Goal: Task Accomplishment & Management: Manage account settings

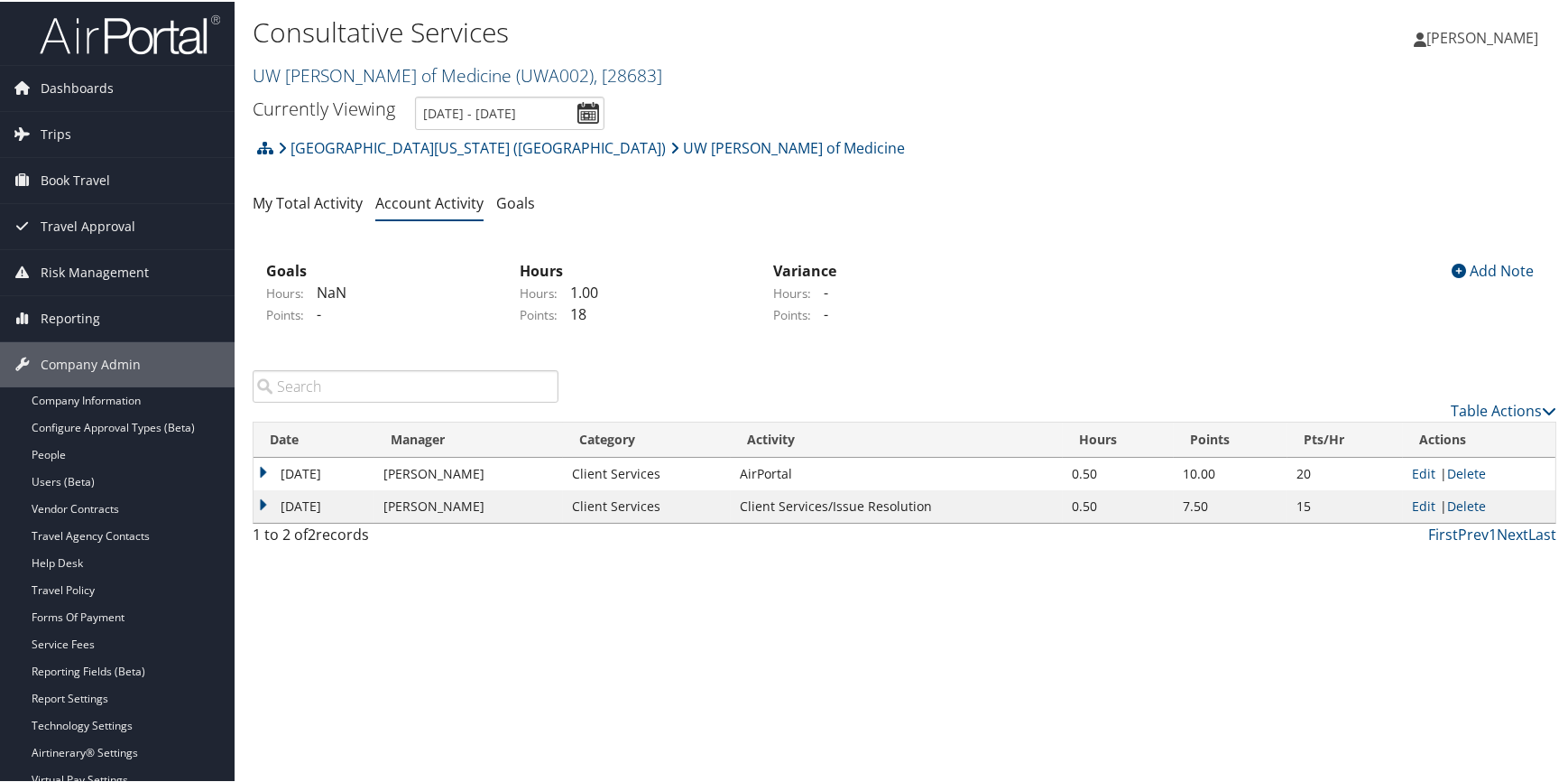
click at [342, 75] on link "UW Dean of Medicine ( UWA002 ) , [ 28683 ]" at bounding box center [457, 74] width 410 height 24
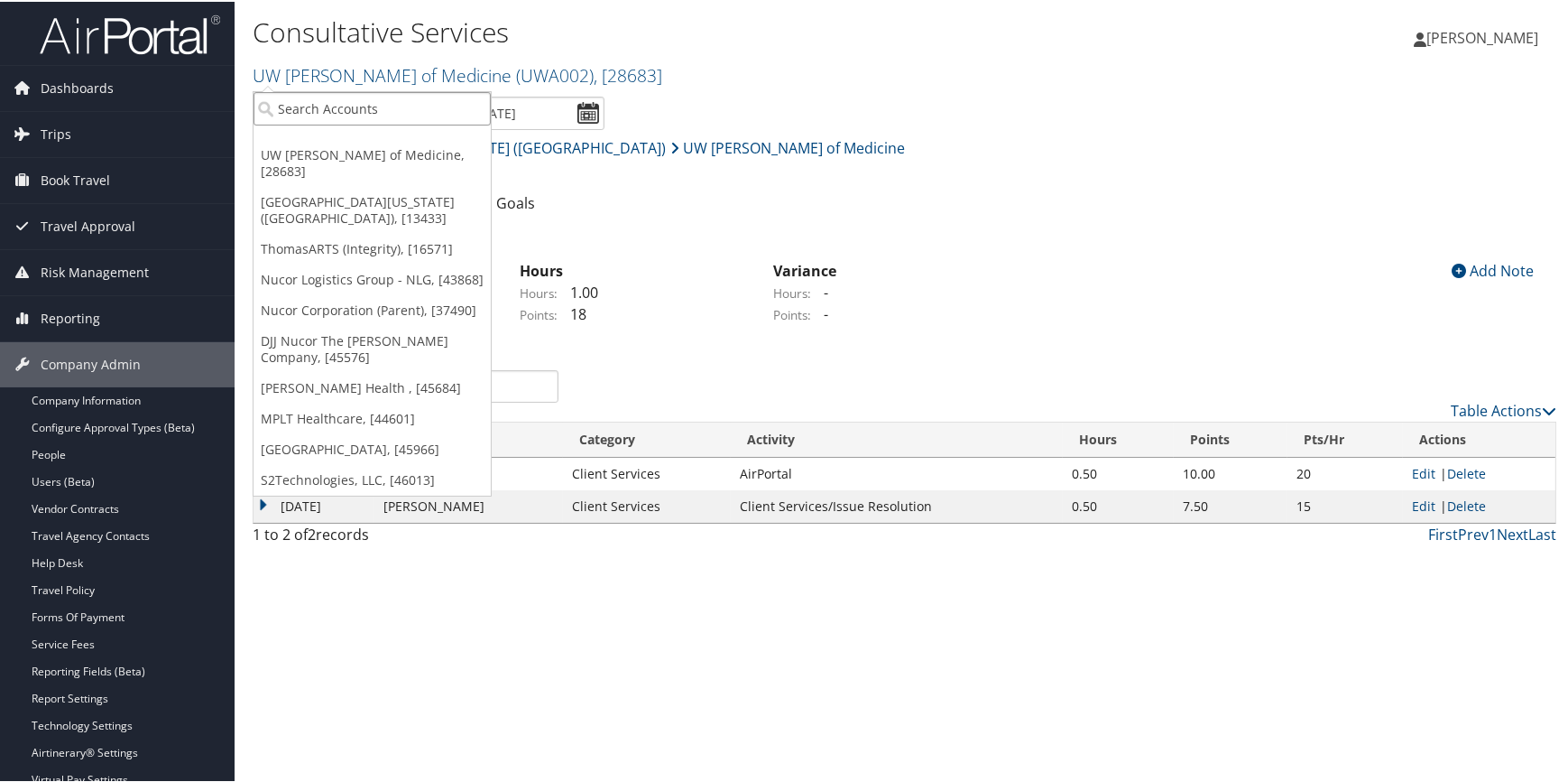
click at [315, 107] on input "search" at bounding box center [372, 107] width 238 height 34
type input "nucor ga"
click at [442, 143] on link "UW [PERSON_NAME] of Medicine, [28683]" at bounding box center [372, 161] width 238 height 47
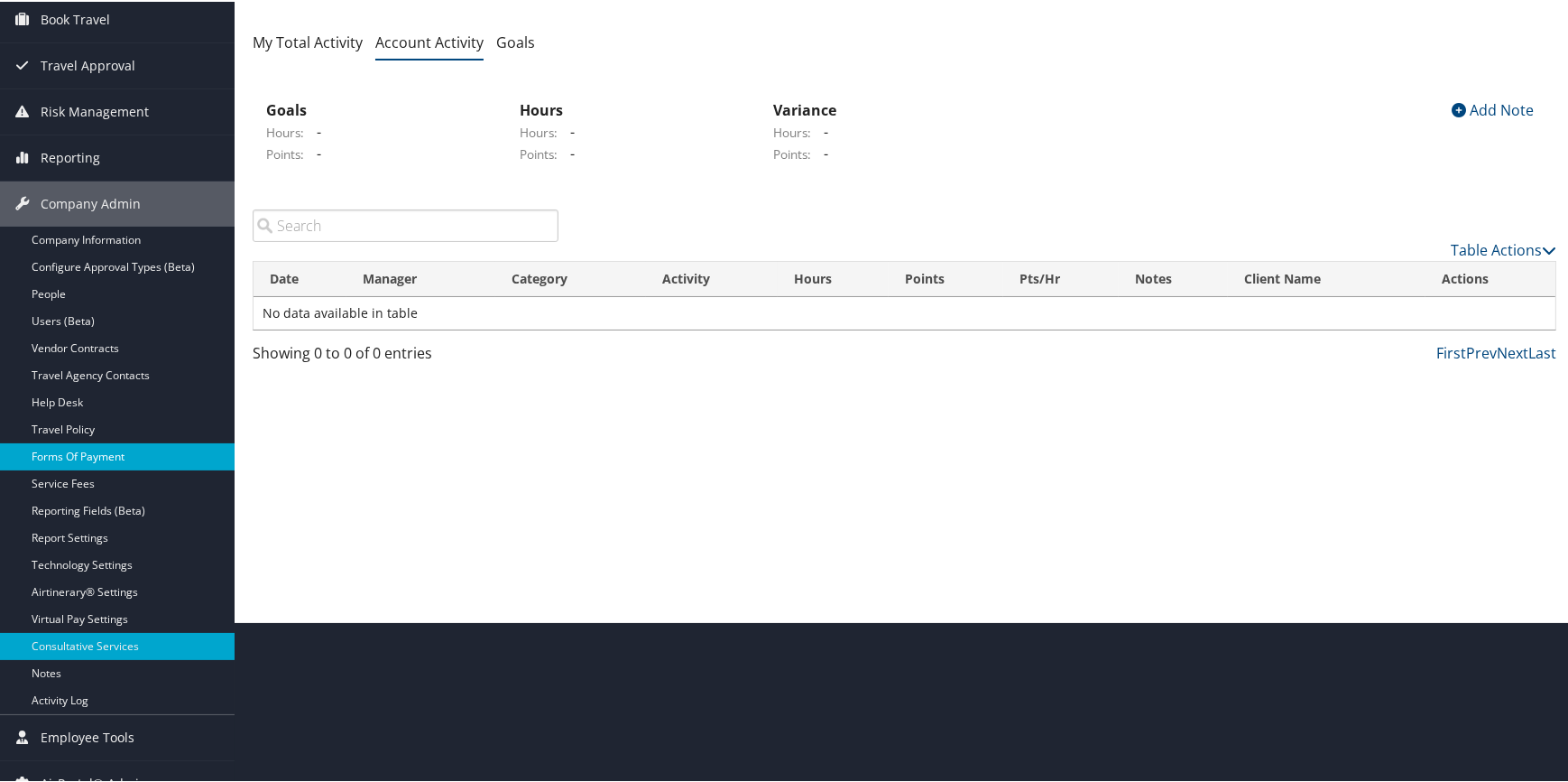
scroll to position [163, 0]
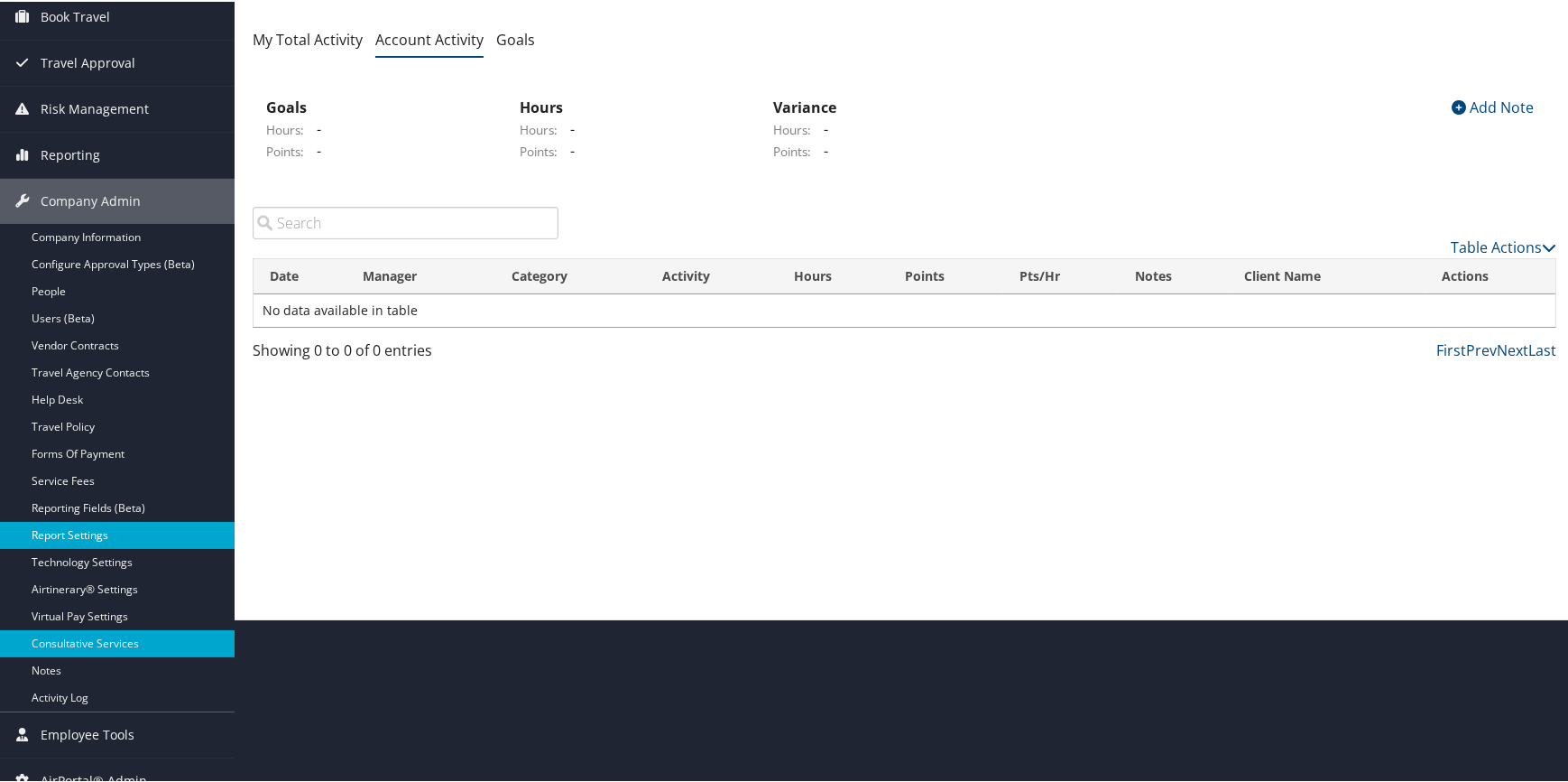
click at [95, 527] on link "Report Settings" at bounding box center [117, 532] width 235 height 27
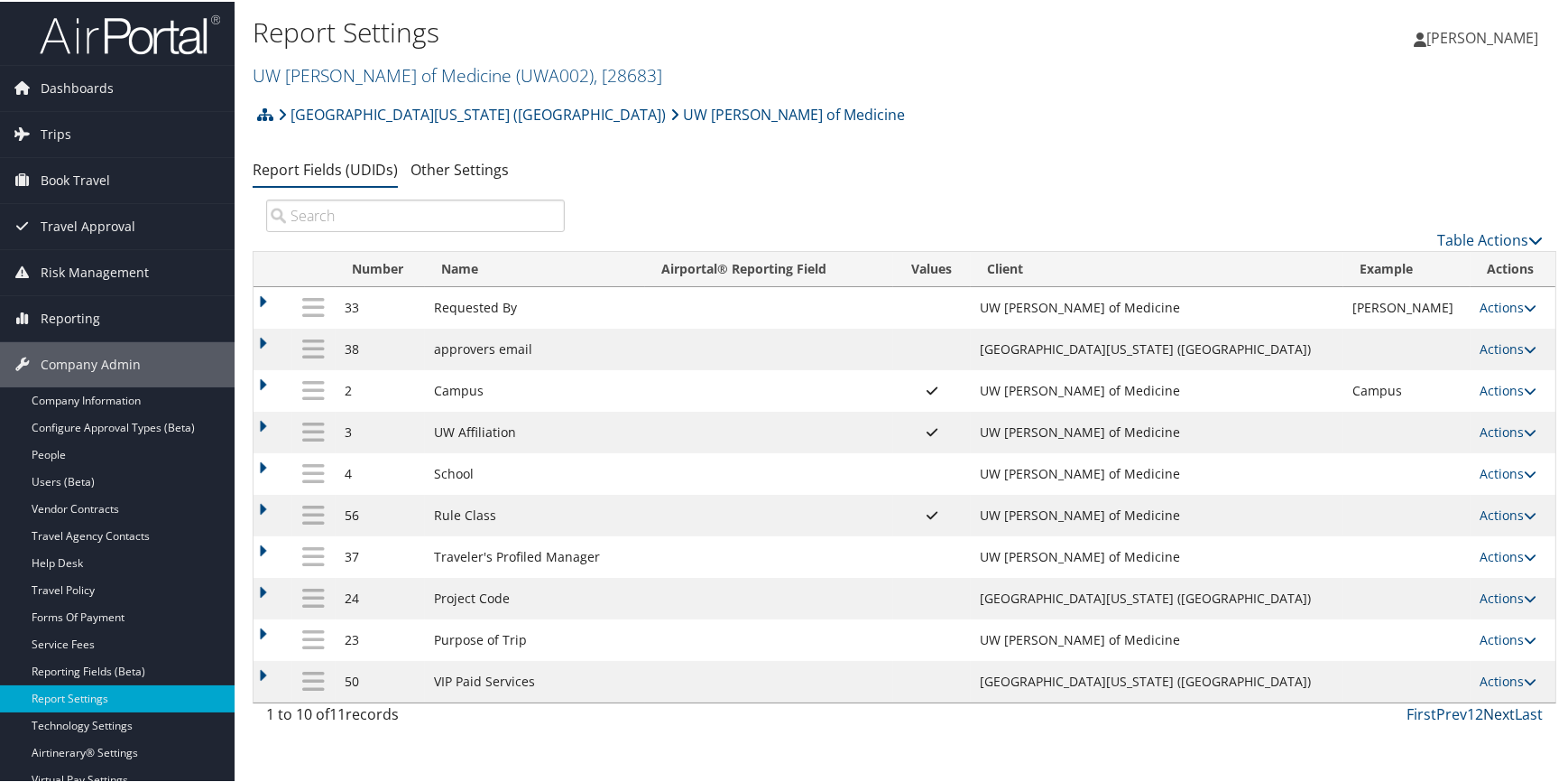
click at [1488, 714] on link "Next" at bounding box center [1498, 712] width 32 height 20
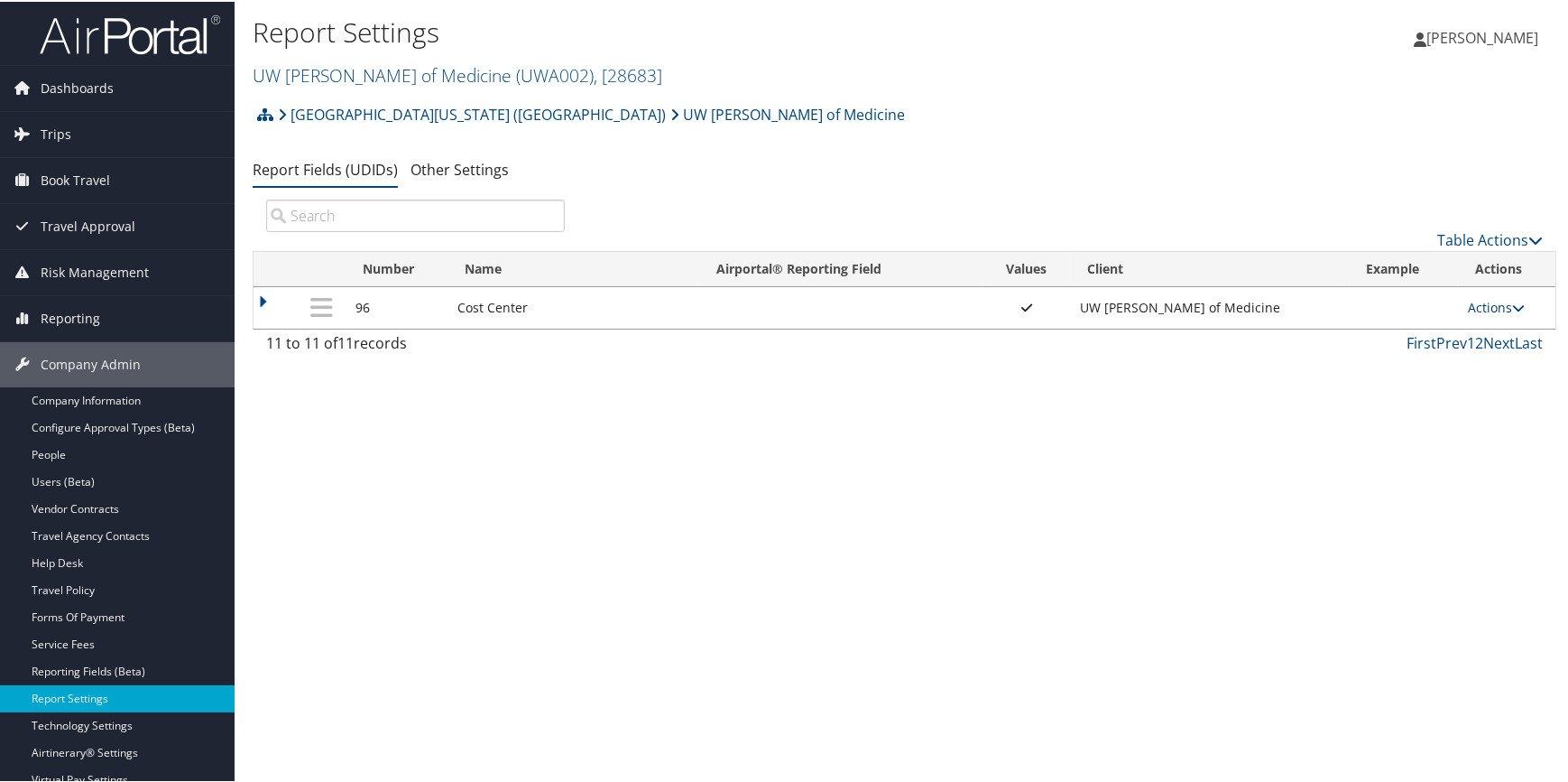
click at [1482, 299] on link "Actions" at bounding box center [1495, 304] width 57 height 17
click at [1451, 321] on link "Update Report Field Values" at bounding box center [1421, 332] width 195 height 31
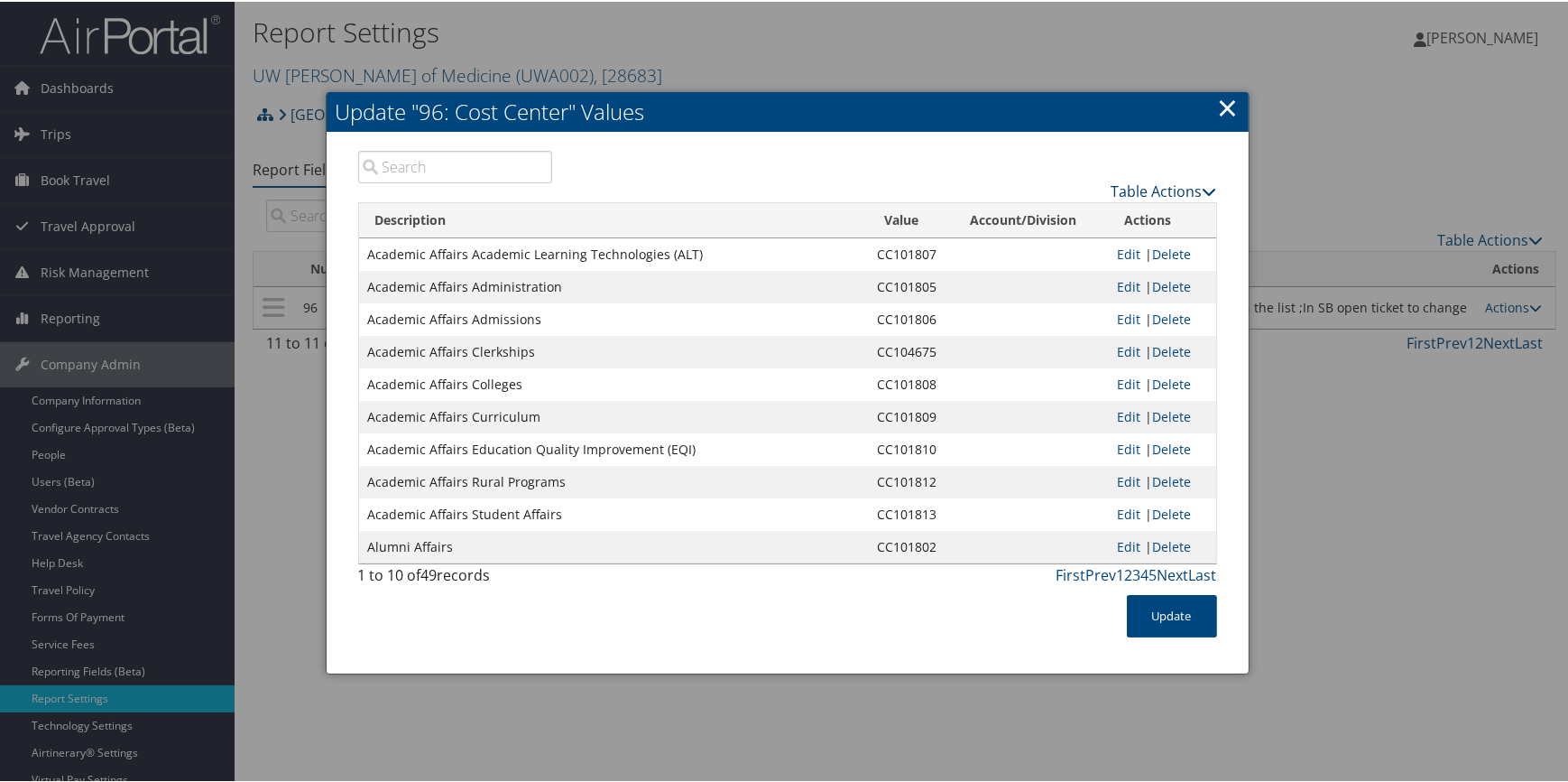
click at [1172, 190] on link "Table Actions" at bounding box center [1164, 190] width 105 height 20
click at [1077, 219] on link "New Record" at bounding box center [1094, 216] width 238 height 31
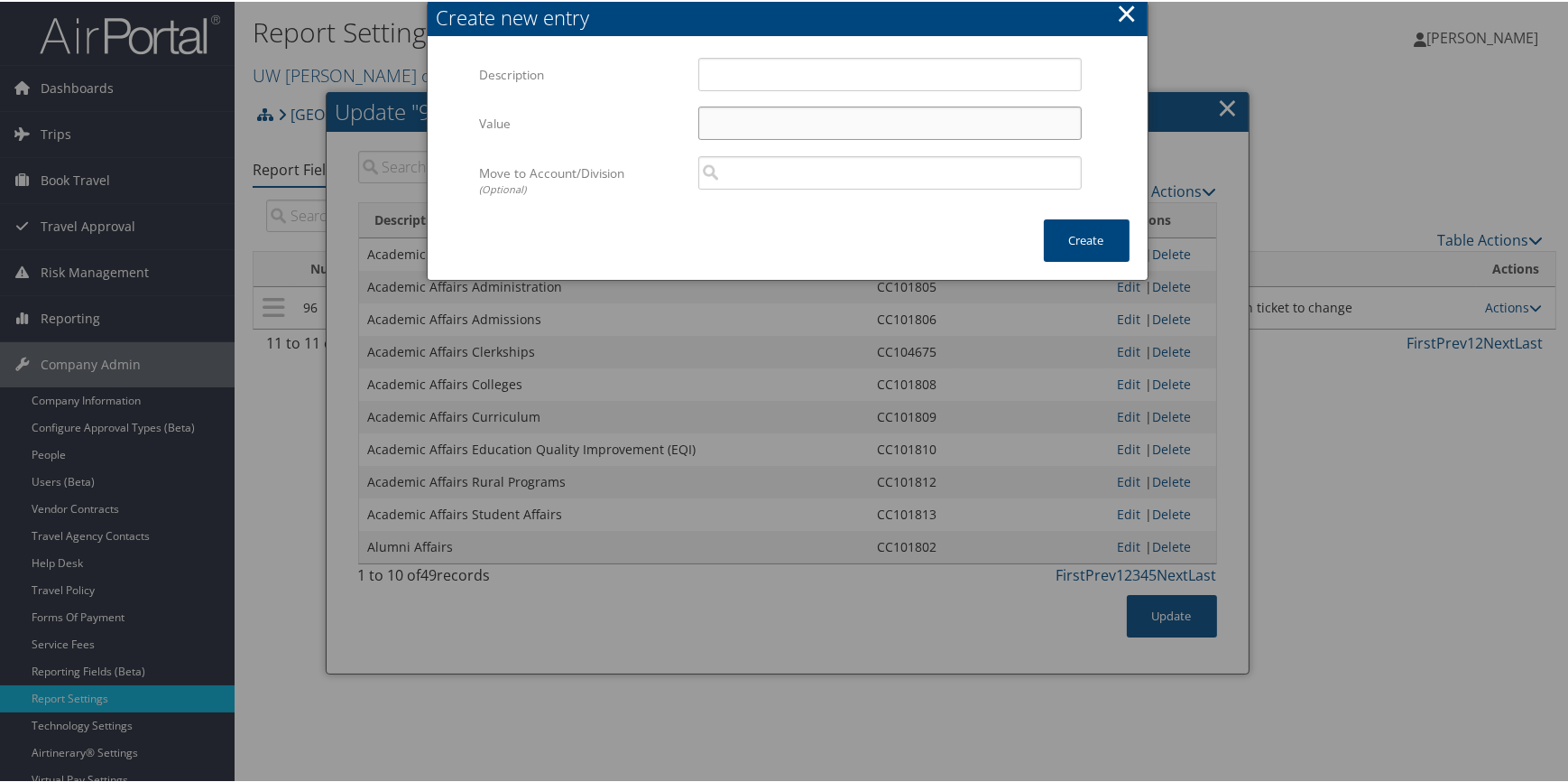
click at [751, 121] on input "Value" at bounding box center [890, 121] width 384 height 34
paste input "CC104730 Academic Affairs Assessment and Evaluation"
drag, startPoint x: 767, startPoint y: 120, endPoint x: 1093, endPoint y: 112, distance: 326.1
click at [1093, 112] on form "Multiple values The selected items contain different values for this input. To …" at bounding box center [787, 136] width 684 height 162
paste input "CC104730"
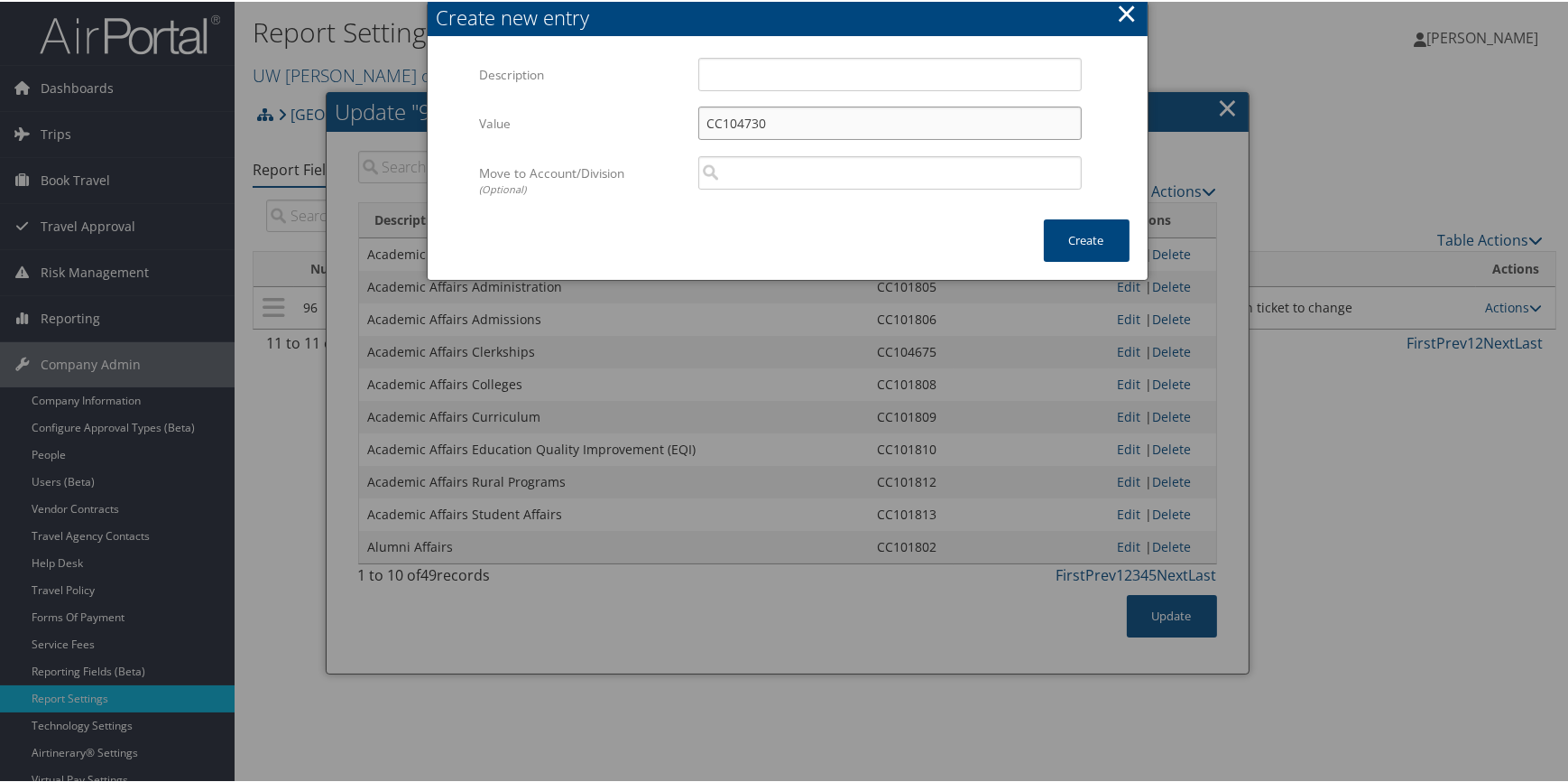
type input "CC104730"
click at [836, 81] on input "Description" at bounding box center [890, 73] width 384 height 34
paste input "Academic Affairs Assessment and Evaluation"
type input "Academic Affairs Assessment and Evaluation"
click at [1101, 244] on button "Create" at bounding box center [1087, 239] width 86 height 43
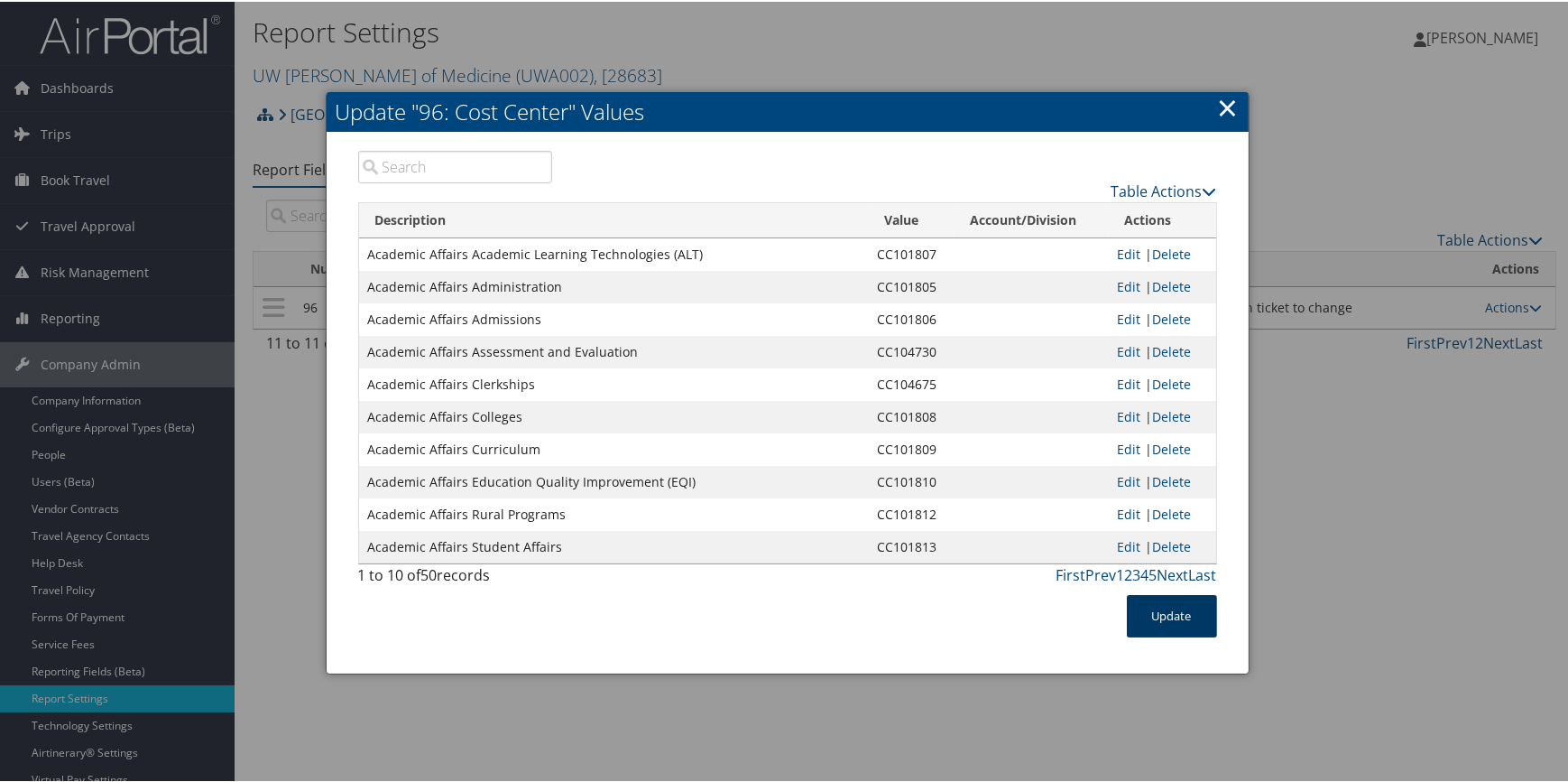
click at [1155, 618] on button "Update" at bounding box center [1171, 614] width 90 height 43
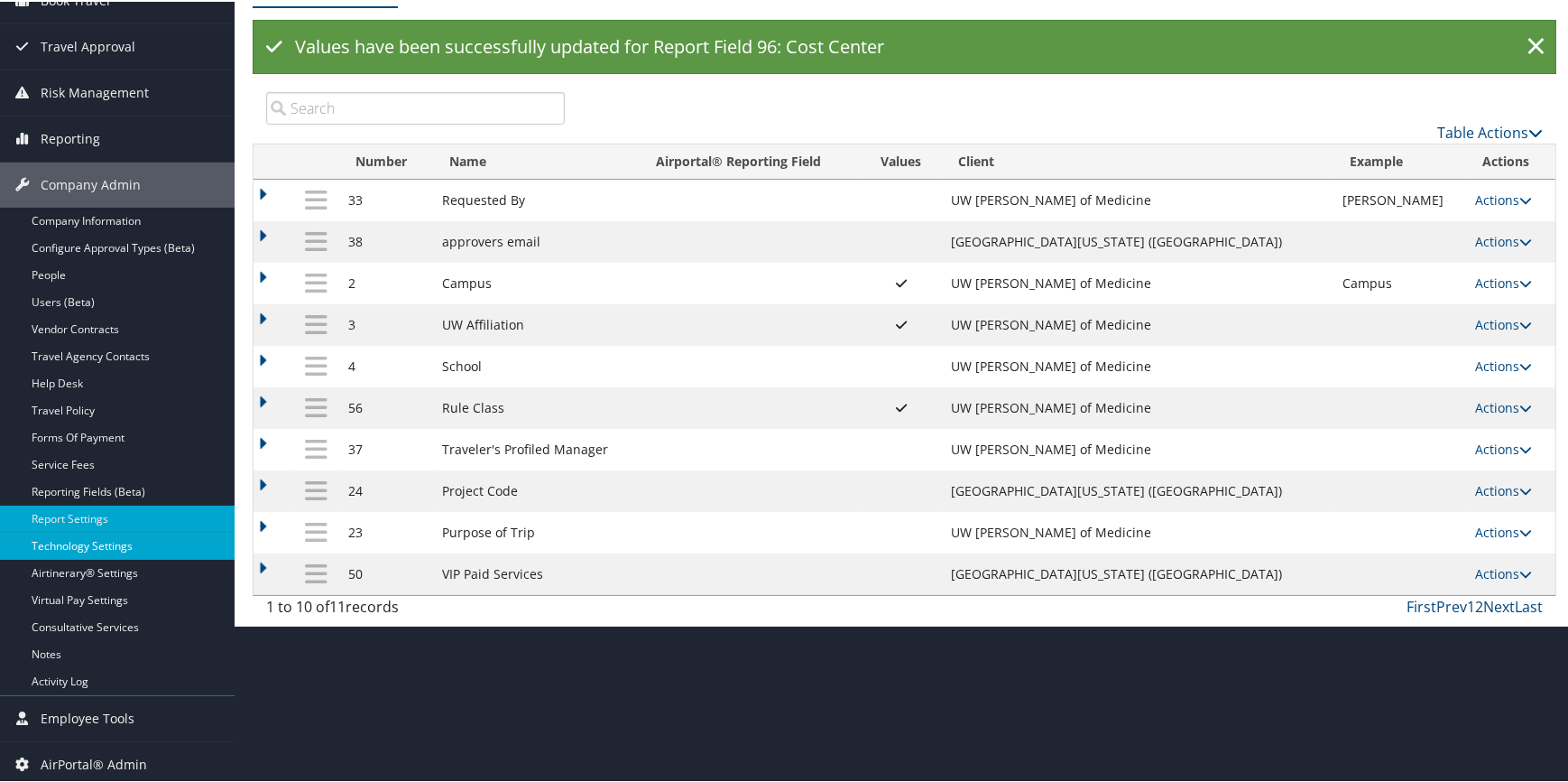
scroll to position [182, 0]
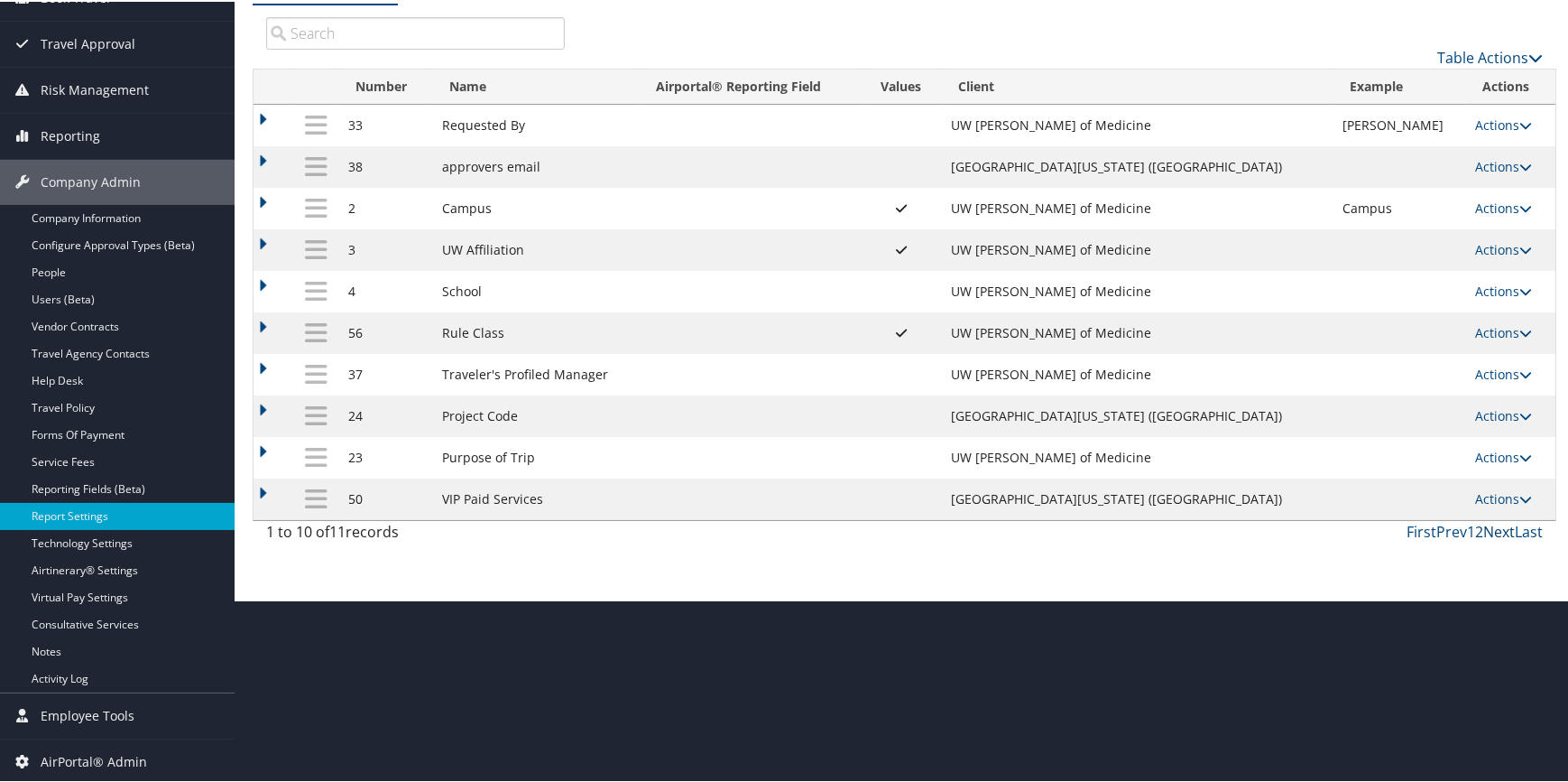
click at [1491, 530] on link "Next" at bounding box center [1498, 529] width 32 height 20
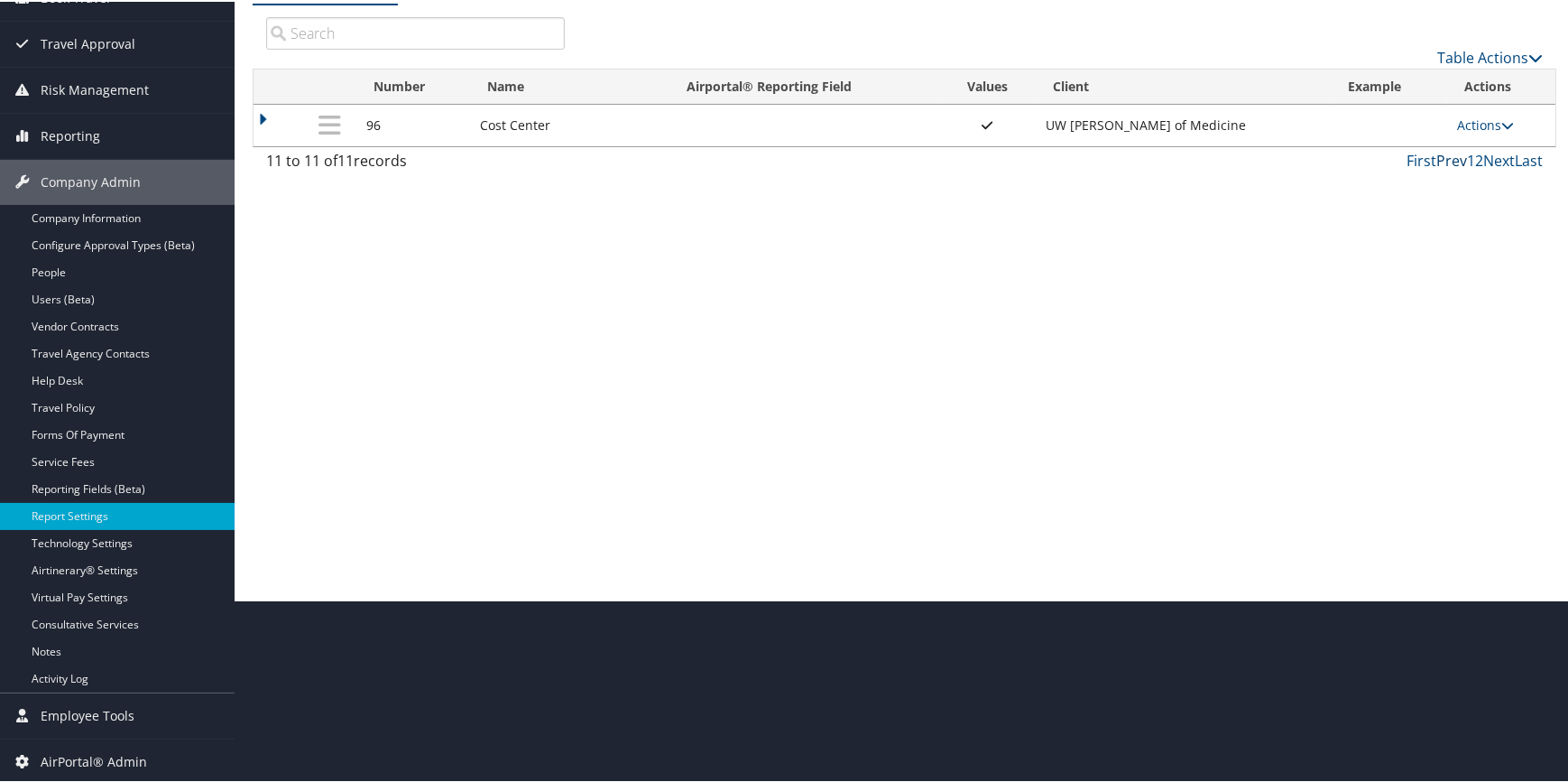
click at [1444, 155] on link "Prev" at bounding box center [1451, 159] width 31 height 20
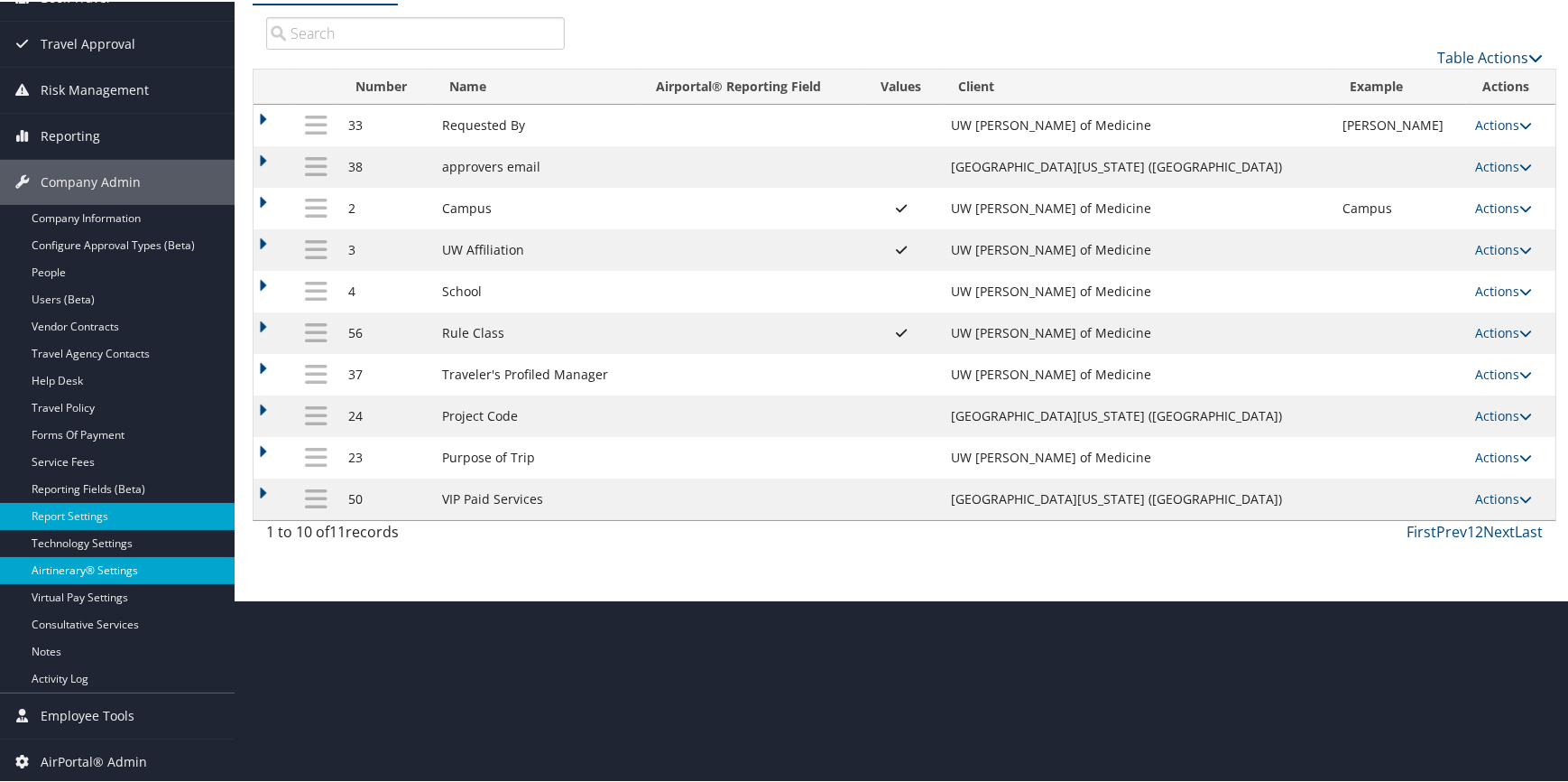
click at [130, 559] on link "Airtinerary® Settings" at bounding box center [117, 568] width 235 height 27
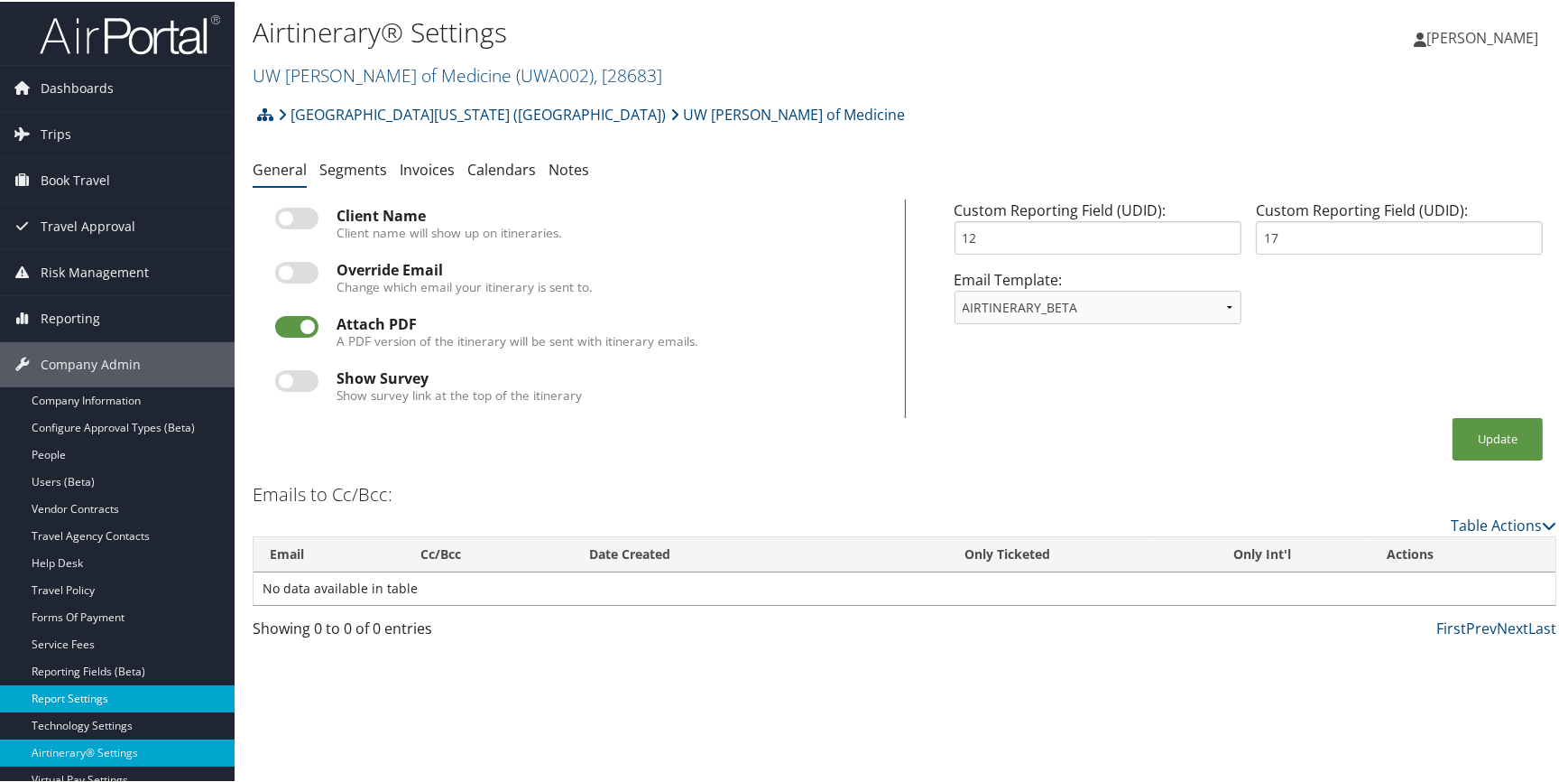
click at [131, 692] on link "Report Settings" at bounding box center [117, 696] width 235 height 27
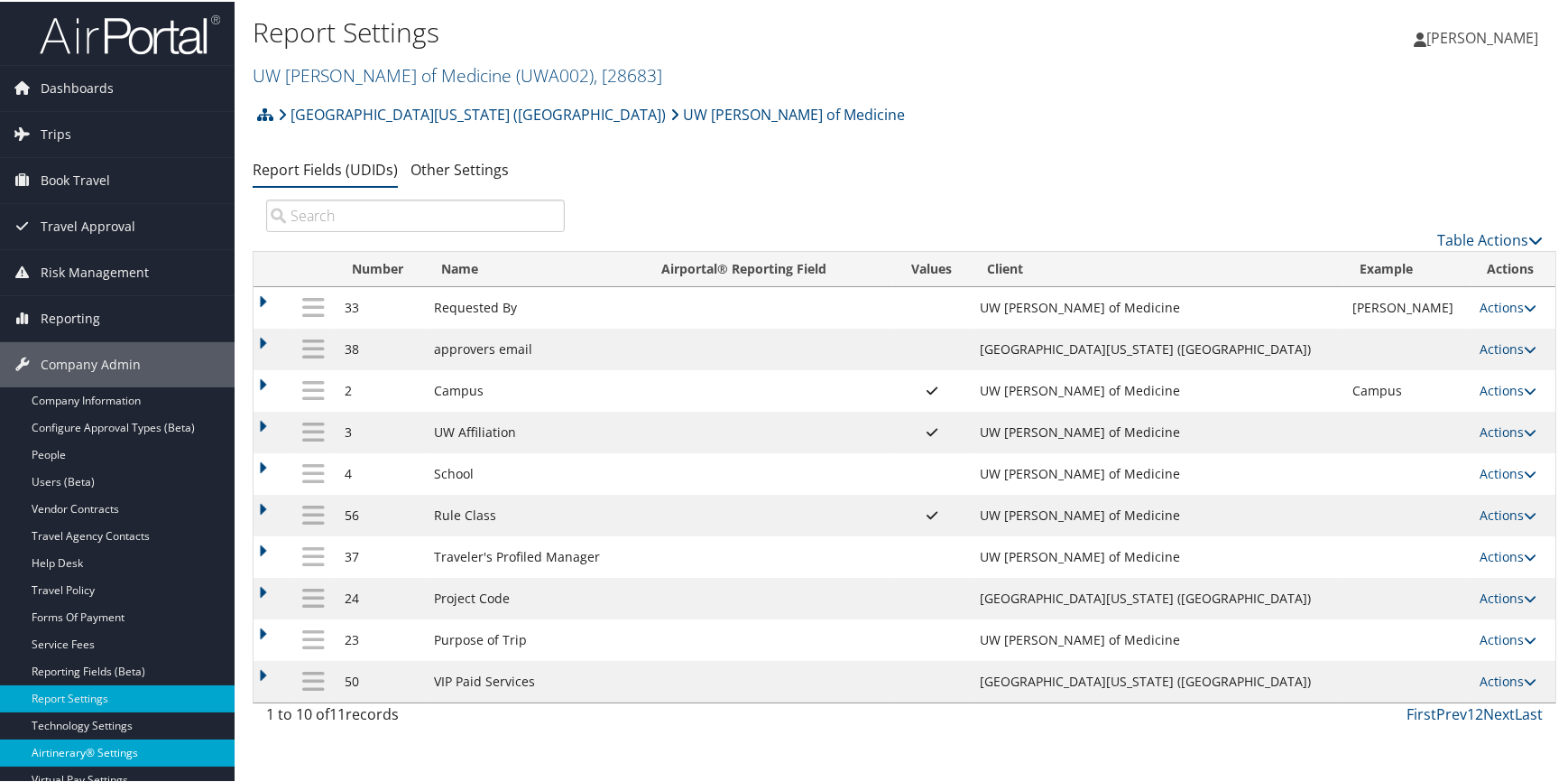
click at [126, 749] on link "Airtinerary® Settings" at bounding box center [117, 750] width 235 height 27
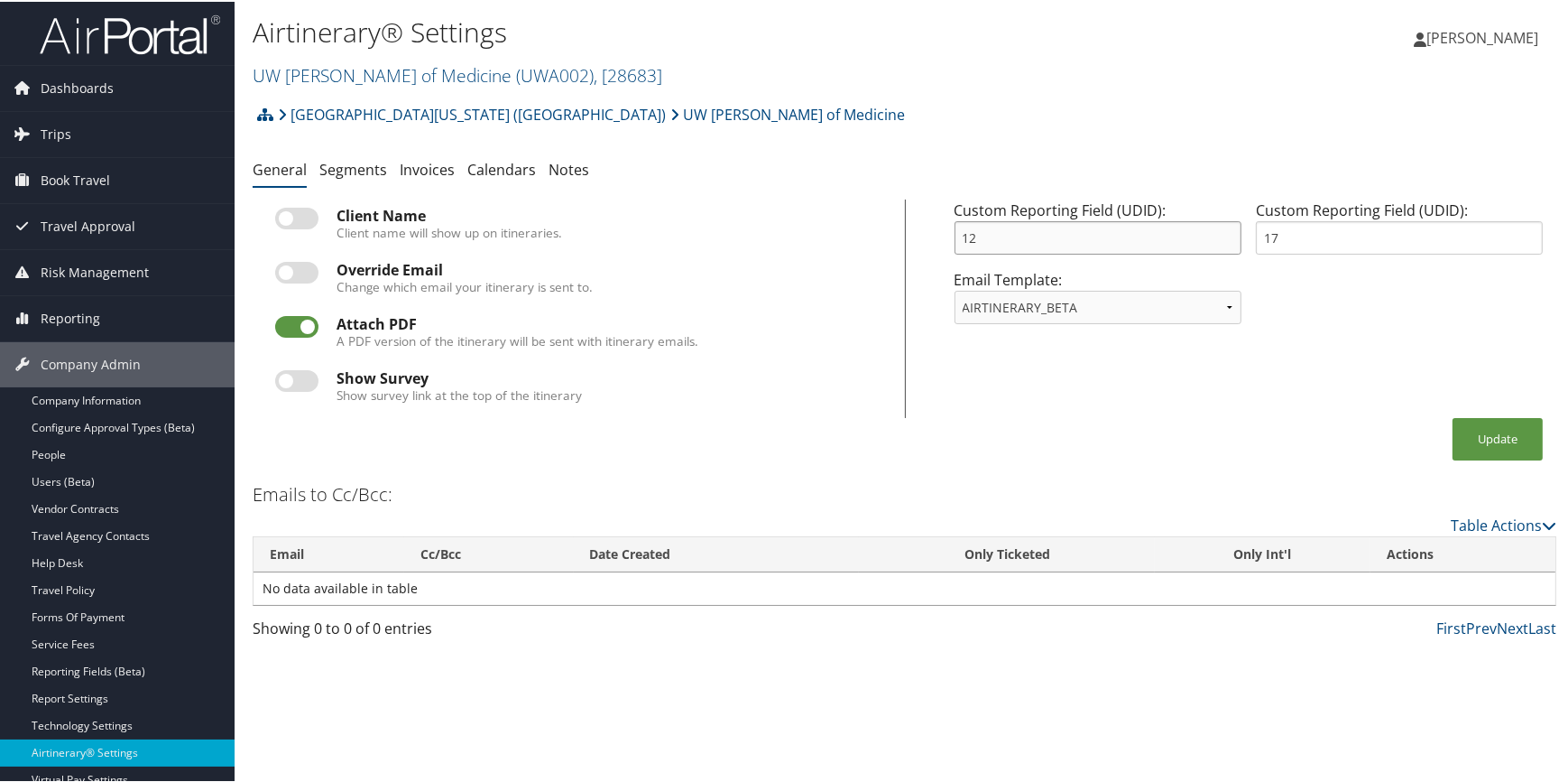
drag, startPoint x: 1022, startPoint y: 235, endPoint x: 899, endPoint y: 252, distance: 124.2
click at [899, 252] on div "Client Name Client name will show up on itineraries. Override Email Change whic…" at bounding box center [904, 307] width 1304 height 219
type input "96"
drag, startPoint x: 1226, startPoint y: 244, endPoint x: 1205, endPoint y: 245, distance: 21.0
click at [1205, 245] on div "Custom Reporting Field (UDID): 96 Custom Reporting Field (UDID): 17" at bounding box center [1248, 233] width 604 height 70
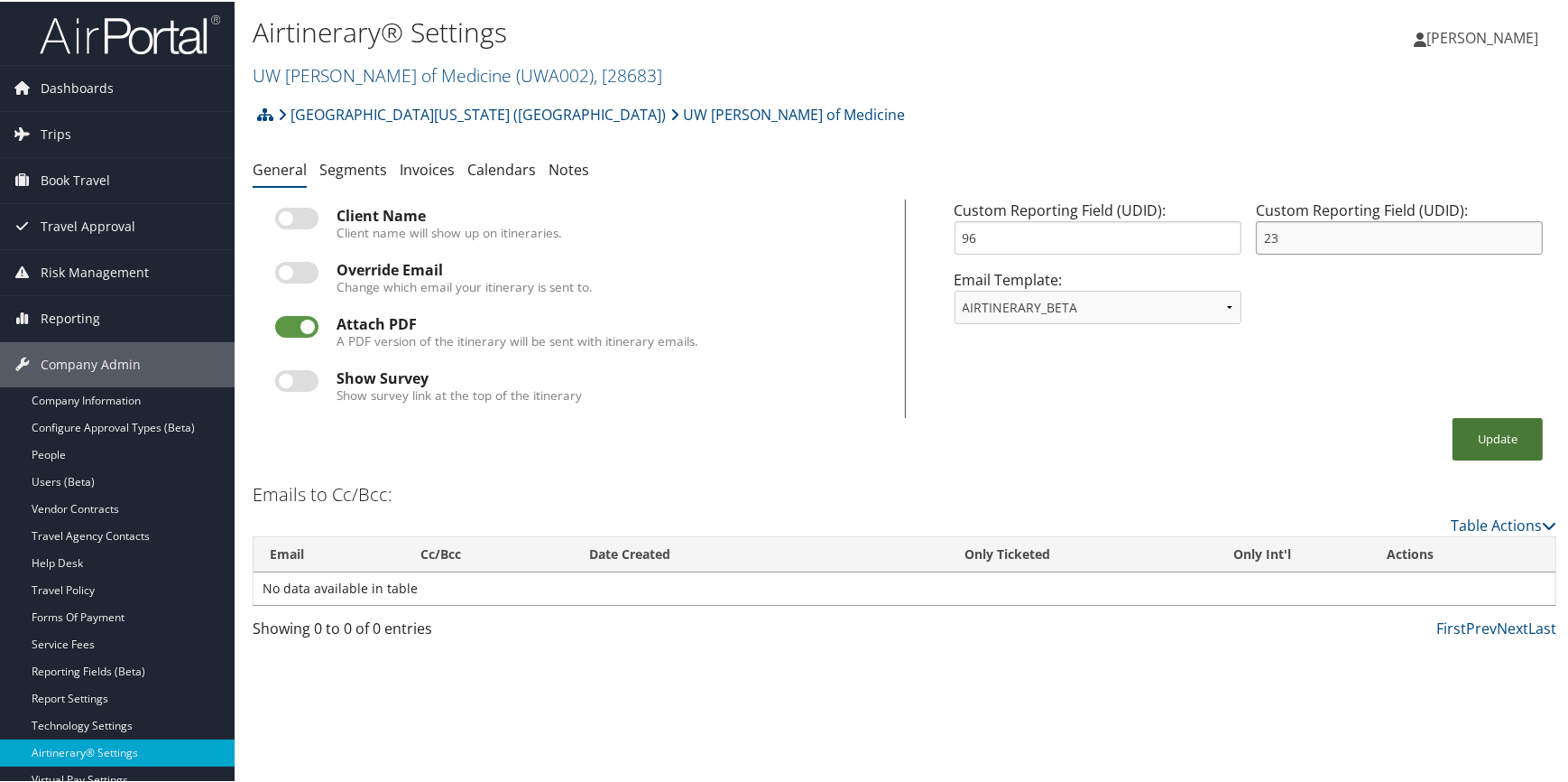
type input "23"
click at [1489, 442] on button "Update" at bounding box center [1496, 437] width 90 height 43
click at [352, 74] on link "UW Dean of Medicine ( UWA002 ) , [ 28683 ]" at bounding box center [457, 74] width 410 height 24
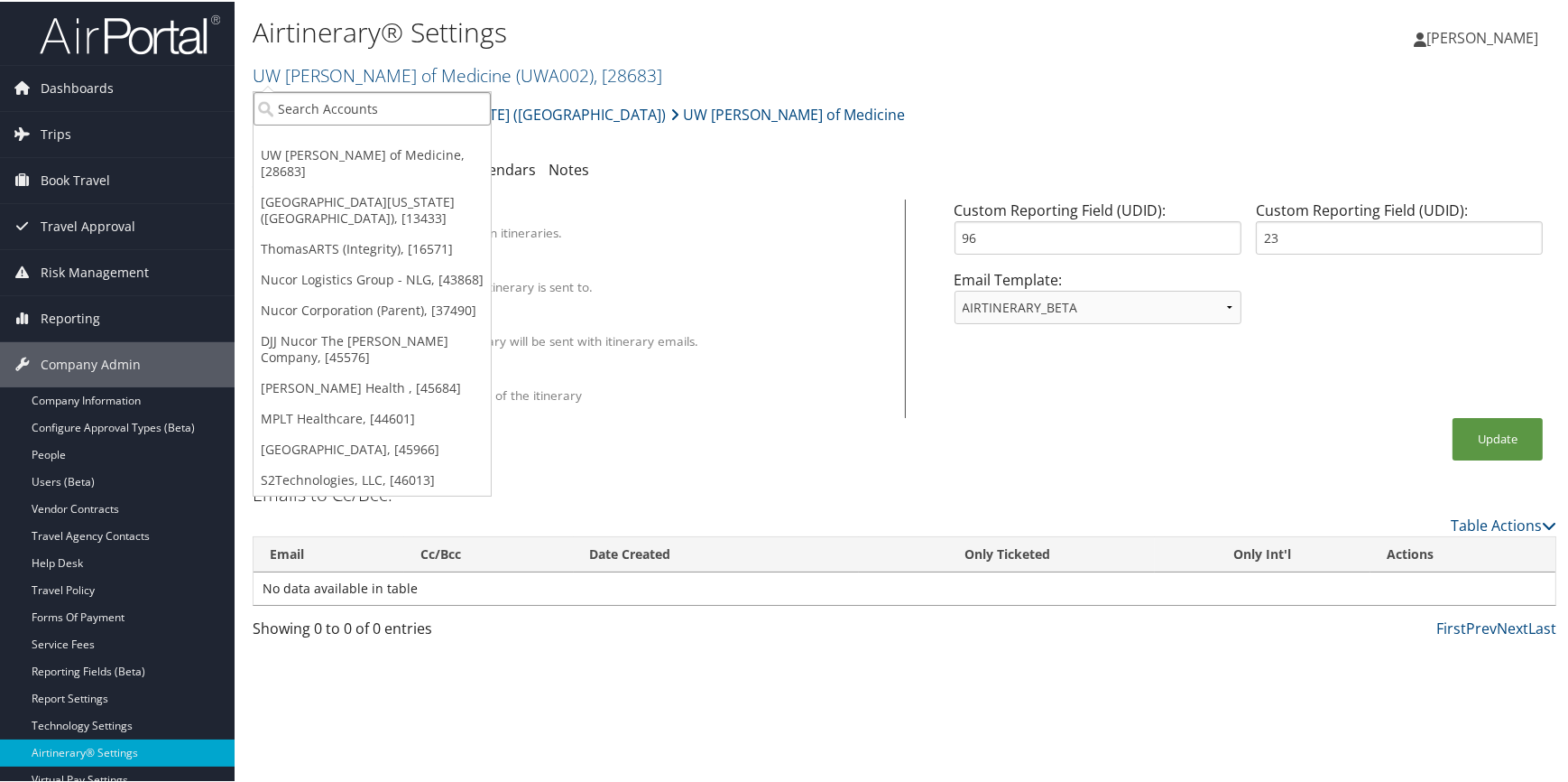
click at [323, 110] on input "search" at bounding box center [372, 107] width 238 height 34
type input "drivec"
click at [320, 149] on div "Account" at bounding box center [374, 156] width 261 height 16
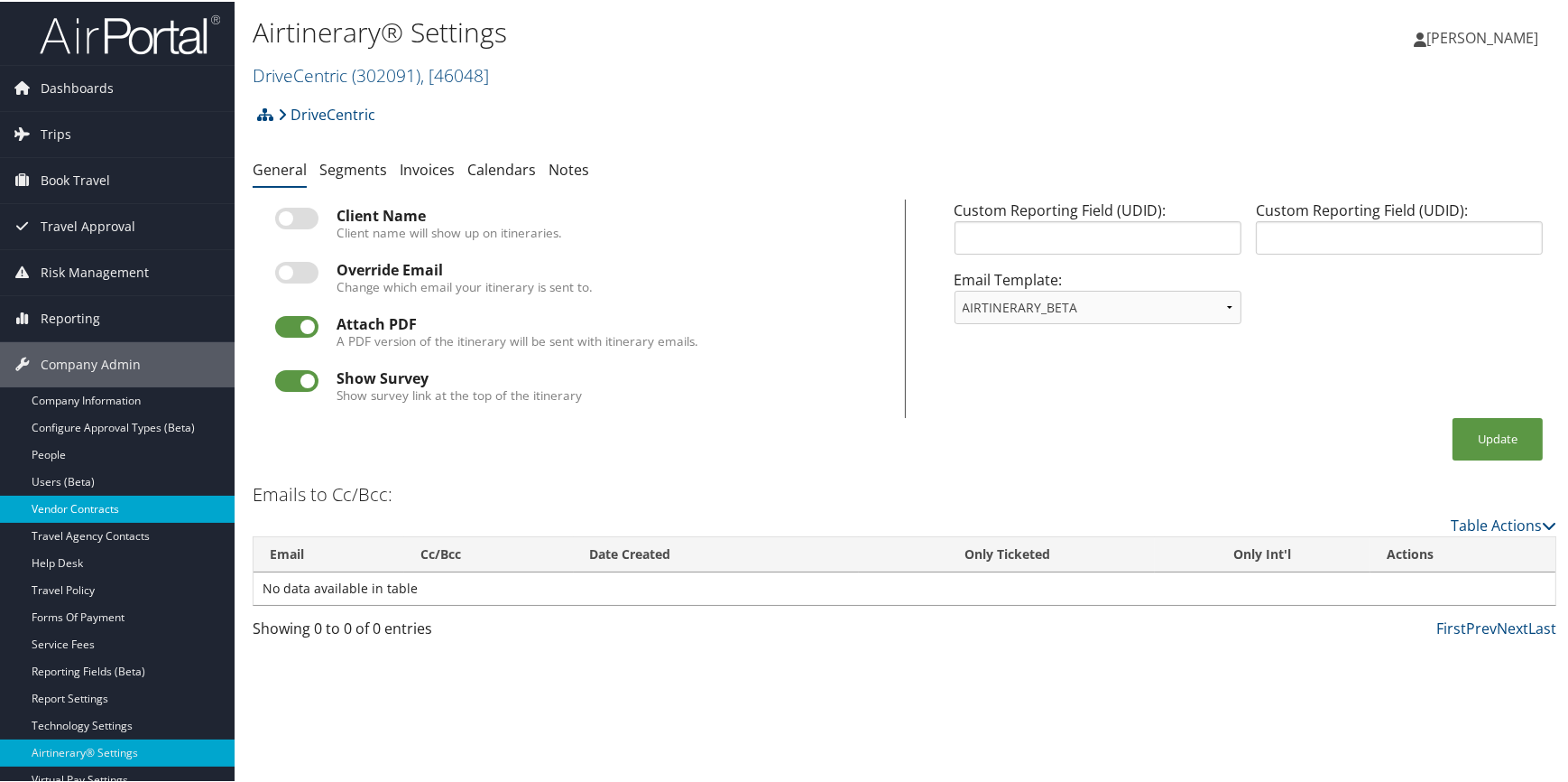
click at [62, 510] on link "Vendor Contracts" at bounding box center [117, 506] width 235 height 27
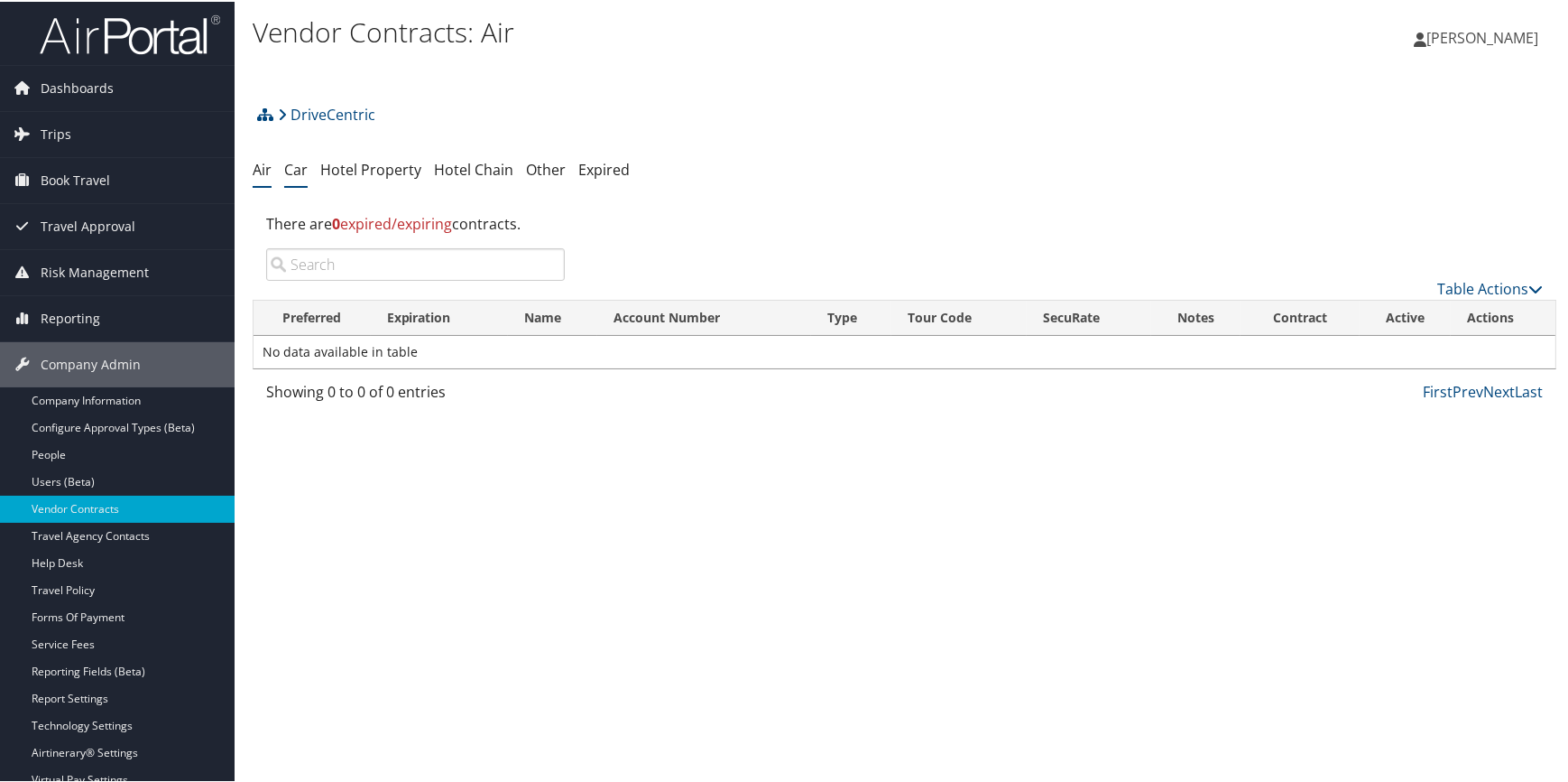
click at [288, 167] on link "Car" at bounding box center [296, 168] width 24 height 20
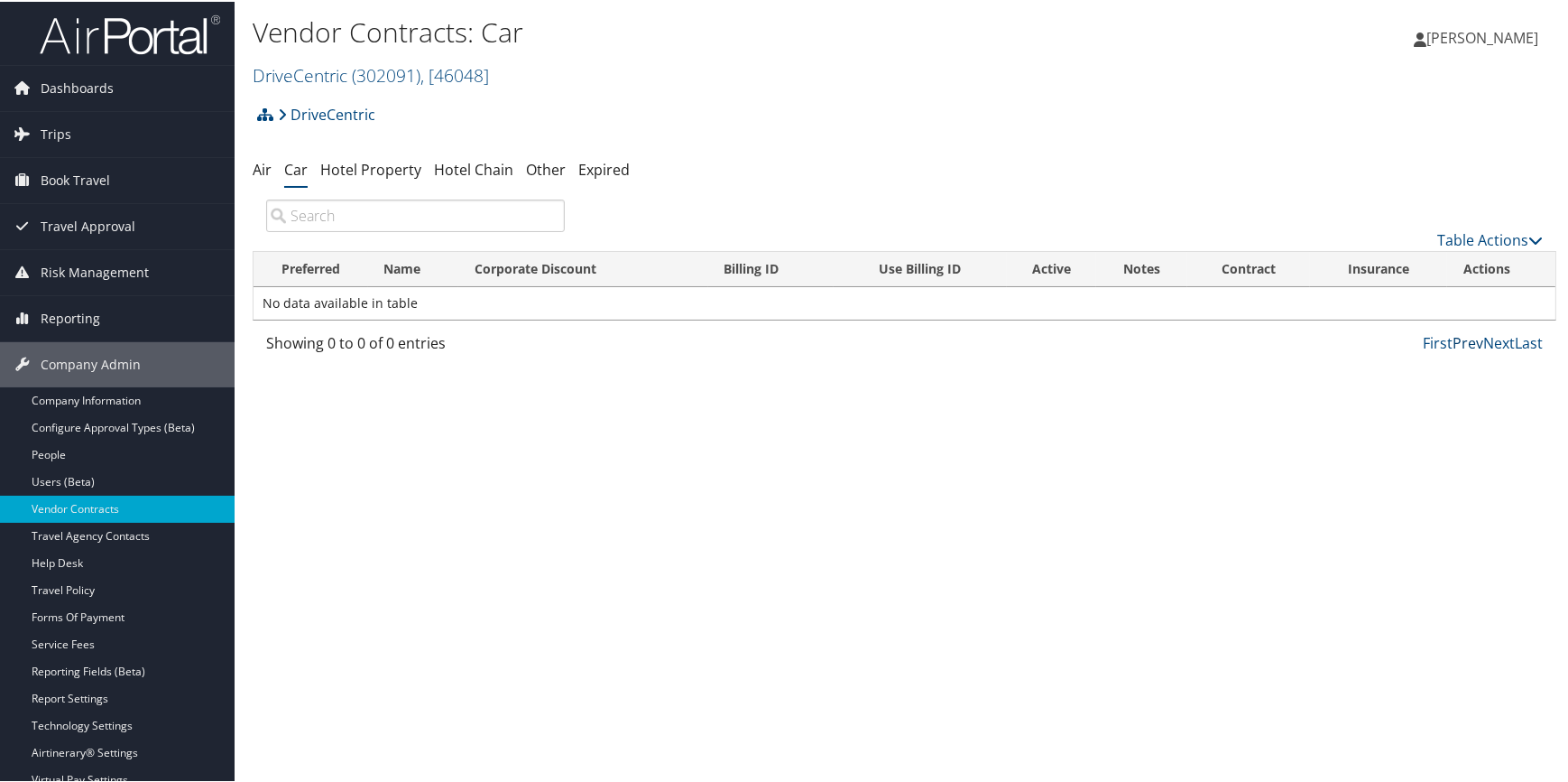
click at [1452, 340] on link "Prev" at bounding box center [1467, 341] width 31 height 20
click at [1445, 239] on link "Table Actions" at bounding box center [1489, 238] width 105 height 20
click at [1423, 266] on link "Add New Contract" at bounding box center [1430, 266] width 238 height 31
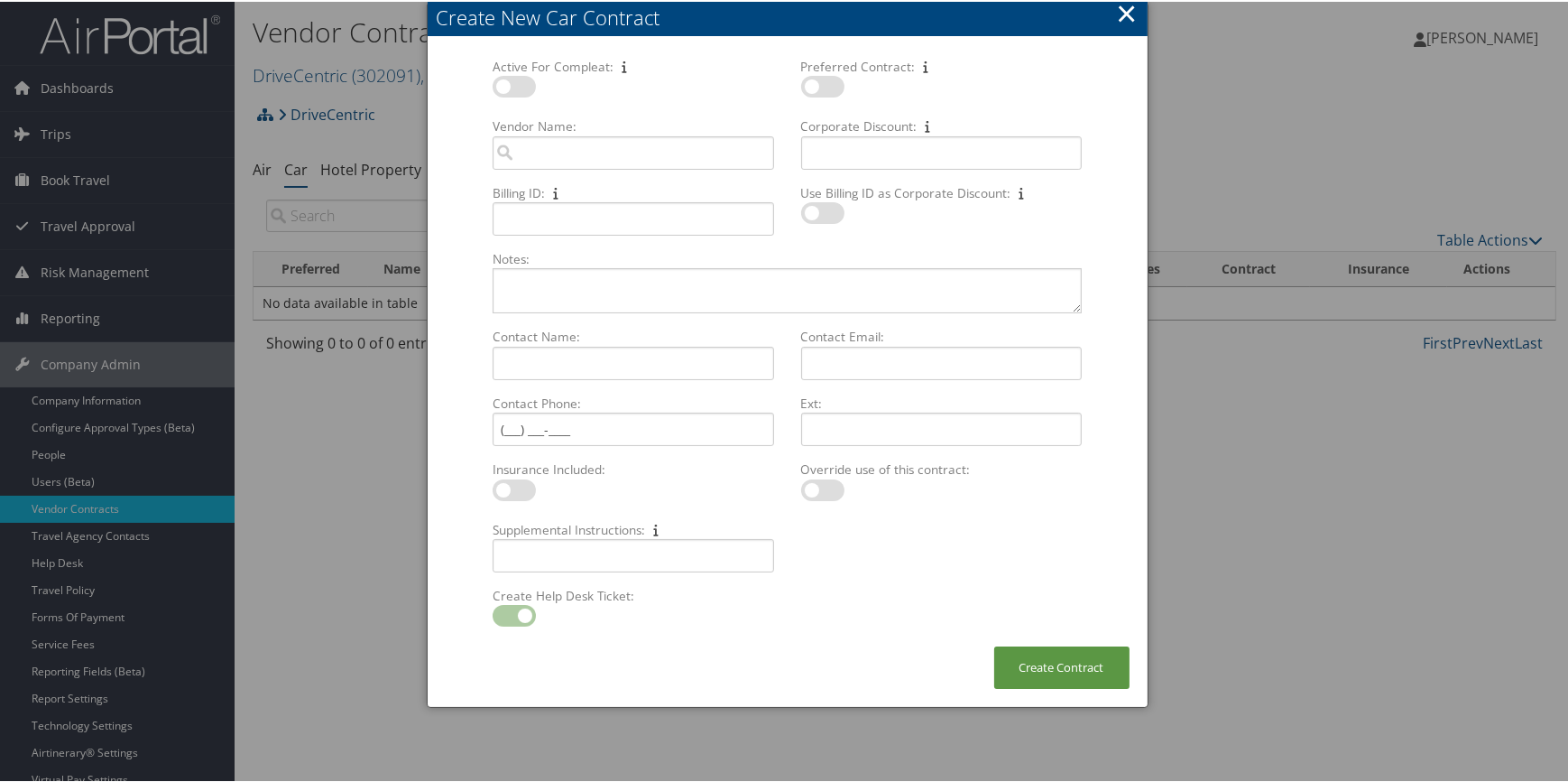
click at [517, 82] on label at bounding box center [514, 85] width 44 height 22
click at [513, 83] on input "checkbox" at bounding box center [507, 89] width 12 height 12
checkbox input "true"
click at [828, 88] on label at bounding box center [823, 85] width 44 height 22
click at [821, 88] on input "checkbox" at bounding box center [816, 89] width 12 height 12
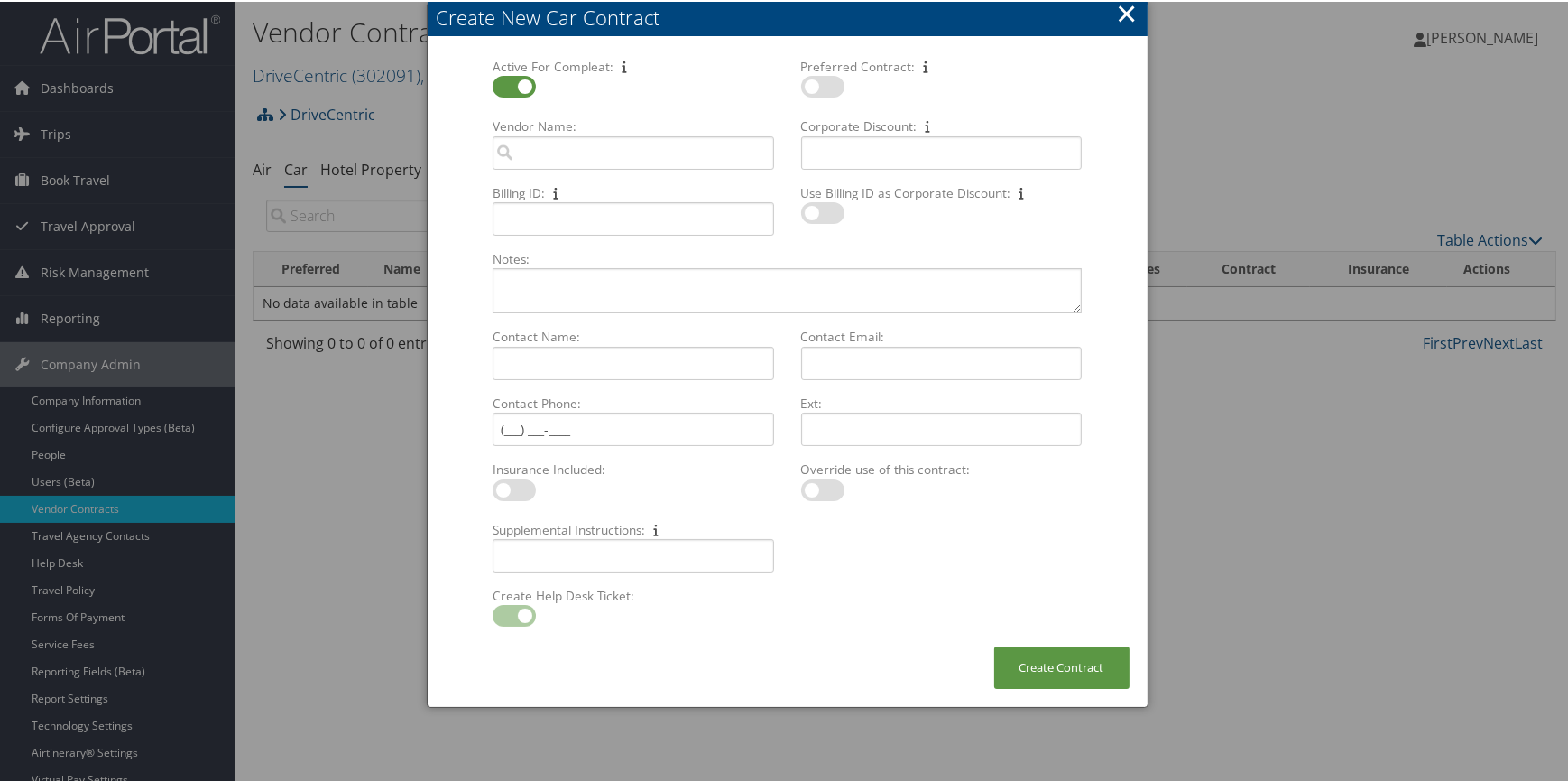
checkbox input "true"
click at [613, 146] on input "Vendor Name: Multiple values The selected items contain different values for th…" at bounding box center [632, 151] width 280 height 34
paste input "XZ01DCE"
drag, startPoint x: 588, startPoint y: 148, endPoint x: 460, endPoint y: 149, distance: 128.0
click at [460, 149] on form "Active For Compleat: Multiple values The selected items contain different value…" at bounding box center [787, 350] width 684 height 589
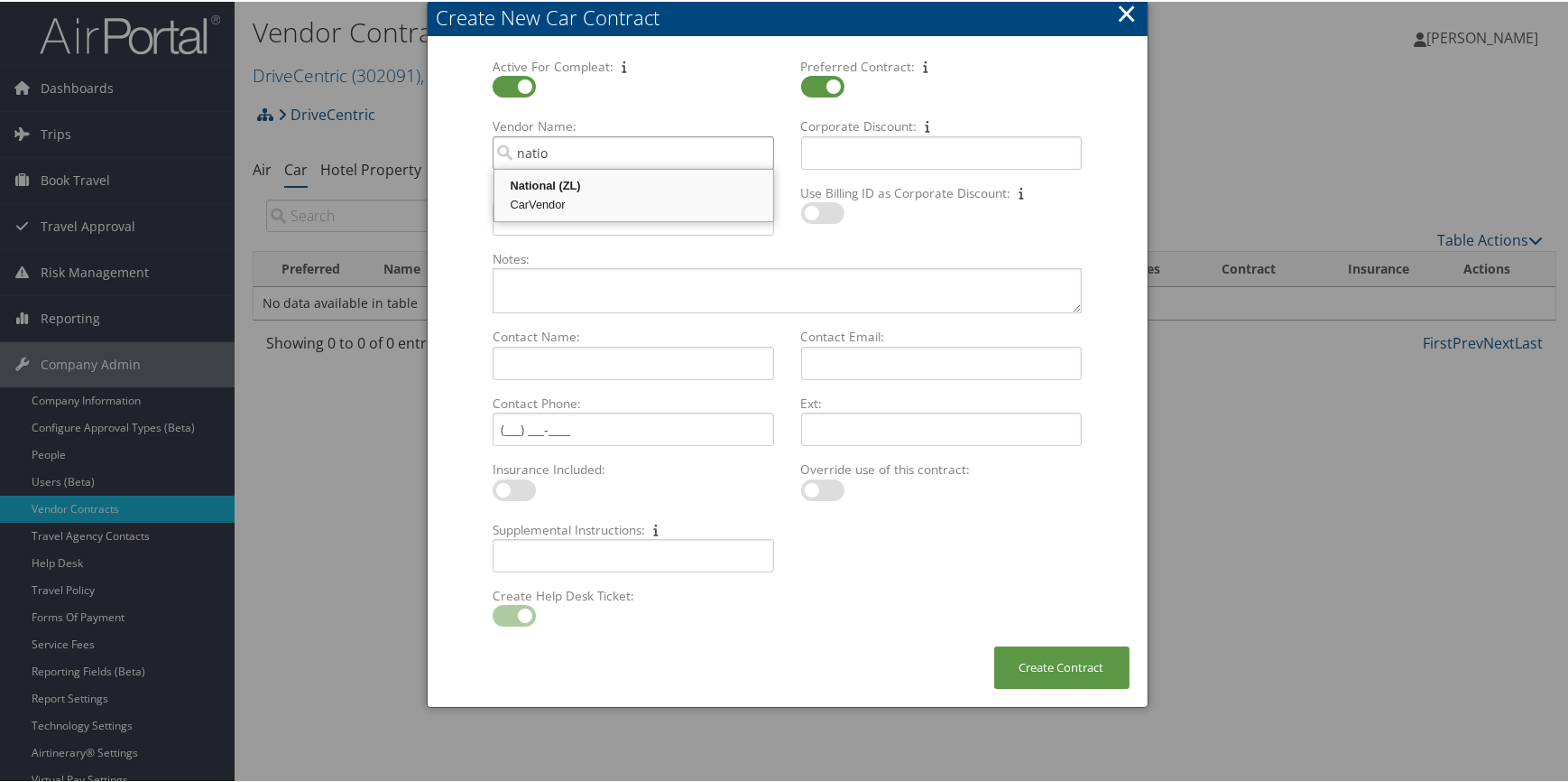
drag, startPoint x: 516, startPoint y: 180, endPoint x: 523, endPoint y: 195, distance: 16.6
click at [518, 180] on div "National (ZL)" at bounding box center [633, 184] width 273 height 18
type input "National"
click at [525, 215] on input "Billing ID: Multiple values The selected items contain different values for thi…" at bounding box center [632, 217] width 280 height 34
paste input "XZ01DCE"
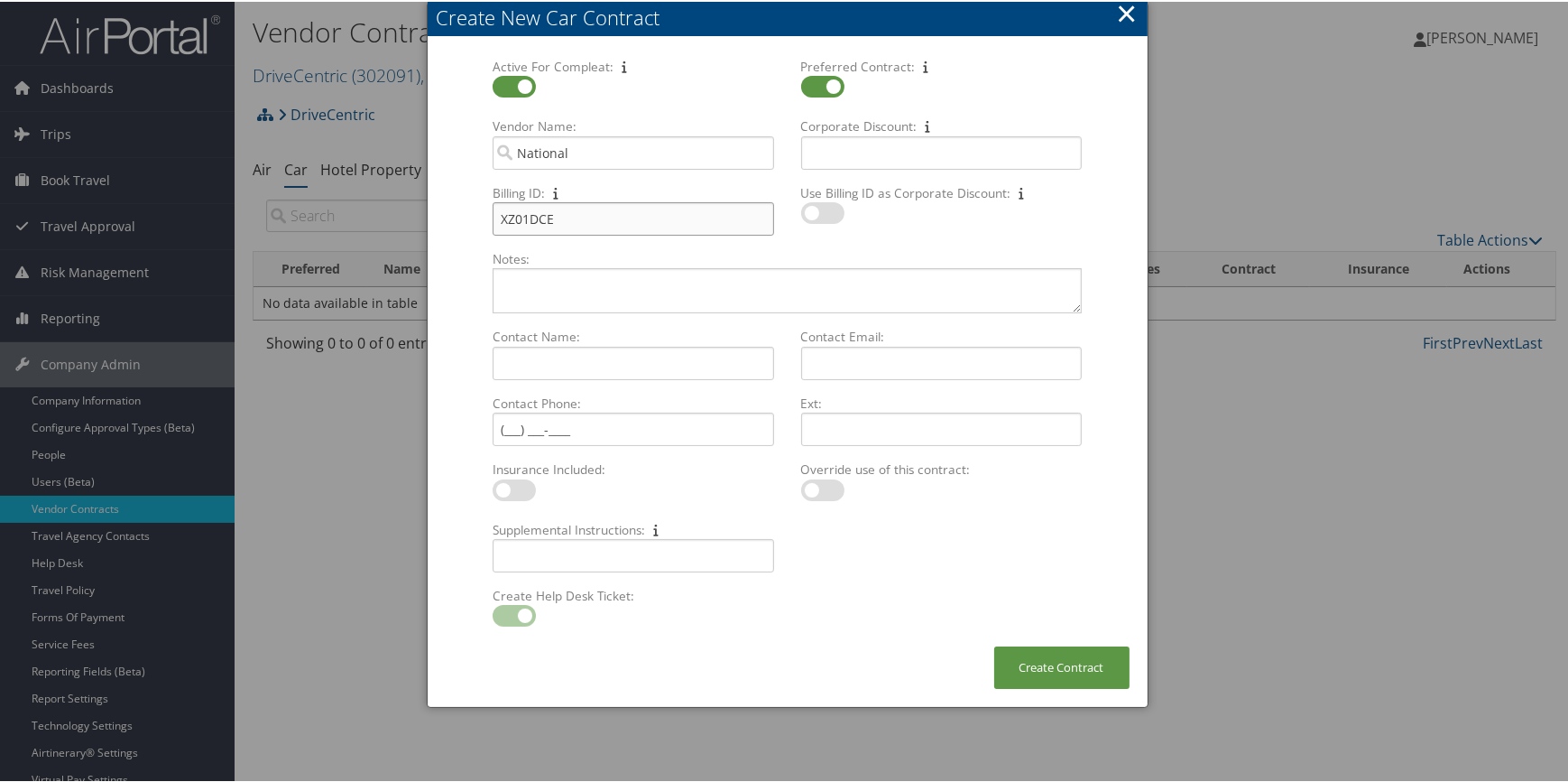
type input "XZ01DCE"
click at [865, 140] on input "Corporate Discount: Multiple values The selected items contain different values…" at bounding box center [942, 151] width 280 height 34
paste input "XZ01DCE"
type input "XZ01DCE"
drag, startPoint x: 596, startPoint y: 207, endPoint x: 398, endPoint y: 214, distance: 198.1
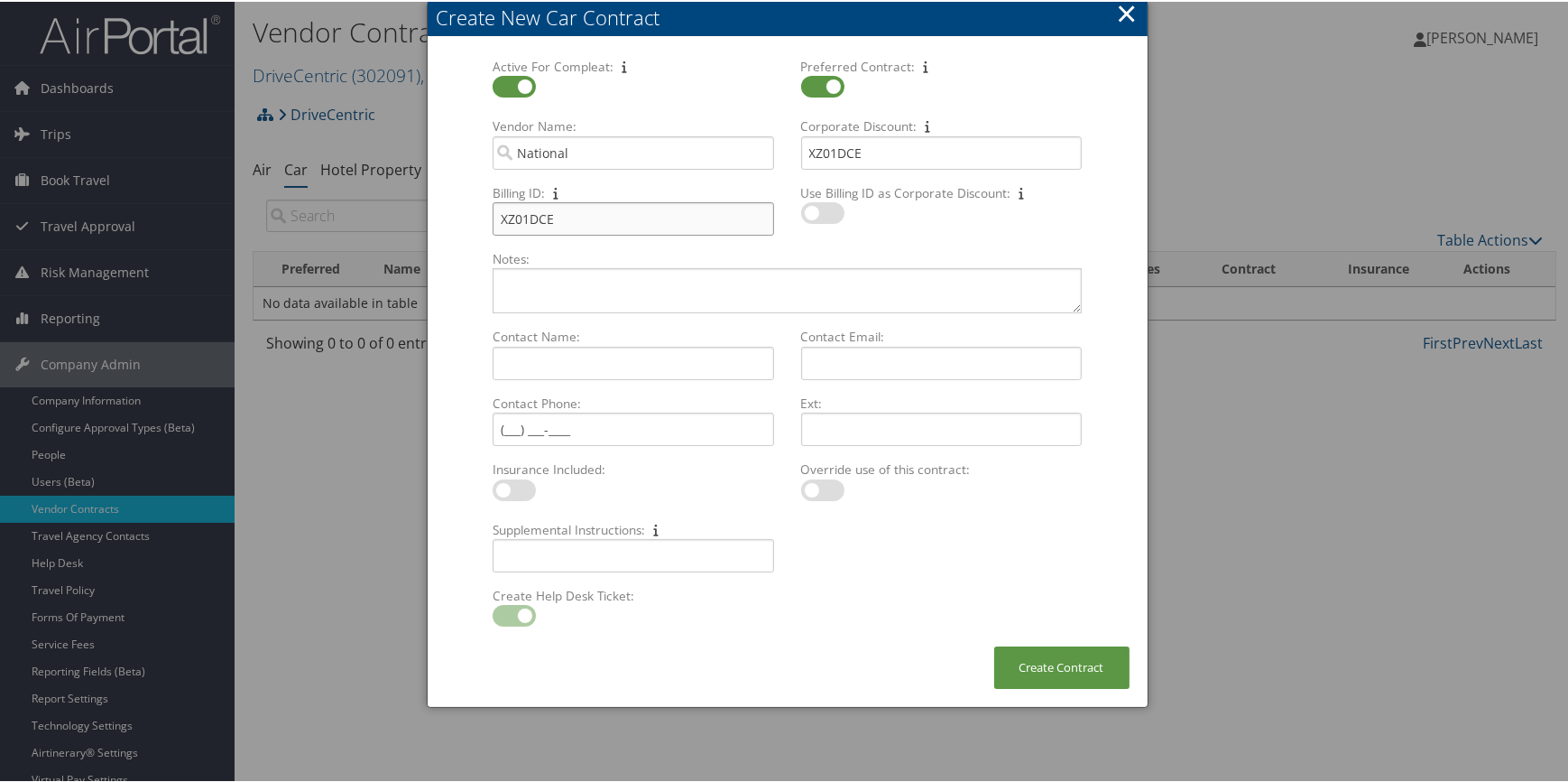
click at [398, 214] on body "Menu Dashboards ► AirPortal 360™ (Manager) AirPortal 360™ (Agent) My Travel Das…" at bounding box center [786, 391] width 1574 height 782
paste input "18348435"
type input "18348435"
click at [1028, 659] on button "Create Contract" at bounding box center [1062, 666] width 135 height 43
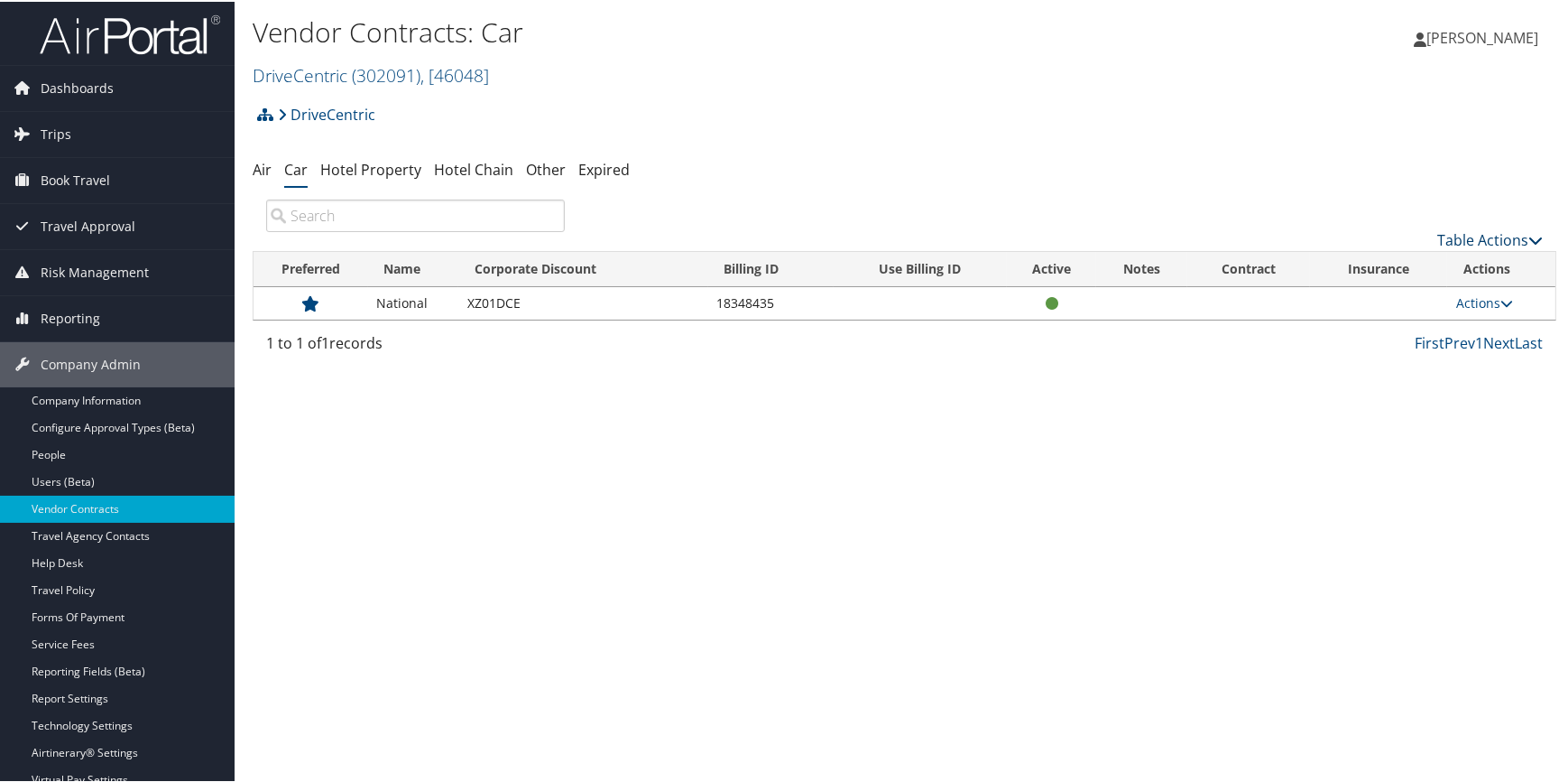
click at [1442, 237] on link "Table Actions" at bounding box center [1489, 238] width 105 height 20
click at [1402, 262] on link "Add New Contract" at bounding box center [1430, 266] width 238 height 31
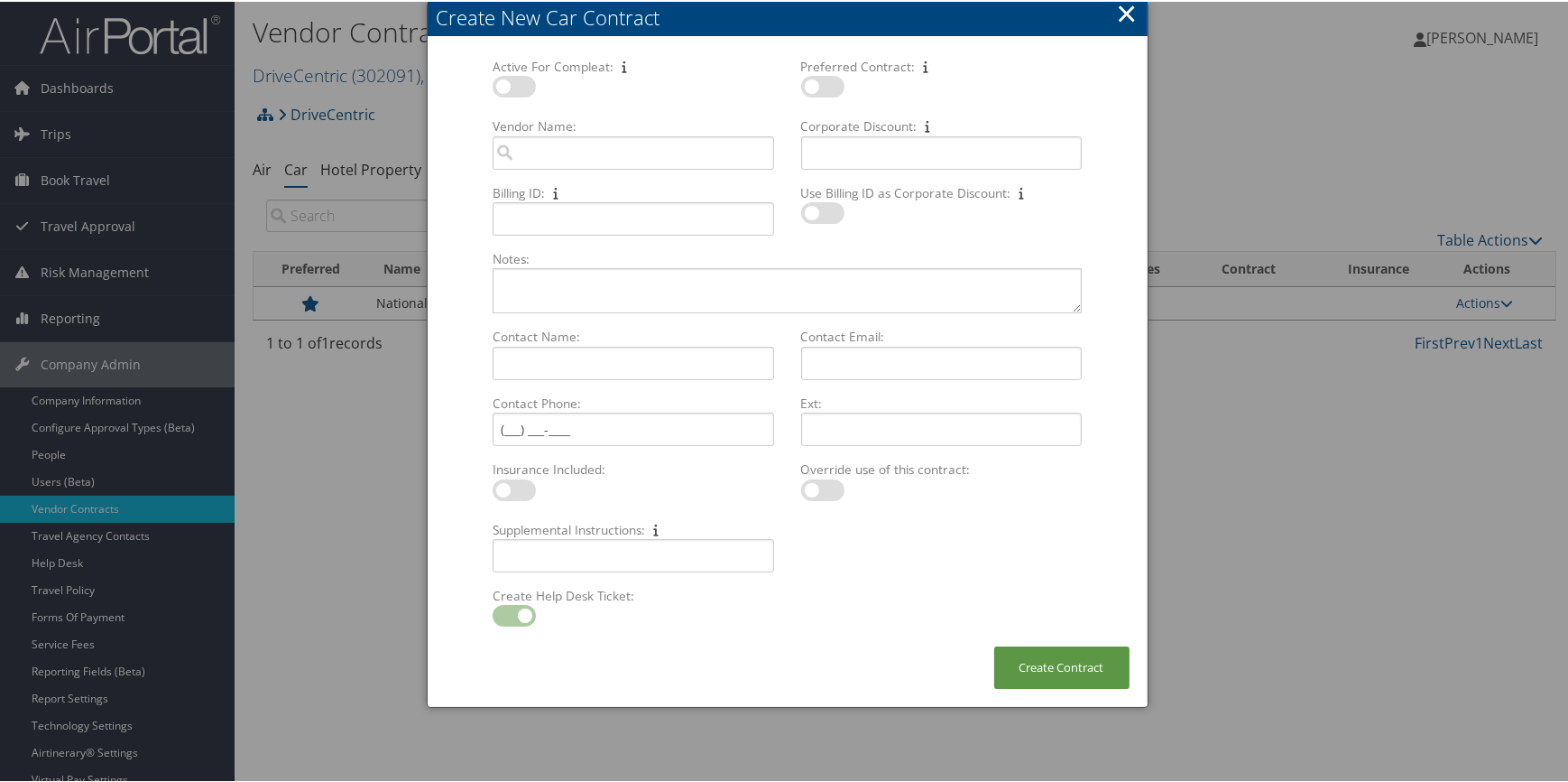
click at [509, 86] on label at bounding box center [514, 85] width 44 height 22
click at [509, 86] on input "checkbox" at bounding box center [507, 89] width 12 height 12
checkbox input "true"
click at [836, 88] on label at bounding box center [823, 85] width 44 height 22
click at [821, 88] on input "checkbox" at bounding box center [816, 89] width 12 height 12
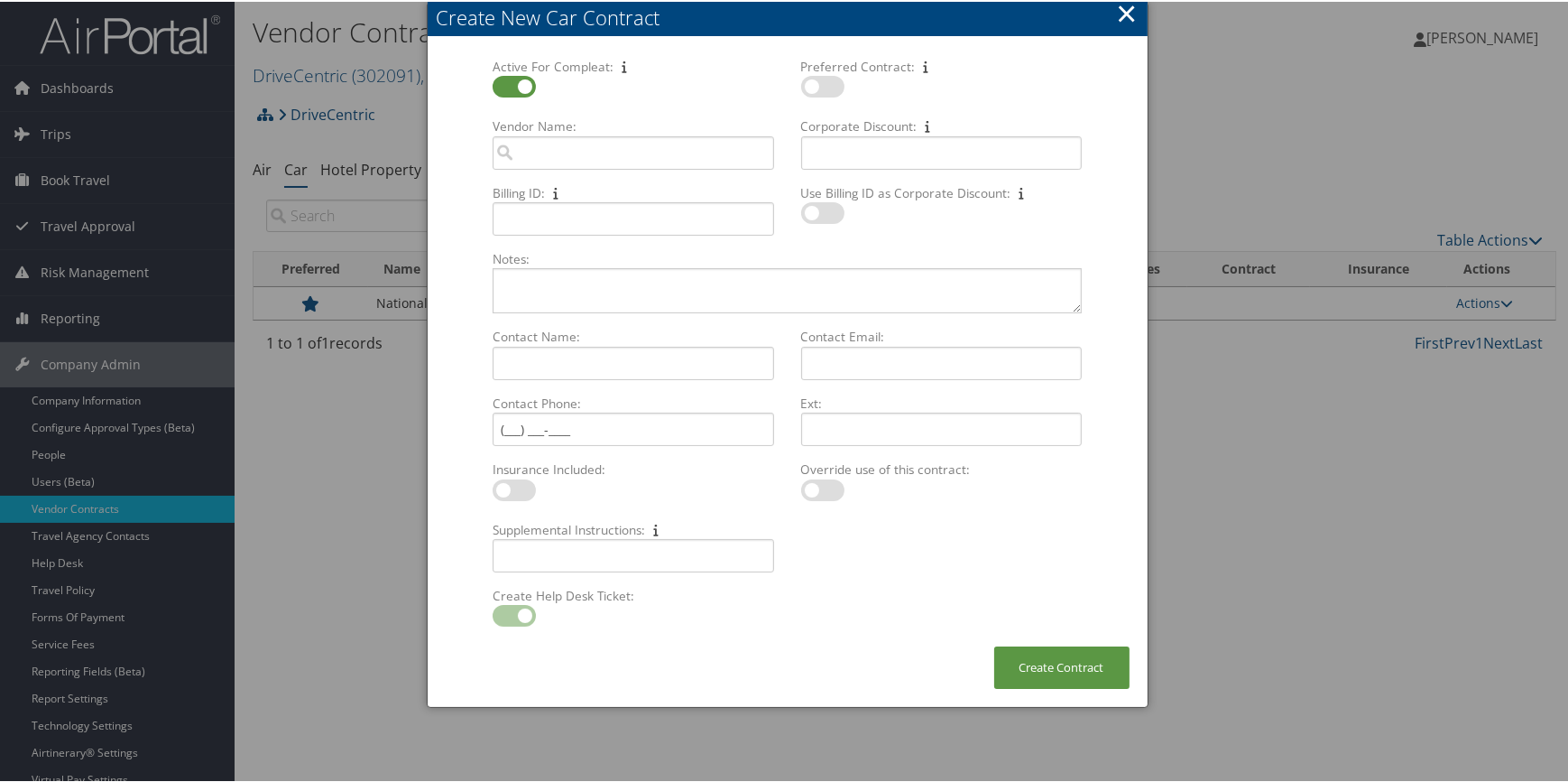
checkbox input "true"
click at [632, 153] on input "Vendor Name: Multiple values The selected items contain different values for th…" at bounding box center [632, 151] width 280 height 34
click at [616, 189] on div "Enterprise (ET)" at bounding box center [633, 184] width 273 height 18
type input "Enterprise"
click at [546, 220] on input "Billing ID: Multiple values The selected items contain different values for thi…" at bounding box center [632, 217] width 280 height 34
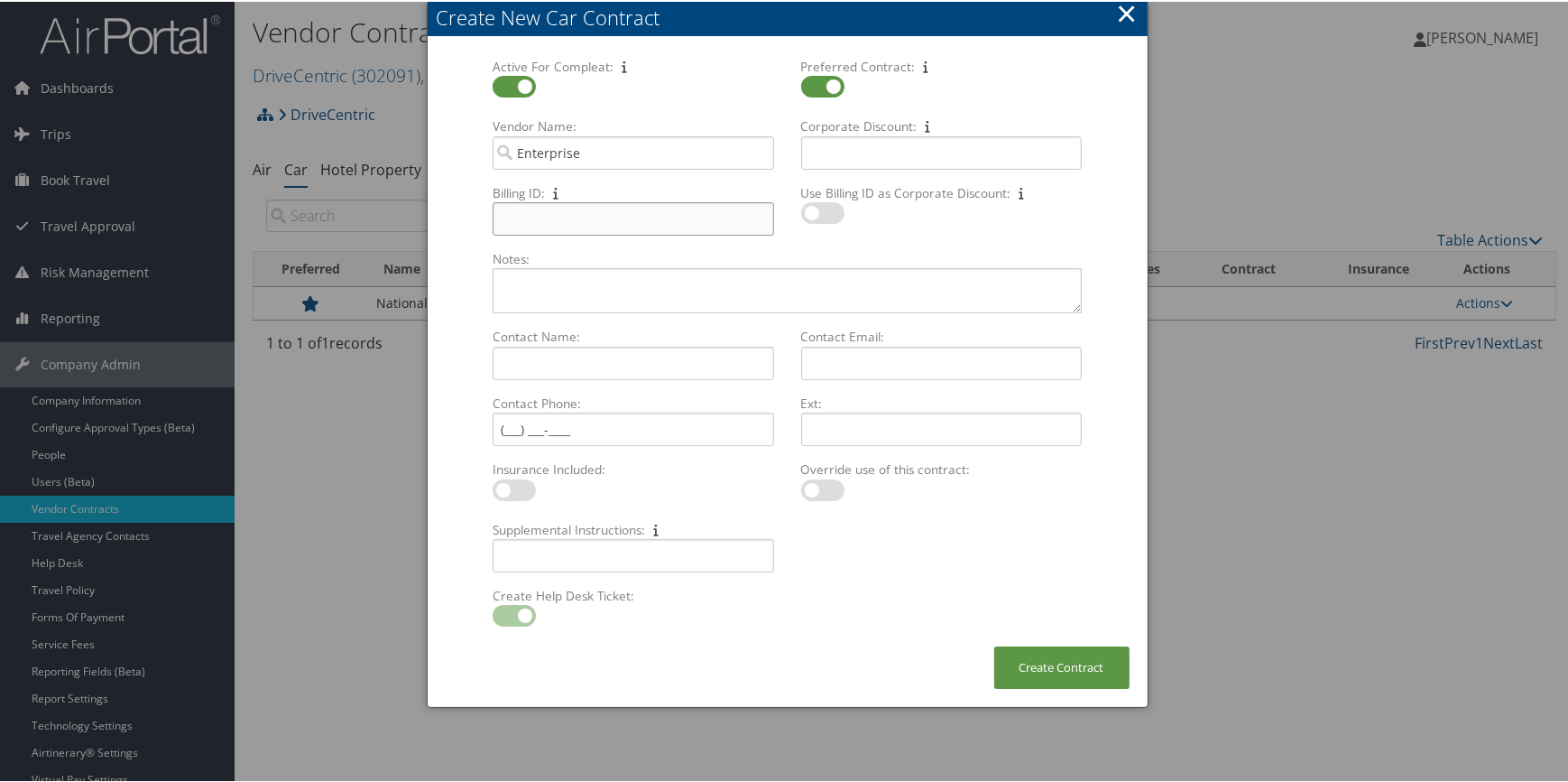
paste input "18348435"
type input "18348435"
click at [870, 151] on input "Corporate Discount: Multiple values The selected items contain different values…" at bounding box center [942, 151] width 280 height 34
paste input "XZ01DCE"
type input "XZ01DCE"
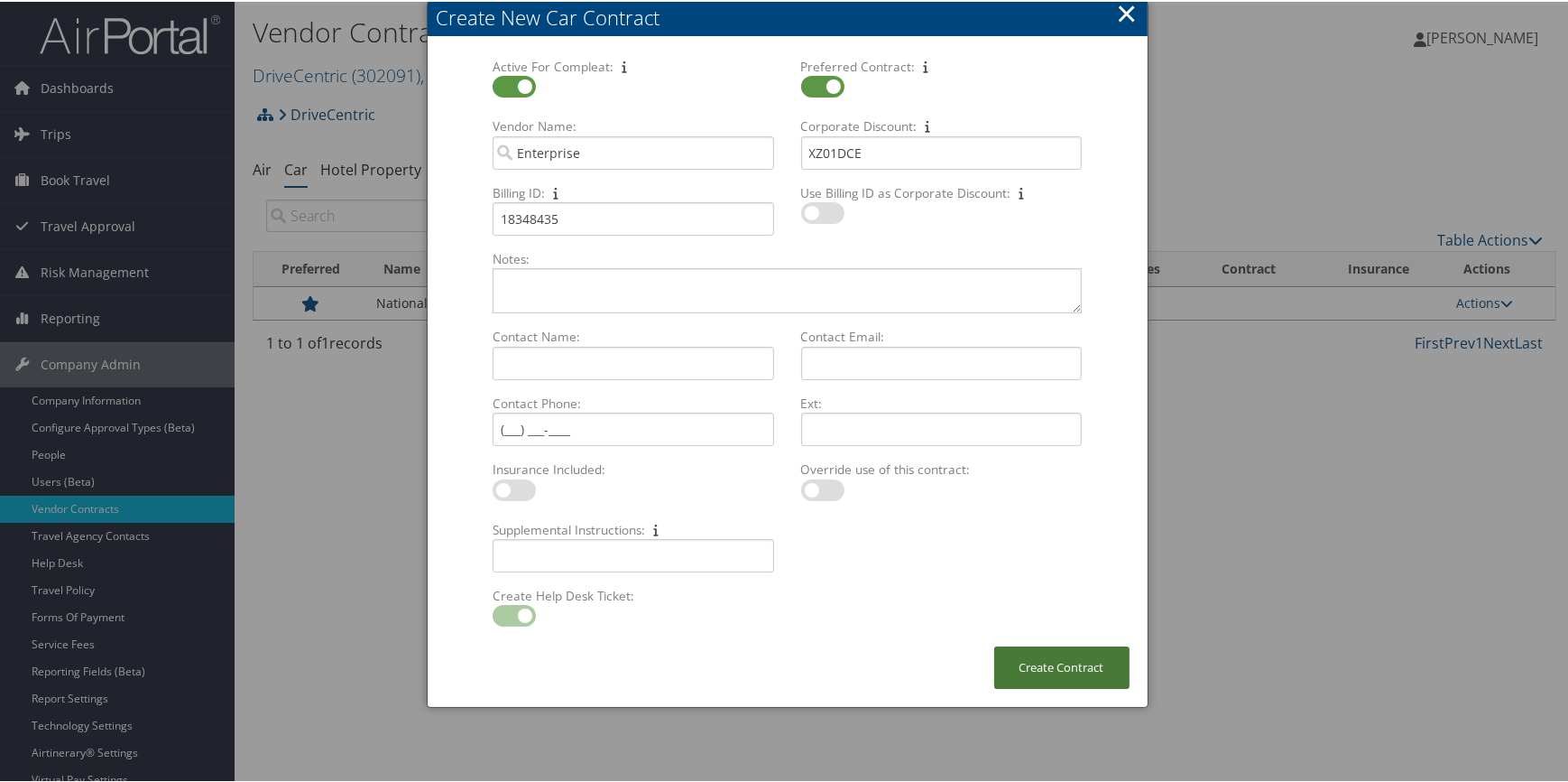
click at [1051, 645] on button "Create Contract" at bounding box center [1062, 666] width 135 height 43
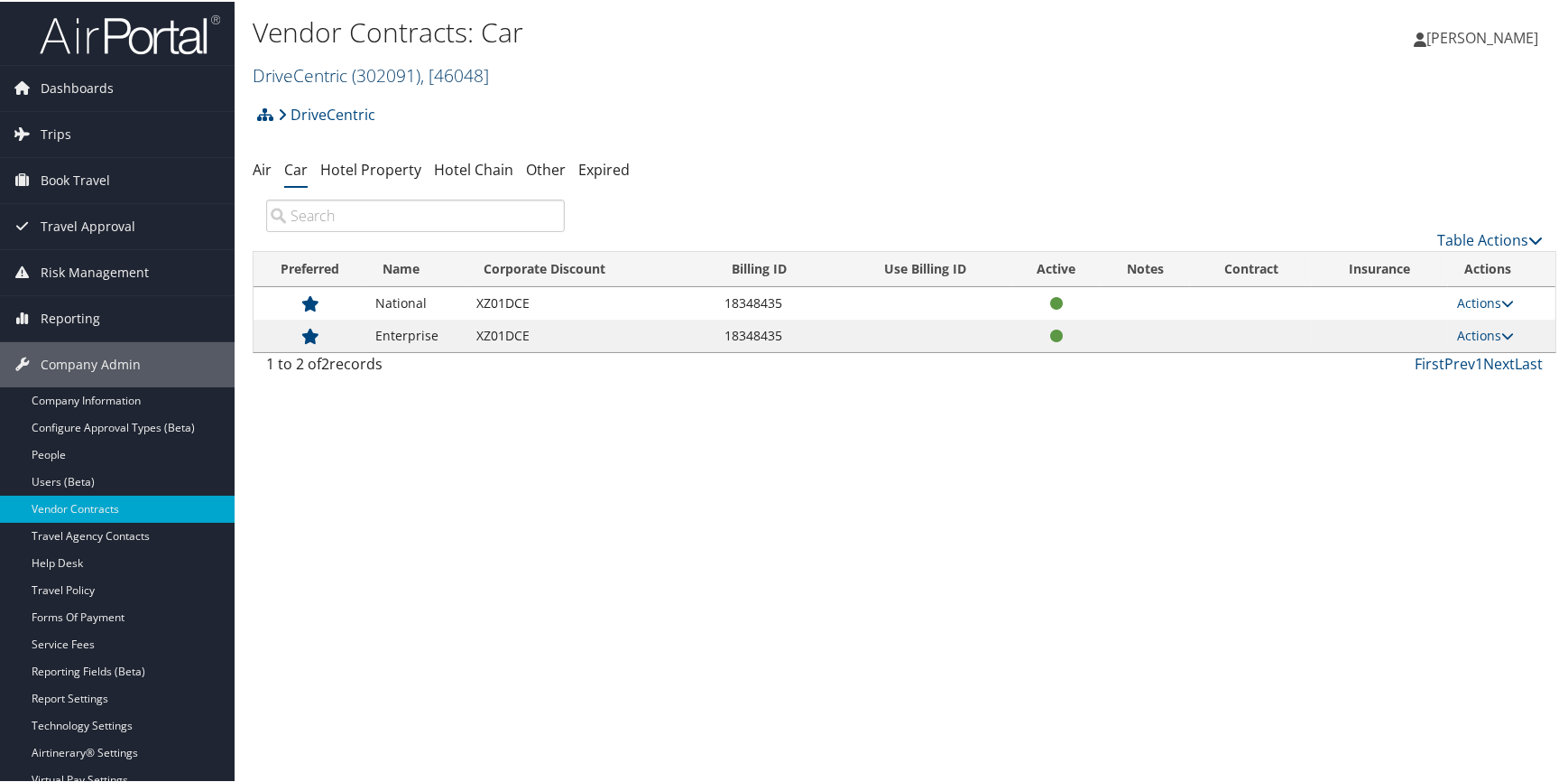
drag, startPoint x: 327, startPoint y: 66, endPoint x: 321, endPoint y: 76, distance: 11.7
click at [327, 66] on link "DriveCentric ( 302091 ) , [ 46048 ]" at bounding box center [371, 74] width 237 height 24
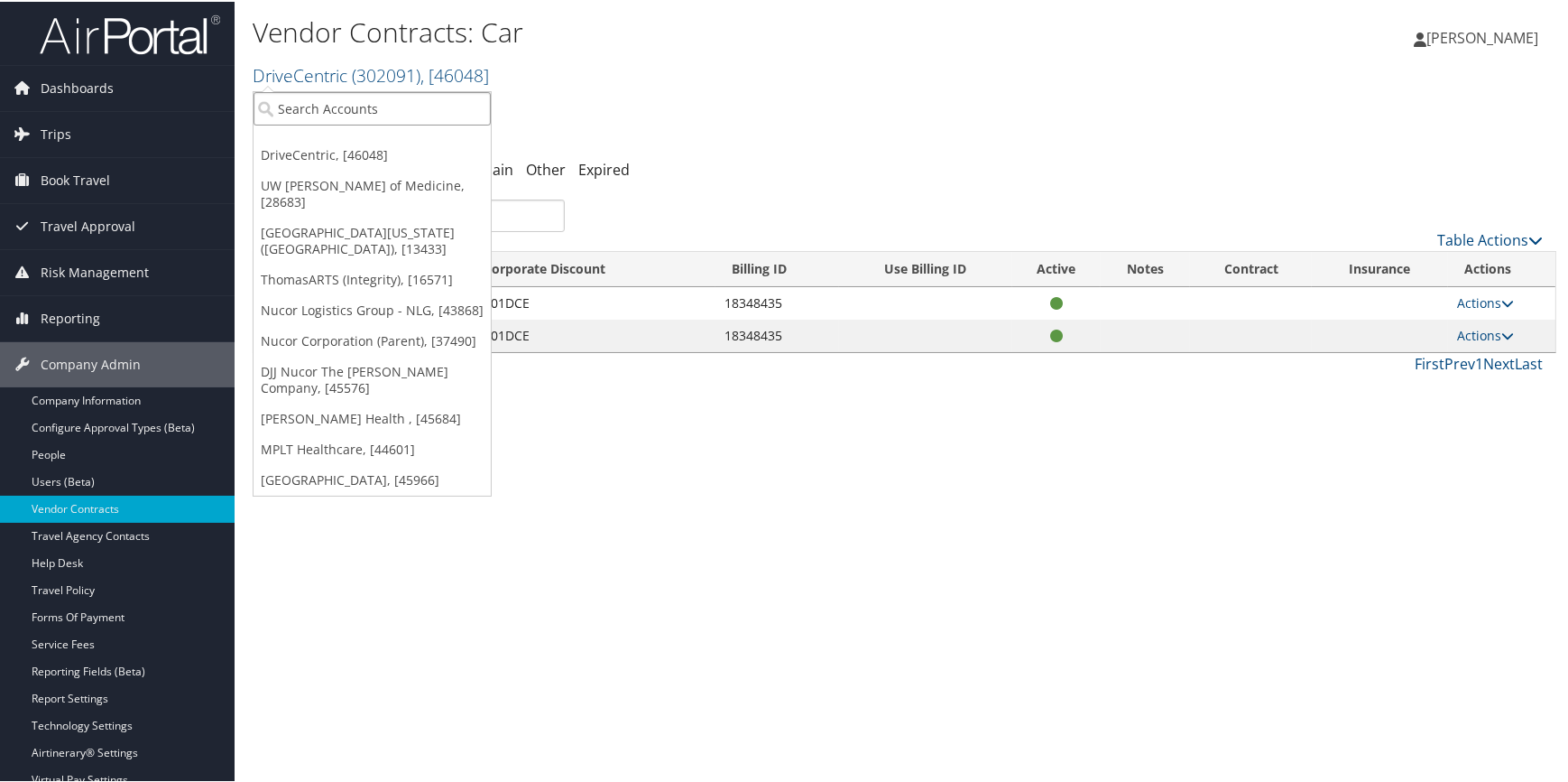
click at [307, 115] on input "search" at bounding box center [372, 107] width 238 height 34
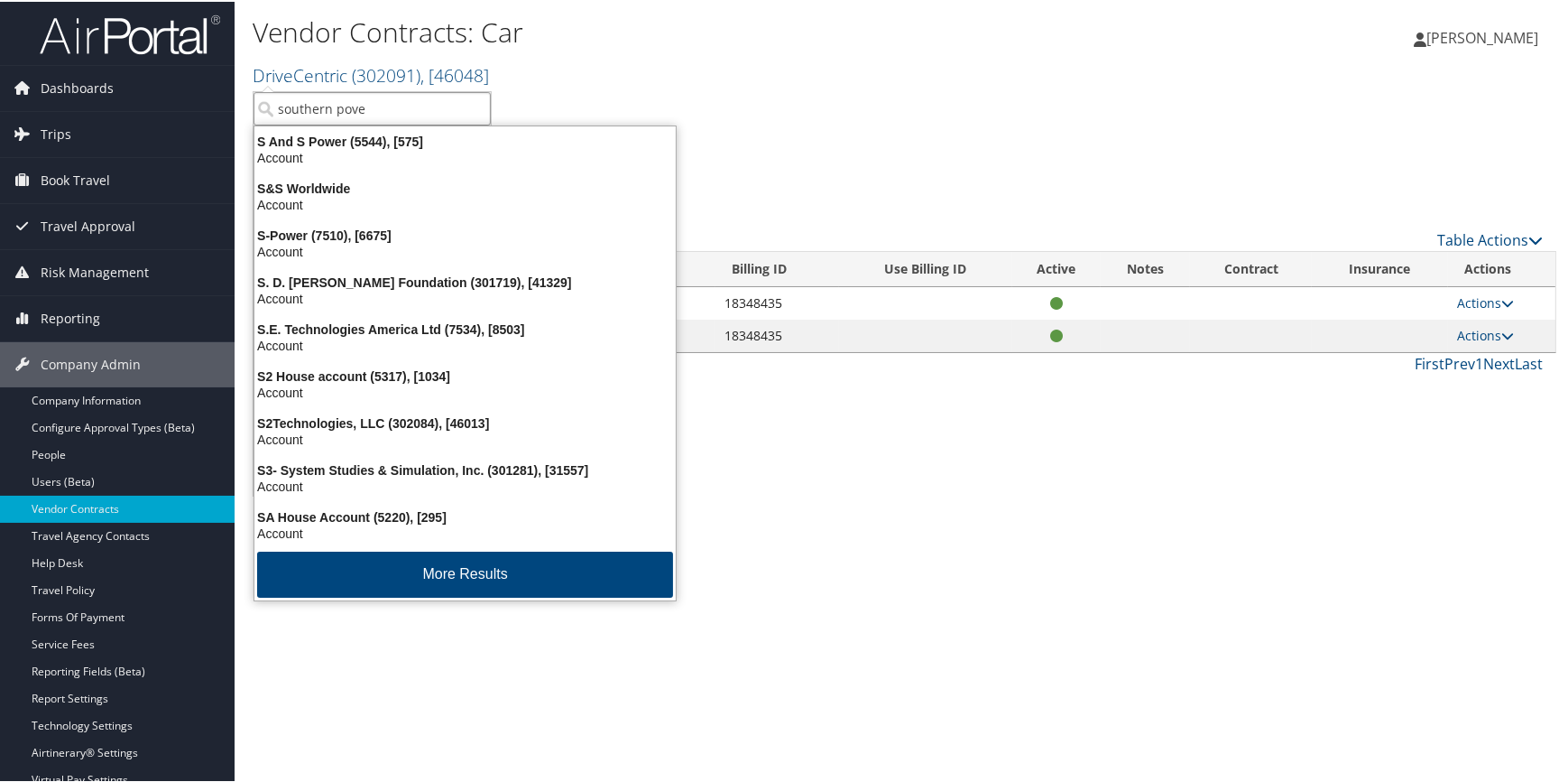
type input "southern pover"
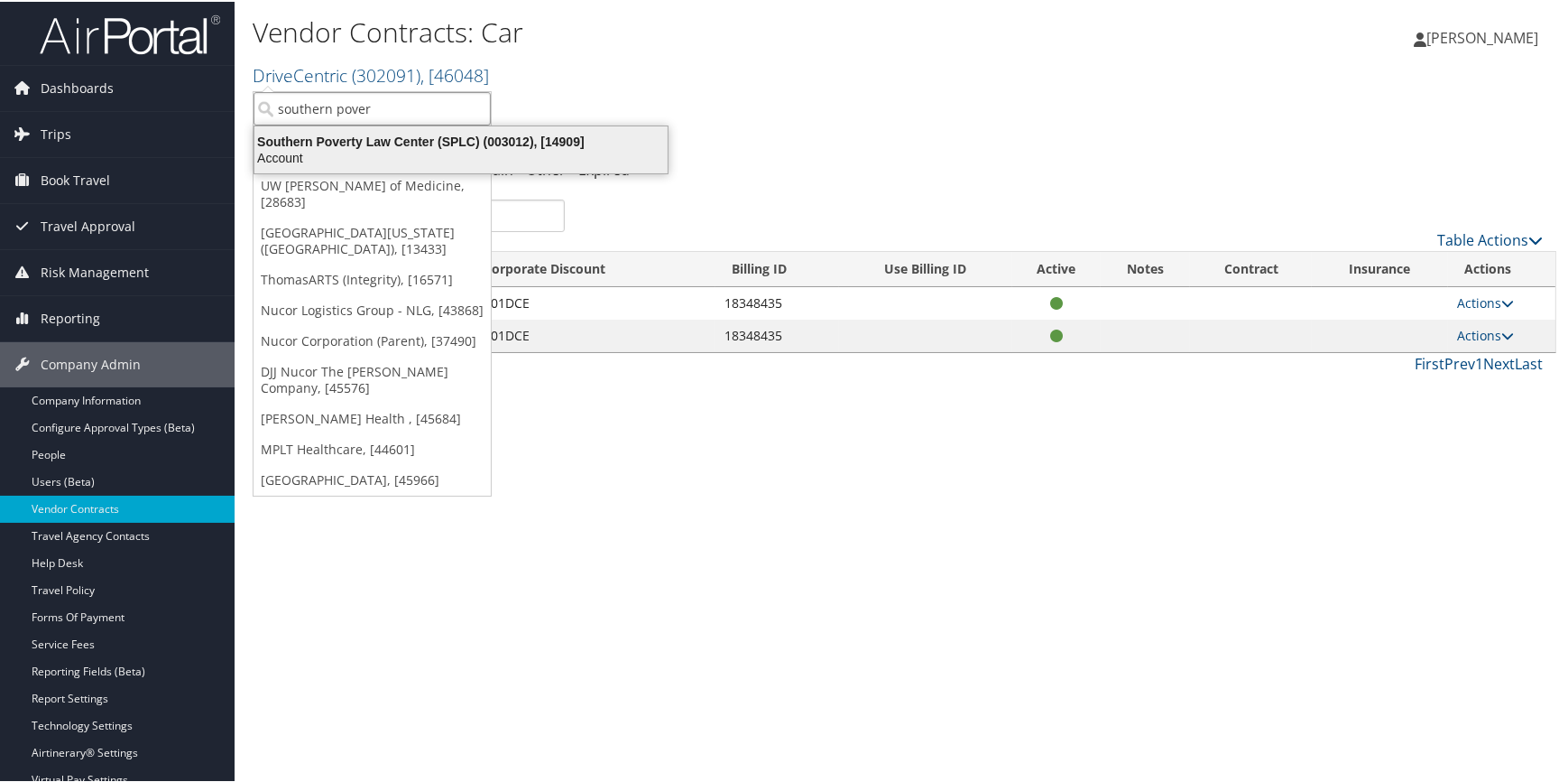
click at [315, 133] on div "Southern Poverty Law Center (SPLC) (003012), [14909]" at bounding box center [460, 139] width 435 height 16
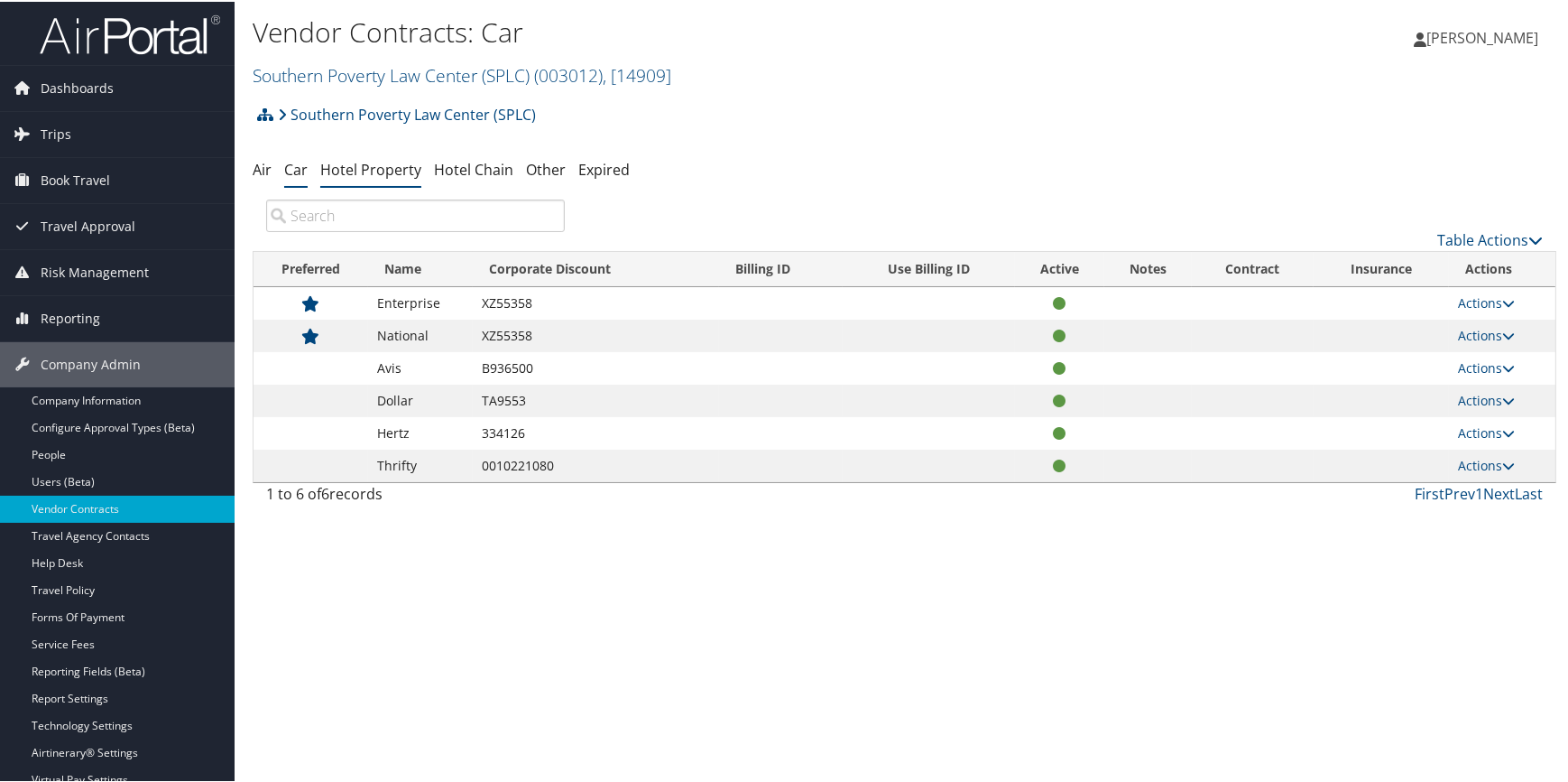
click at [357, 170] on link "Hotel Property" at bounding box center [371, 168] width 101 height 20
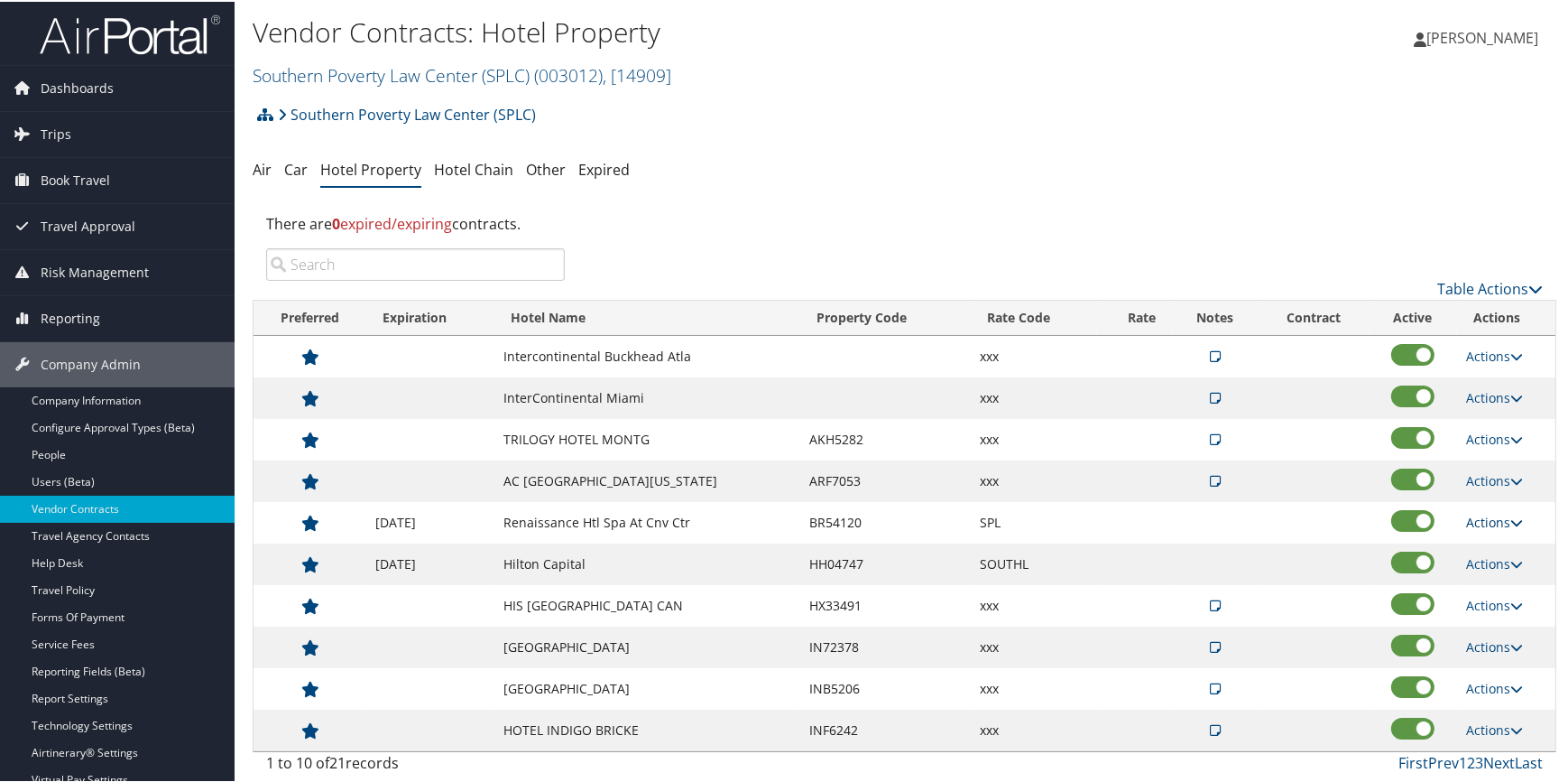
click at [1479, 519] on link "Actions" at bounding box center [1493, 519] width 57 height 17
click at [1486, 540] on link "Edit" at bounding box center [1496, 548] width 70 height 31
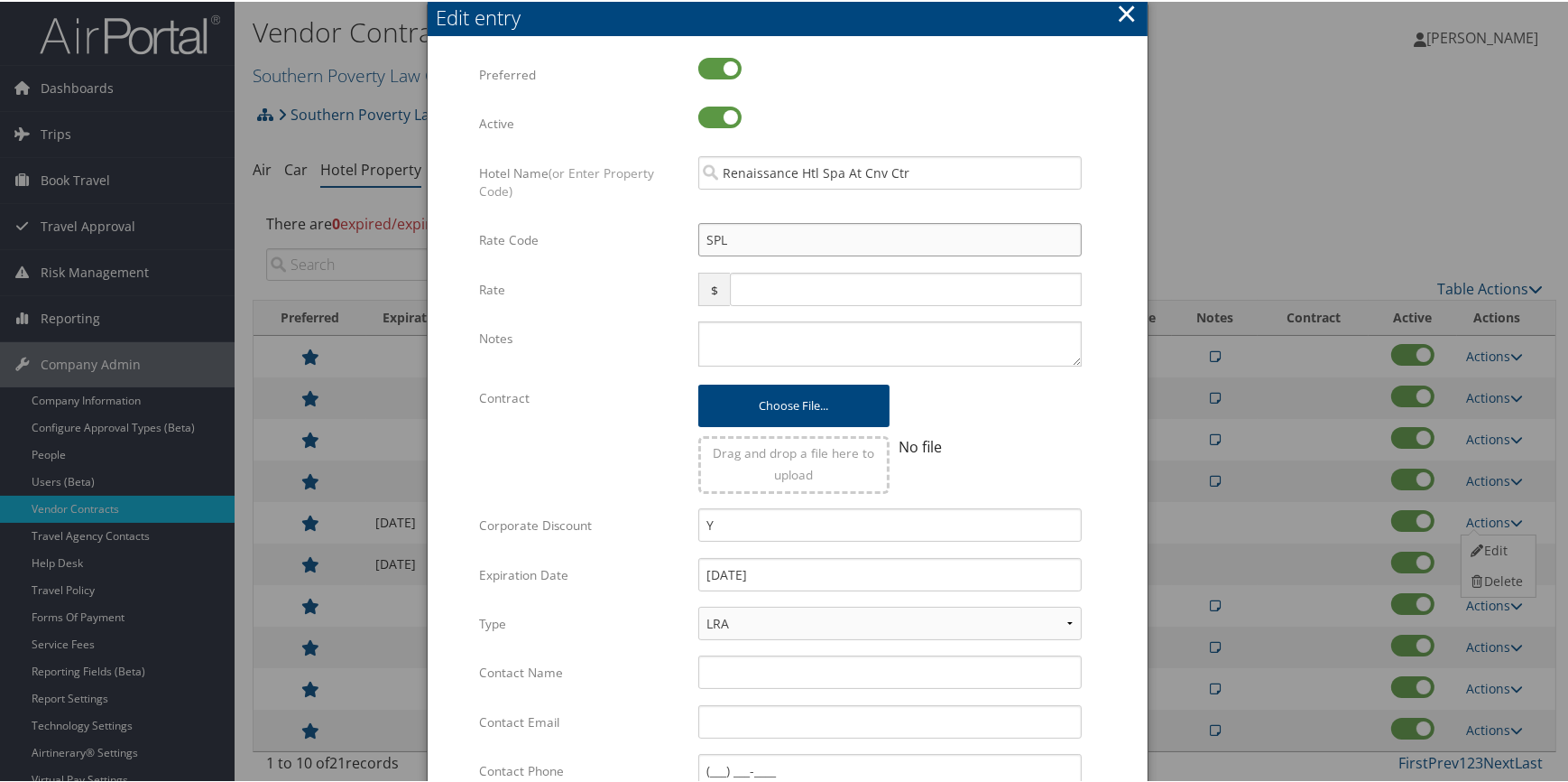
drag, startPoint x: 751, startPoint y: 247, endPoint x: 638, endPoint y: 245, distance: 113.0
click at [638, 245] on div "Rate Code SPL Multiple values The selected items contain different values for t…" at bounding box center [786, 245] width 615 height 49
type input "G"
checkbox input "true"
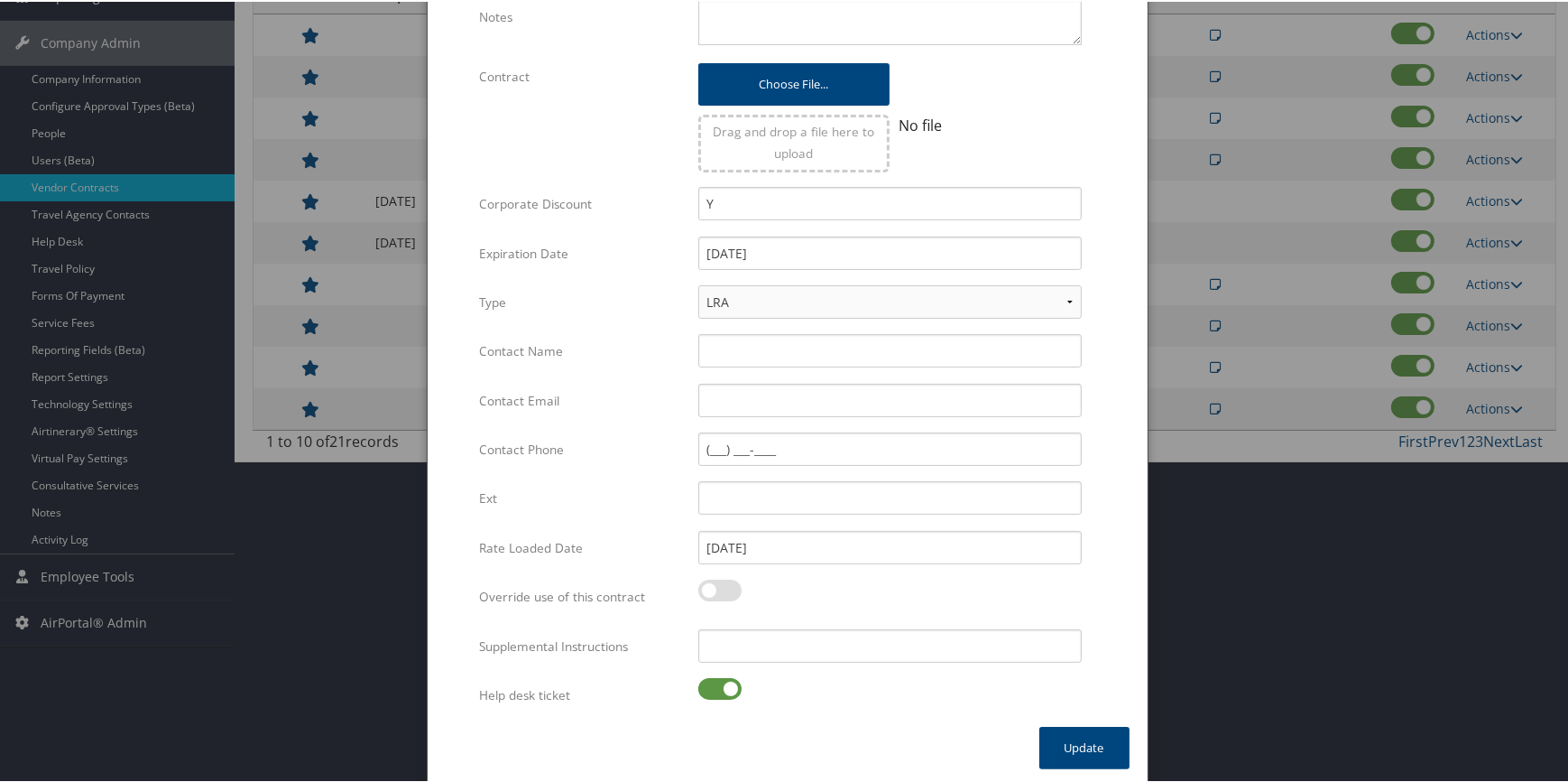
scroll to position [324, 0]
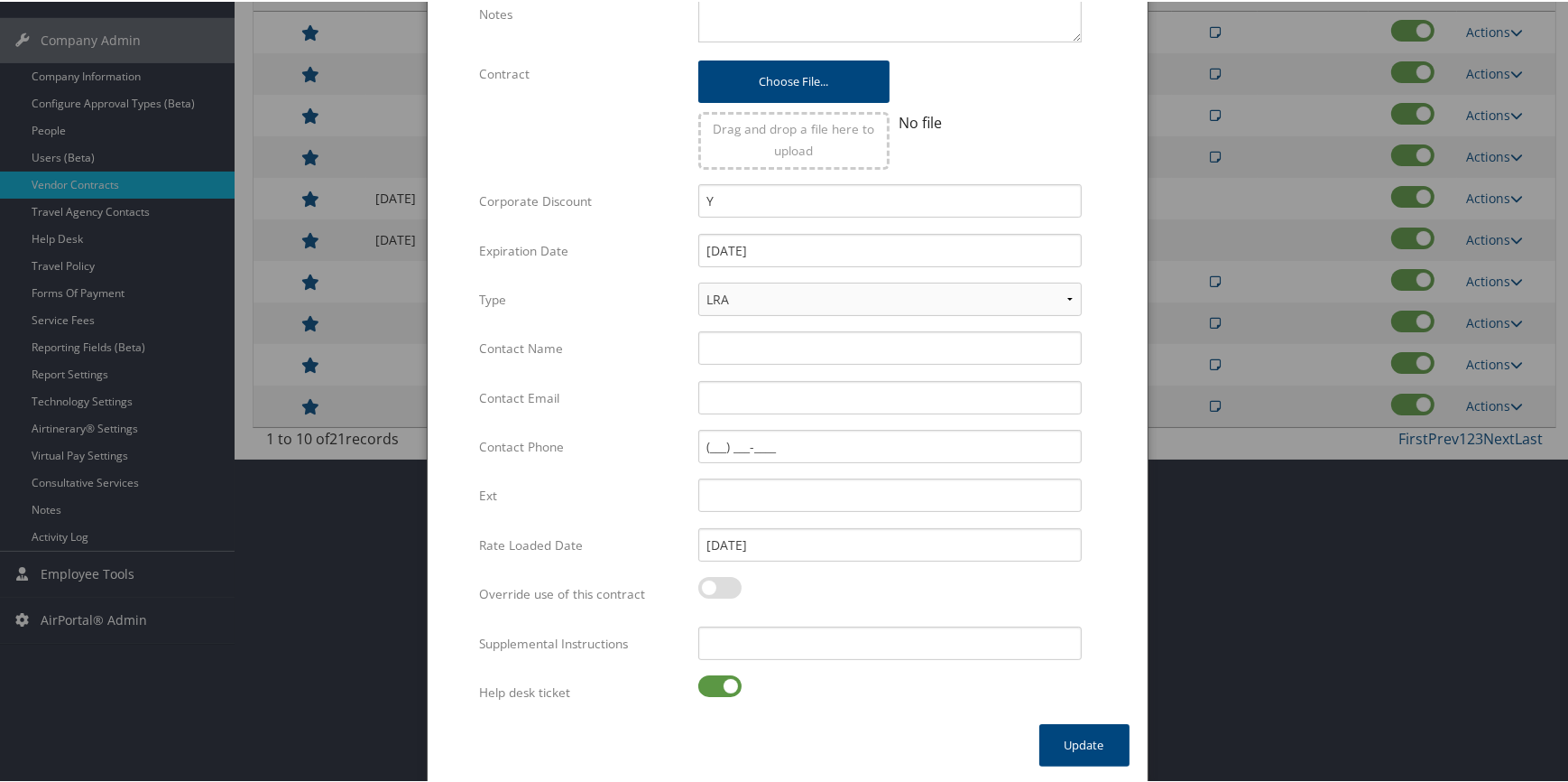
type input "G1H"
click at [722, 679] on label at bounding box center [720, 684] width 44 height 22
click at [719, 682] on input "checkbox" at bounding box center [713, 687] width 12 height 12
checkbox input "false"
click at [1092, 741] on button "Update" at bounding box center [1084, 743] width 90 height 43
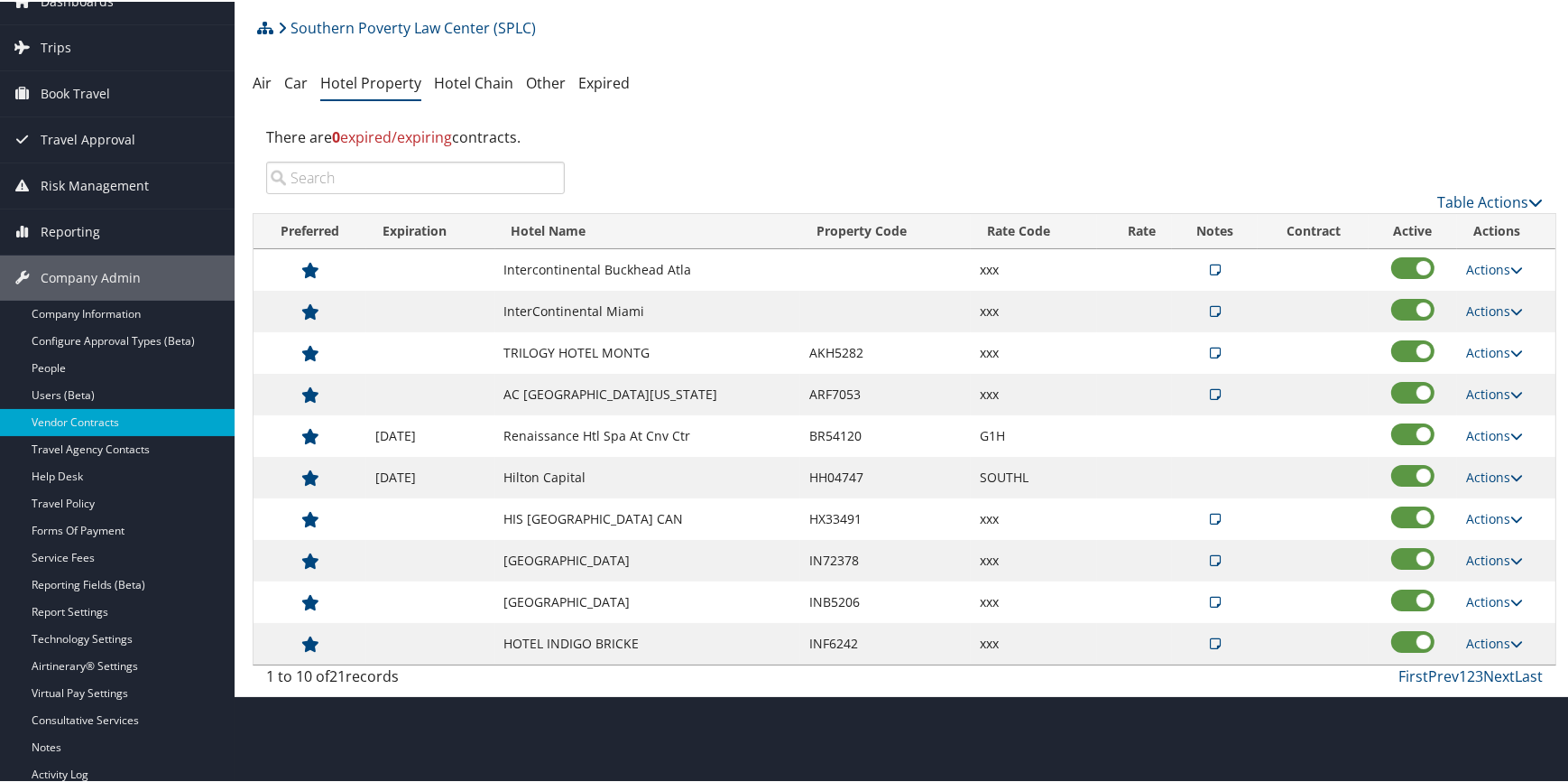
scroll to position [0, 0]
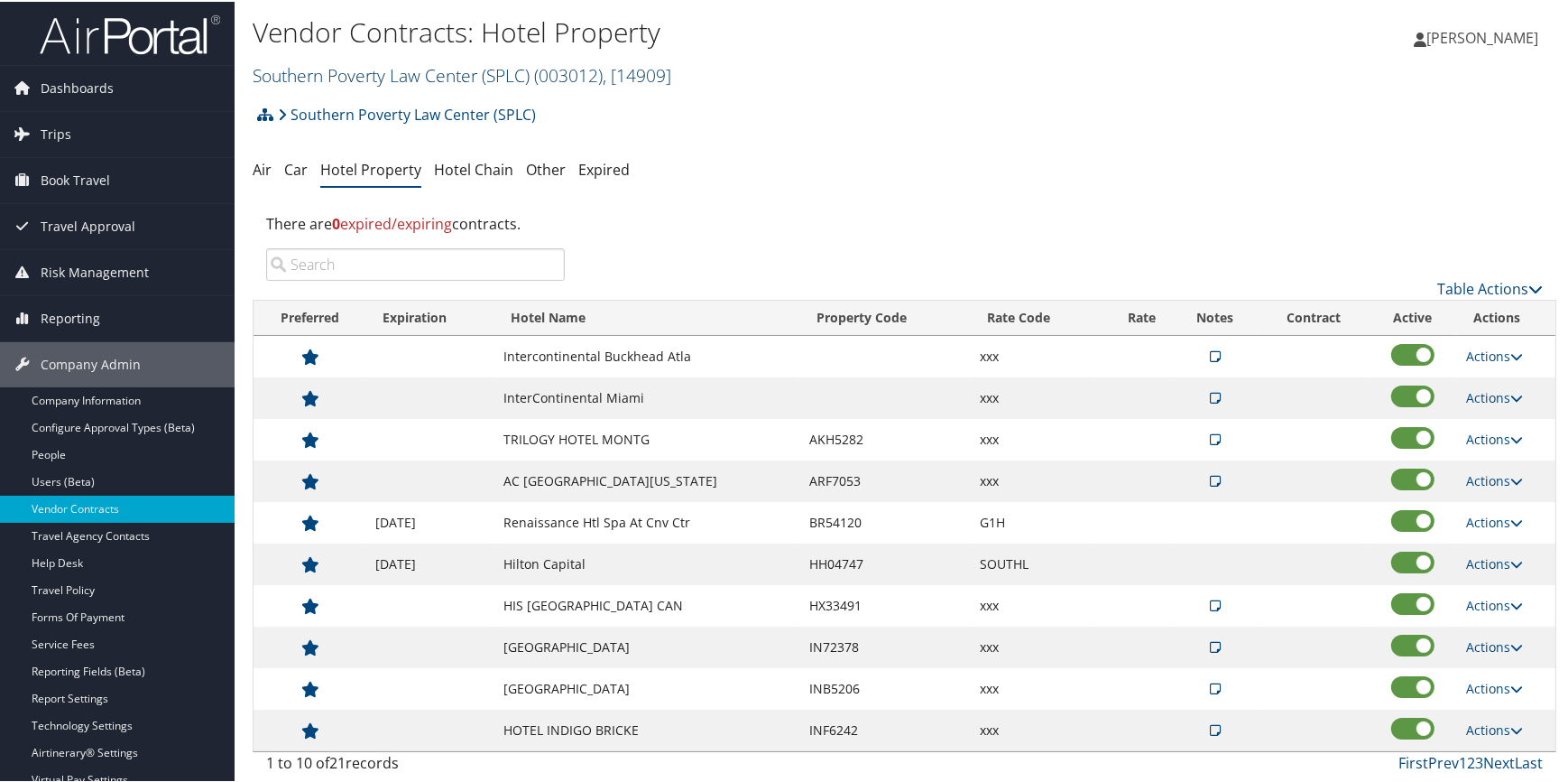
click at [361, 78] on link "Southern Poverty Law Center (SPLC) ( 003012 ) , [ 14909 ]" at bounding box center [461, 74] width 419 height 24
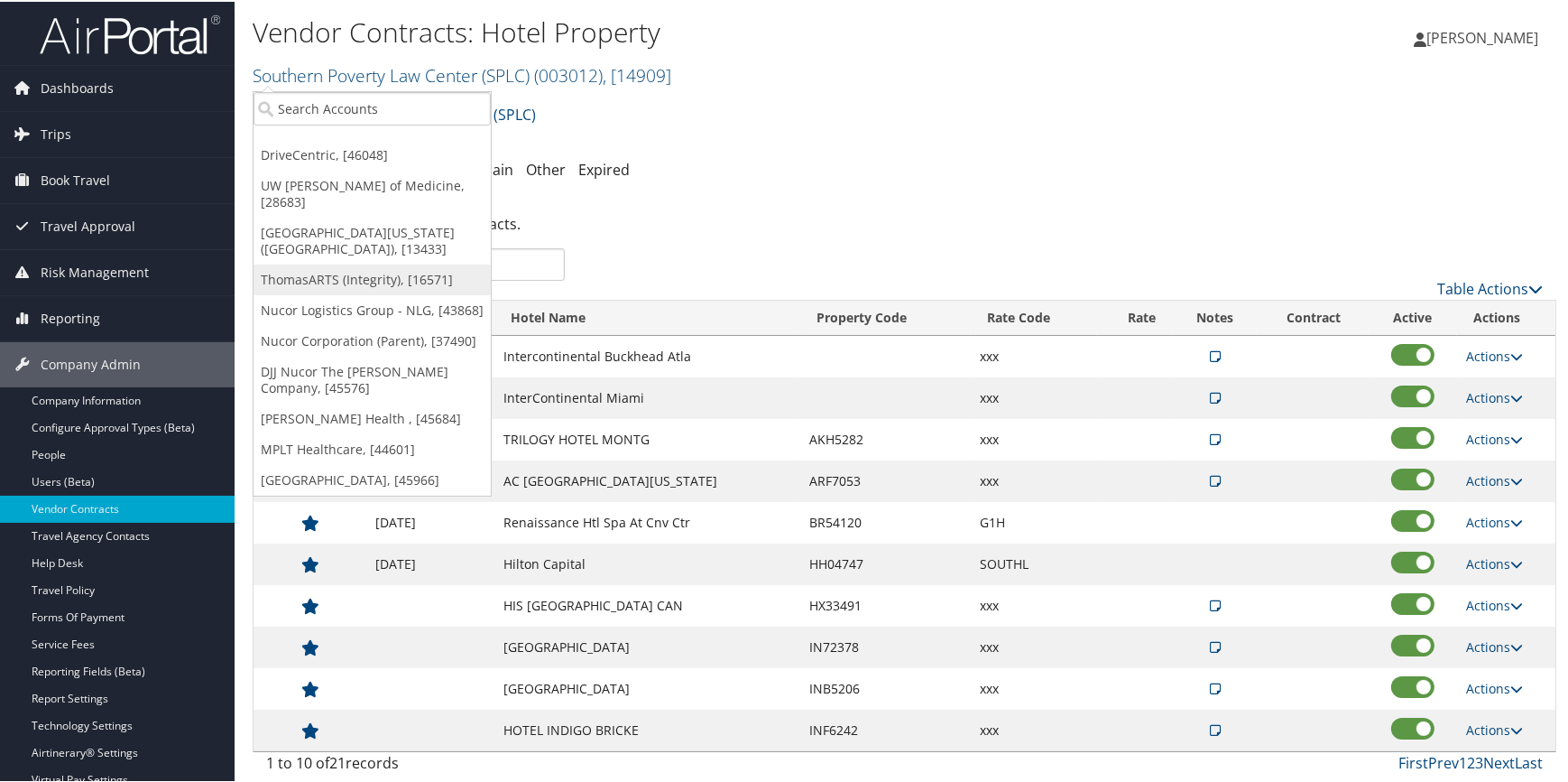
click at [335, 266] on link "ThomasARTS (Integrity), [16571]" at bounding box center [372, 278] width 238 height 31
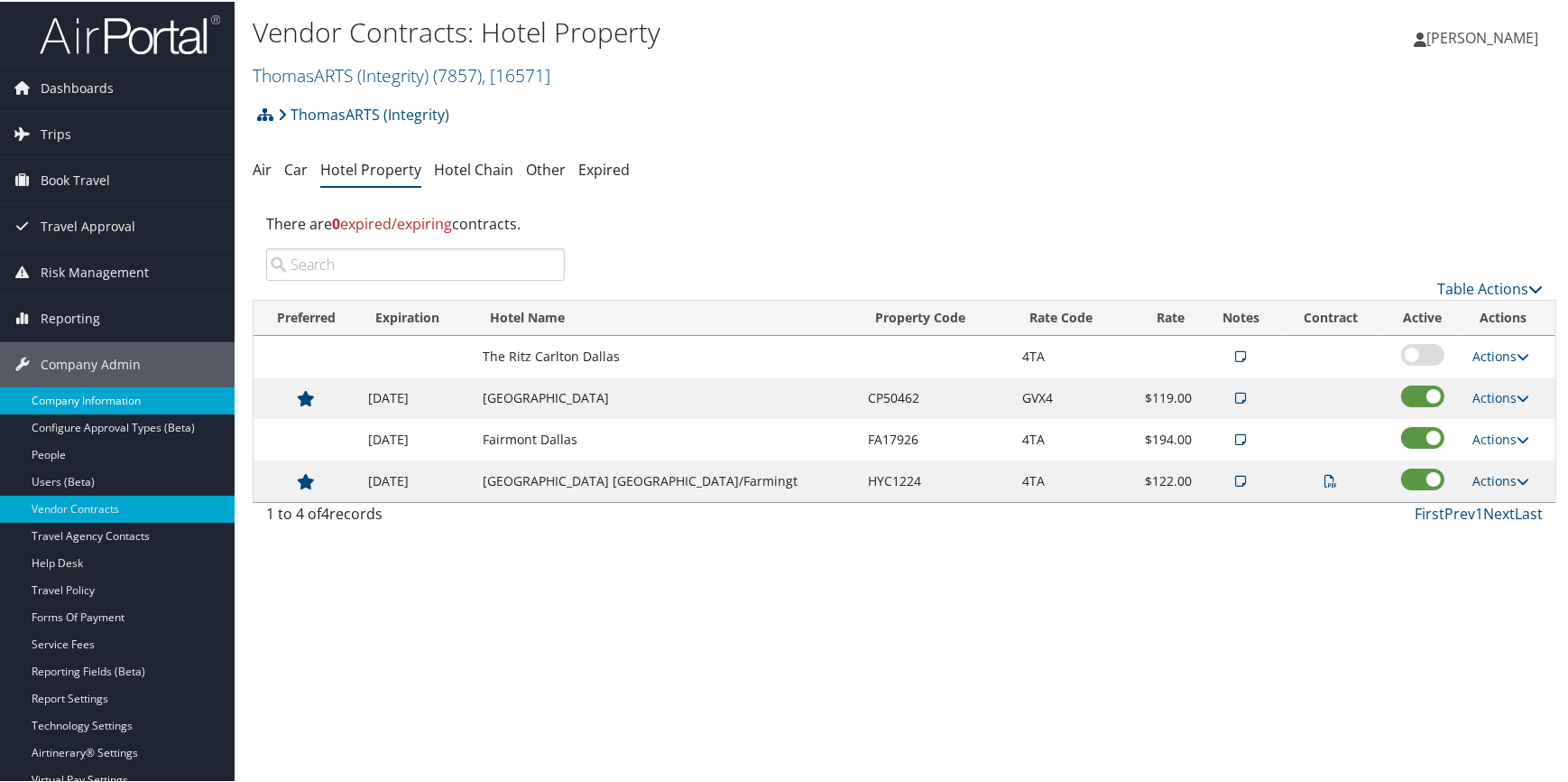
click at [153, 394] on link "Company Information" at bounding box center [117, 398] width 235 height 27
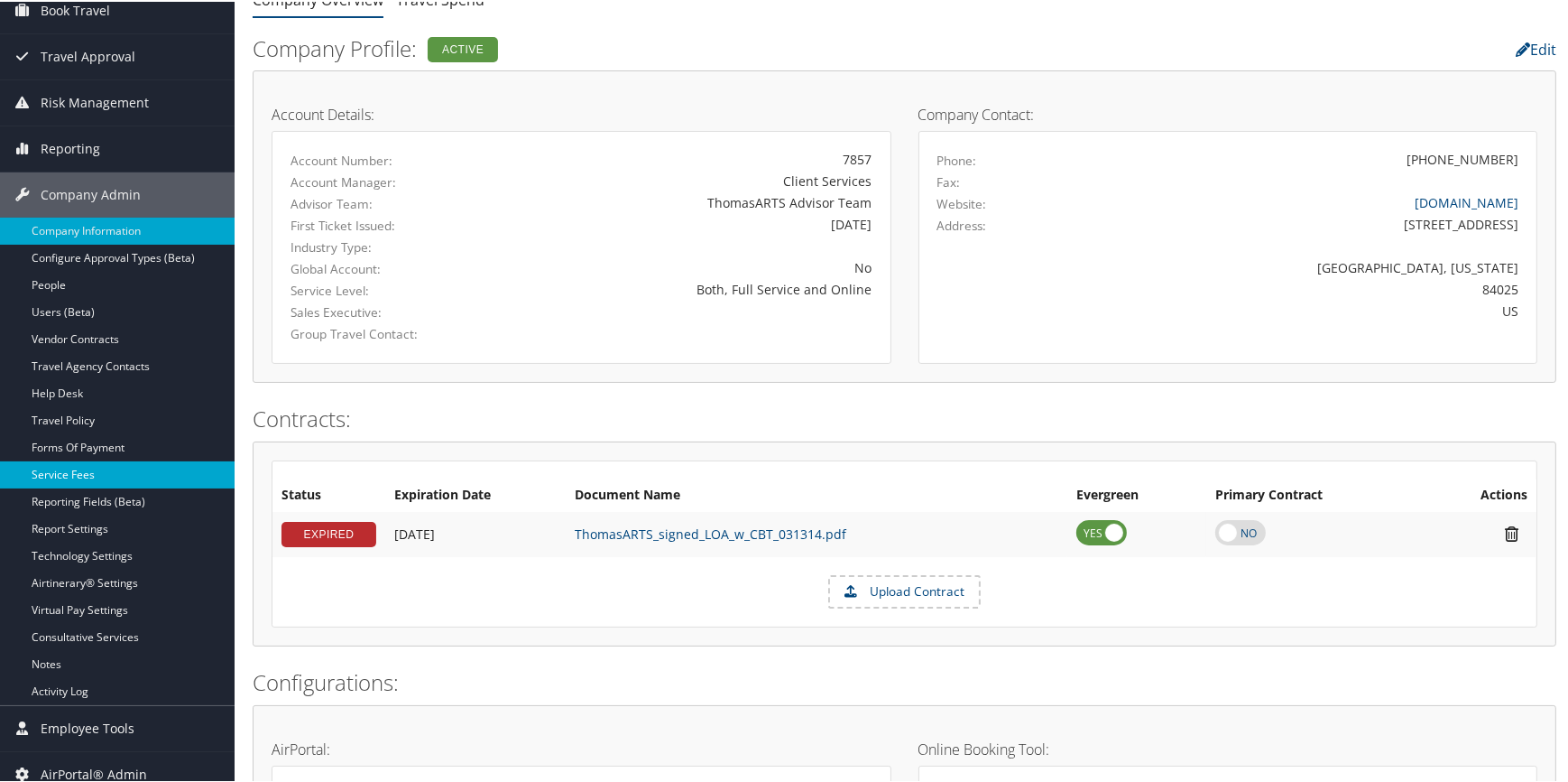
scroll to position [163, 0]
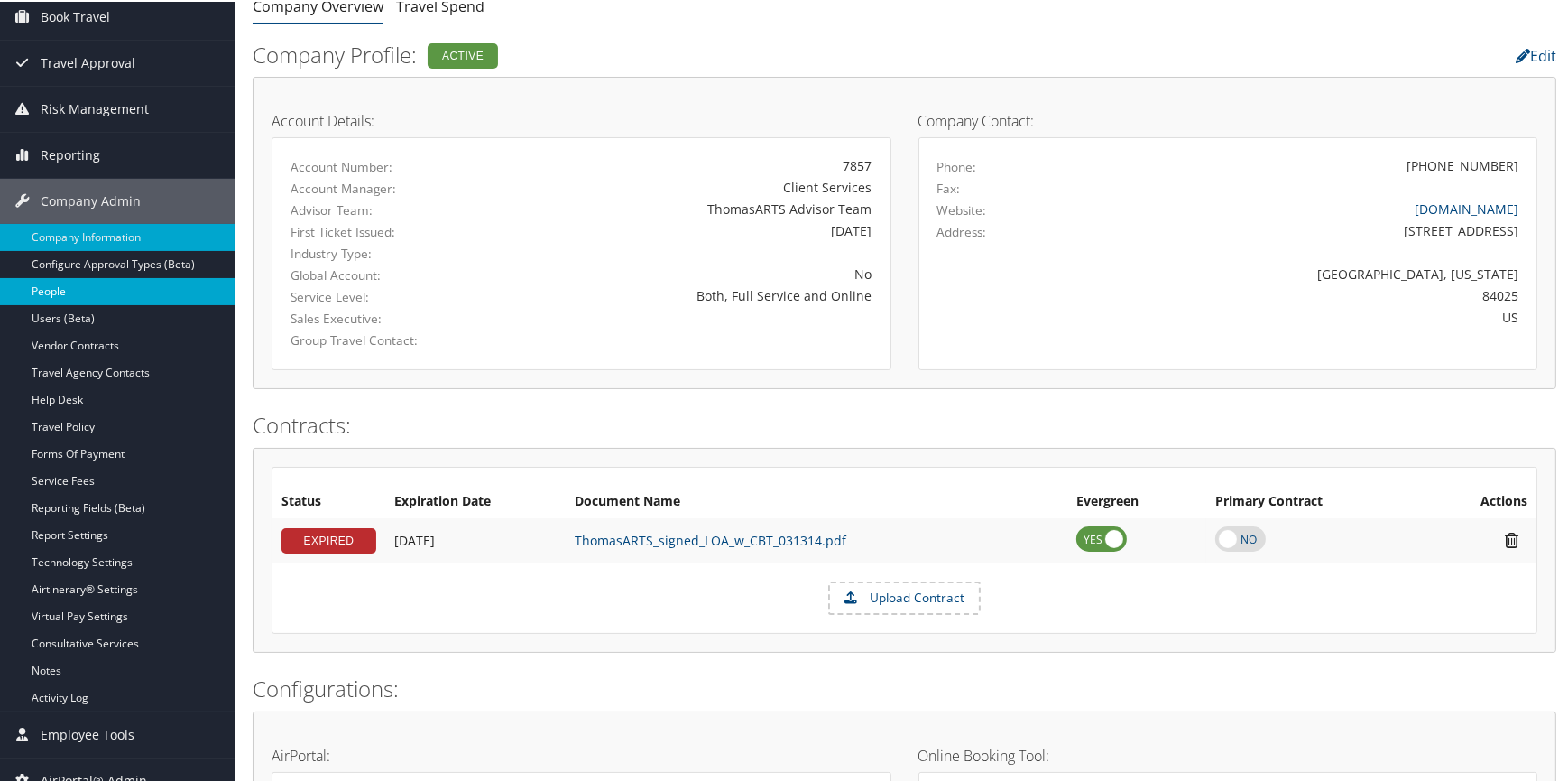
click at [86, 289] on link "People" at bounding box center [117, 290] width 235 height 27
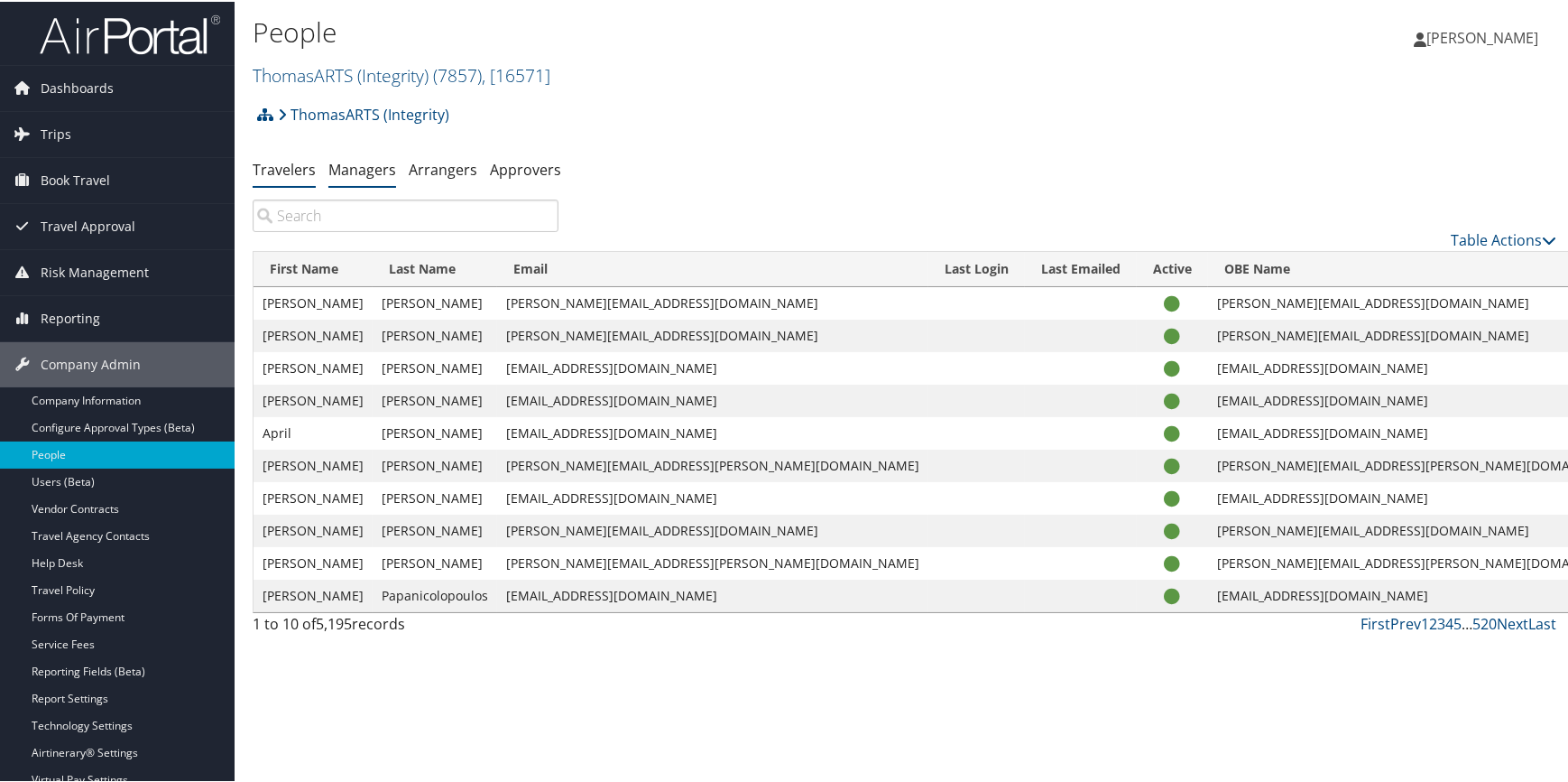
click at [374, 162] on link "Managers" at bounding box center [362, 168] width 68 height 20
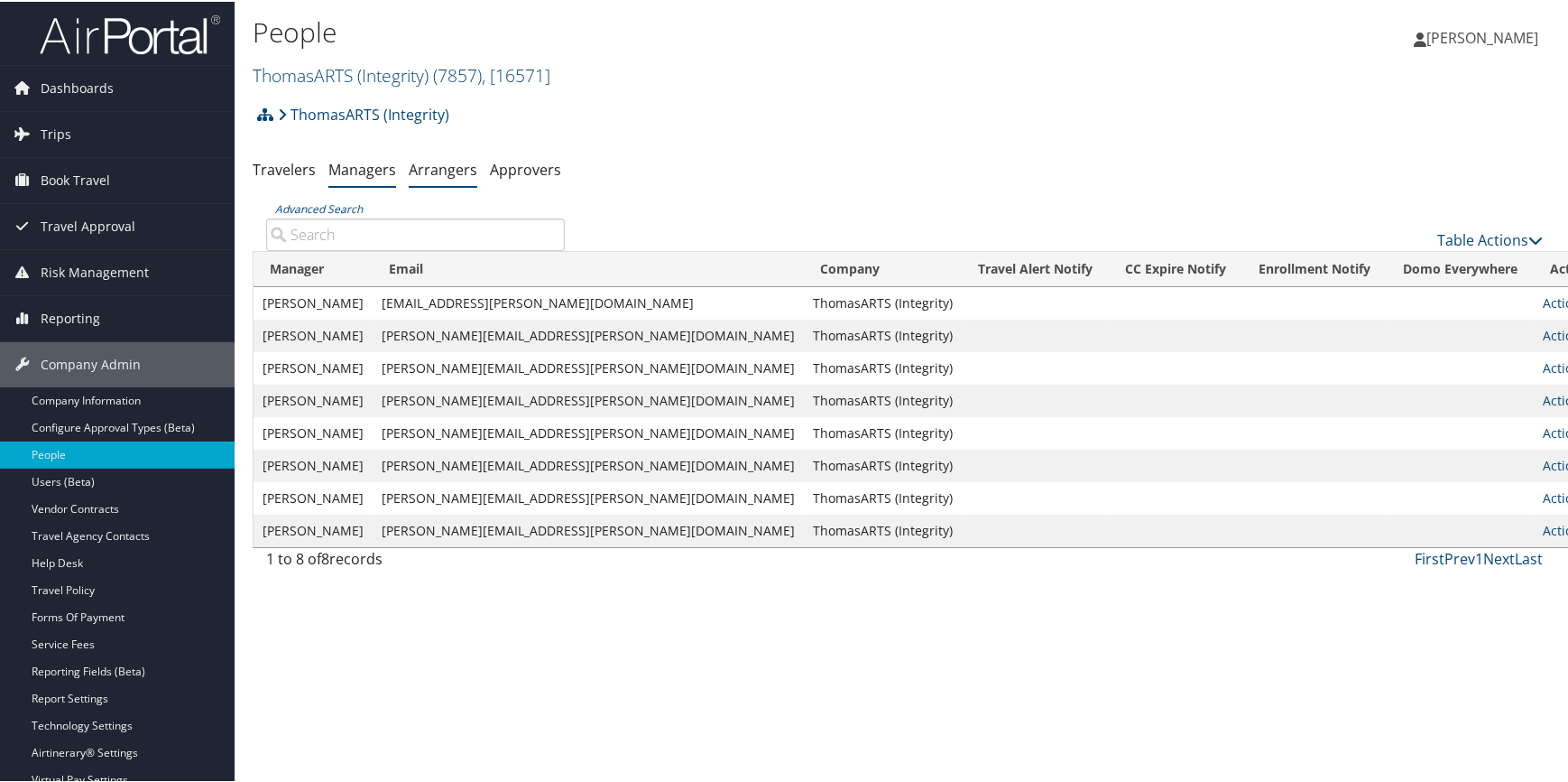
click at [433, 164] on link "Arrangers" at bounding box center [442, 168] width 69 height 20
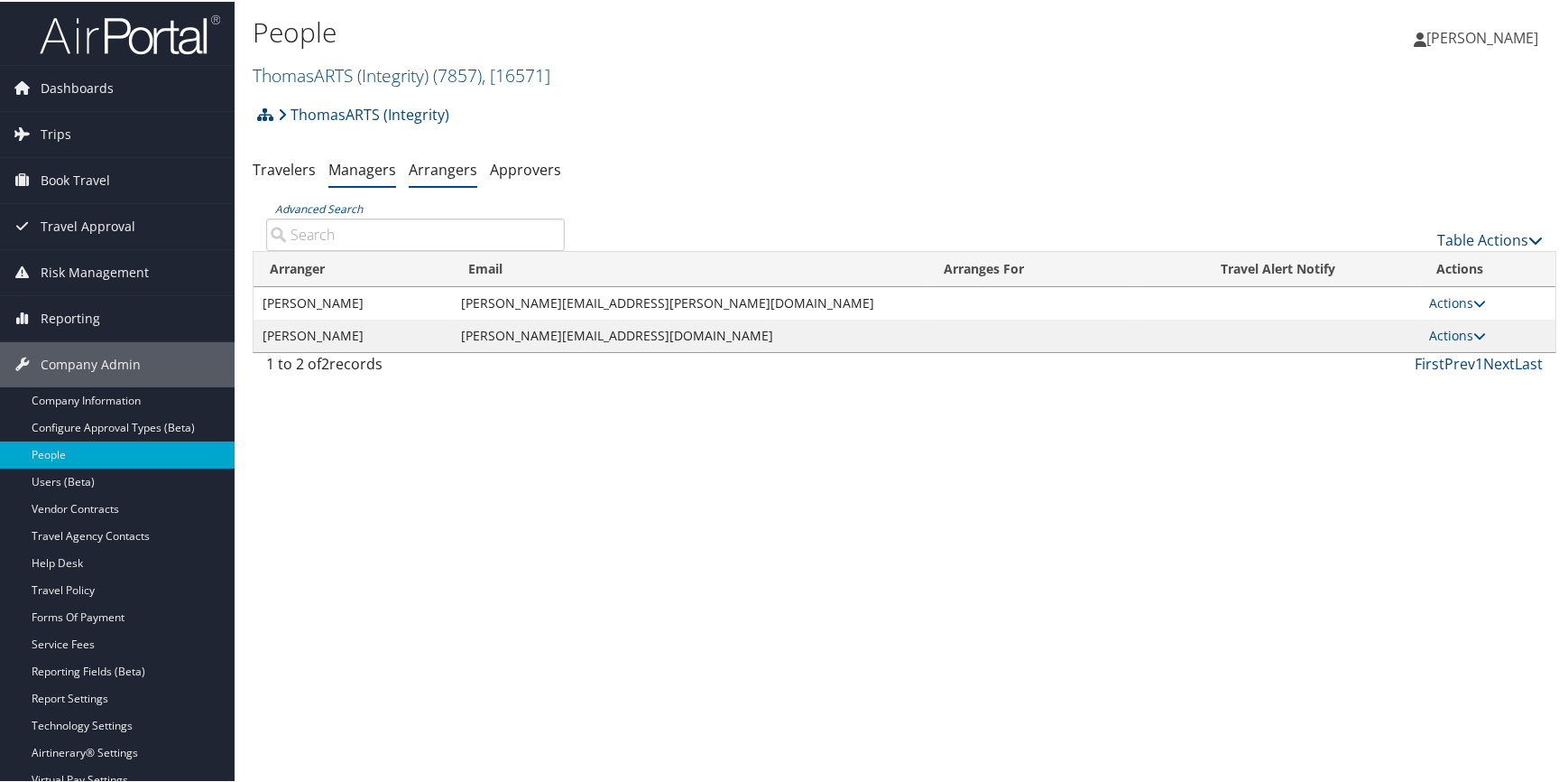
click at [356, 165] on link "Managers" at bounding box center [362, 168] width 68 height 20
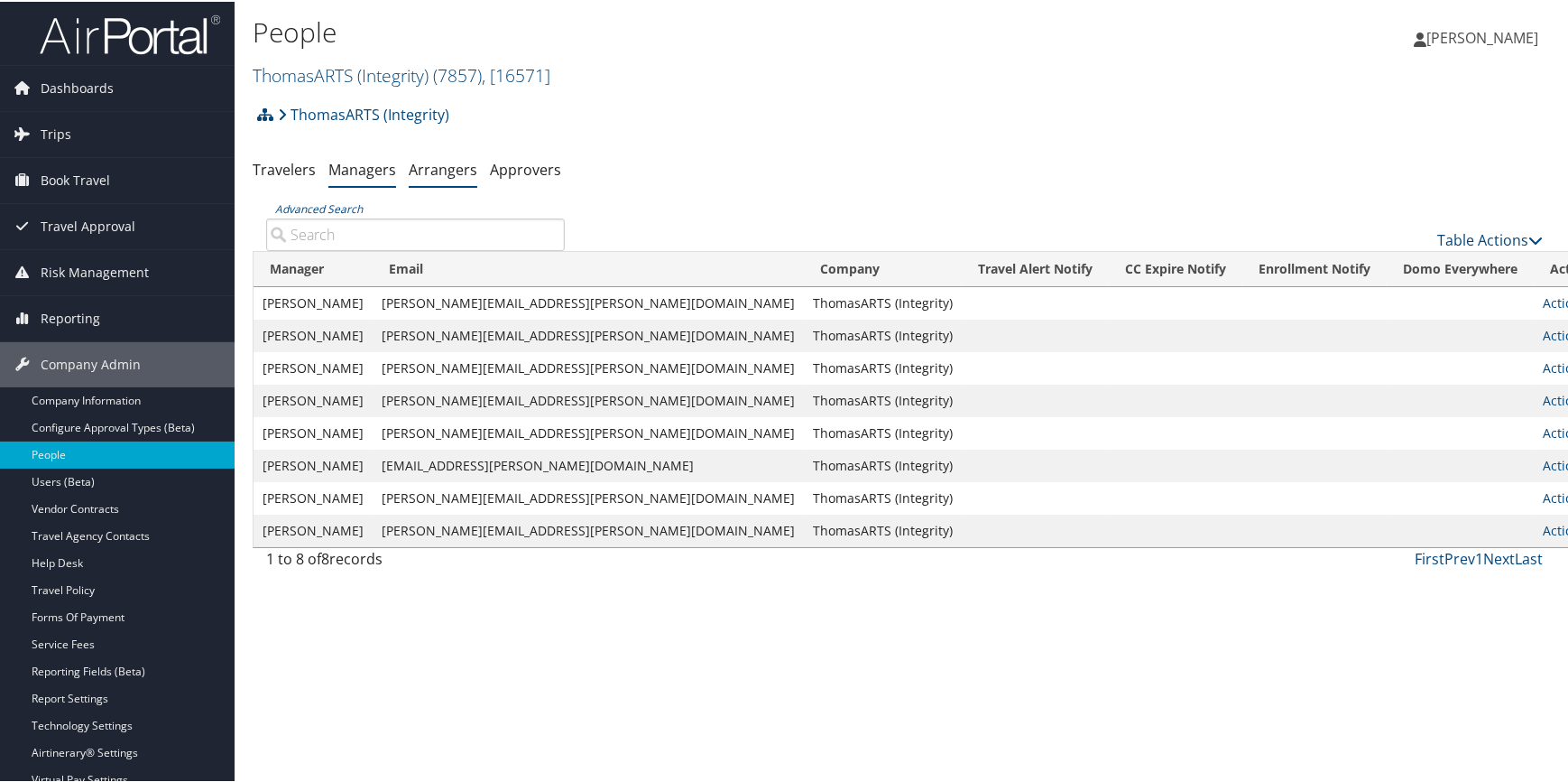
click at [454, 167] on link "Arrangers" at bounding box center [442, 168] width 69 height 20
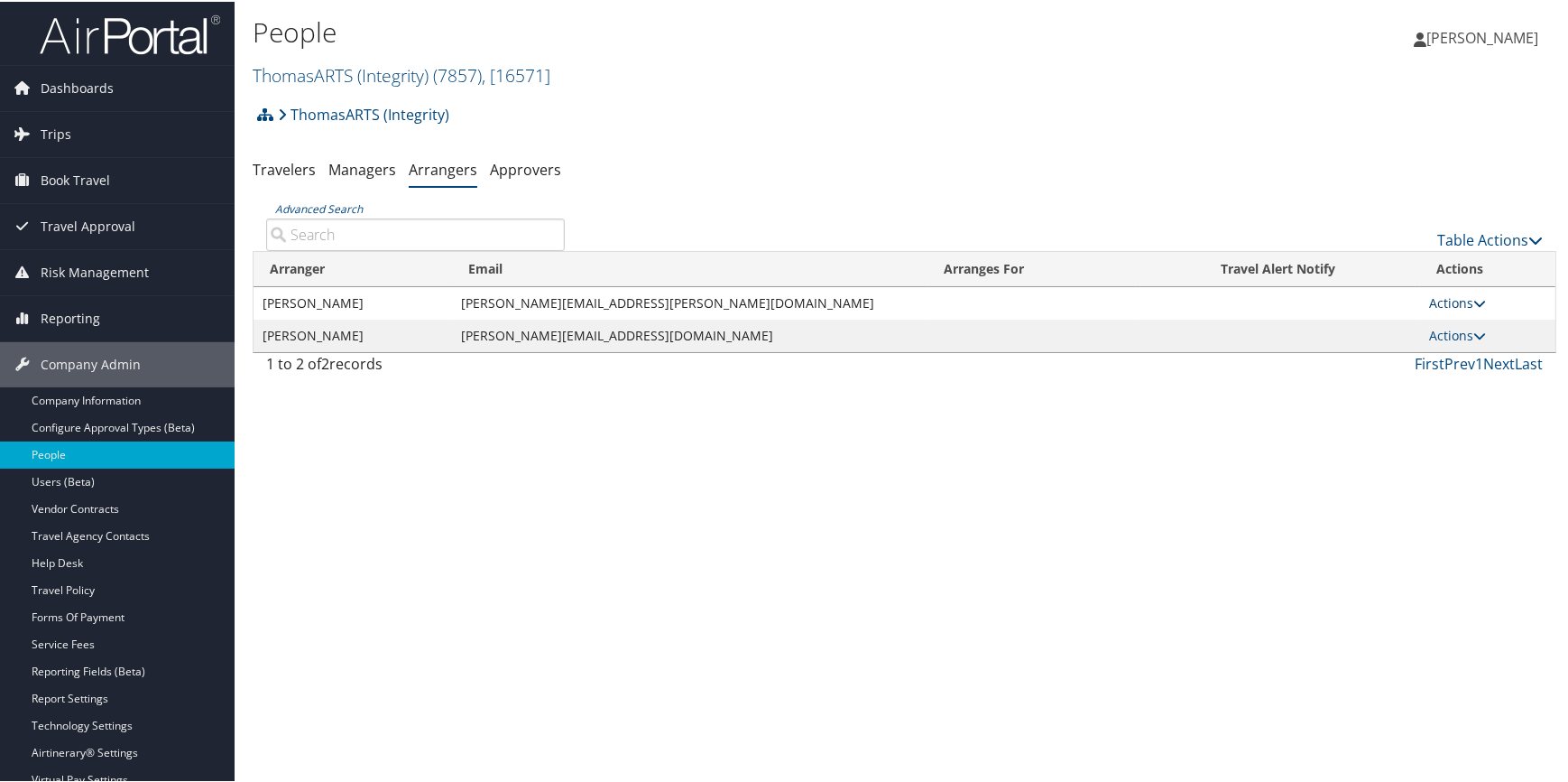
click at [1435, 297] on link "Actions" at bounding box center [1457, 300] width 57 height 17
click at [1457, 349] on link "View Group" at bounding box center [1469, 358] width 100 height 31
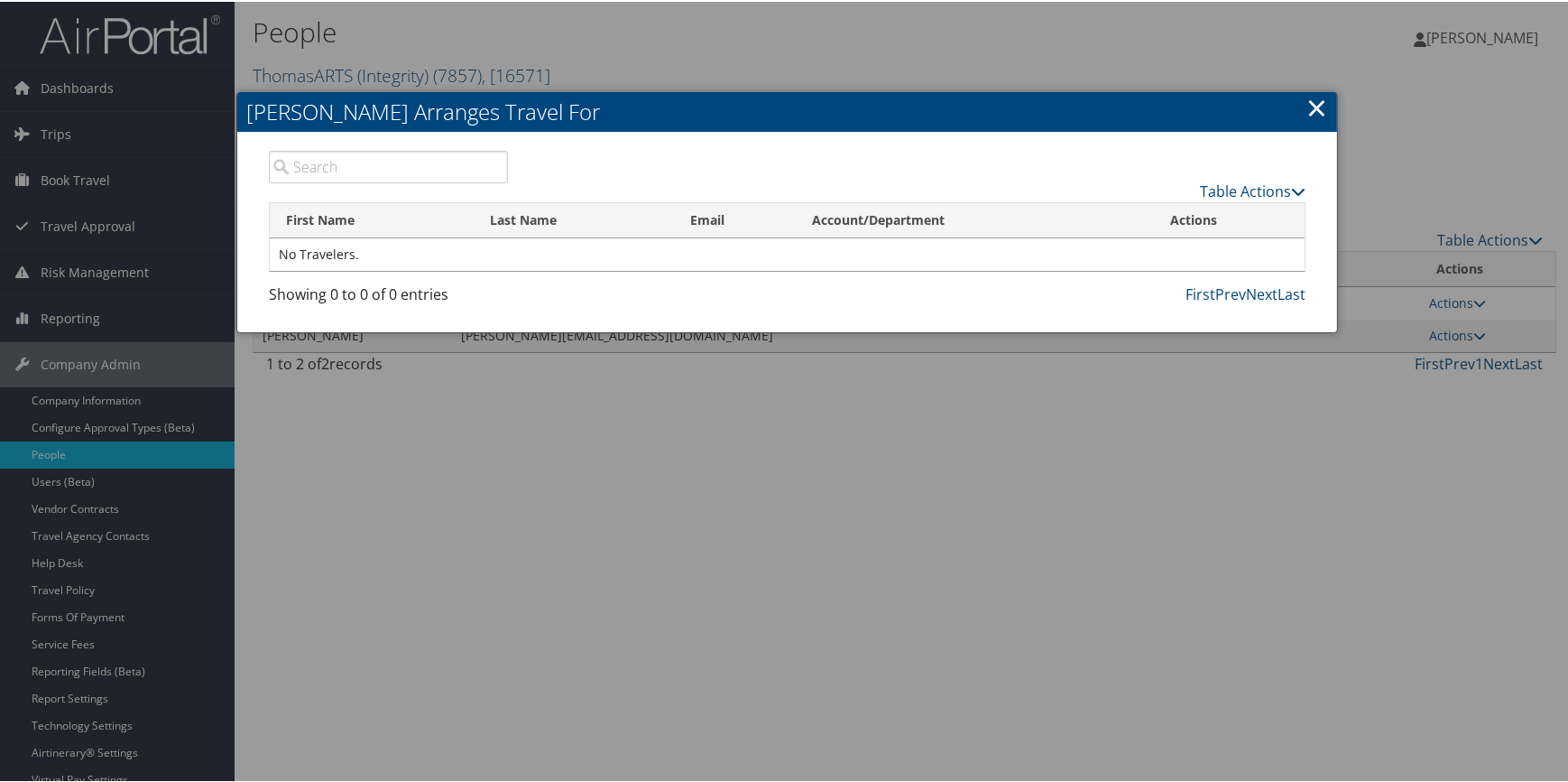
click at [1312, 98] on link "×" at bounding box center [1315, 105] width 21 height 36
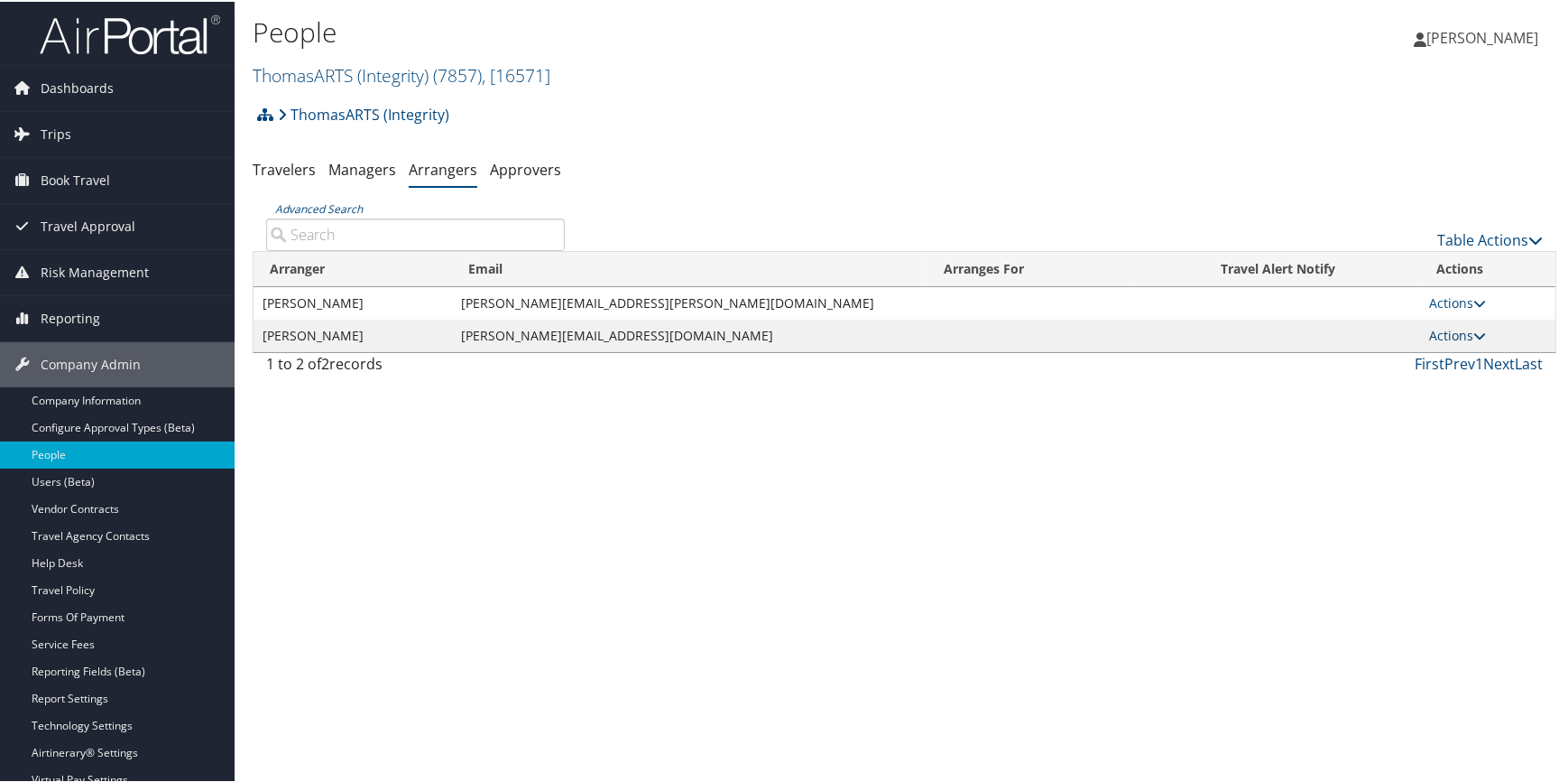
click at [1429, 331] on link "Actions" at bounding box center [1457, 333] width 57 height 17
click at [1443, 386] on link "View Group" at bounding box center [1469, 390] width 100 height 31
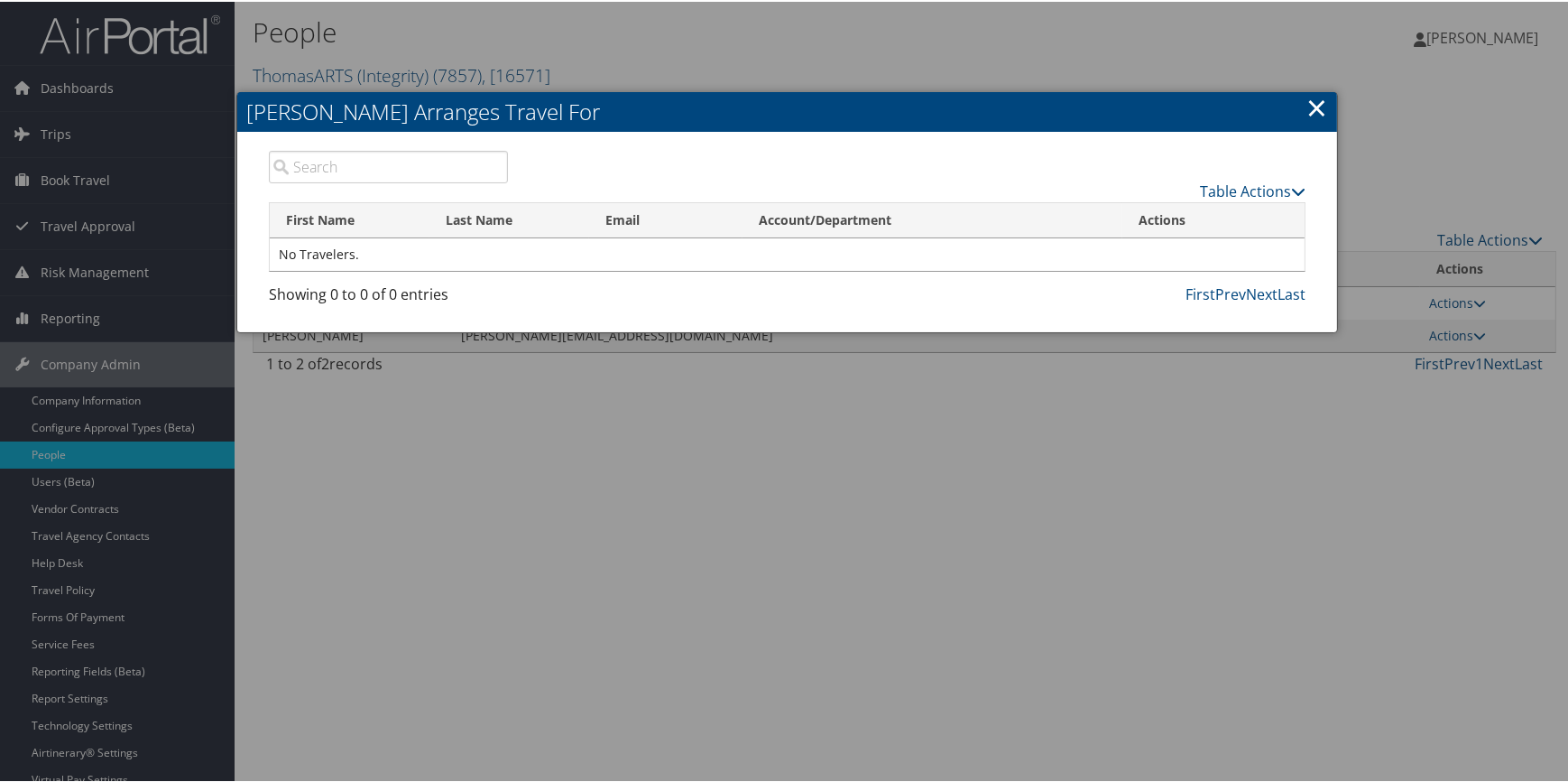
click at [1306, 104] on link "×" at bounding box center [1315, 105] width 21 height 36
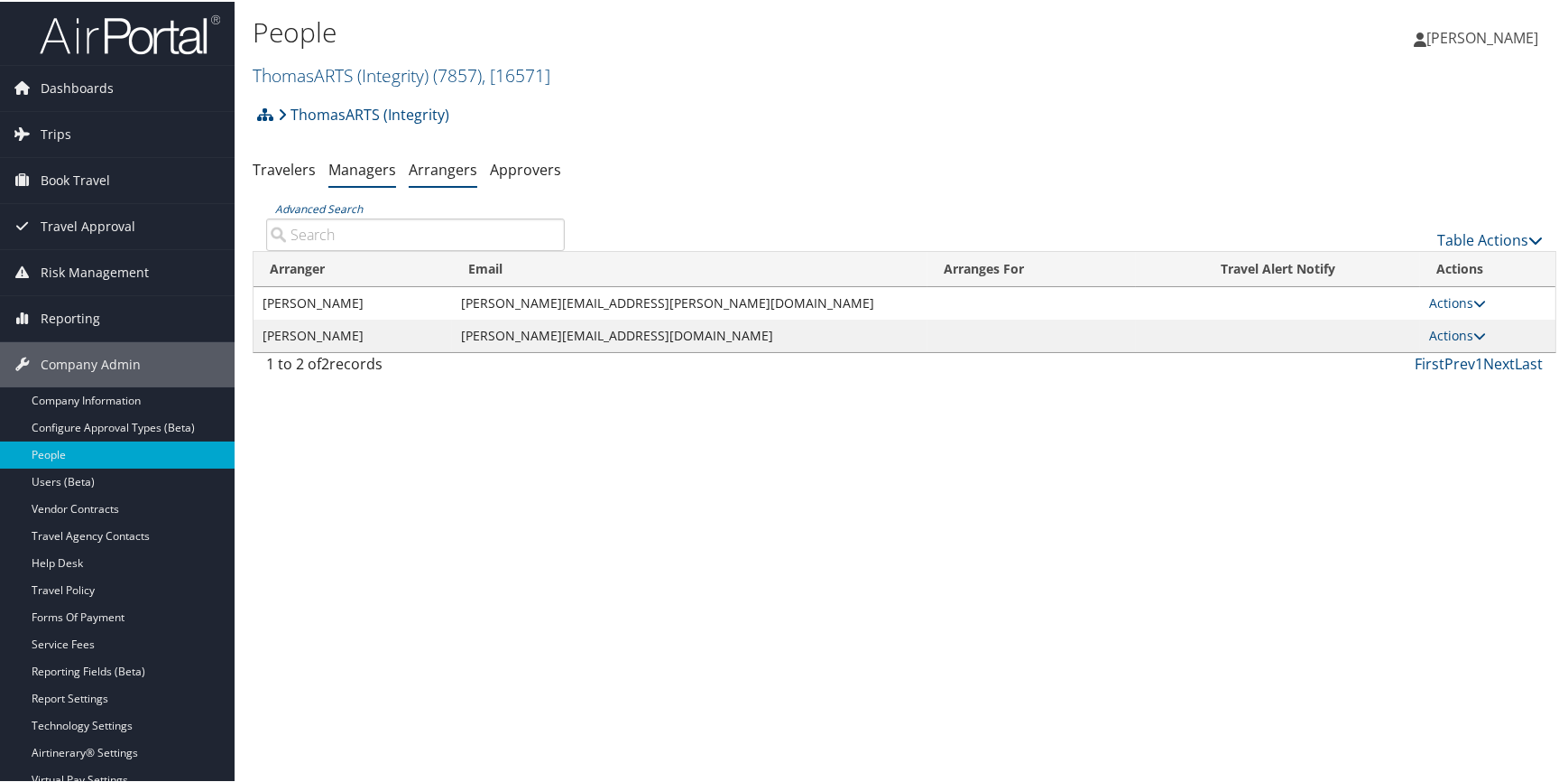
click at [367, 170] on link "Managers" at bounding box center [362, 168] width 68 height 20
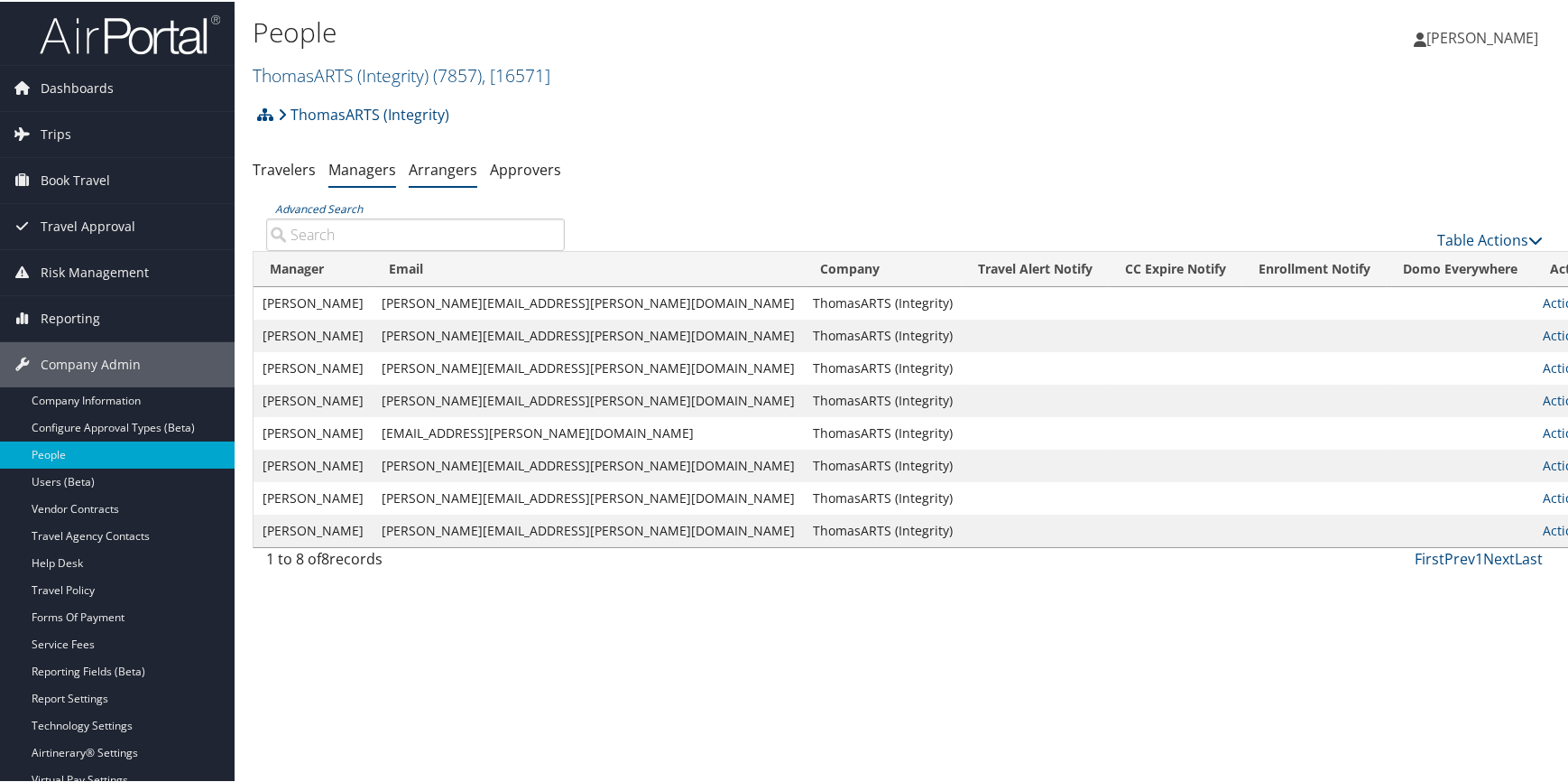
click at [444, 170] on link "Arrangers" at bounding box center [442, 168] width 69 height 20
click at [117, 392] on link "Company Information" at bounding box center [117, 398] width 235 height 27
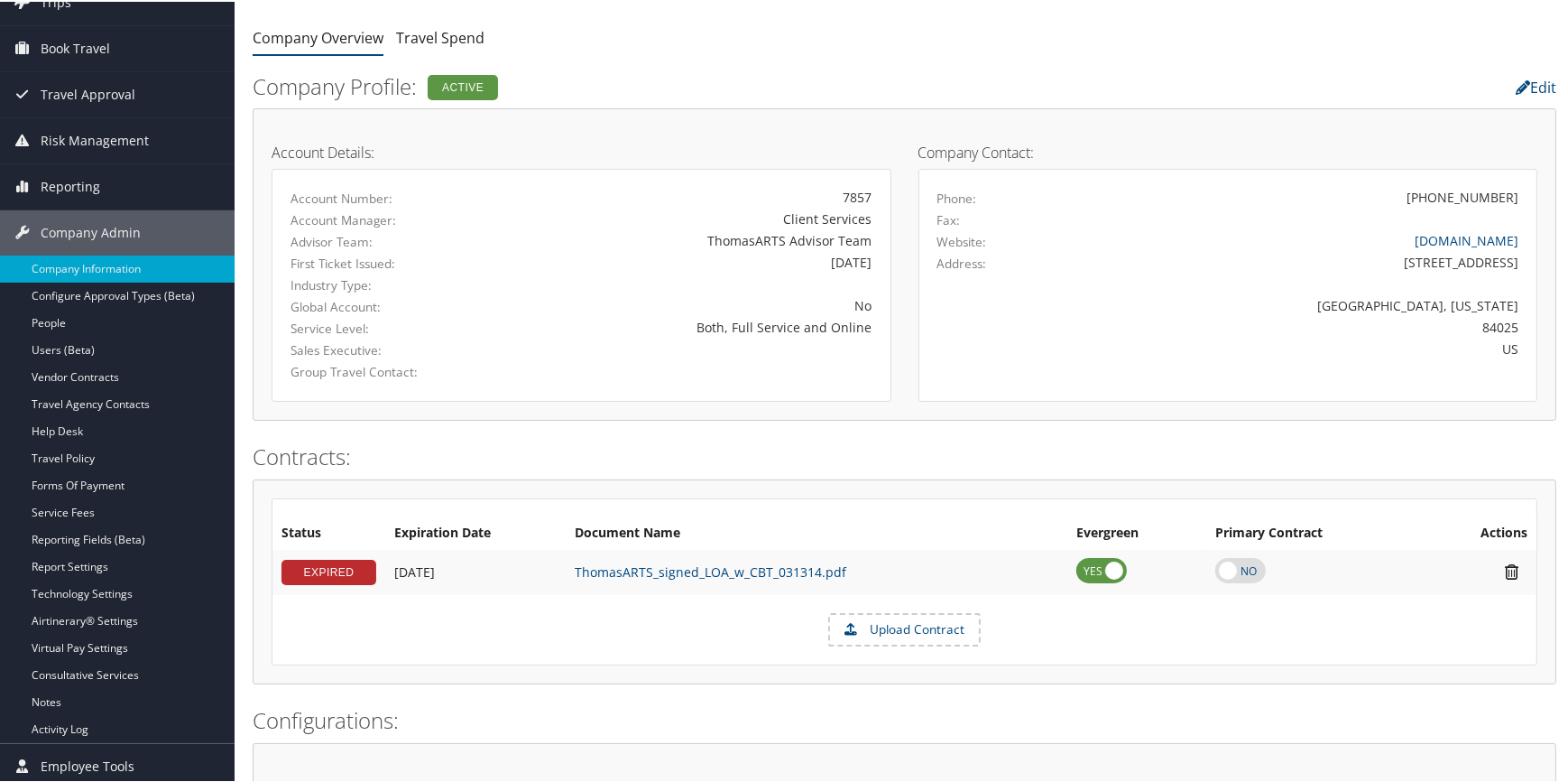
scroll to position [163, 0]
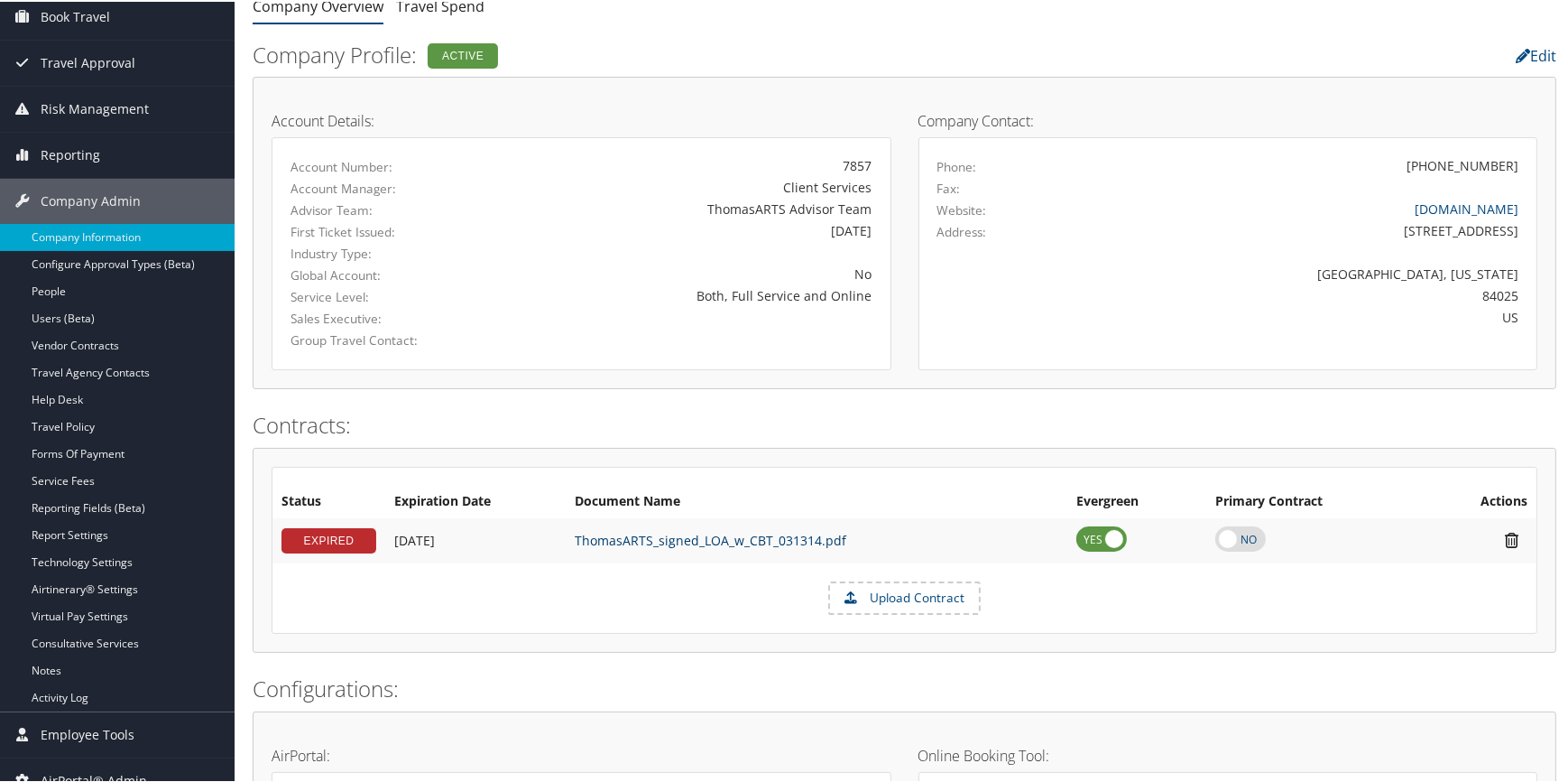
click at [668, 540] on link "ThomasARTS_signed_LOA_w_CBT_031314.pdf" at bounding box center [710, 537] width 271 height 17
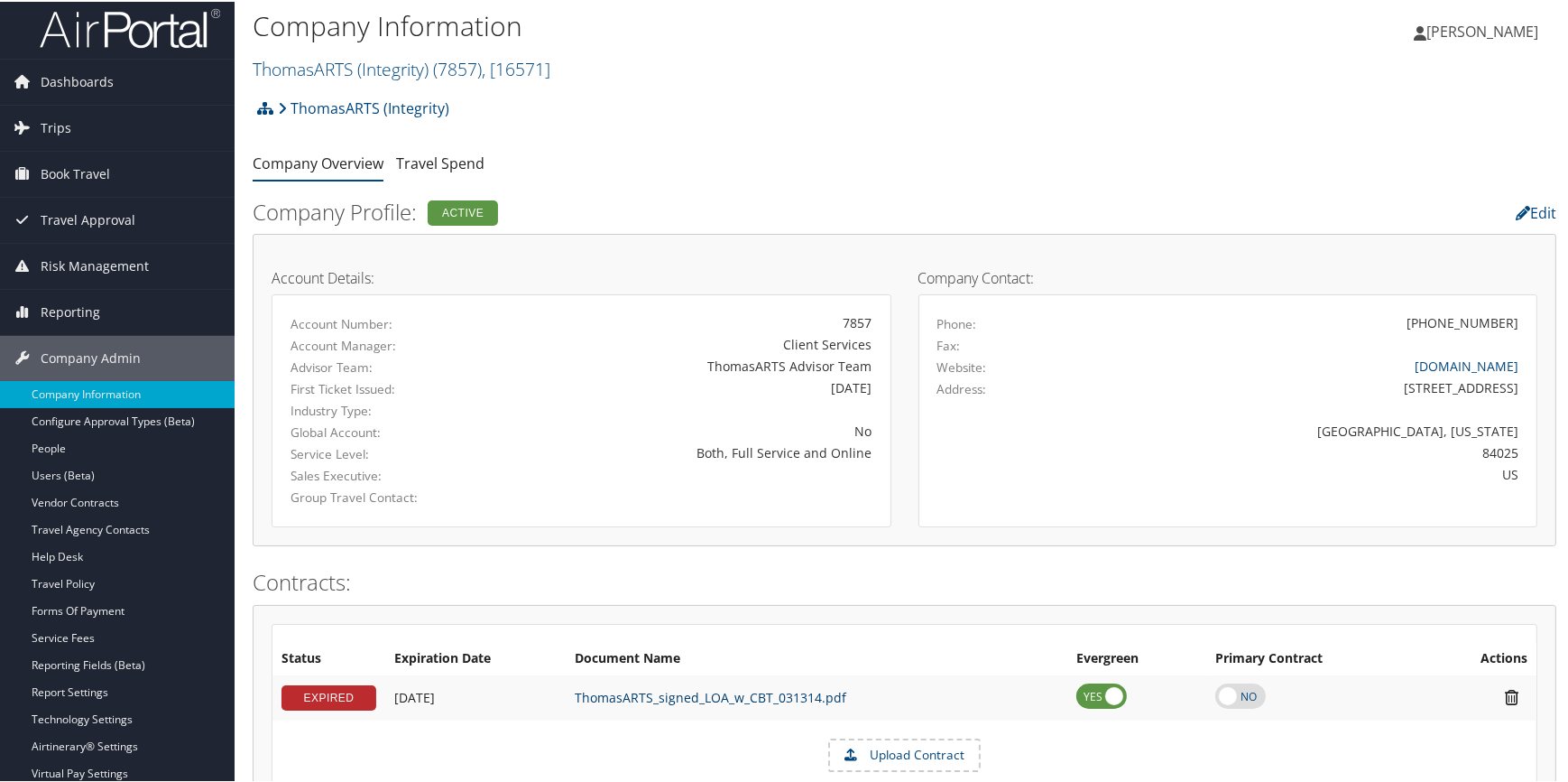
scroll to position [0, 0]
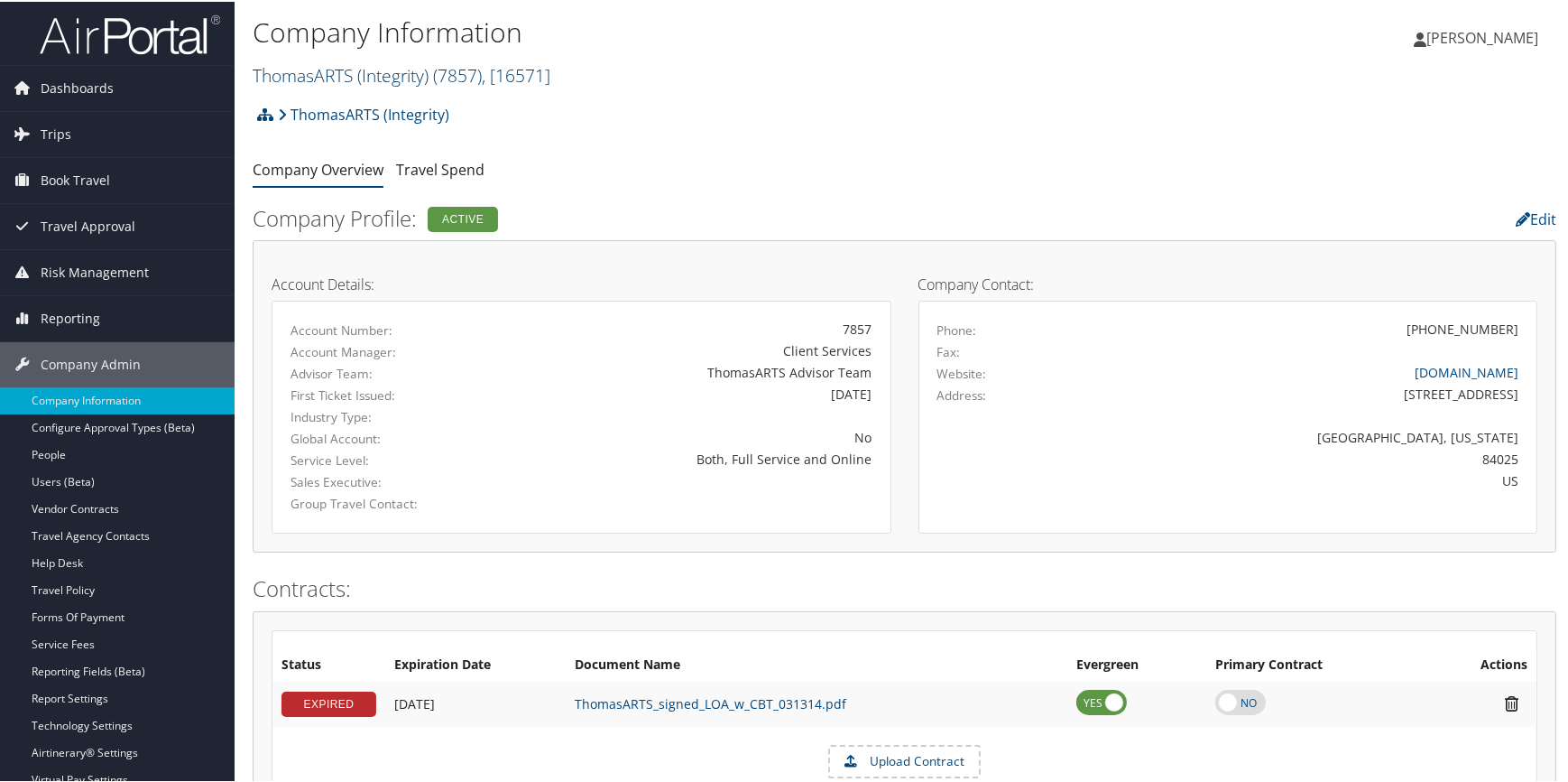
click at [348, 68] on link "ThomasARTS (Integrity) ( 7857 ) , [ 16571 ]" at bounding box center [401, 74] width 297 height 24
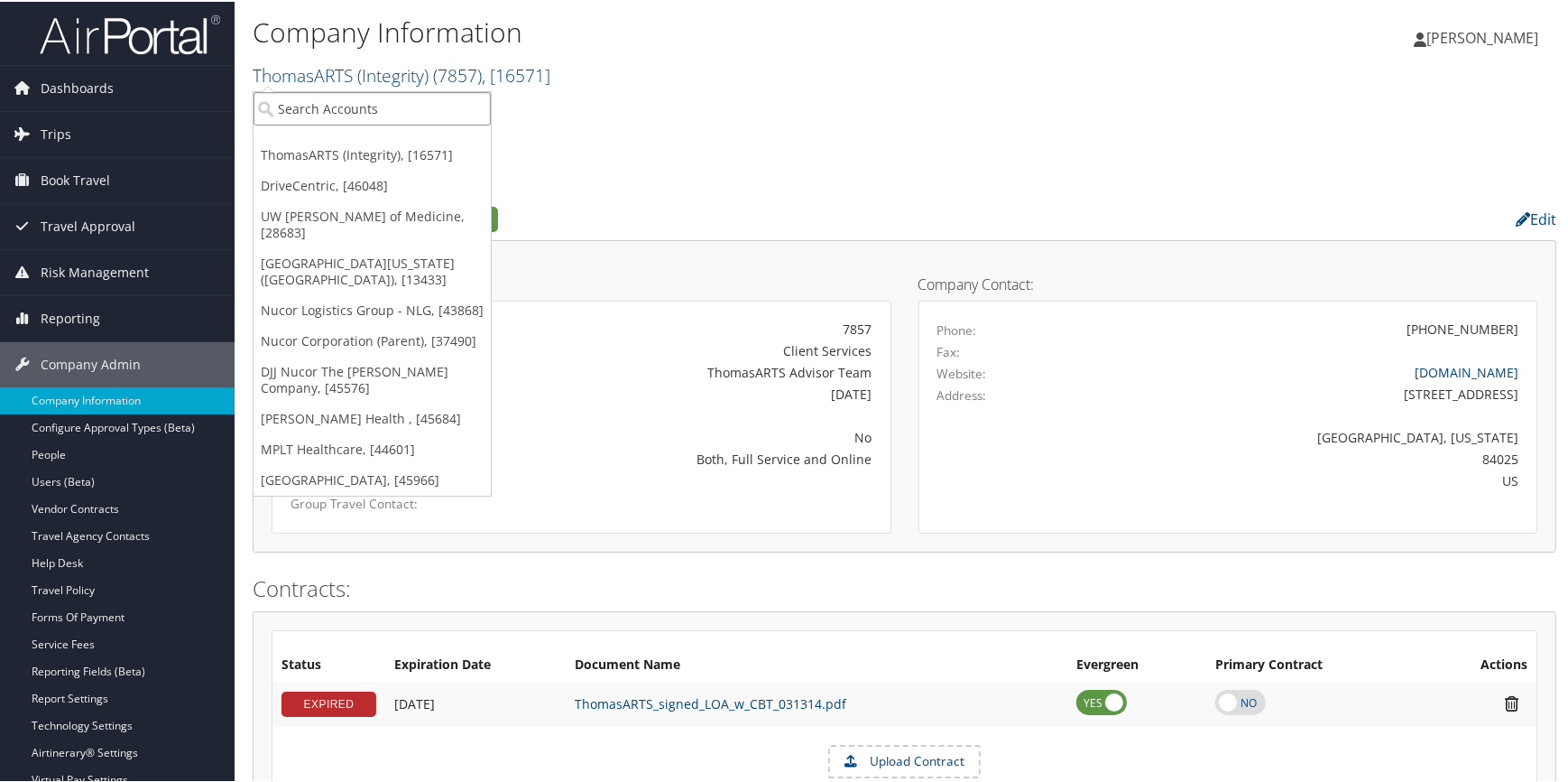
click at [313, 111] on input "search" at bounding box center [372, 107] width 238 height 34
type input "s"
click at [301, 108] on input "search" at bounding box center [372, 107] width 238 height 34
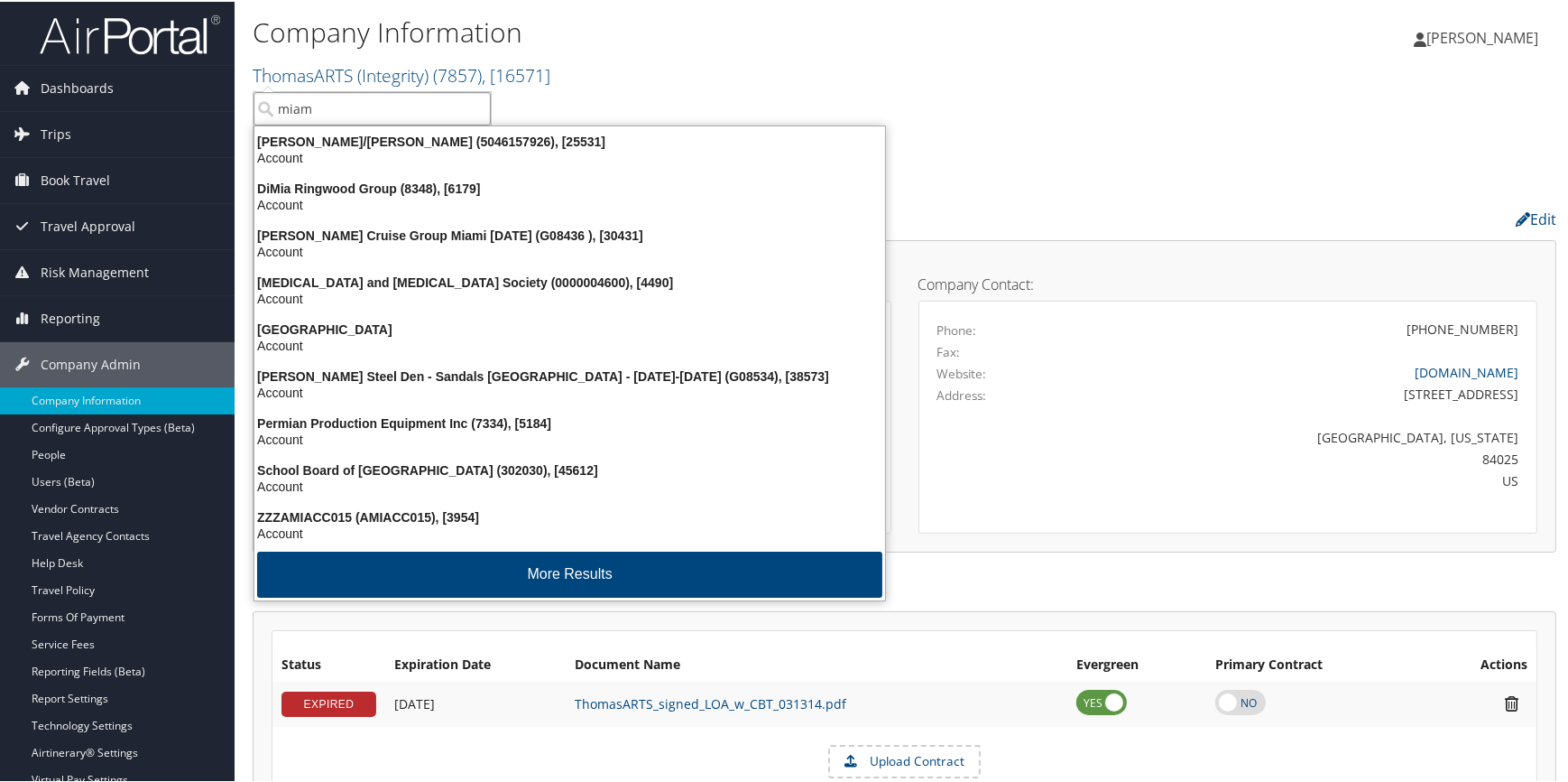
type input "miami"
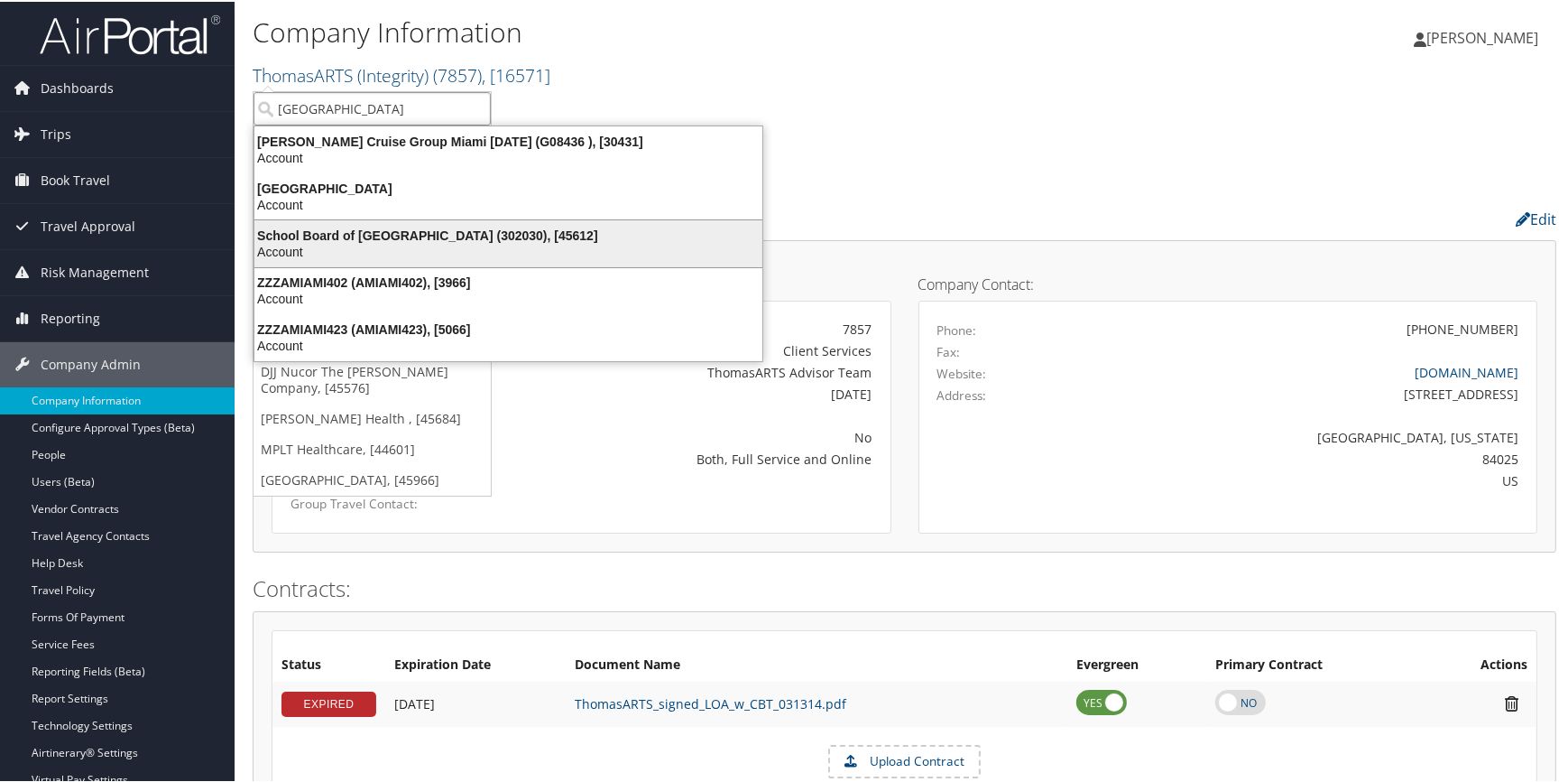
click at [346, 227] on div "School Board of Miami Dade County (302030), [45612]" at bounding box center [508, 234] width 529 height 16
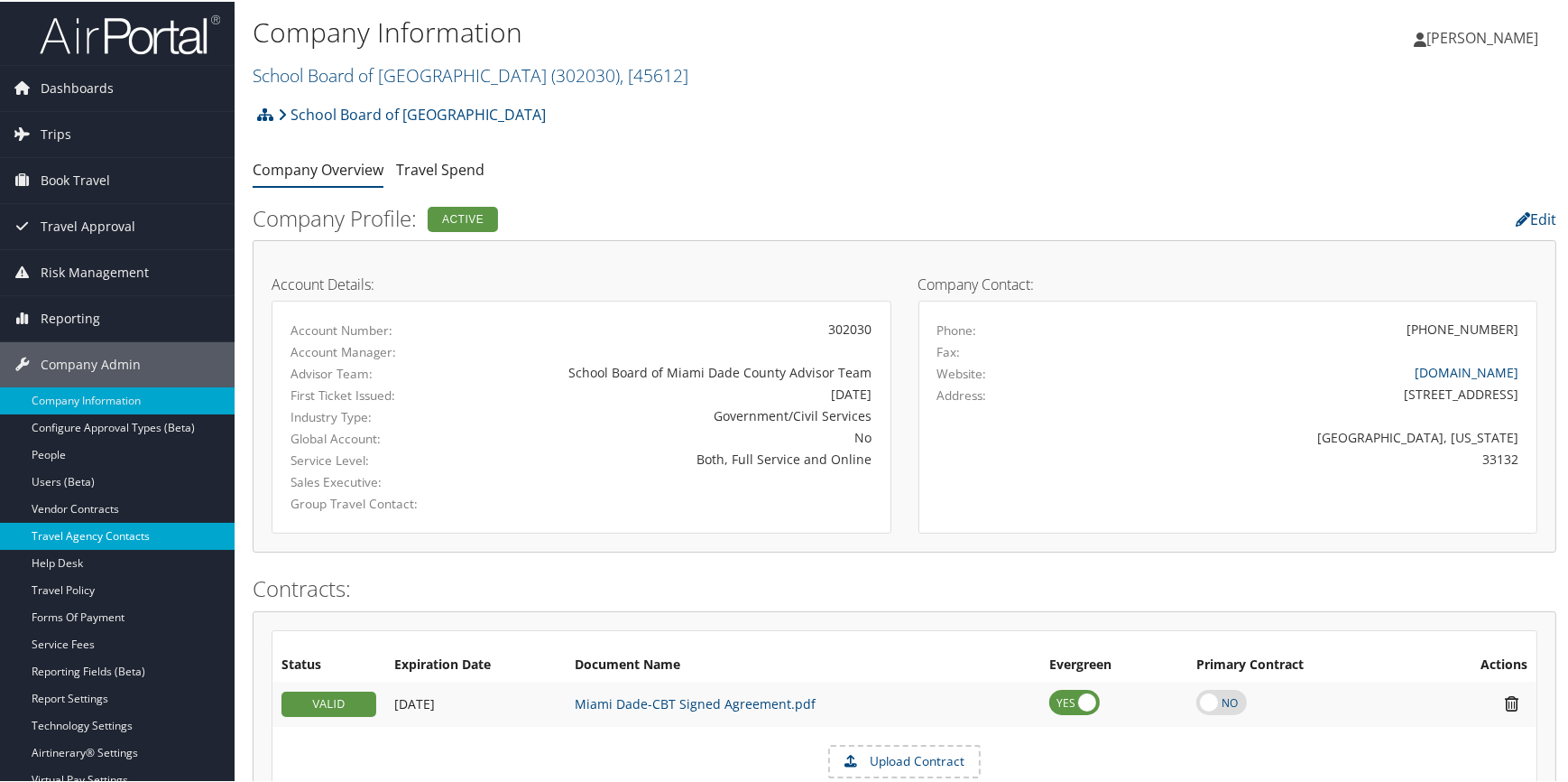
click at [111, 539] on link "Travel Agency Contacts" at bounding box center [117, 533] width 235 height 27
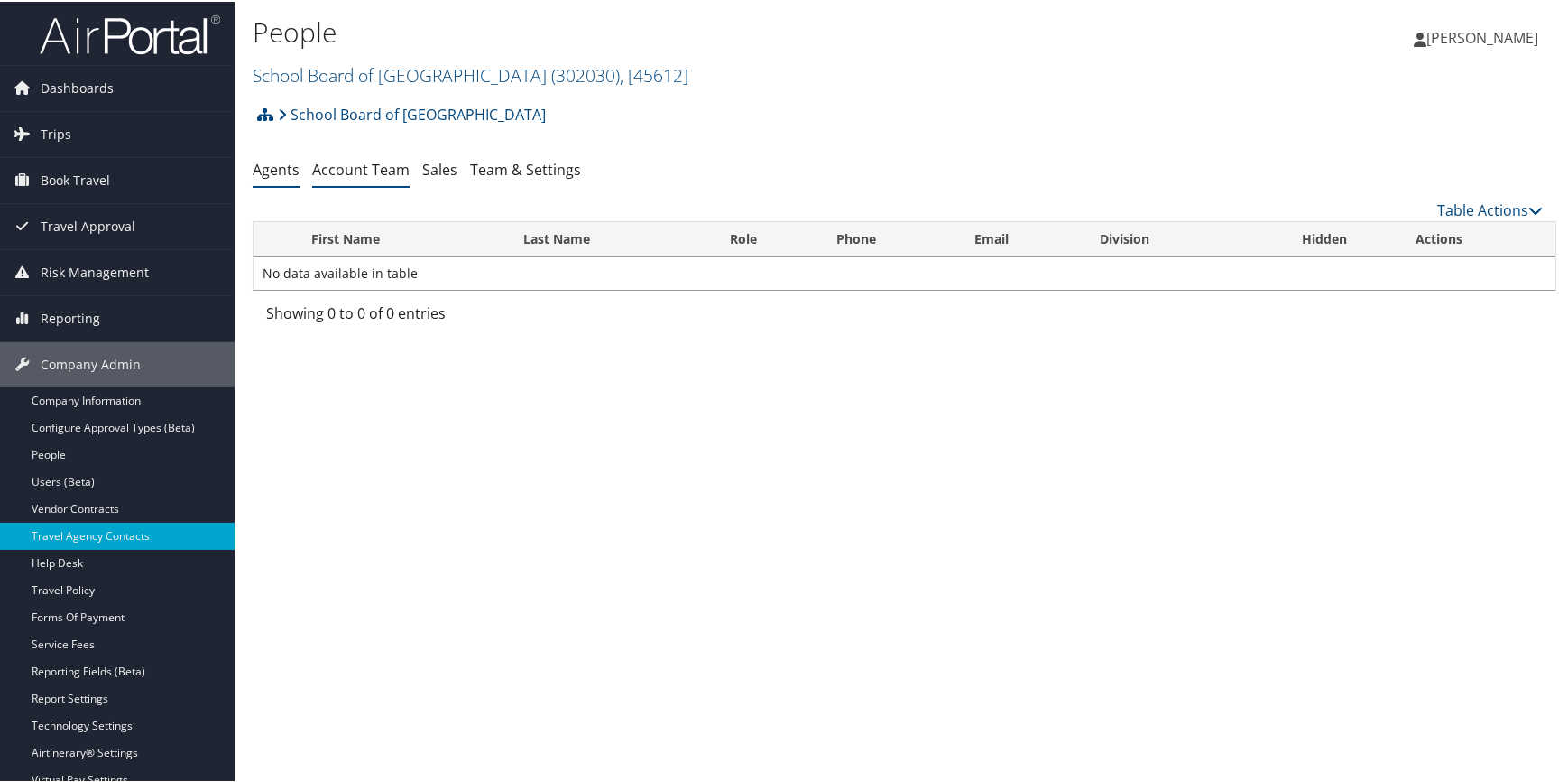
click at [375, 160] on link "Account Team" at bounding box center [361, 168] width 97 height 20
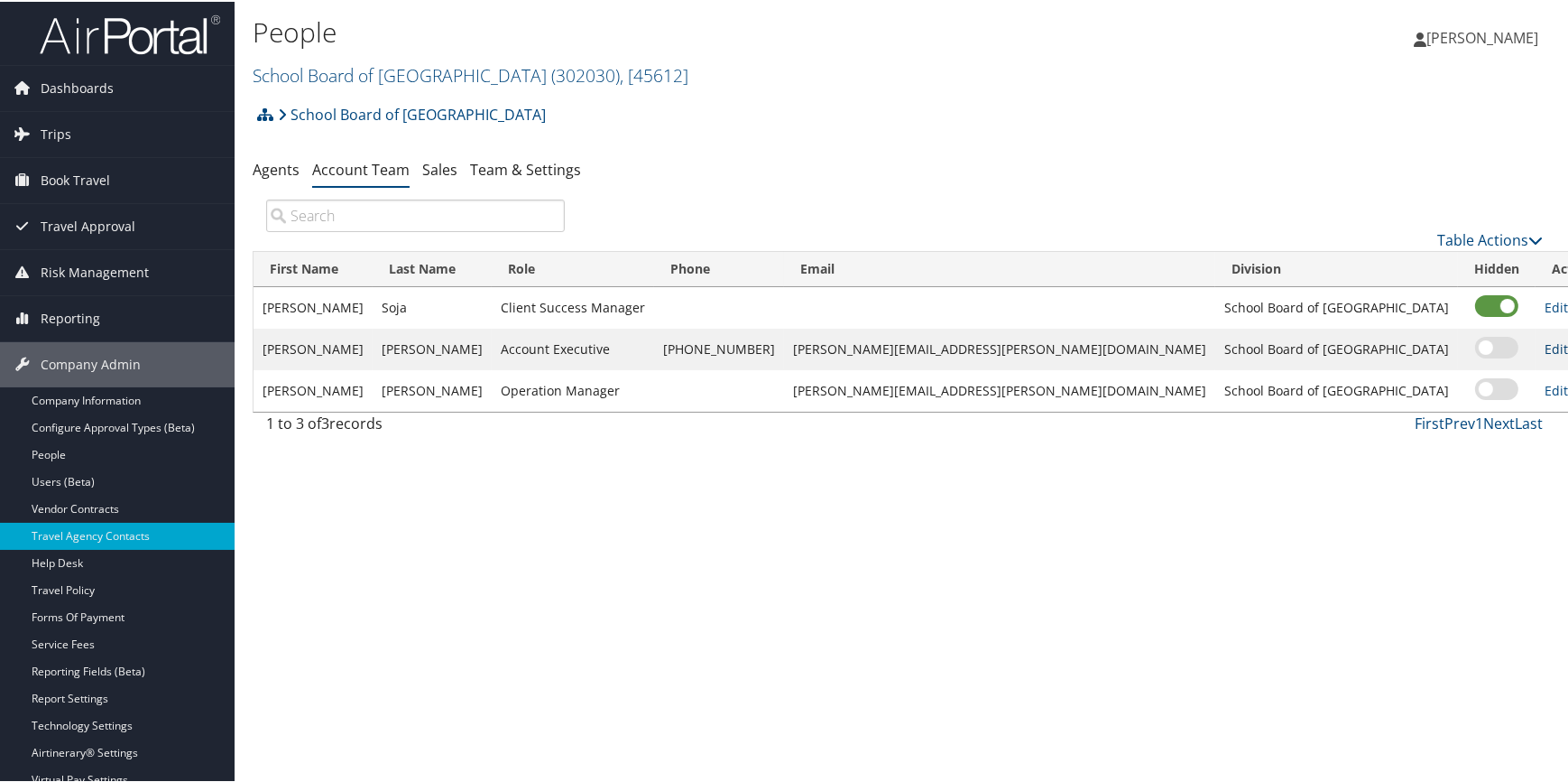
click at [1544, 345] on link "Edit" at bounding box center [1556, 346] width 24 height 17
select select "AE"
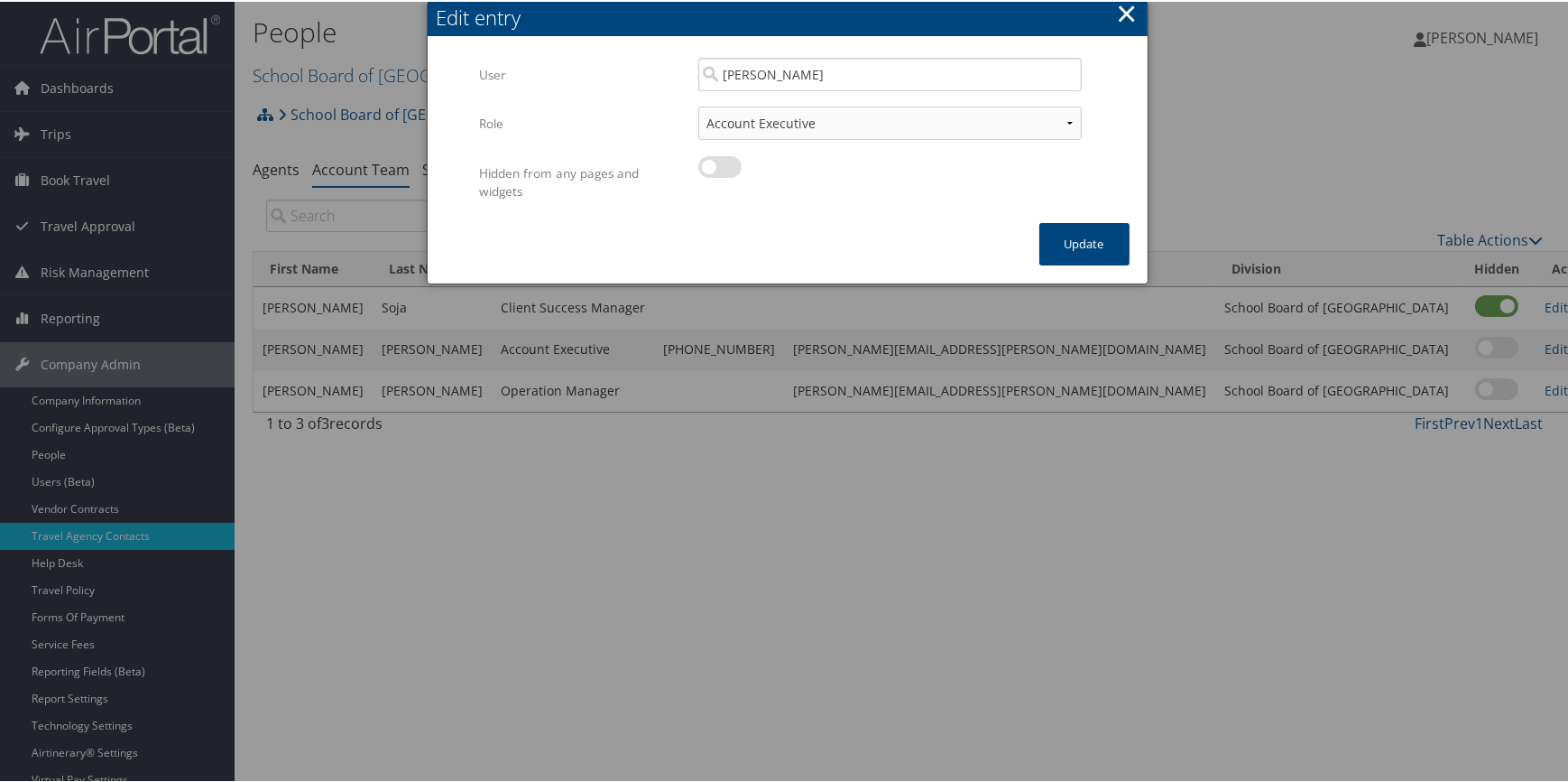
click at [1120, 5] on button "×" at bounding box center [1126, 12] width 21 height 36
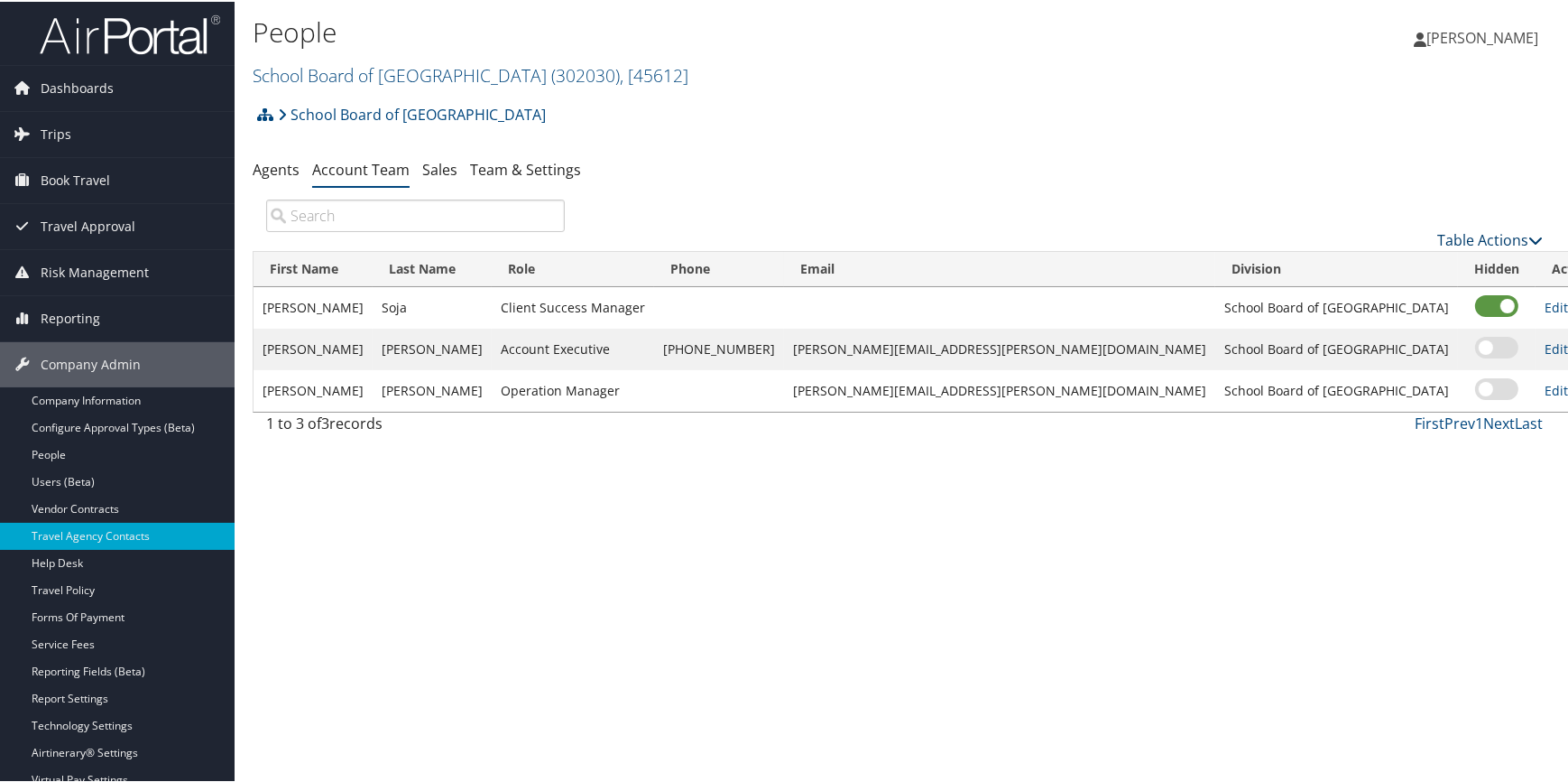
click at [1483, 237] on link "Table Actions" at bounding box center [1489, 238] width 105 height 20
click at [1389, 261] on link "Add Team Member" at bounding box center [1430, 266] width 238 height 31
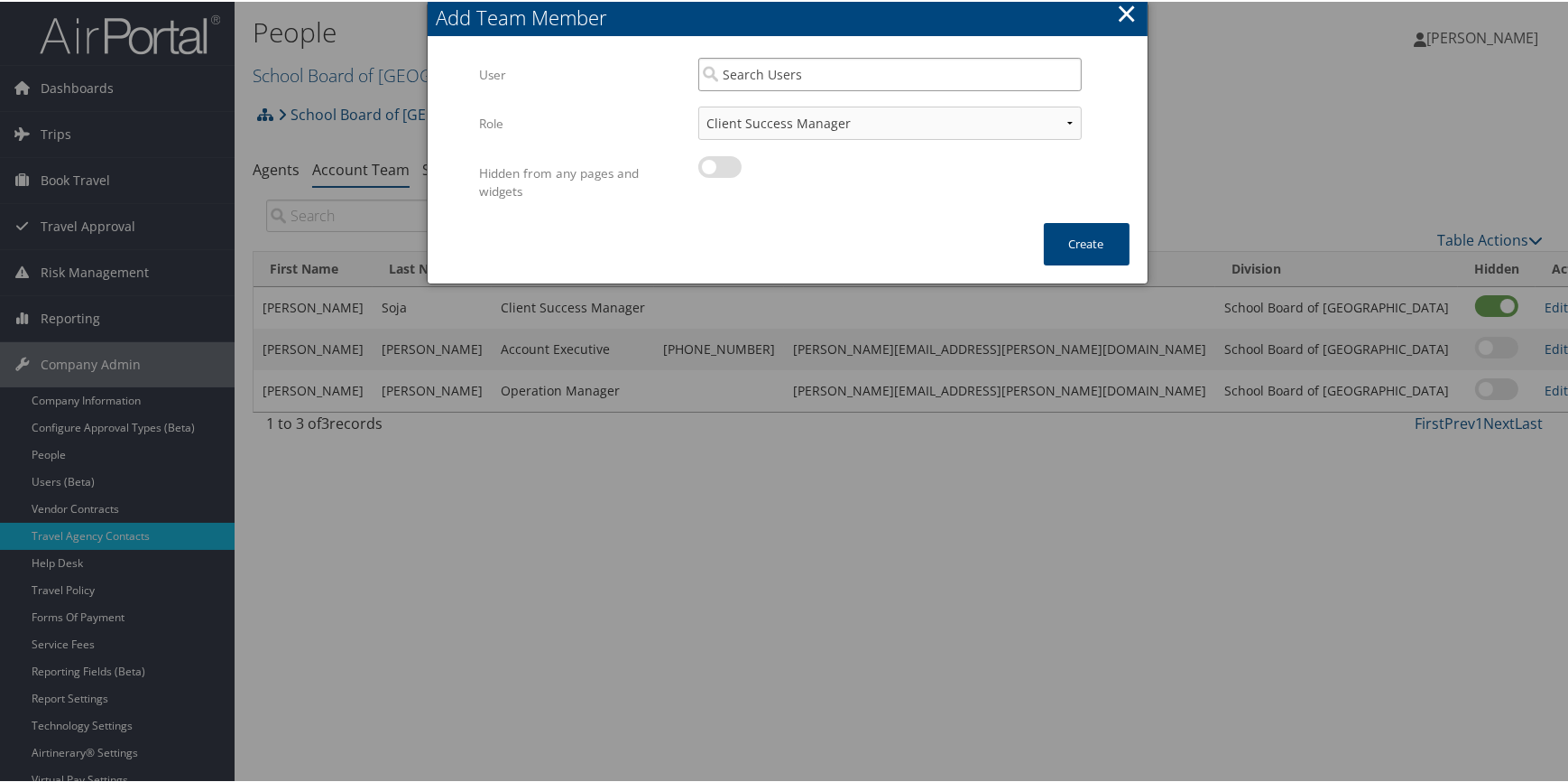
click at [778, 73] on input "search" at bounding box center [890, 73] width 384 height 34
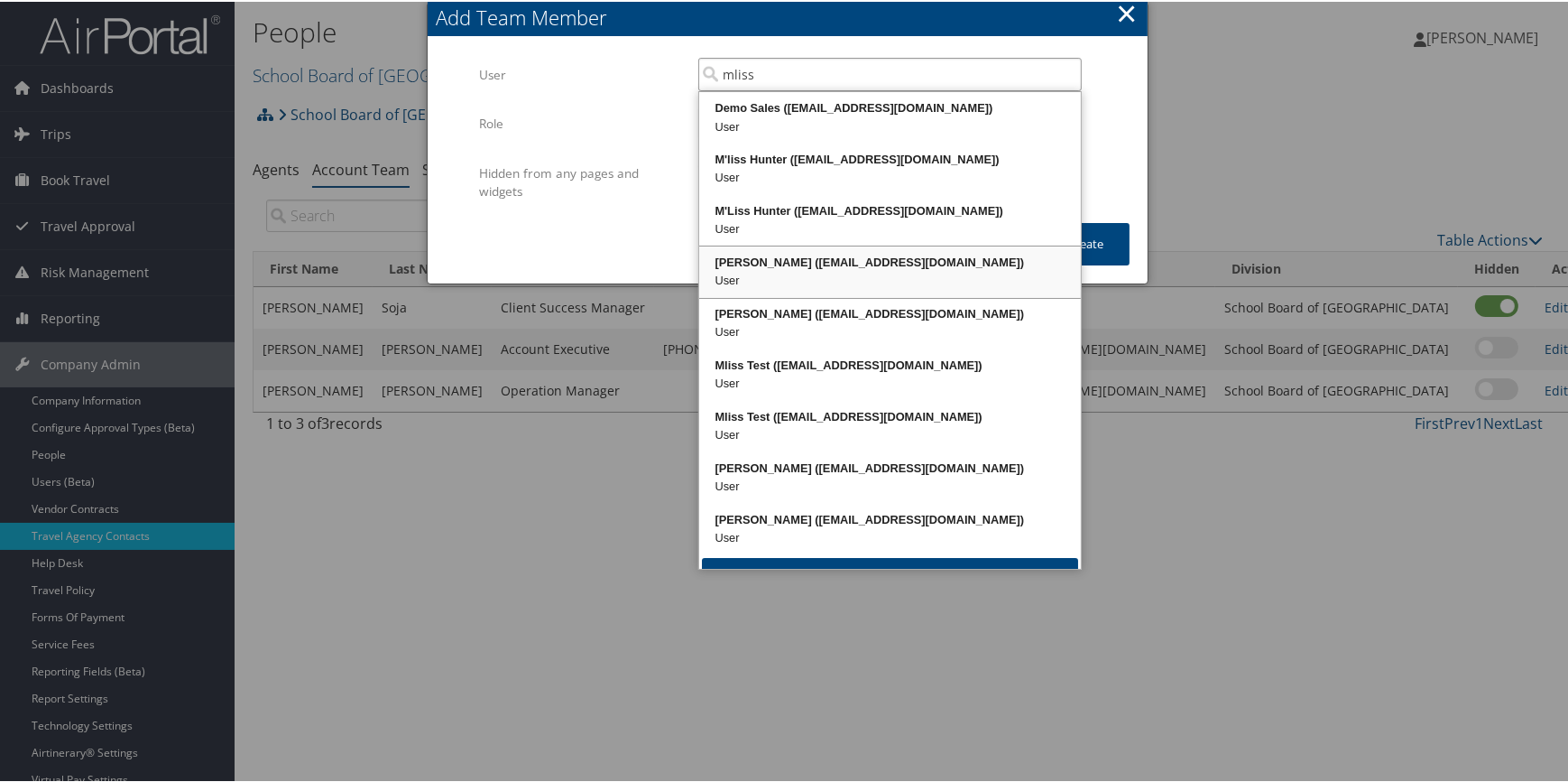
click at [778, 257] on div "Meliss Hunter (mliss.hunter@cbtravel.com)" at bounding box center [890, 261] width 376 height 18
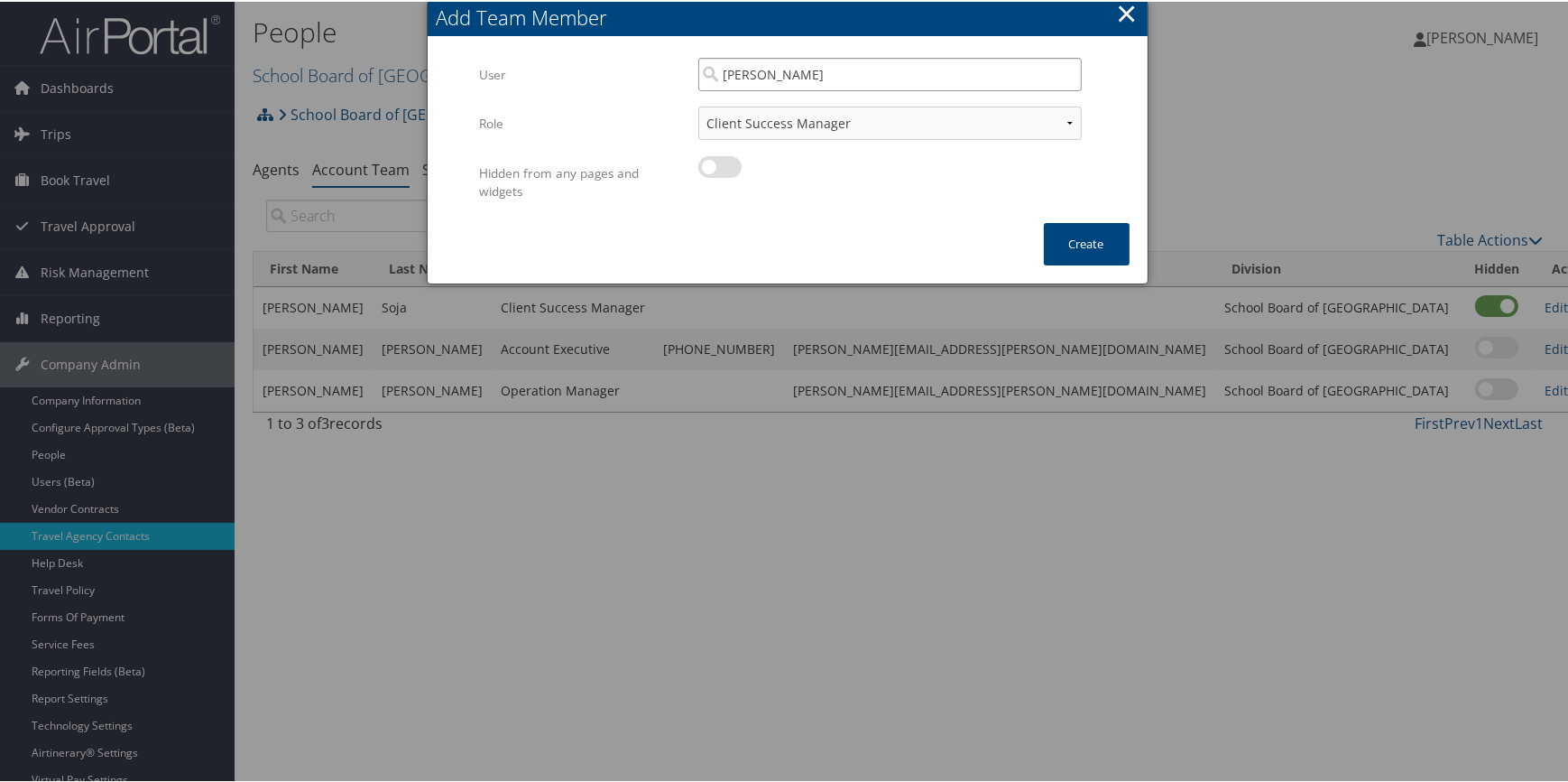
type input "Meliss Hunter"
click at [840, 117] on select "Client Success Manager Account Executive Operations Manager" at bounding box center [890, 121] width 384 height 34
select select "AE"
click at [698, 104] on select "Client Success Manager Account Executive Operations Manager" at bounding box center [890, 121] width 384 height 34
click at [1050, 235] on button "Create" at bounding box center [1087, 242] width 86 height 43
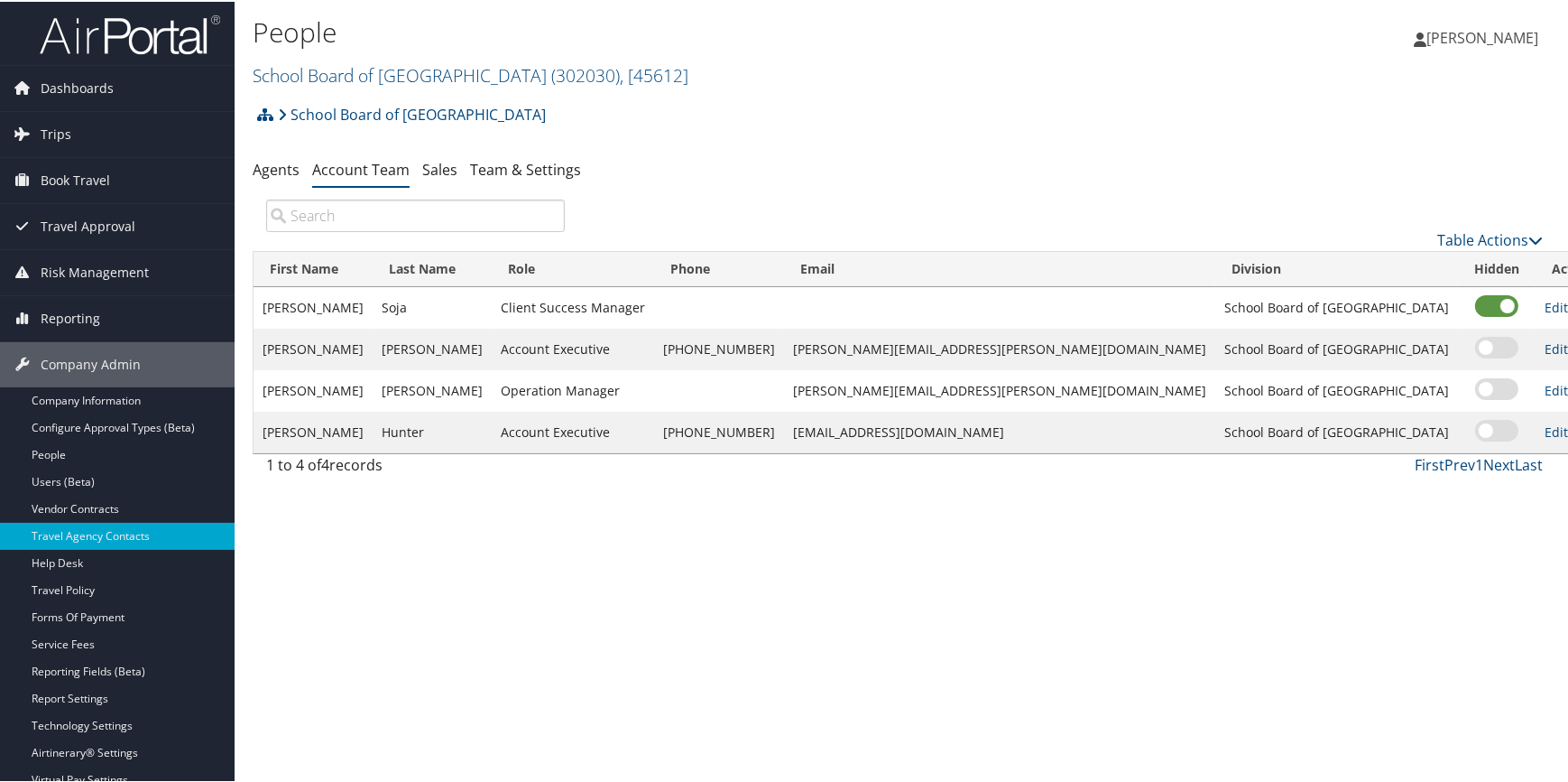
click at [1567, 347] on link "Delete" at bounding box center [1598, 346] width 39 height 17
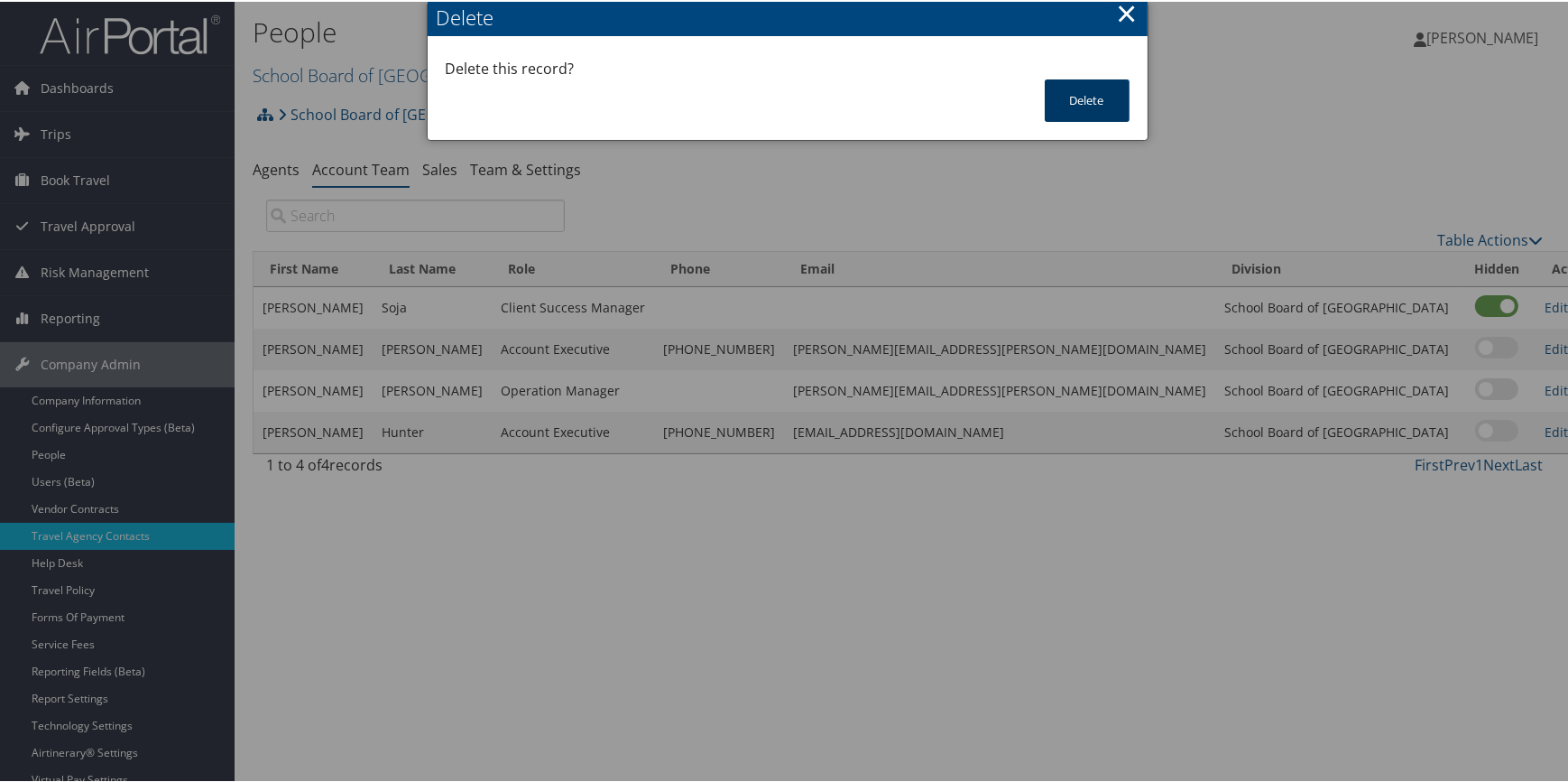
click at [1080, 100] on button "Delete" at bounding box center [1086, 98] width 85 height 43
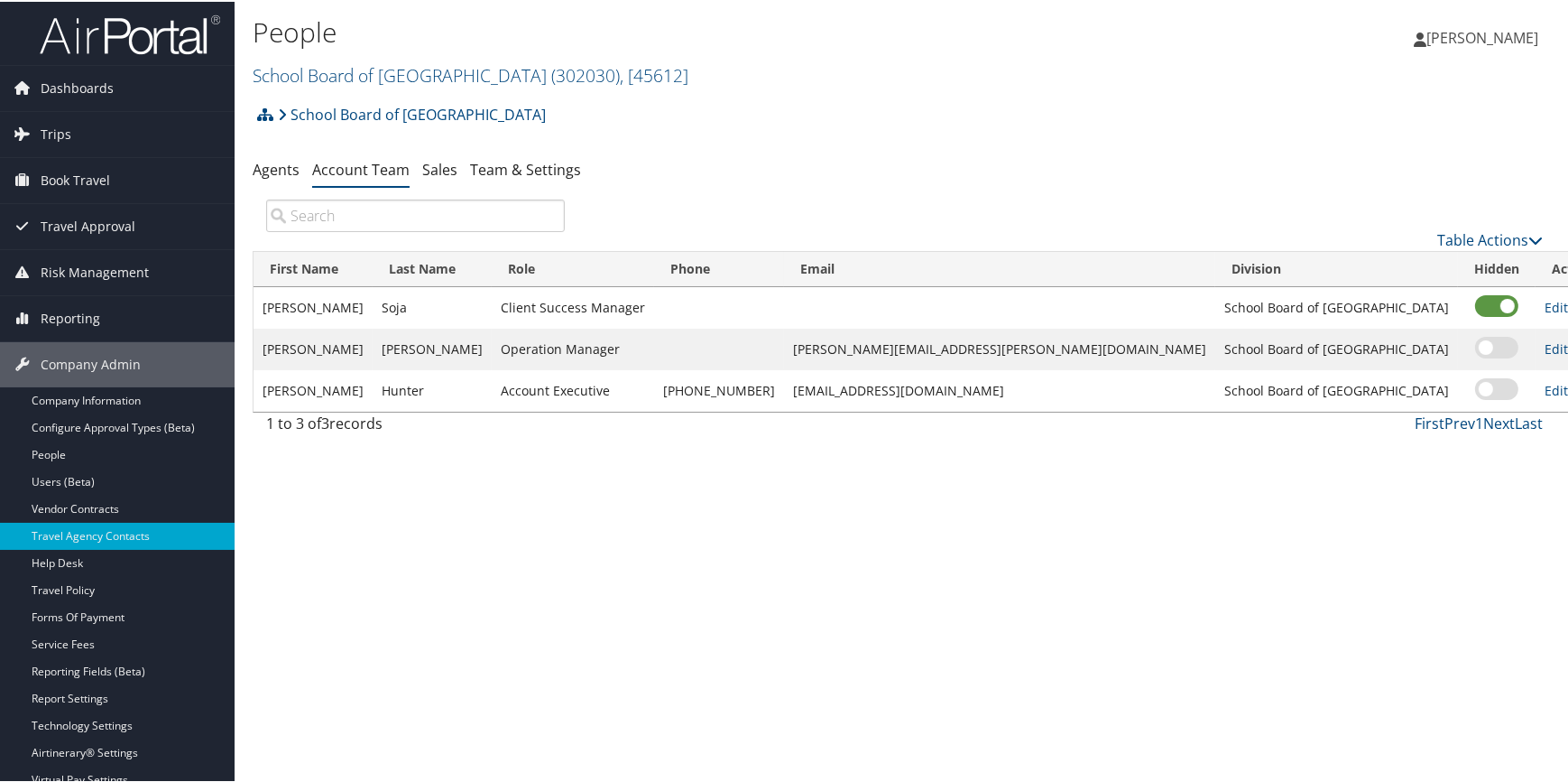
click at [1567, 306] on link "Delete" at bounding box center [1598, 304] width 39 height 17
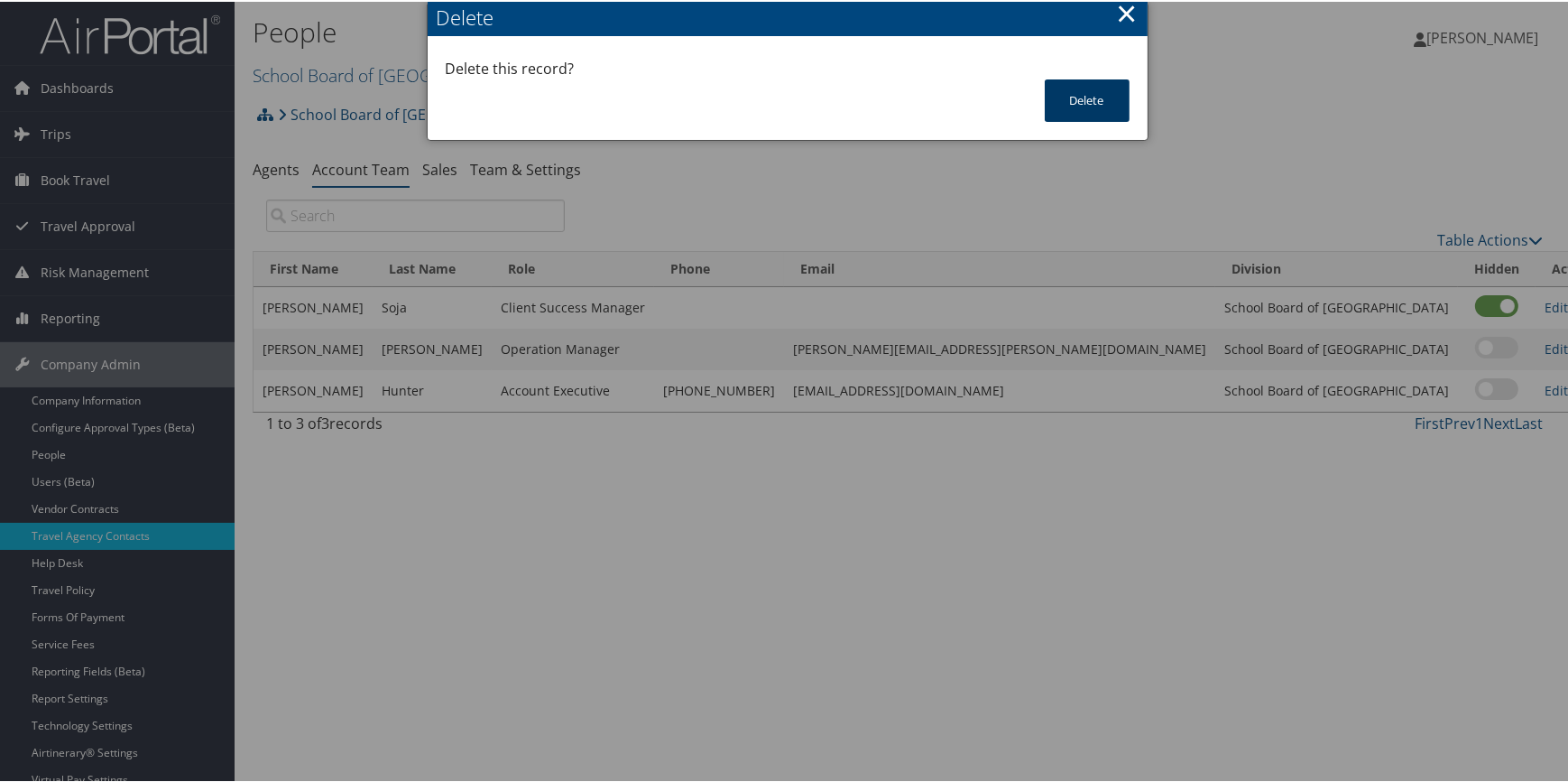
click at [1072, 102] on button "Delete" at bounding box center [1086, 98] width 85 height 43
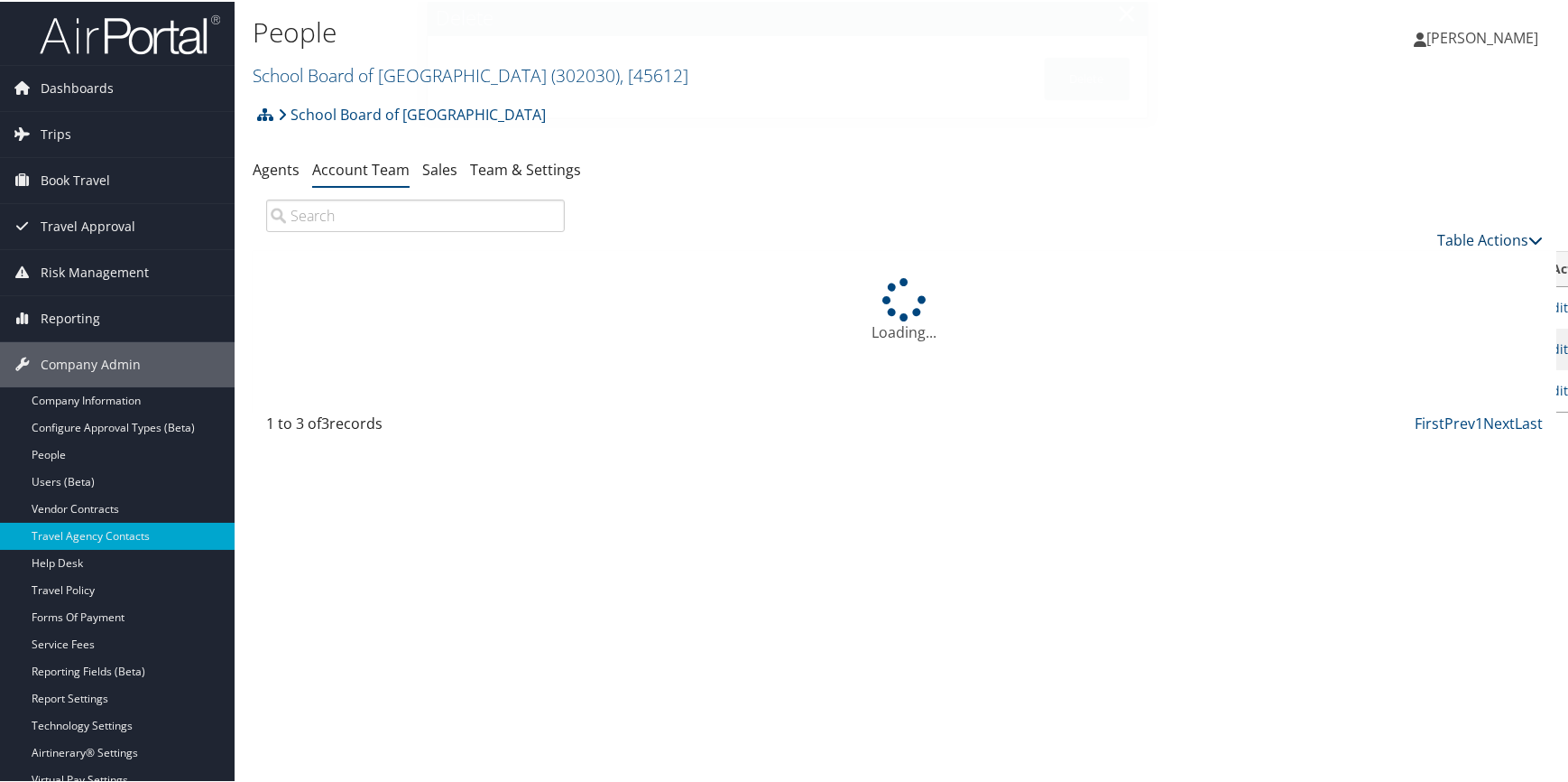
click at [1452, 238] on link "Table Actions" at bounding box center [1489, 238] width 105 height 20
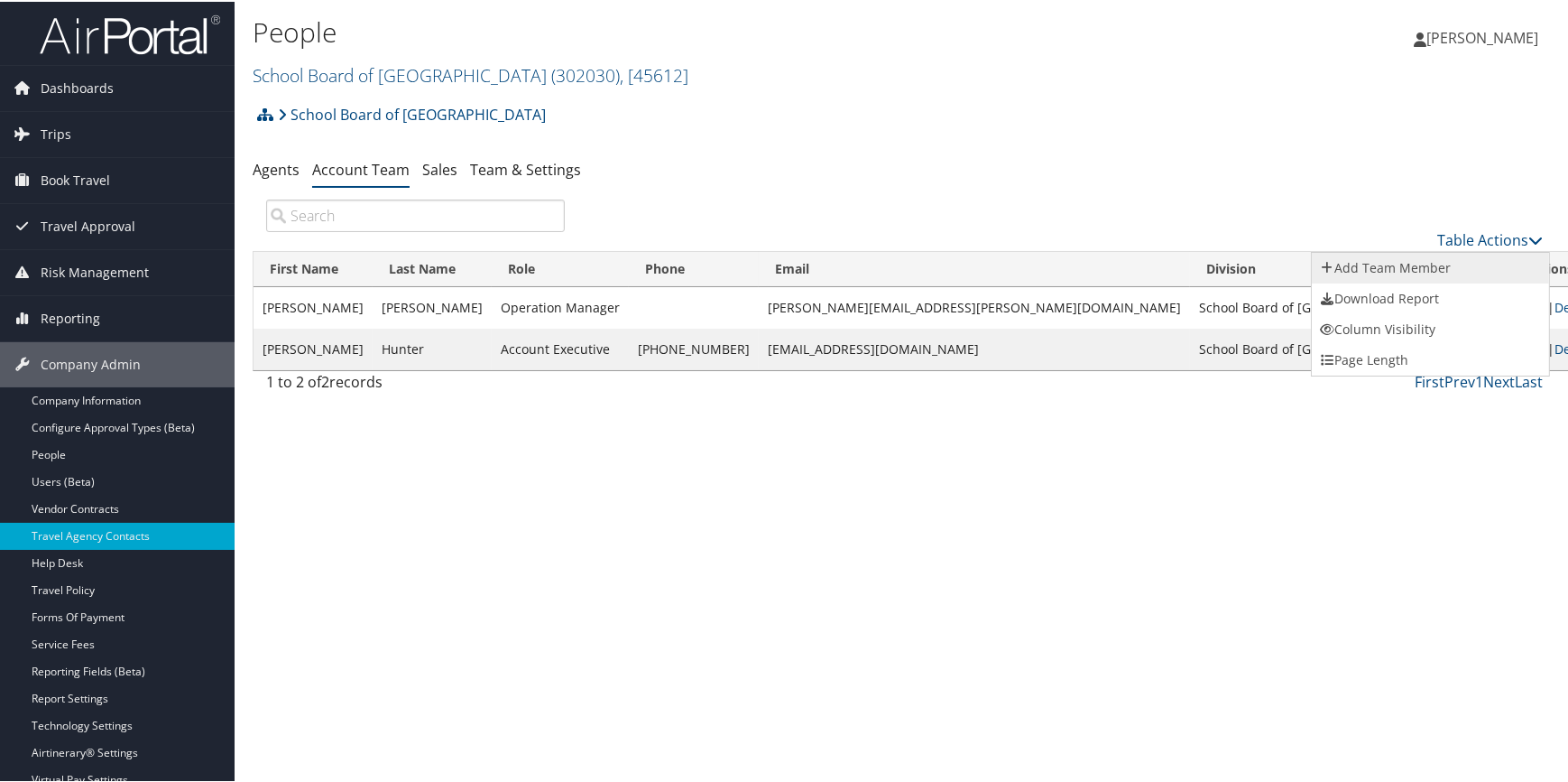
click at [1378, 266] on link "Add Team Member" at bounding box center [1430, 266] width 238 height 31
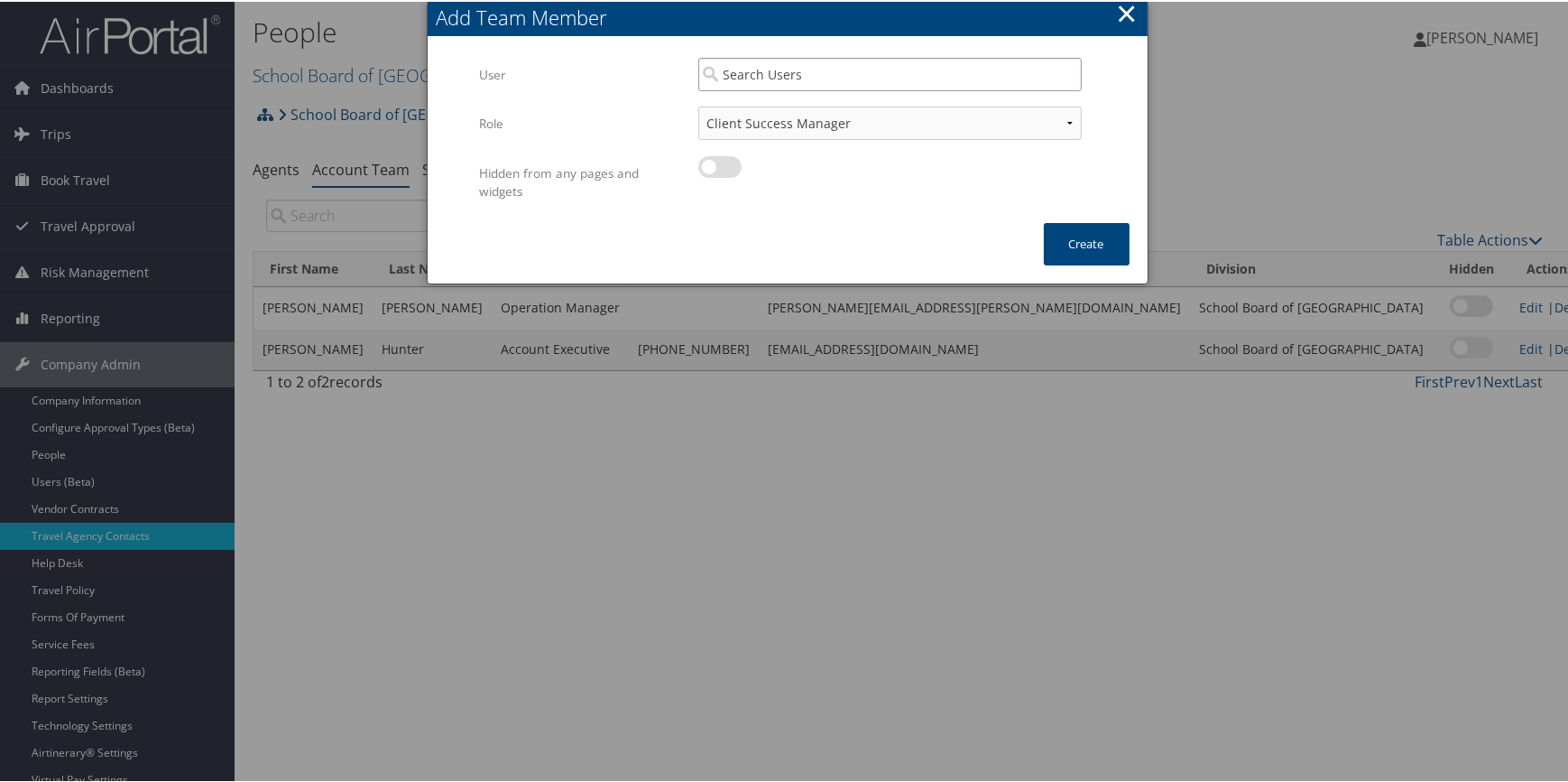
click at [759, 73] on input "search" at bounding box center [890, 73] width 384 height 34
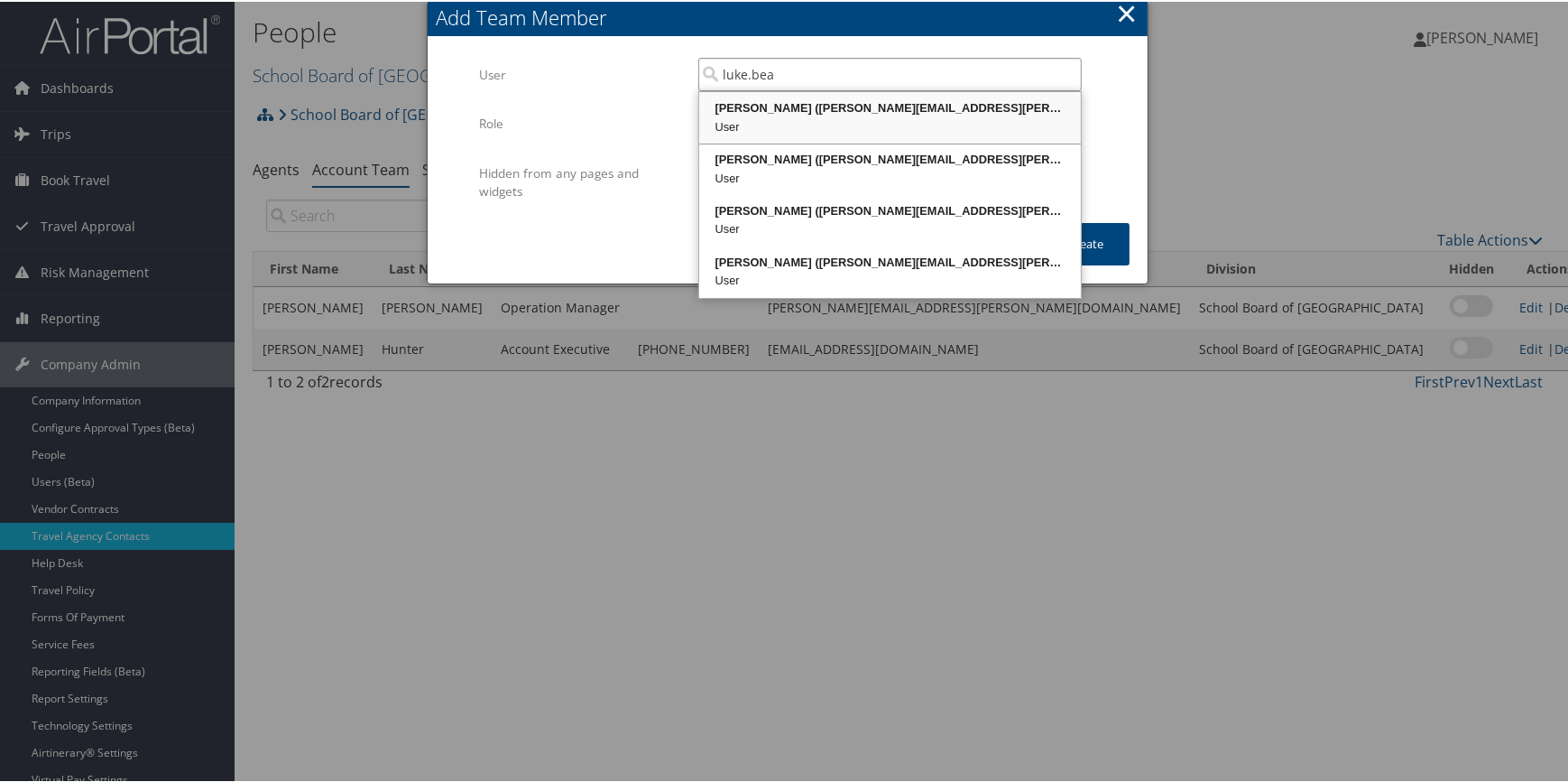
click at [865, 111] on div "Luke Beachley (luke.beachley@cbtravel.com)" at bounding box center [890, 106] width 376 height 18
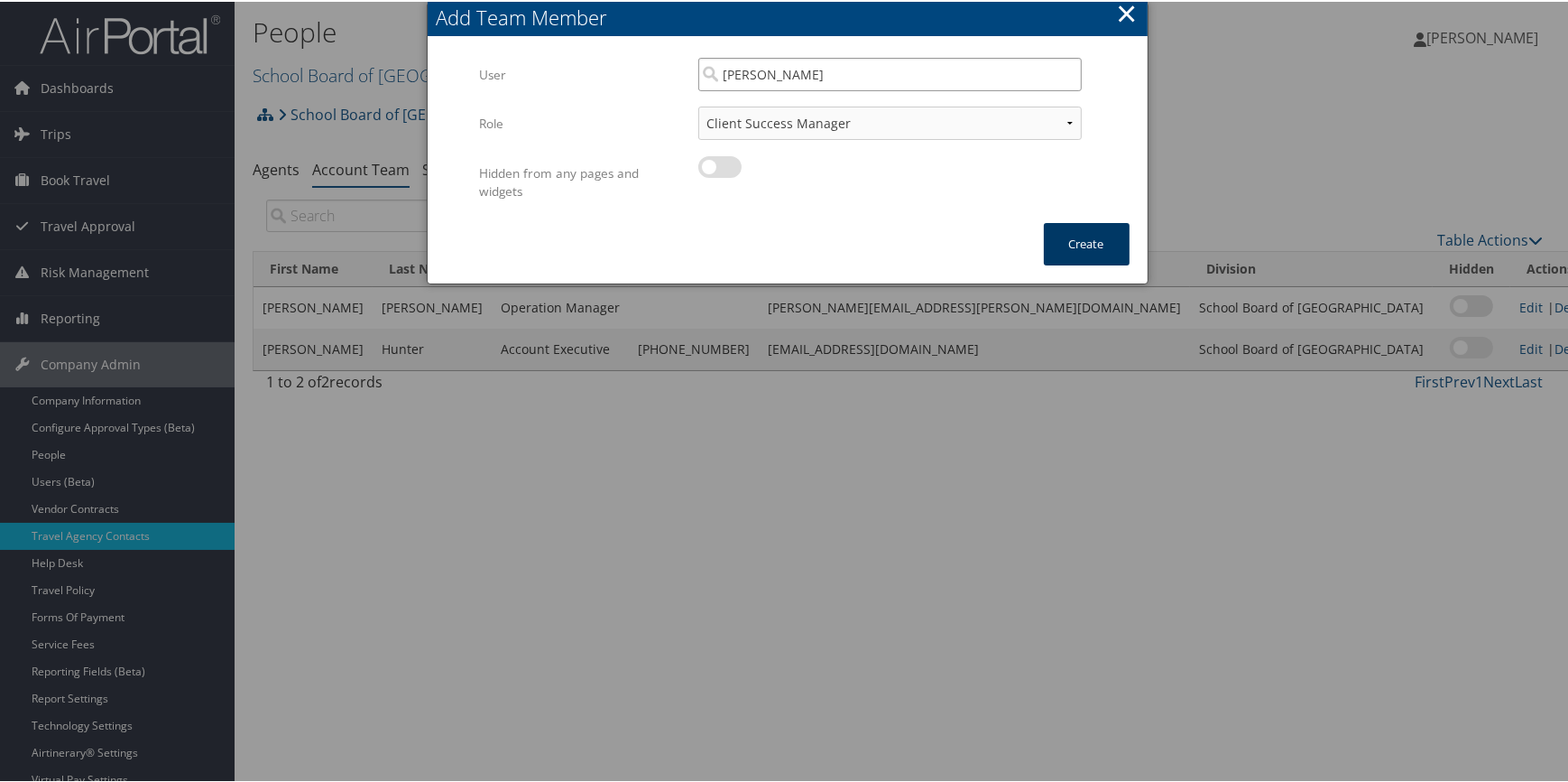
type input "Luke Beachley"
click at [1070, 236] on button "Create" at bounding box center [1087, 242] width 86 height 43
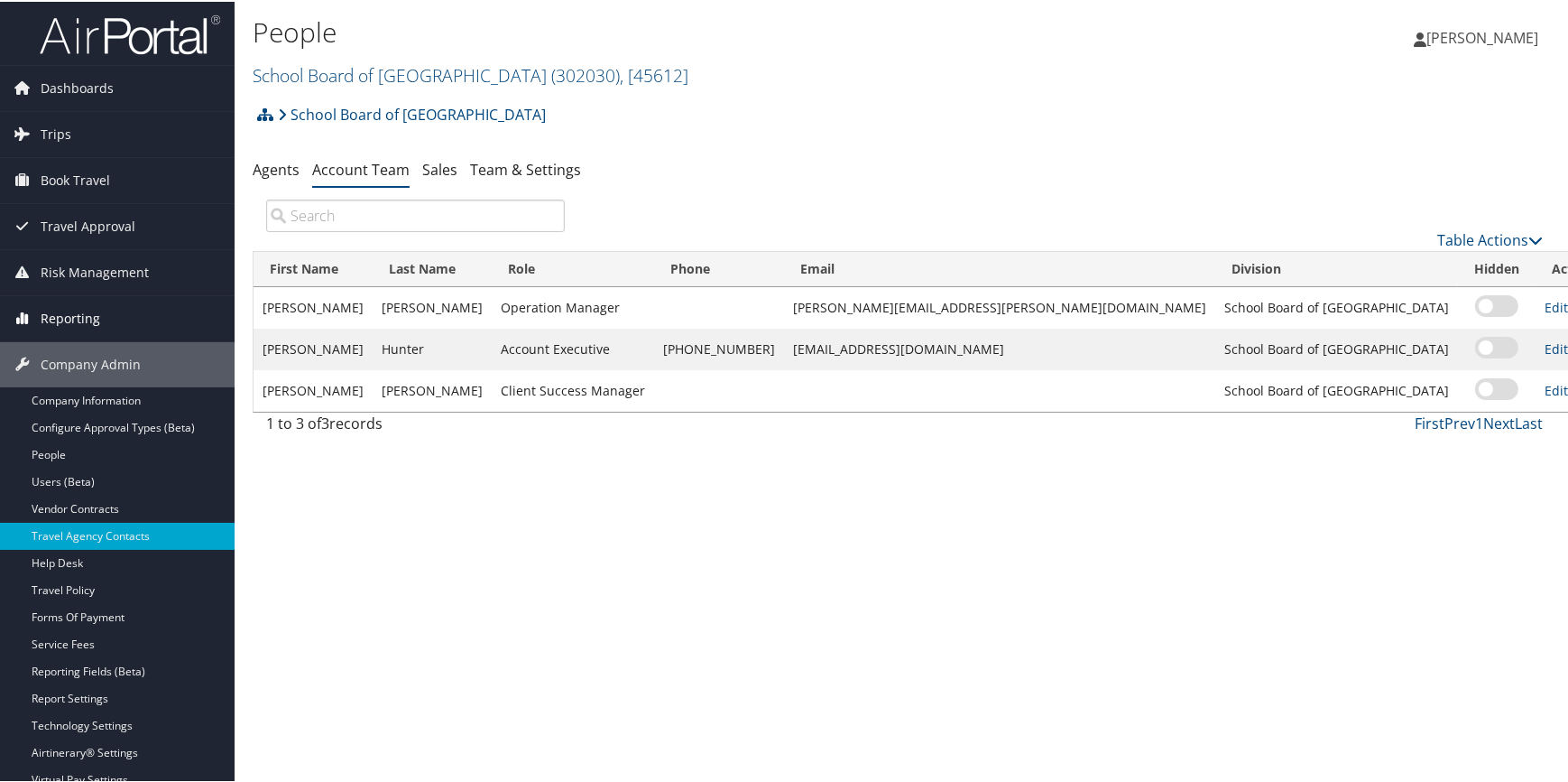
click at [85, 315] on span "Reporting" at bounding box center [71, 316] width 60 height 45
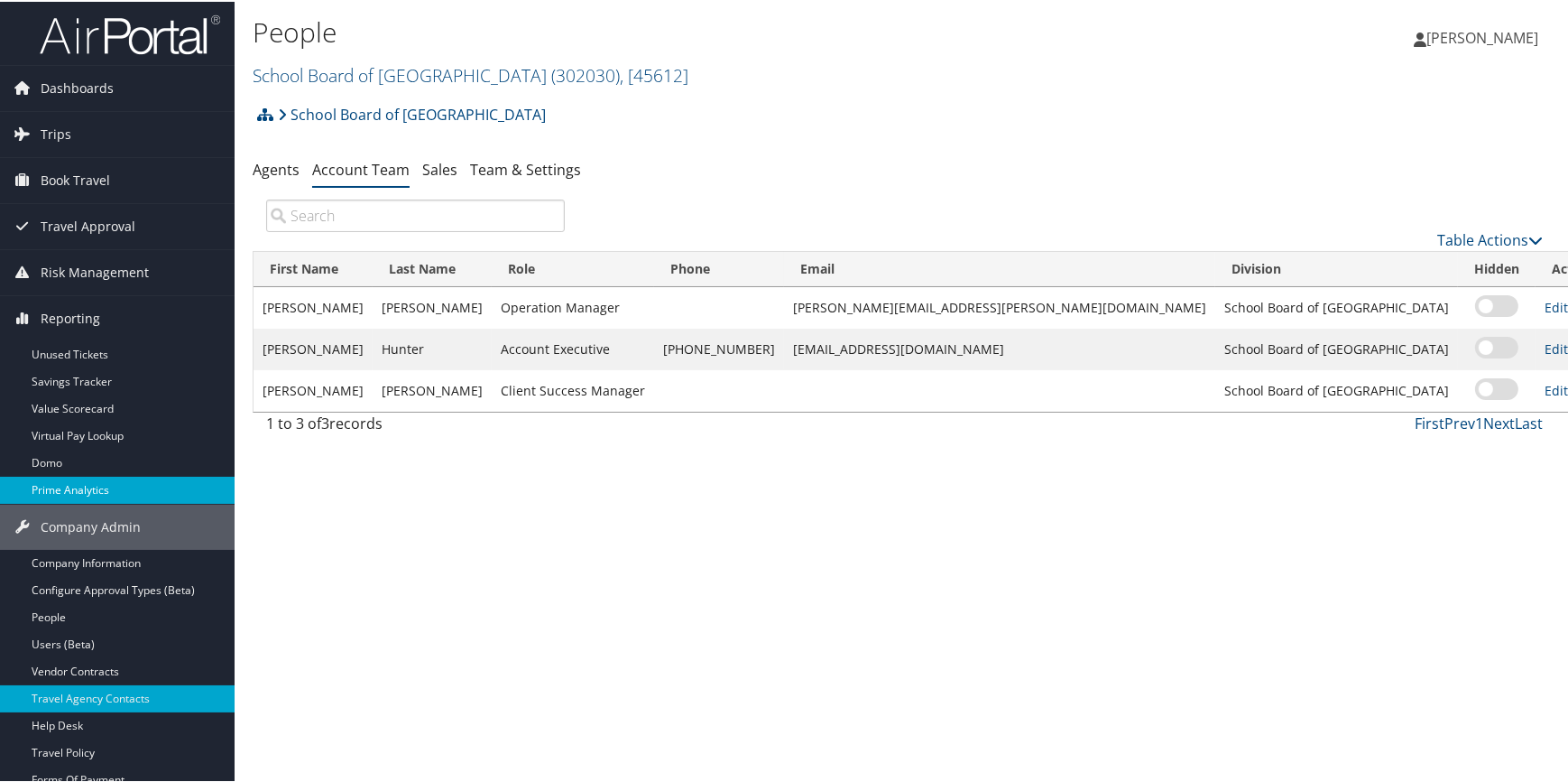
click at [71, 488] on link "Prime Analytics" at bounding box center [117, 488] width 235 height 27
click at [379, 78] on link "School Board of Miami Dade County ( 302030 ) , [ 45612 ]" at bounding box center [470, 74] width 436 height 24
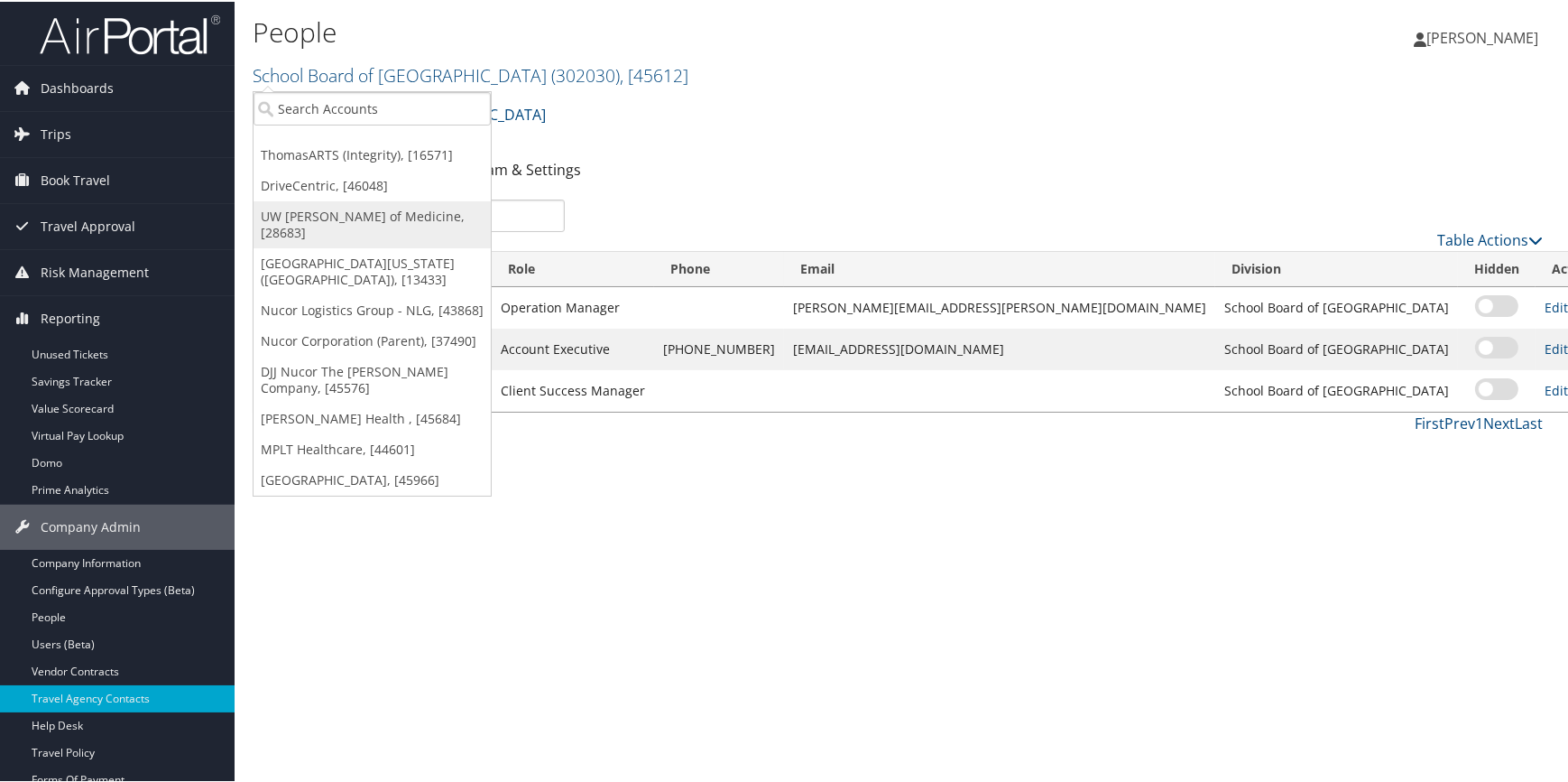
click at [312, 218] on link "UW [PERSON_NAME] of Medicine, [28683]" at bounding box center [372, 222] width 238 height 47
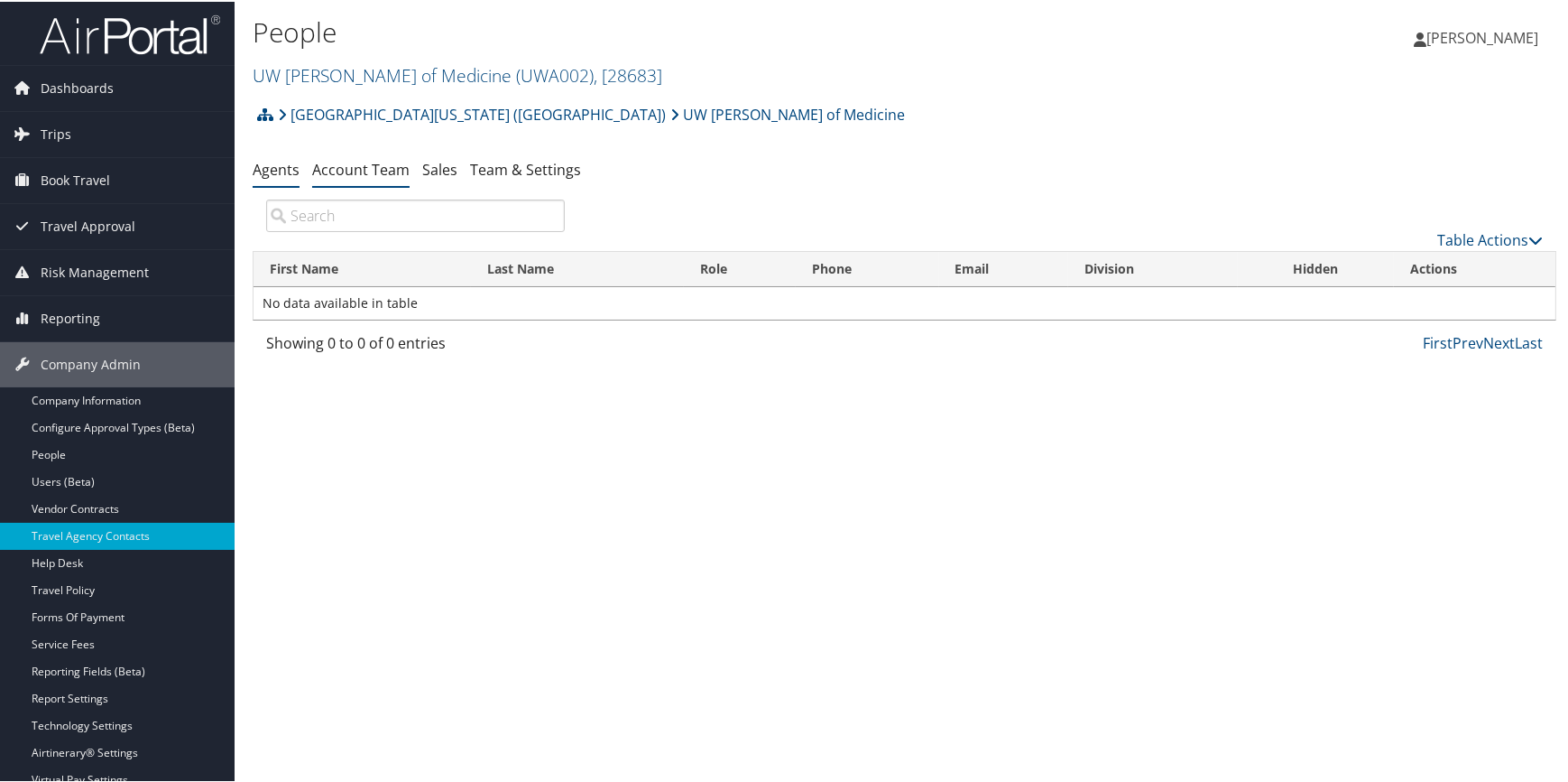
click at [273, 168] on link "Agents" at bounding box center [275, 168] width 47 height 20
click at [328, 169] on link "Account Team" at bounding box center [361, 168] width 97 height 20
click at [345, 170] on link "Account Team" at bounding box center [361, 168] width 97 height 20
click at [299, 111] on link "[GEOGRAPHIC_DATA][US_STATE] ([GEOGRAPHIC_DATA])" at bounding box center [471, 112] width 388 height 36
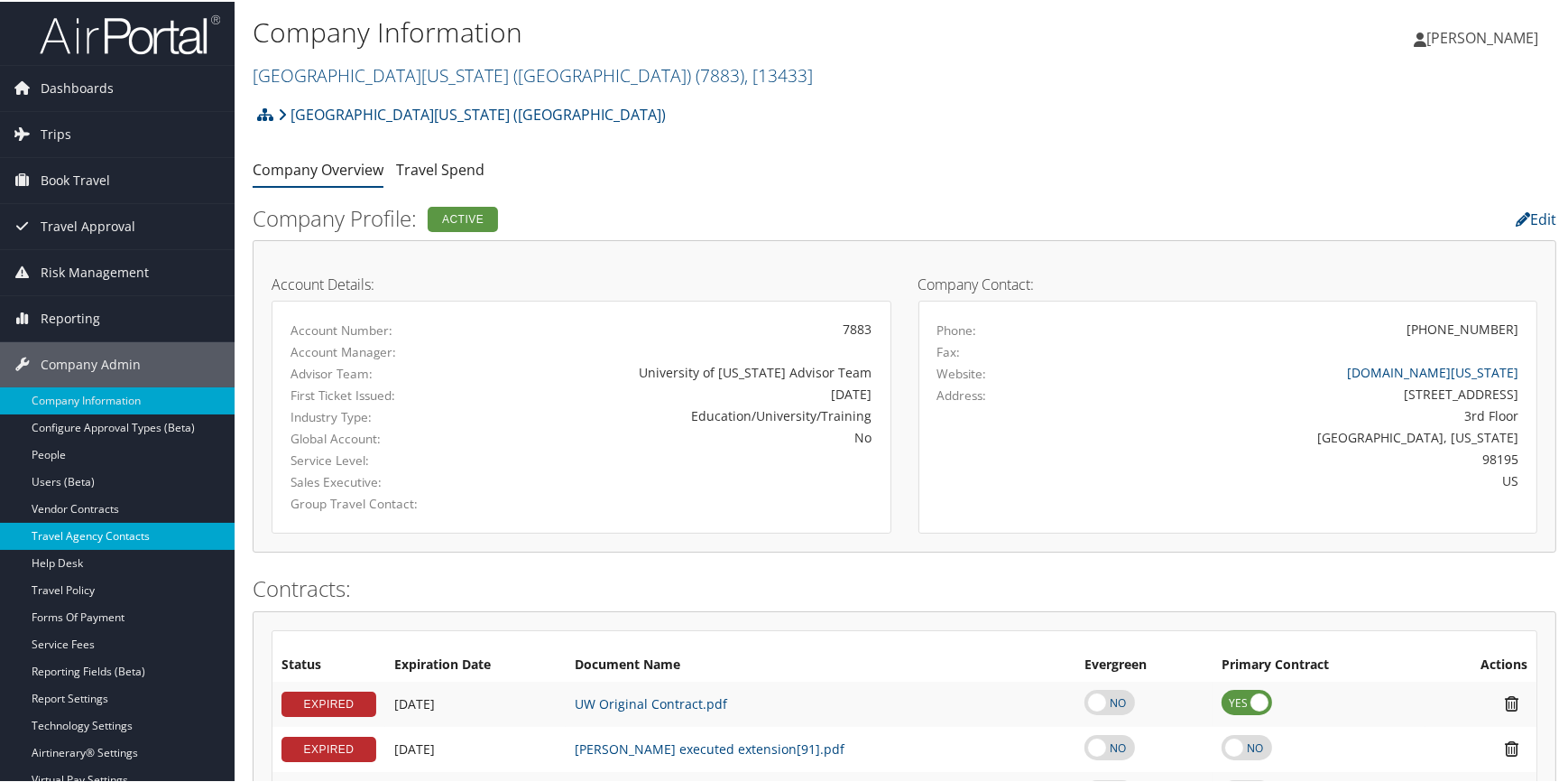
click at [102, 529] on link "Travel Agency Contacts" at bounding box center [117, 533] width 235 height 27
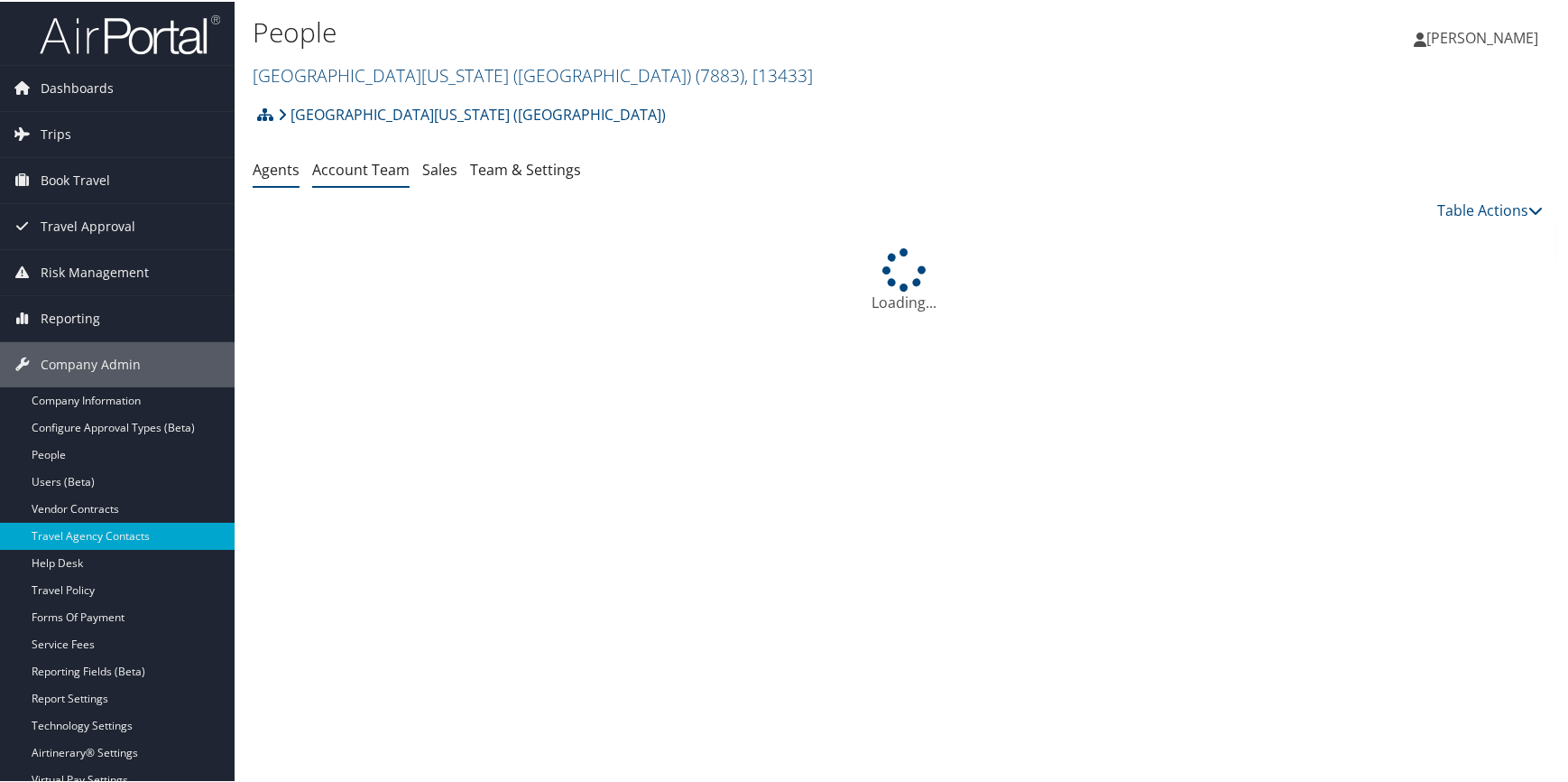
click at [340, 167] on link "Account Team" at bounding box center [361, 168] width 97 height 20
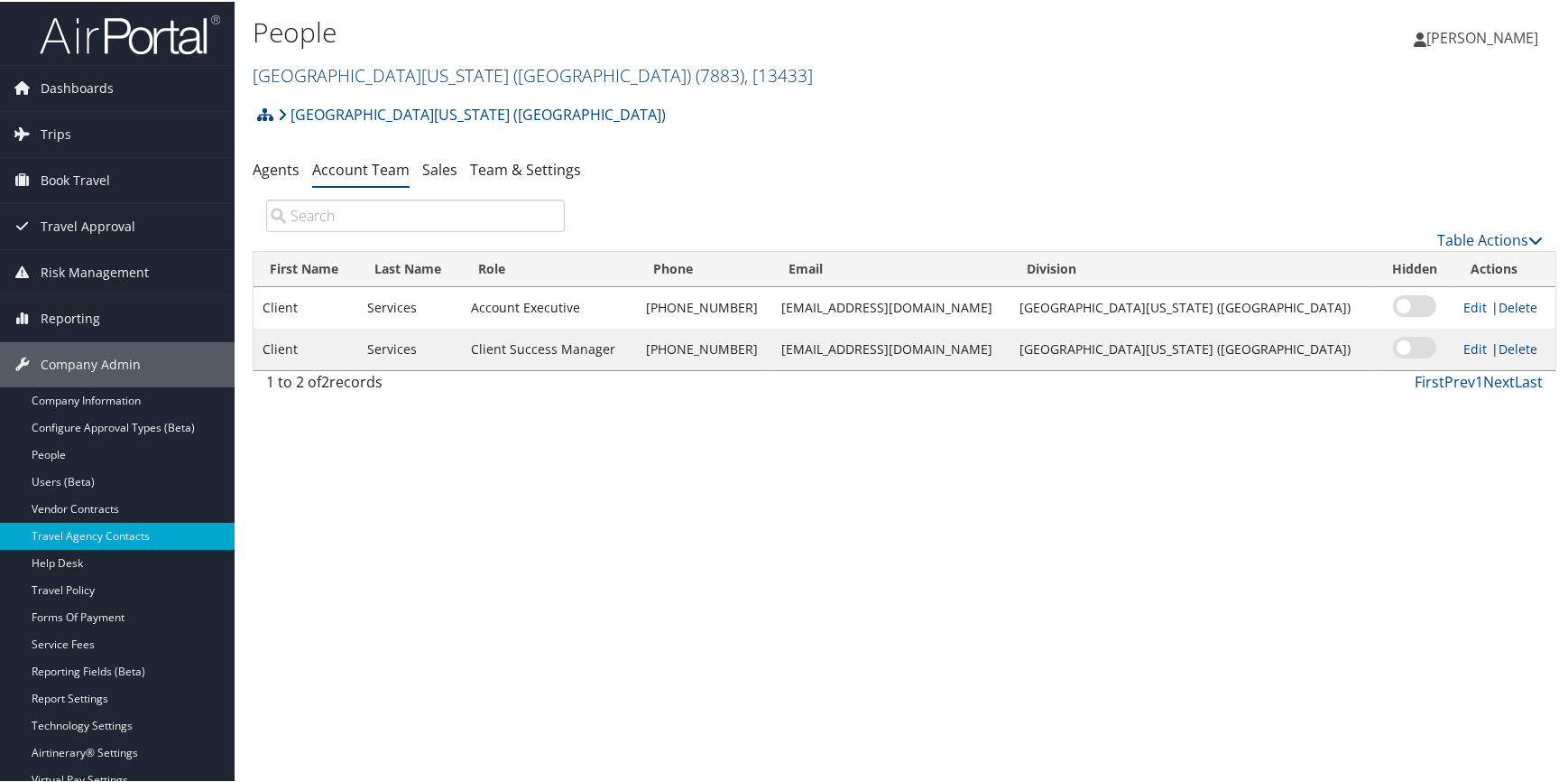
drag, startPoint x: 381, startPoint y: 73, endPoint x: 375, endPoint y: 81, distance: 10.0
click at [381, 73] on link "University of Washington (UW) ( 7883 ) , [ 13433 ]" at bounding box center [532, 74] width 560 height 24
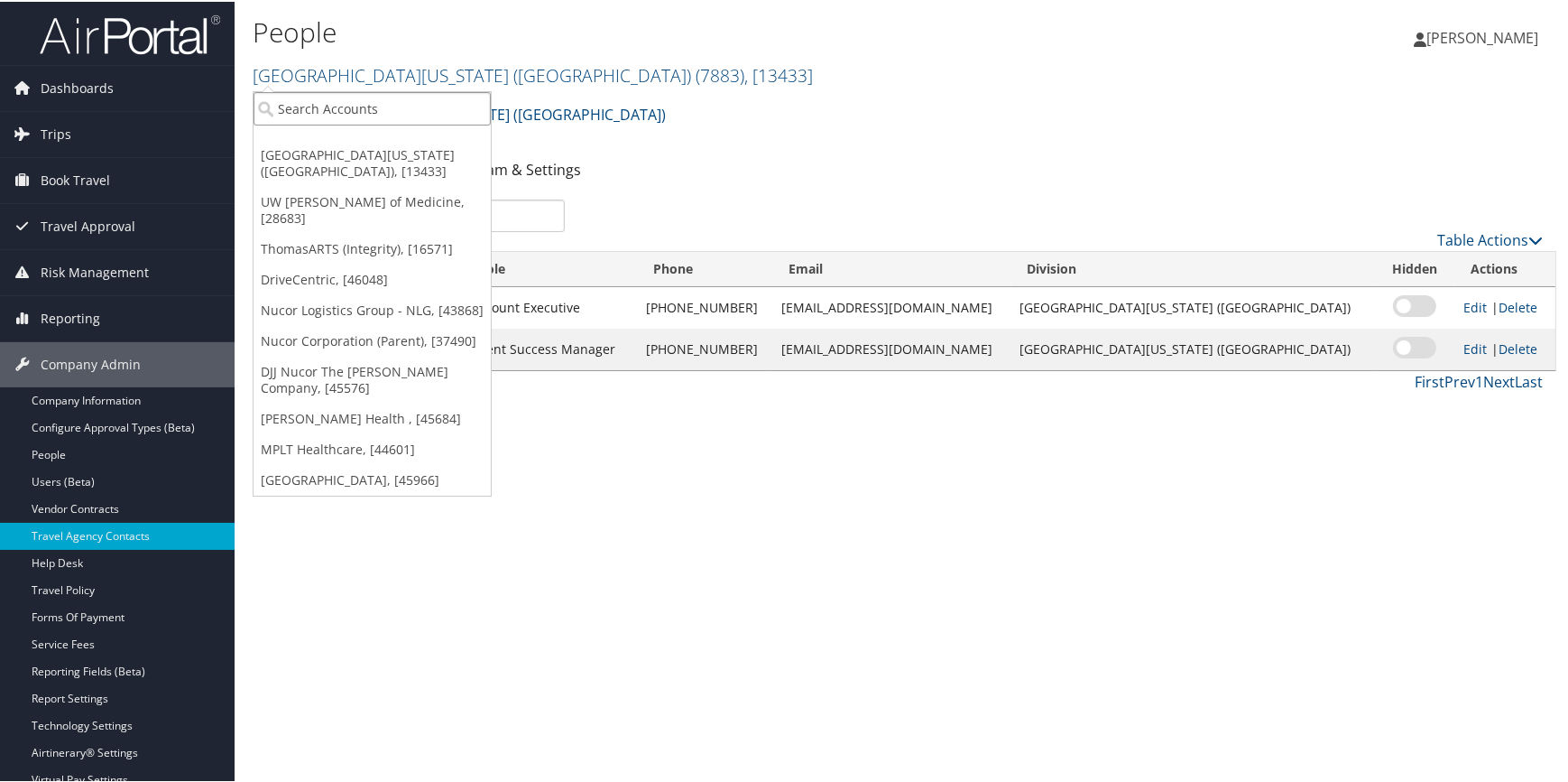
click at [353, 105] on input "search" at bounding box center [372, 107] width 238 height 34
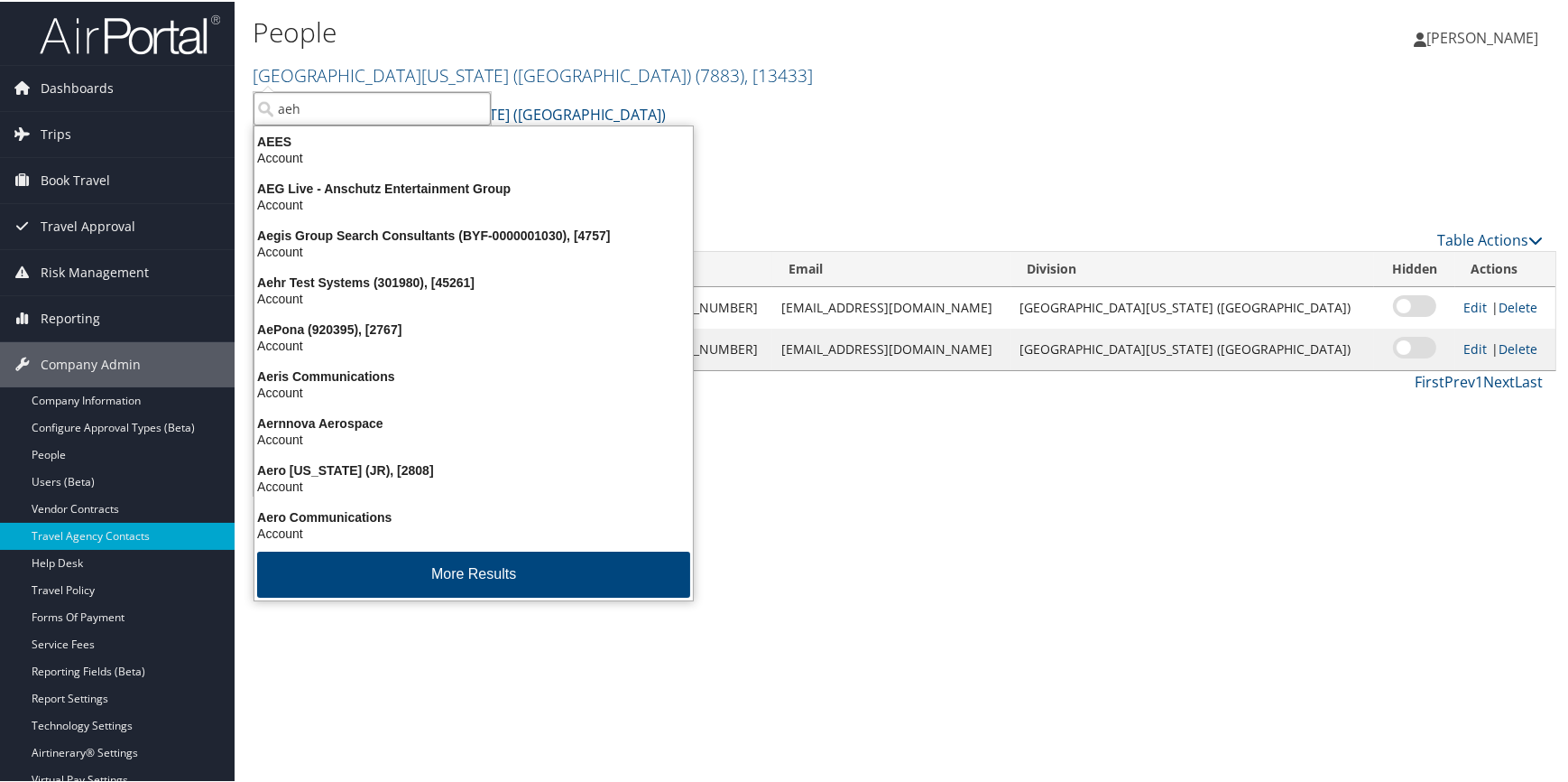
type input "aehr"
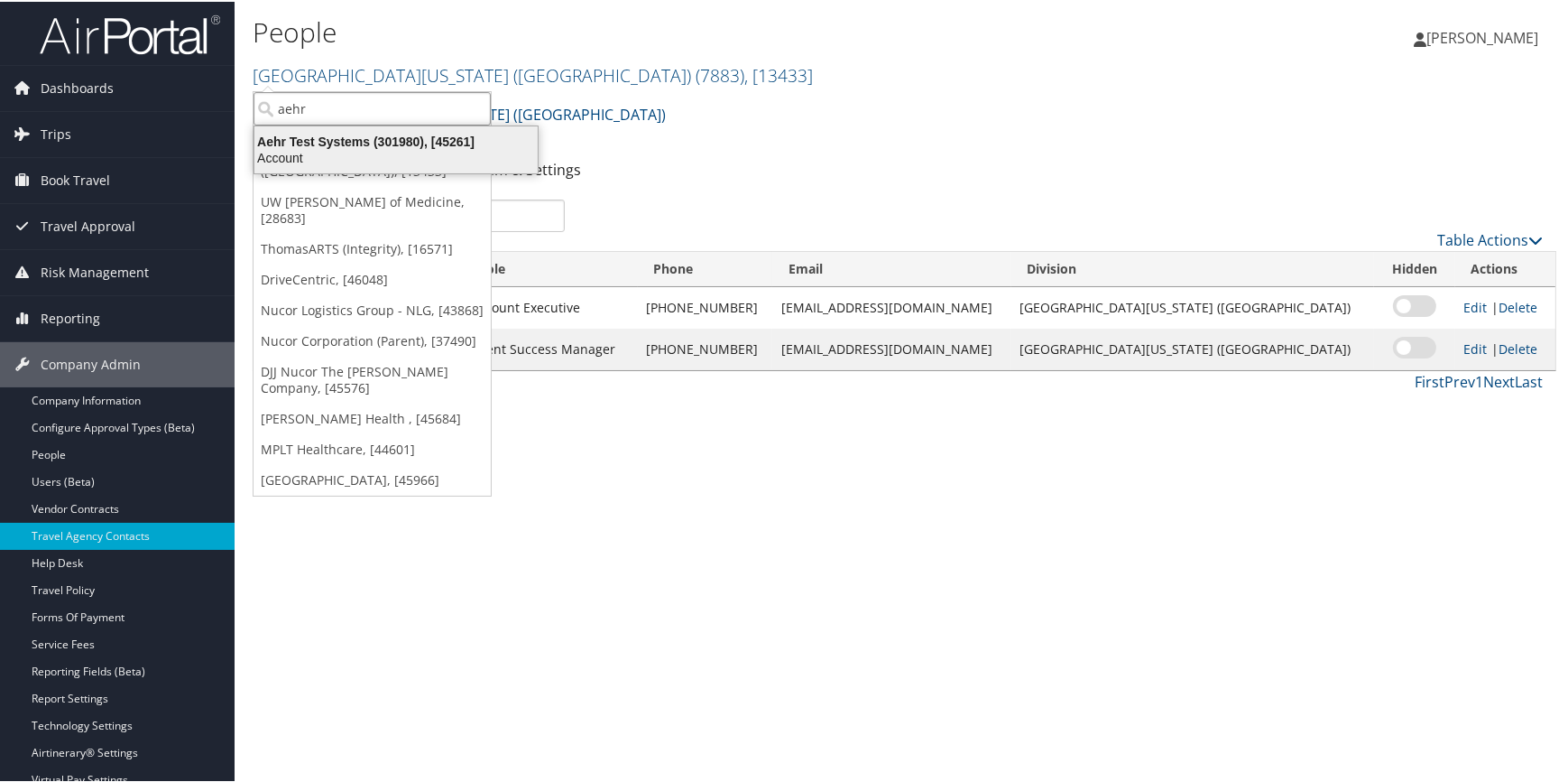
click at [354, 138] on div "Aehr Test Systems (301980), [45261]" at bounding box center [396, 139] width 305 height 16
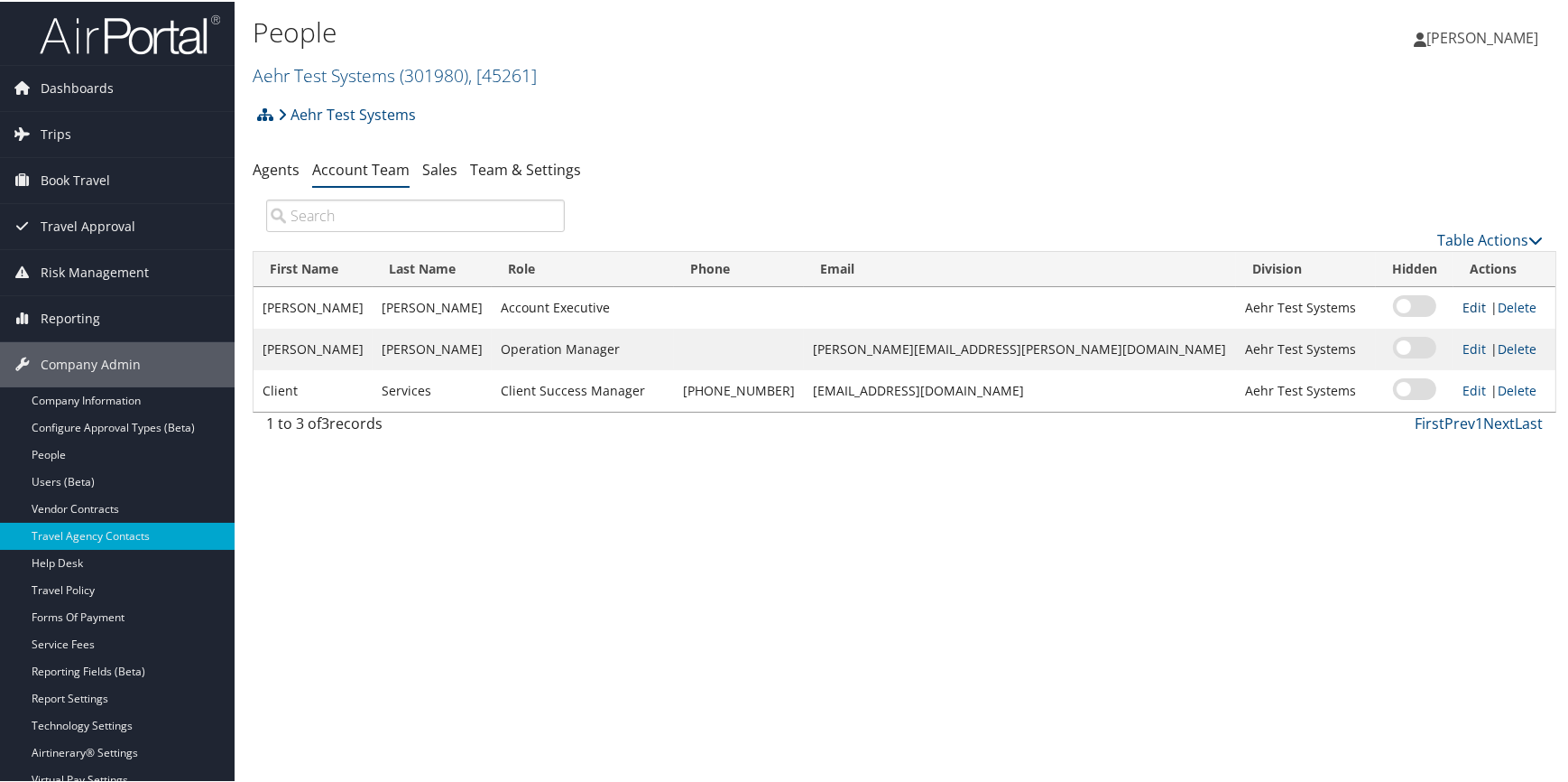
click at [1462, 300] on link "Edit" at bounding box center [1474, 304] width 24 height 17
select select "AE"
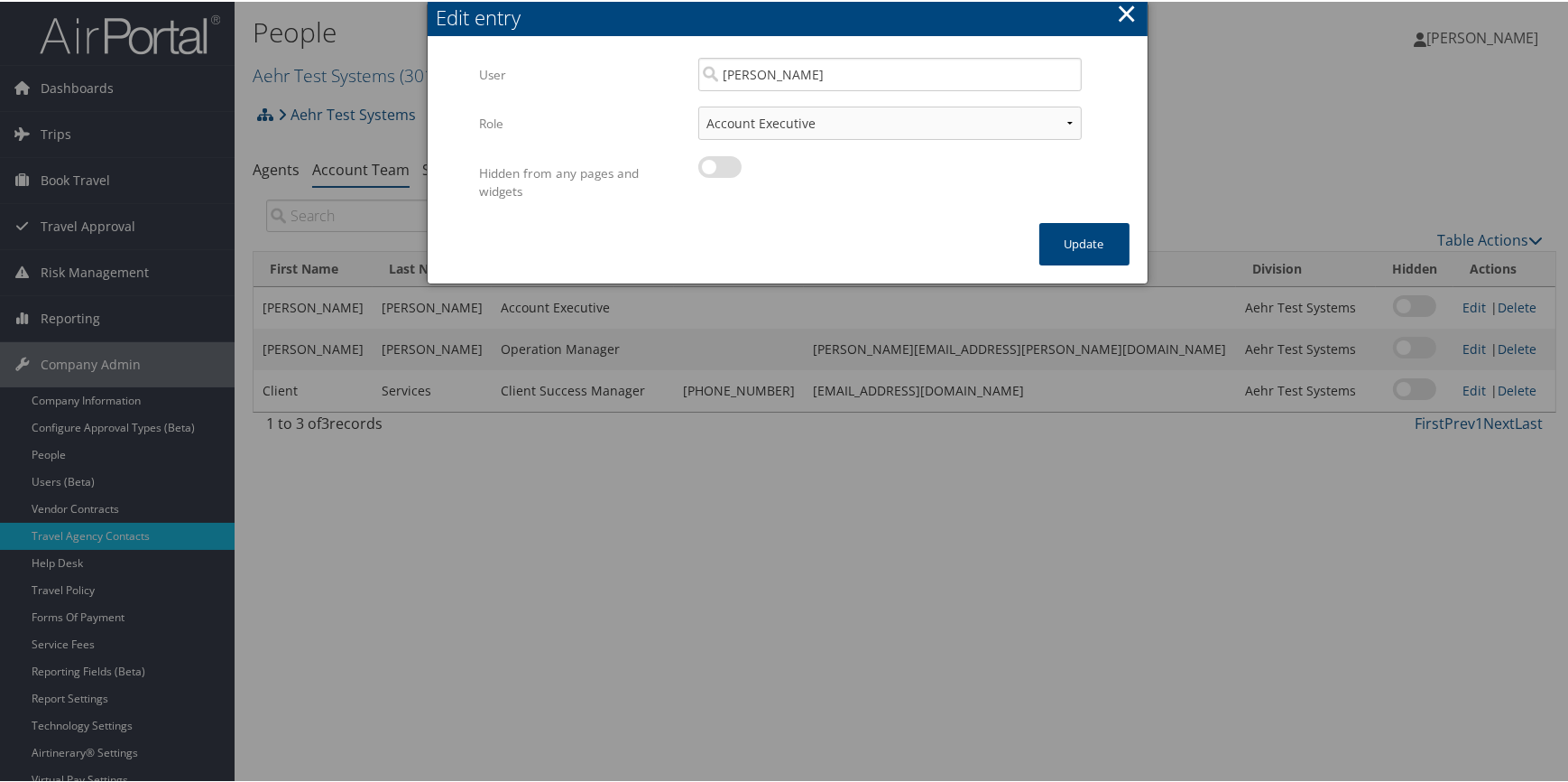
click at [1120, 12] on button "×" at bounding box center [1126, 12] width 21 height 36
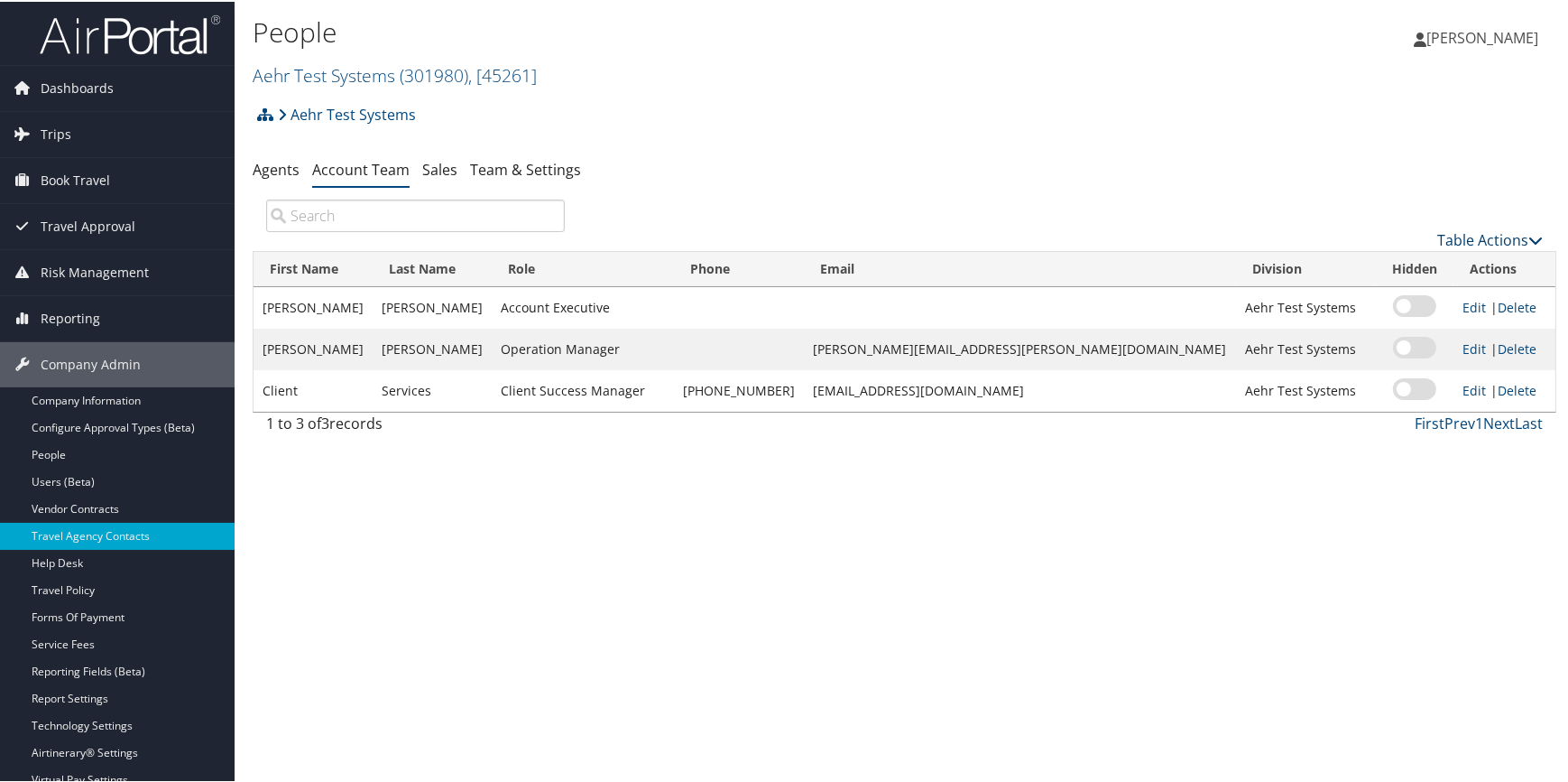
click at [1437, 235] on link "Table Actions" at bounding box center [1489, 238] width 105 height 20
click at [1418, 260] on link "Add Team Member" at bounding box center [1430, 266] width 238 height 31
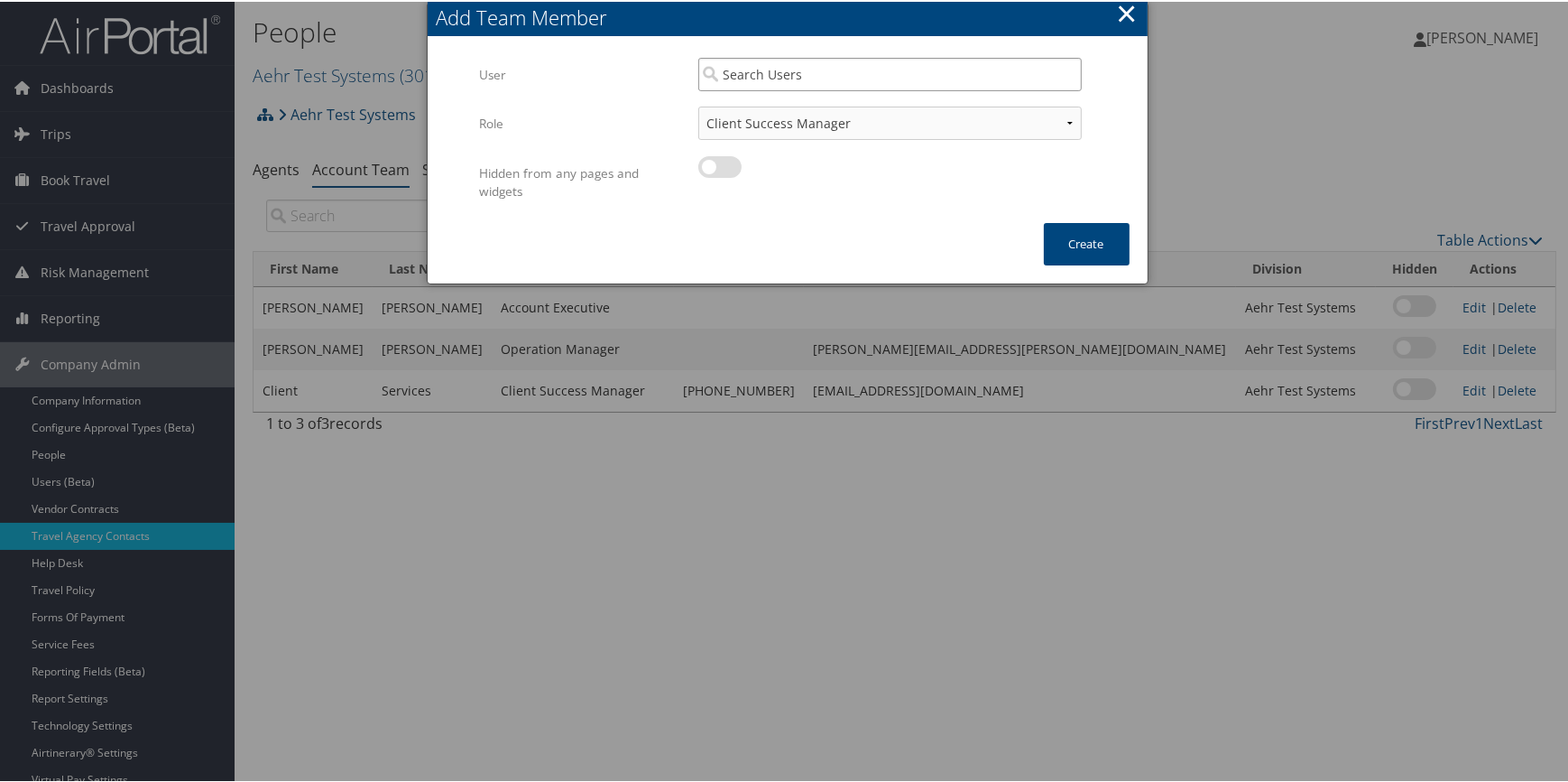
click at [722, 73] on input "search" at bounding box center [890, 73] width 384 height 34
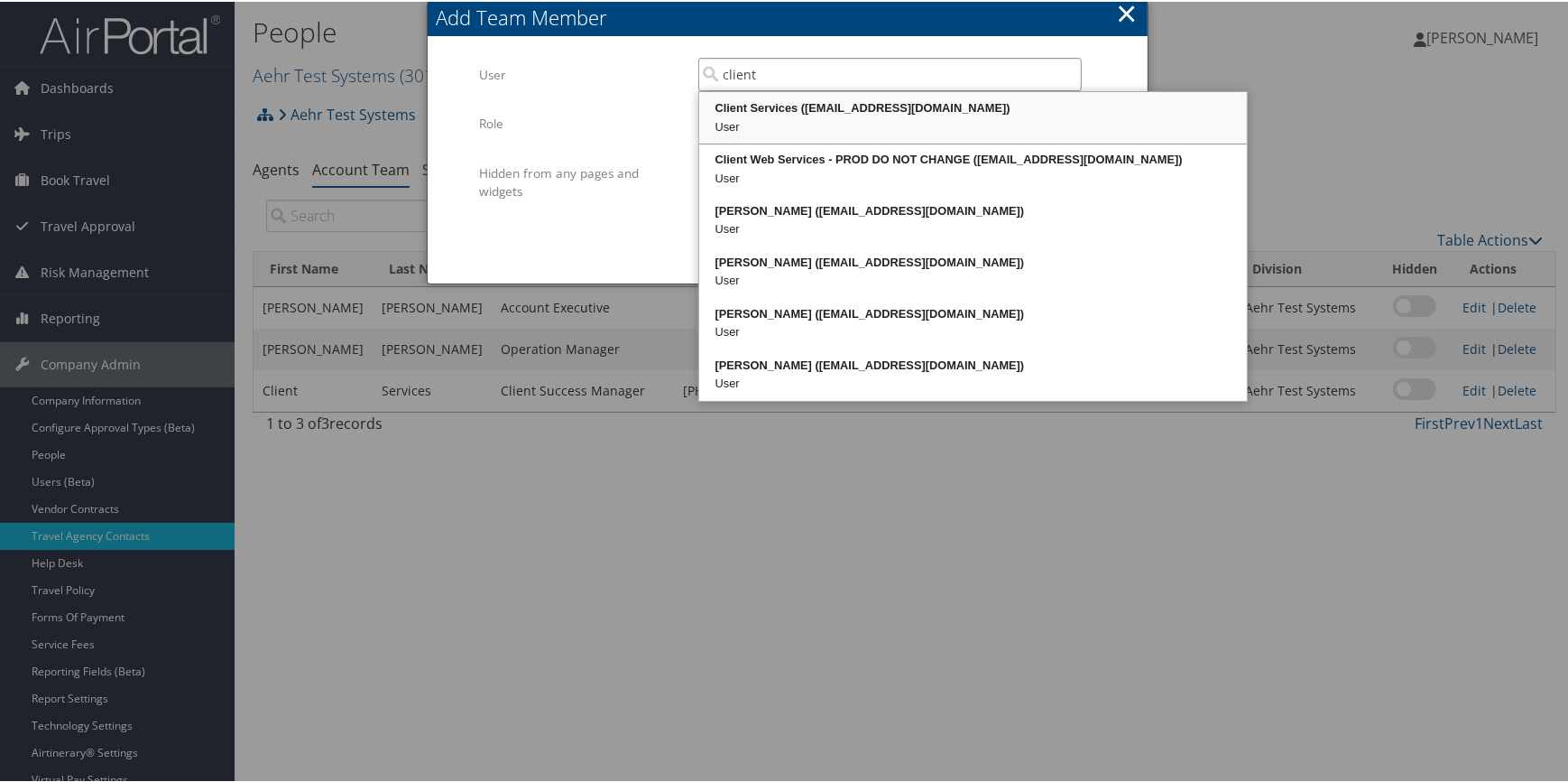
click at [777, 107] on div "Client Services (clientservices@cbtravel.com)" at bounding box center [972, 106] width 542 height 18
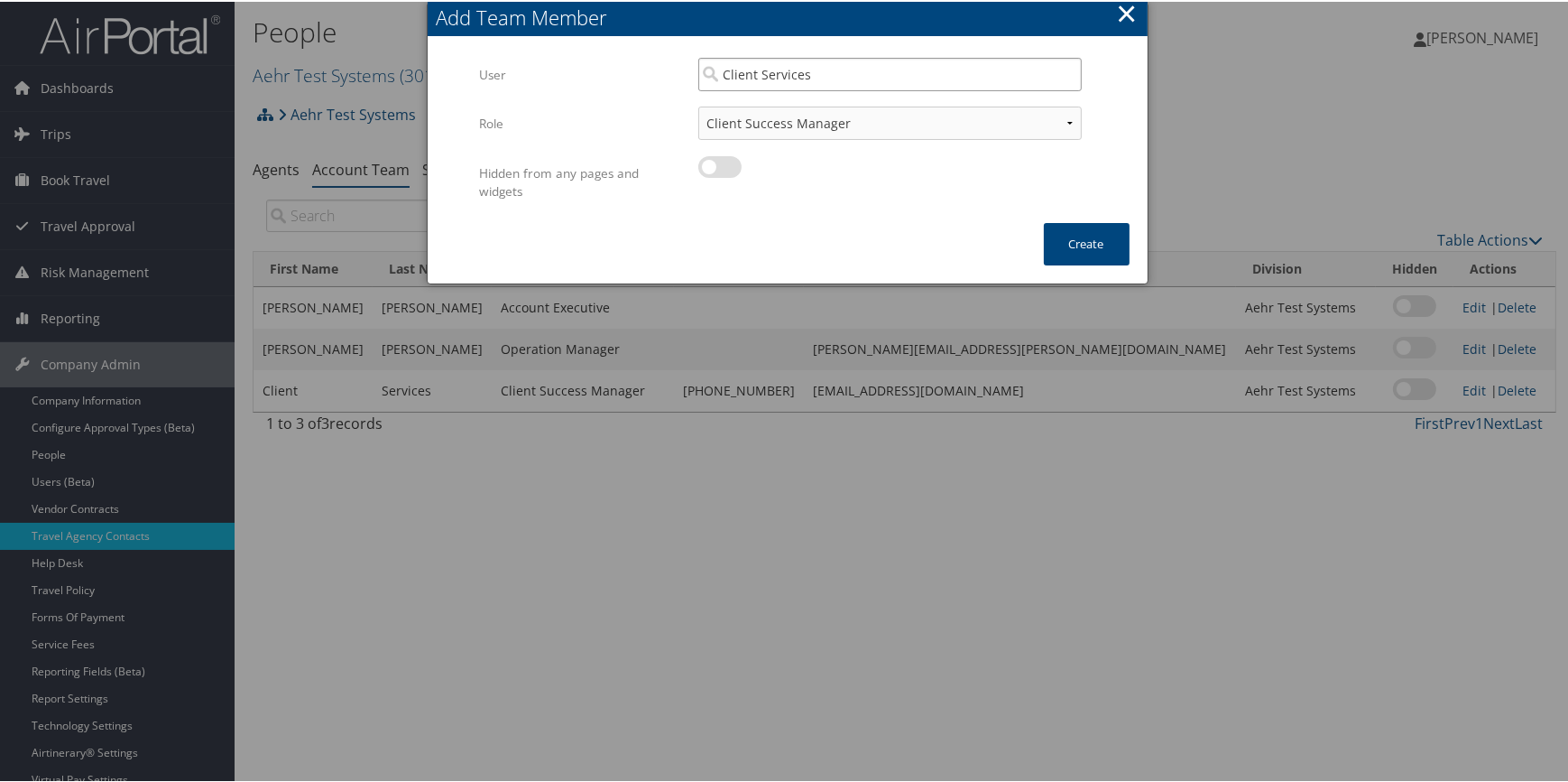
type input "Client Services"
click at [1003, 124] on select "Client Success Manager Account Executive Operations Manager" at bounding box center [890, 121] width 384 height 34
select select "AE"
click at [698, 104] on select "Client Success Manager Account Executive Operations Manager" at bounding box center [890, 121] width 384 height 34
click at [1083, 242] on button "Create" at bounding box center [1087, 242] width 86 height 43
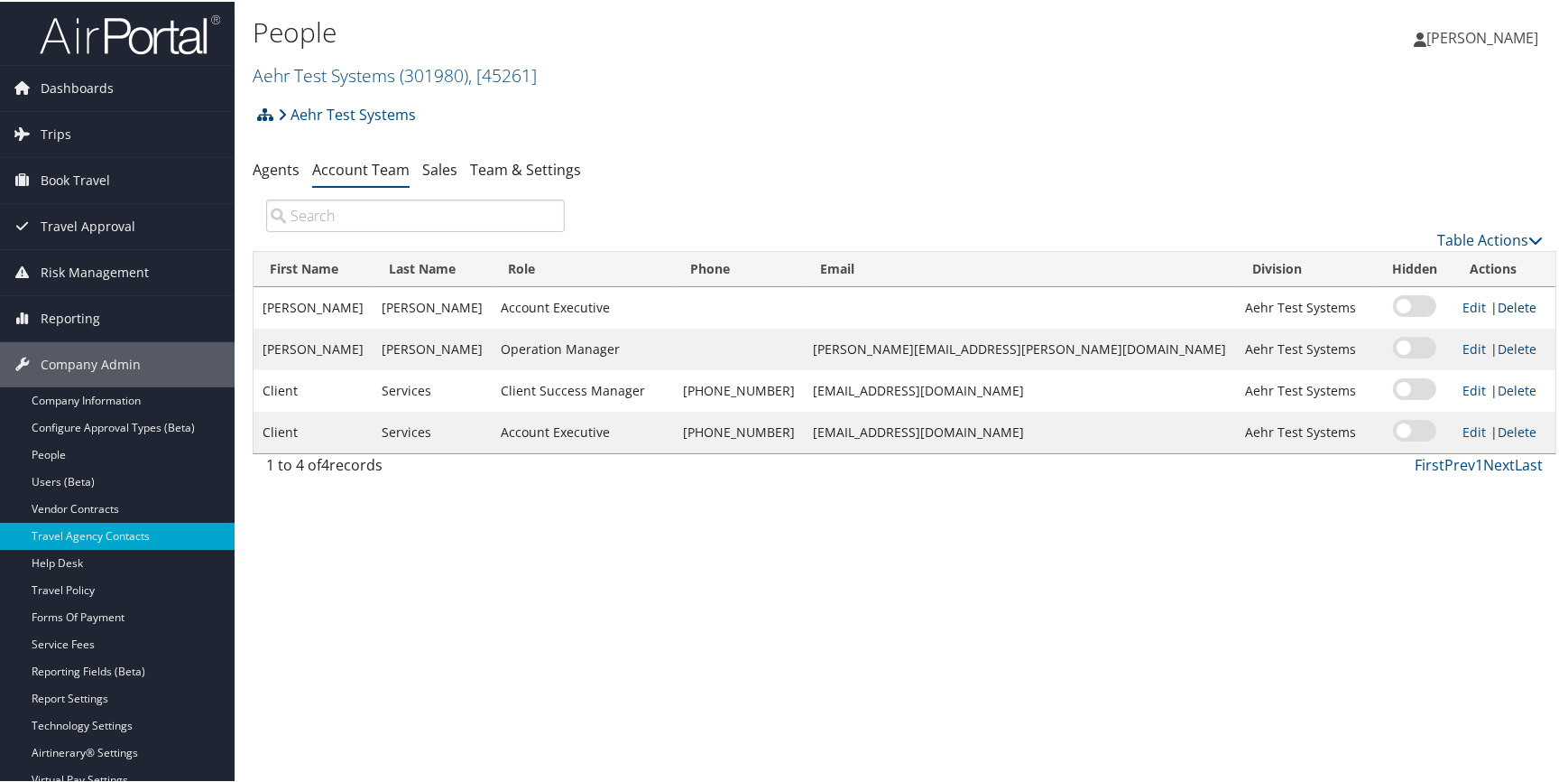
click at [1497, 303] on link "Delete" at bounding box center [1516, 304] width 39 height 17
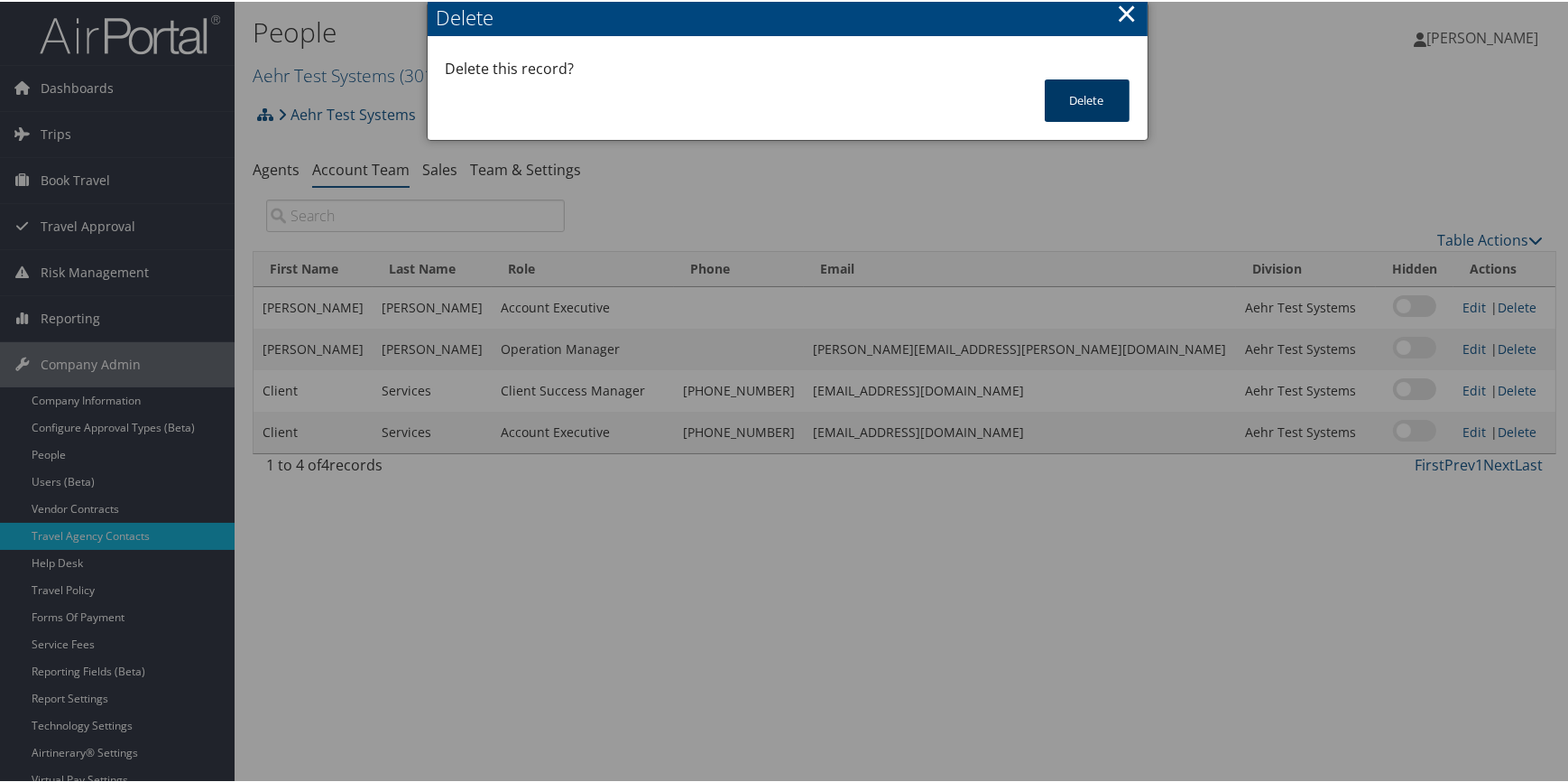
click at [1085, 98] on button "Delete" at bounding box center [1086, 98] width 85 height 43
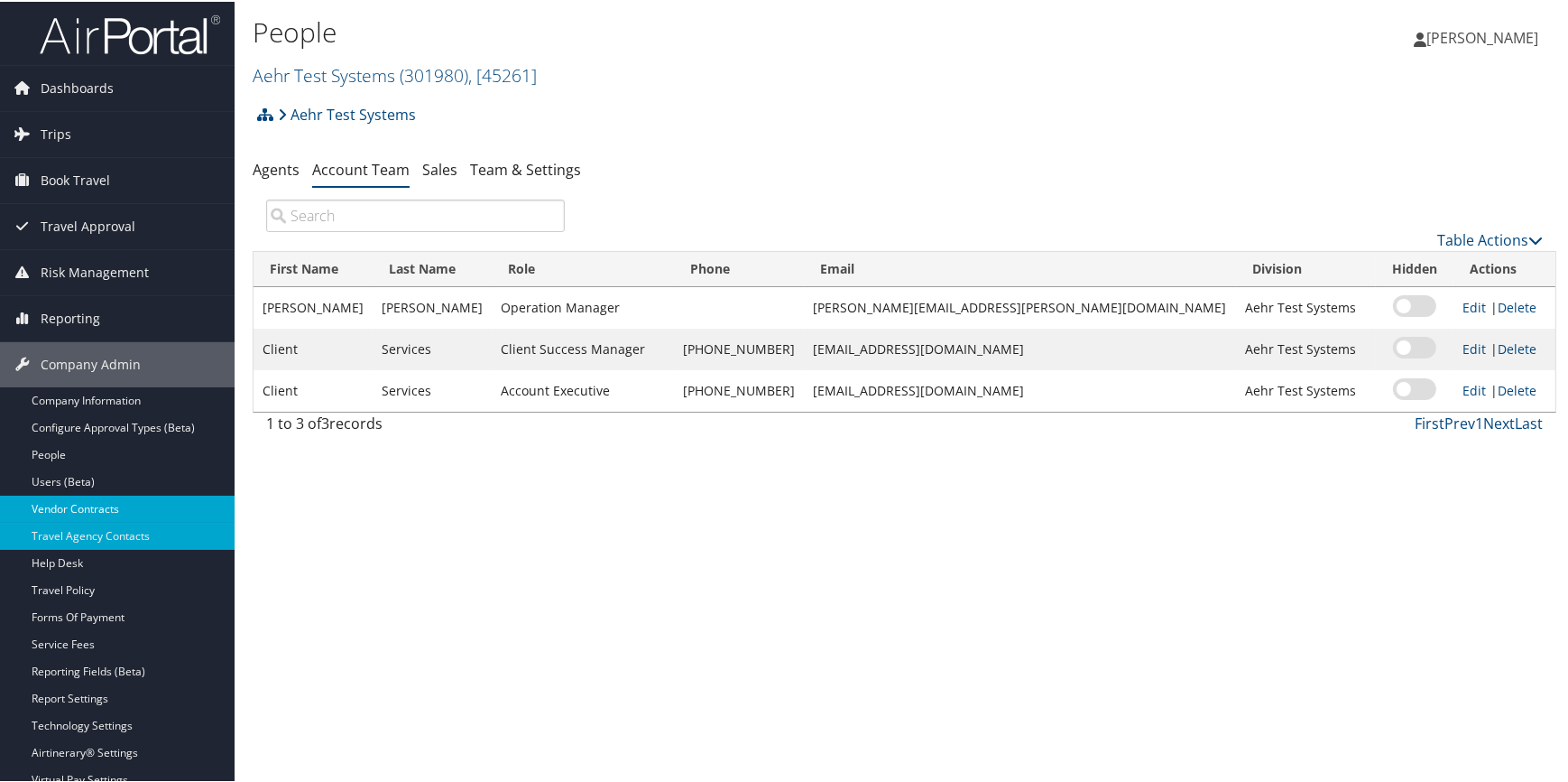
click at [150, 503] on link "Vendor Contracts" at bounding box center [117, 506] width 235 height 27
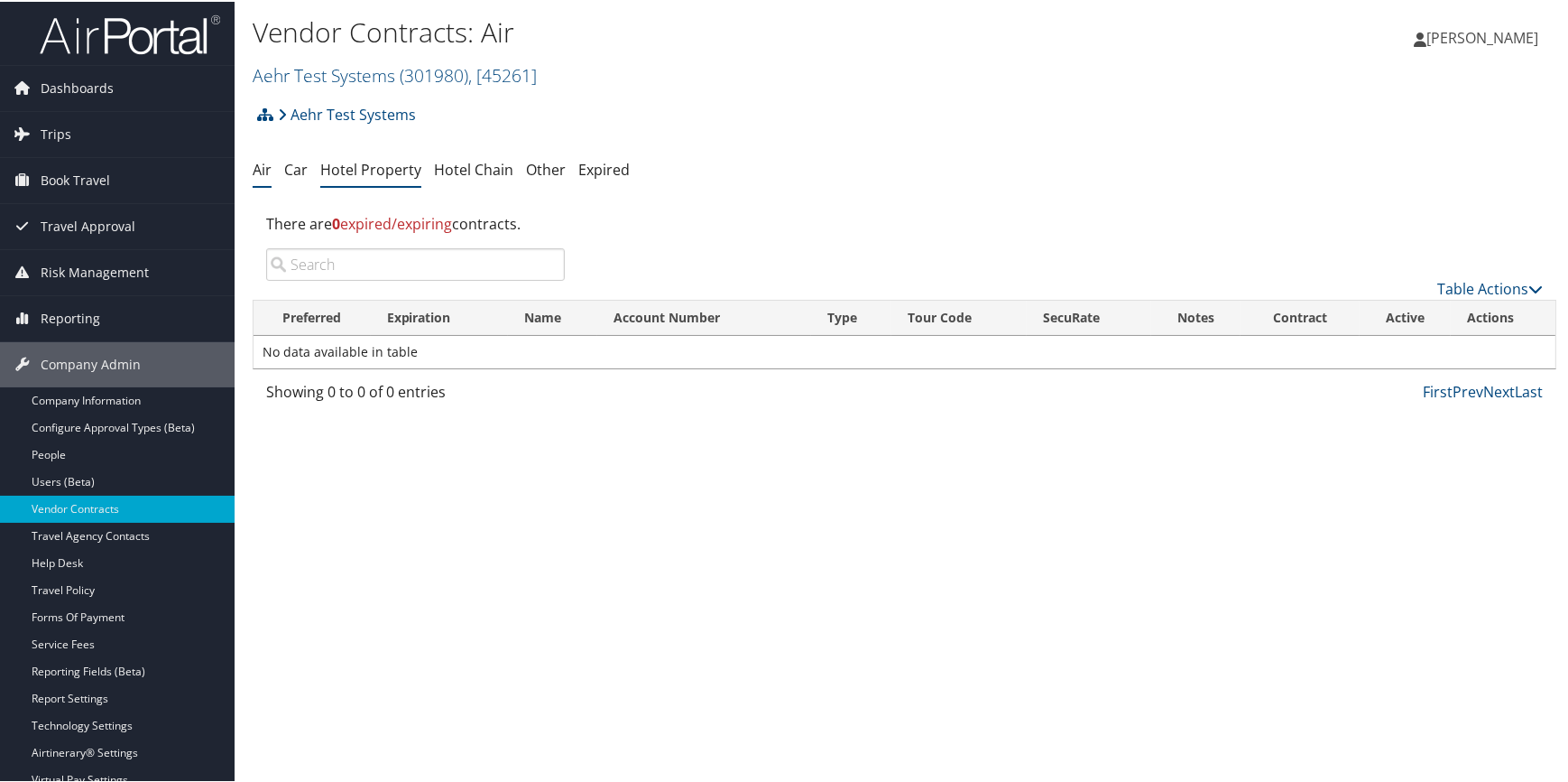
click at [352, 171] on link "Hotel Property" at bounding box center [371, 168] width 101 height 20
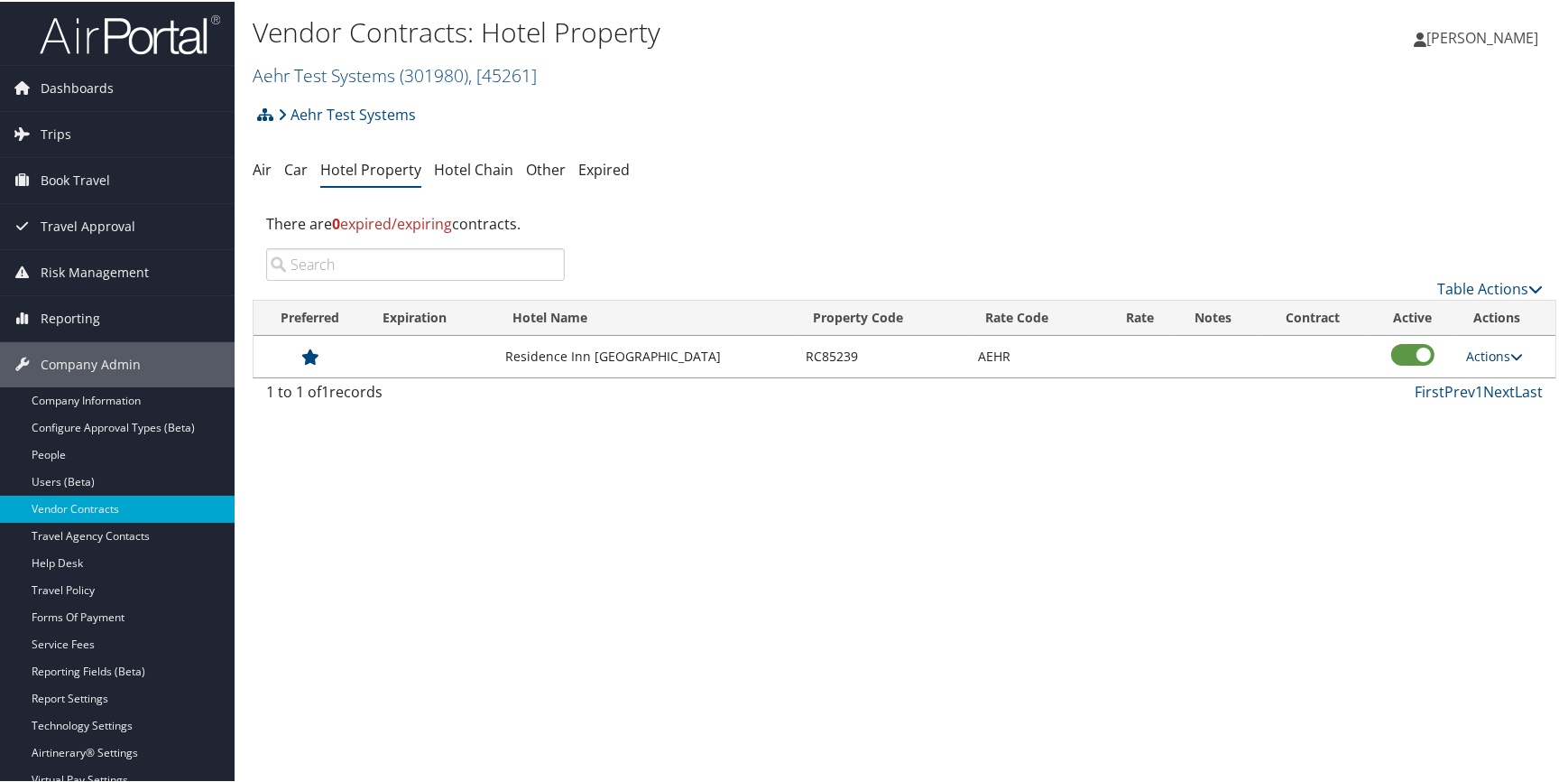
click at [1466, 346] on link "Actions" at bounding box center [1493, 353] width 57 height 17
click at [1488, 384] on link "Edit" at bounding box center [1496, 380] width 70 height 31
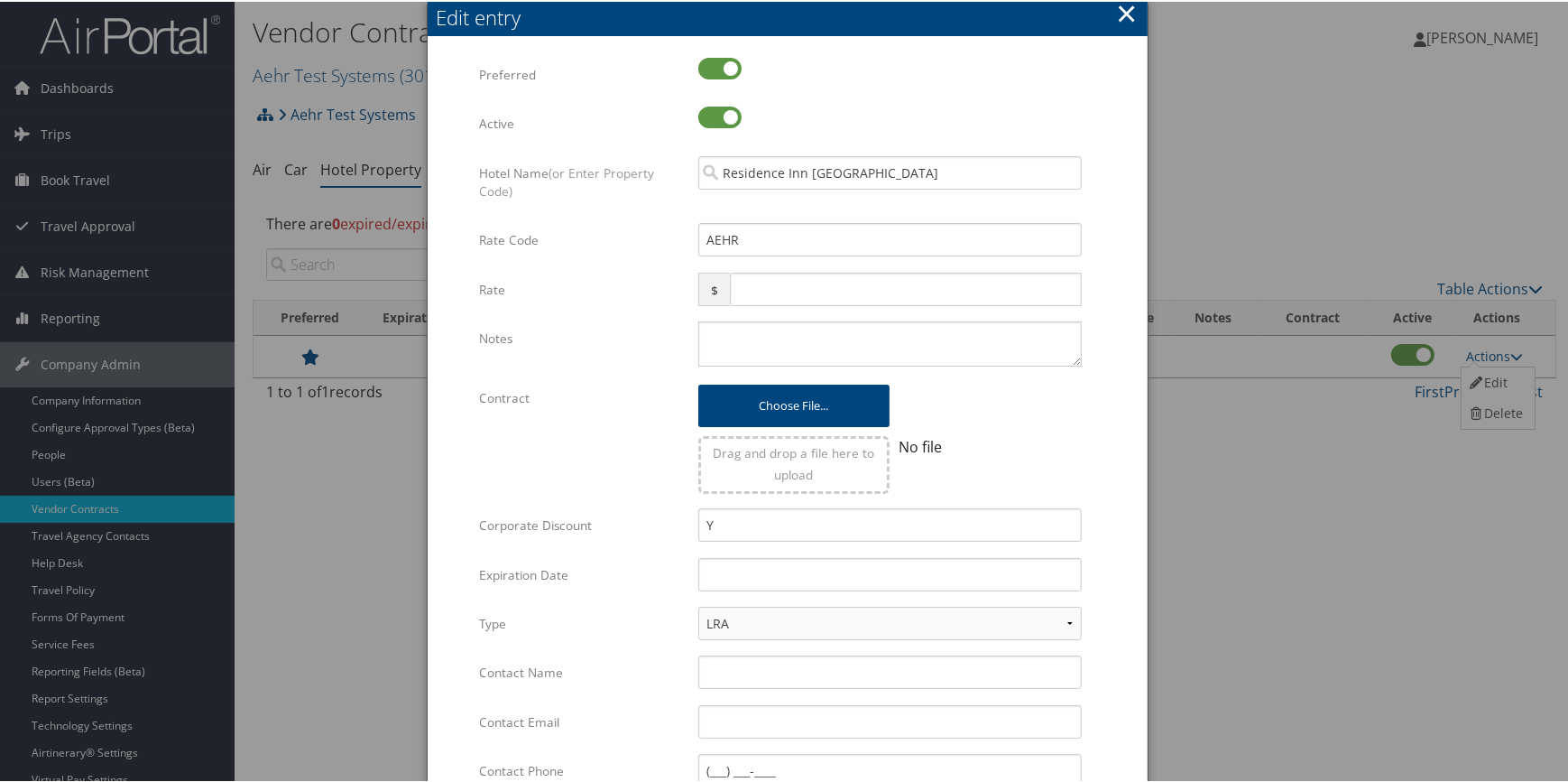
scroll to position [82, 0]
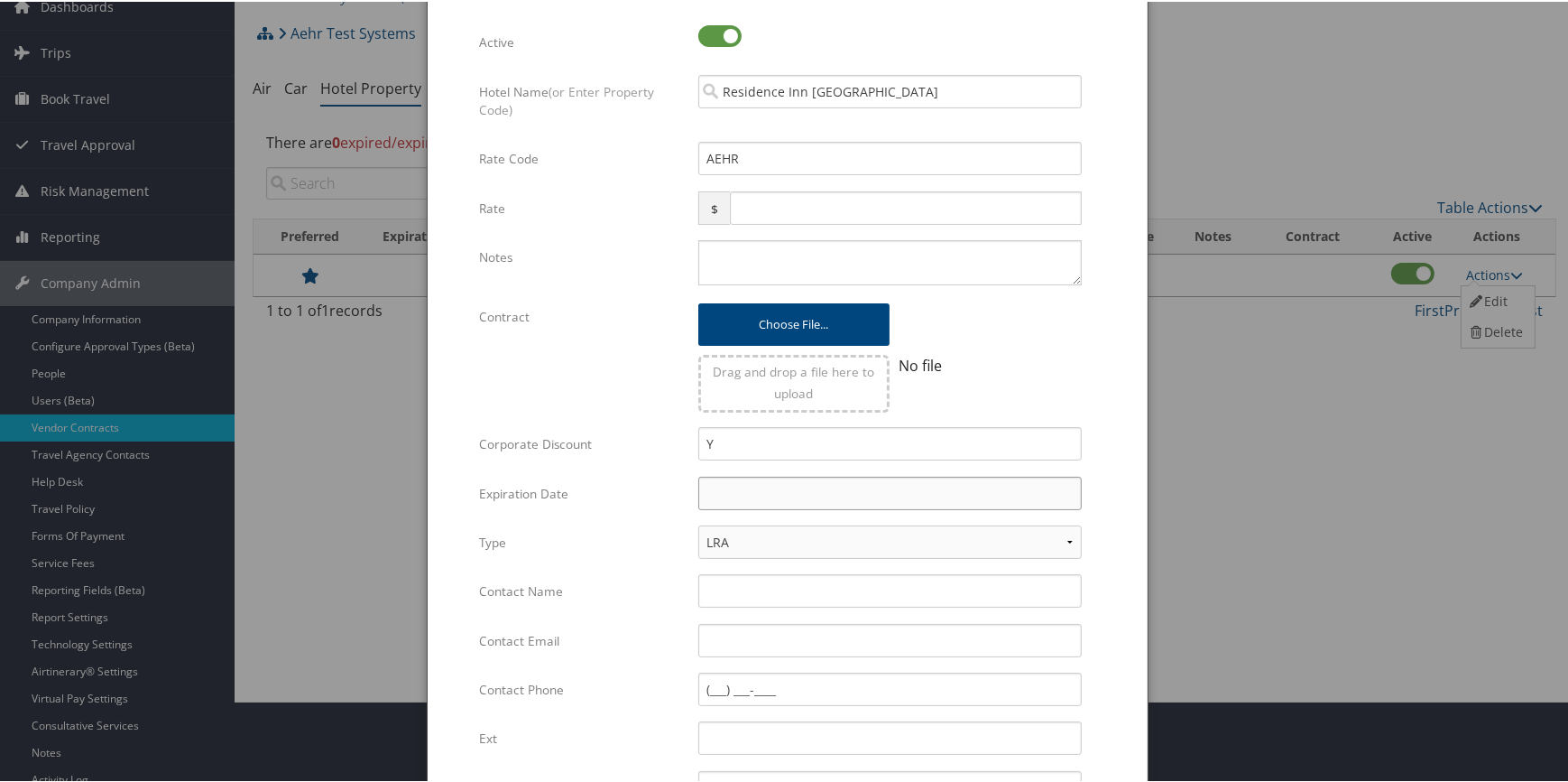
click at [753, 487] on input "text" at bounding box center [890, 491] width 384 height 34
click at [748, 684] on td "29" at bounding box center [745, 688] width 24 height 24
click at [782, 475] on input "[DATE]" at bounding box center [890, 491] width 384 height 34
type input "[DATE]"
click at [1060, 346] on div "No file" at bounding box center [984, 377] width 191 height 67
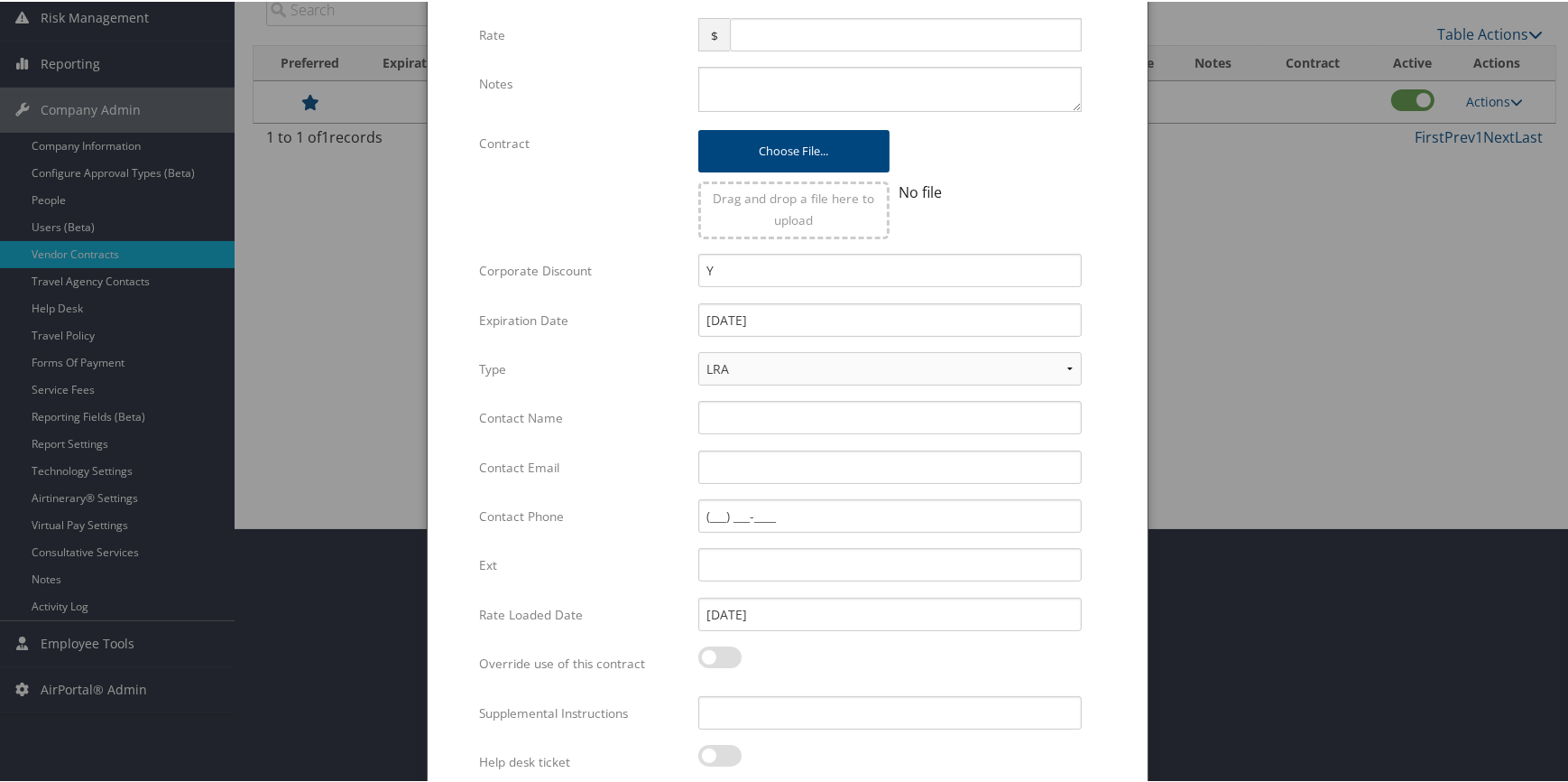
scroll to position [324, 0]
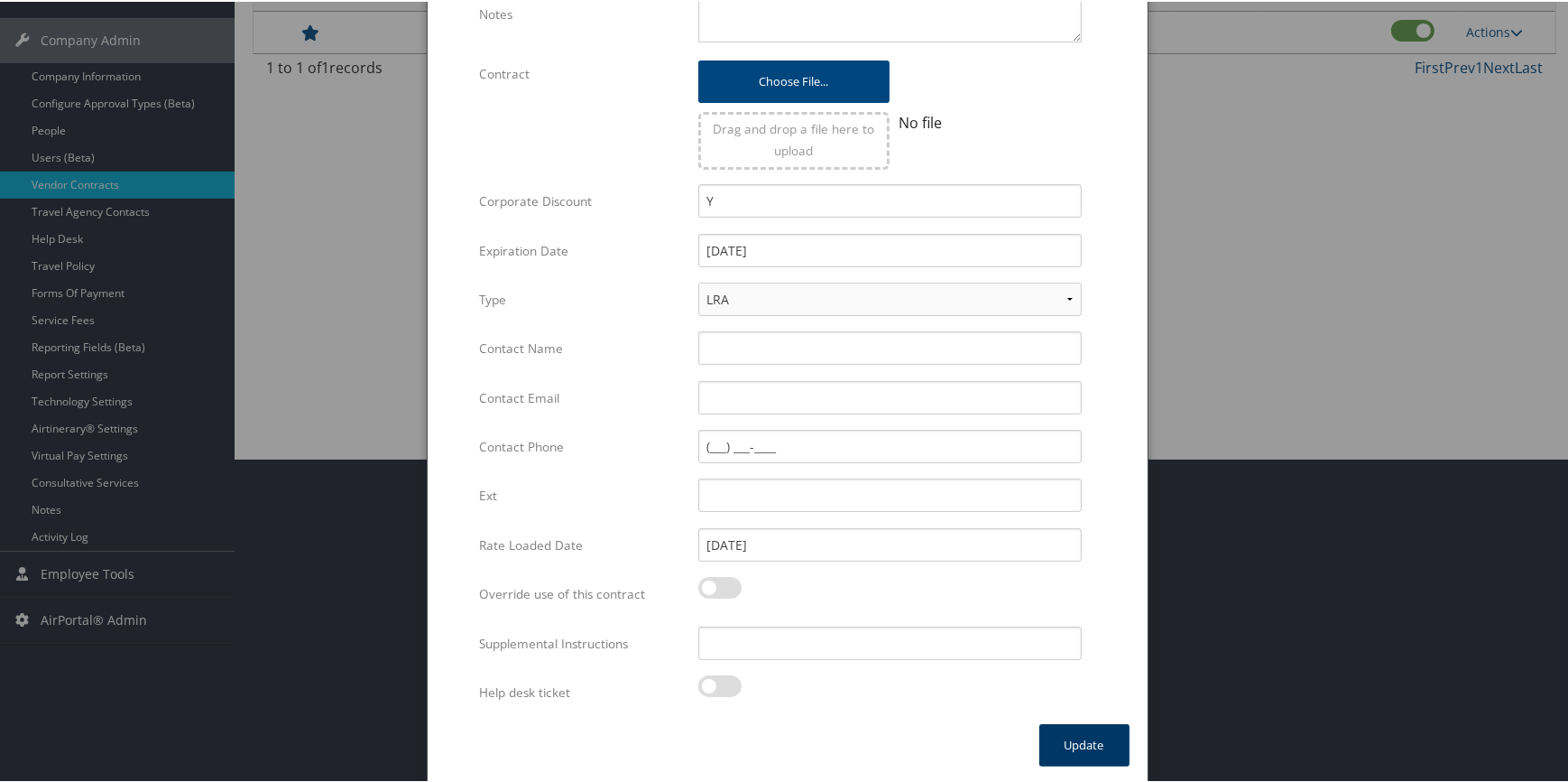
click at [1094, 747] on button "Update" at bounding box center [1084, 743] width 90 height 43
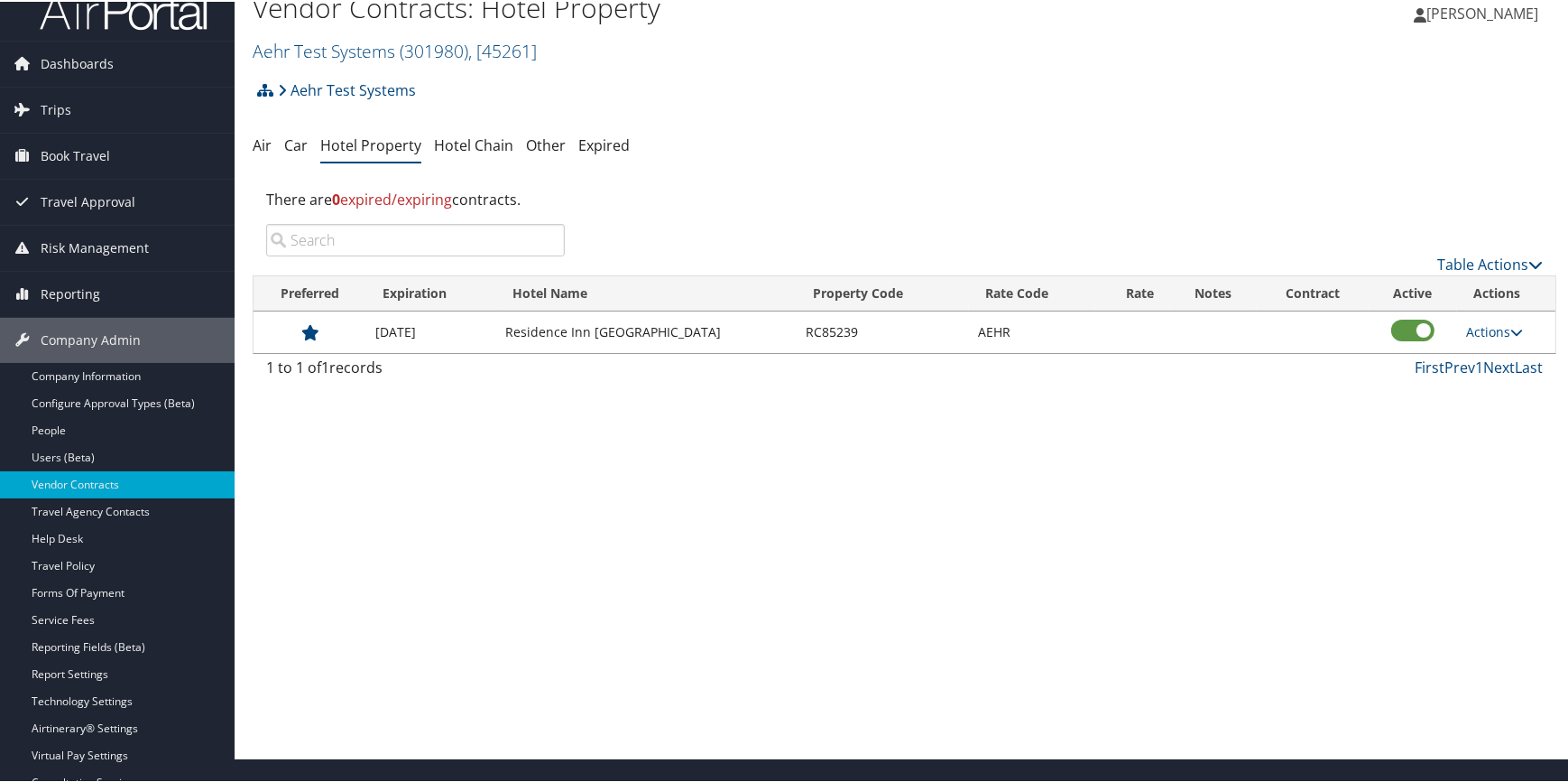
scroll to position [18, 0]
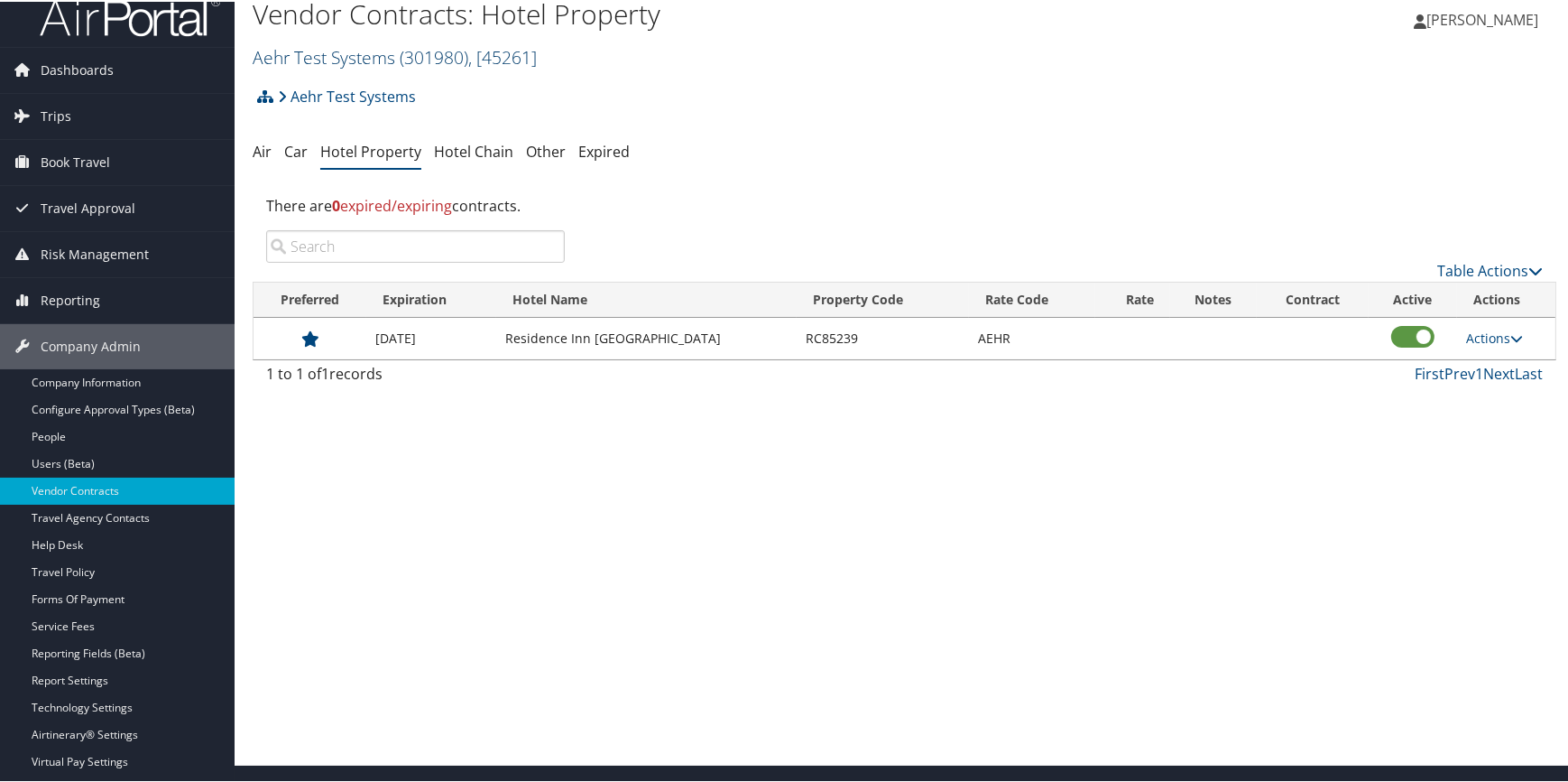
click at [296, 58] on link "Aehr Test Systems ( 301980 ) , [ 45261 ]" at bounding box center [395, 56] width 284 height 24
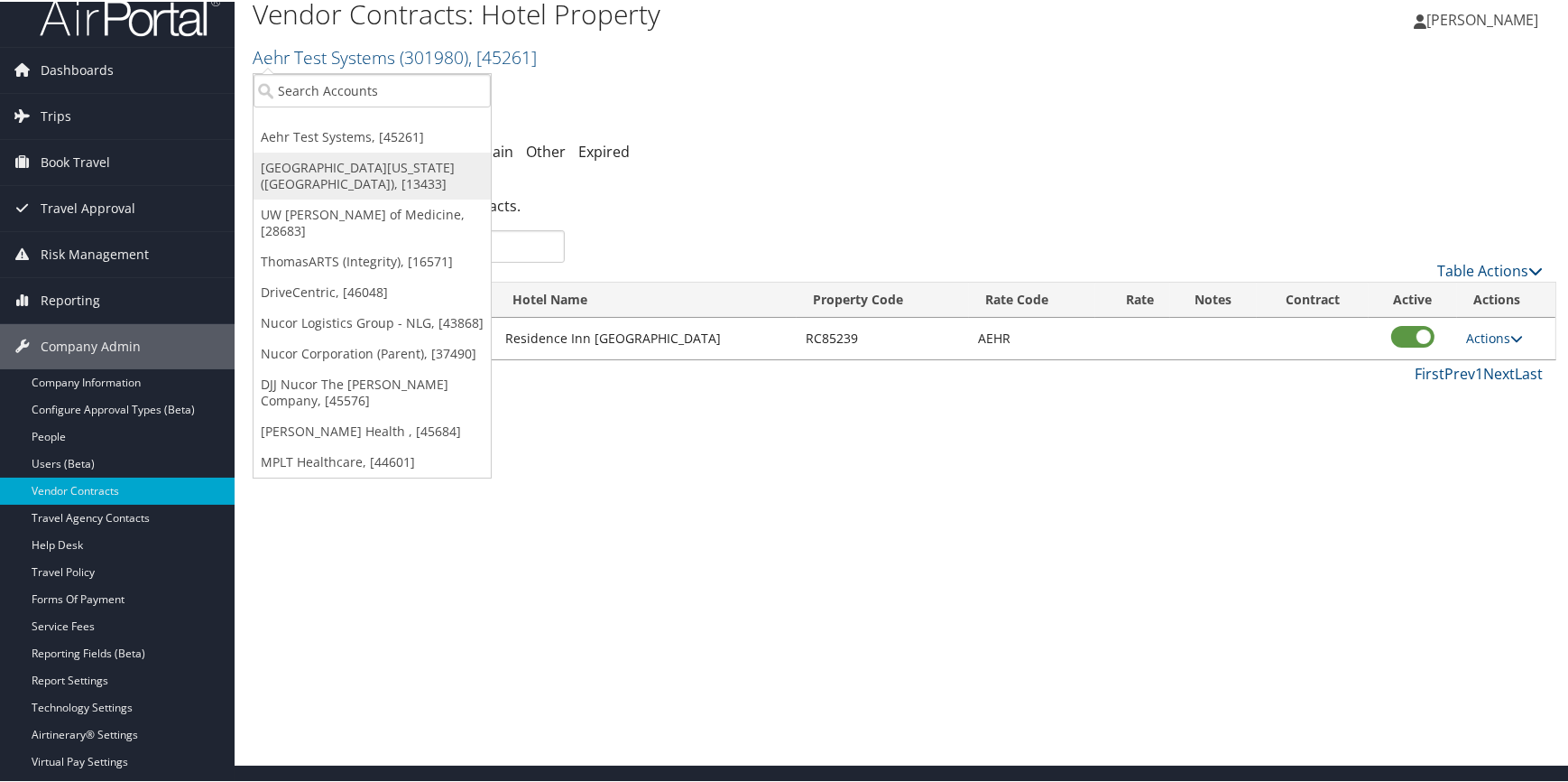
click at [312, 167] on link "[GEOGRAPHIC_DATA][US_STATE] ([GEOGRAPHIC_DATA]), [13433]" at bounding box center [372, 173] width 238 height 47
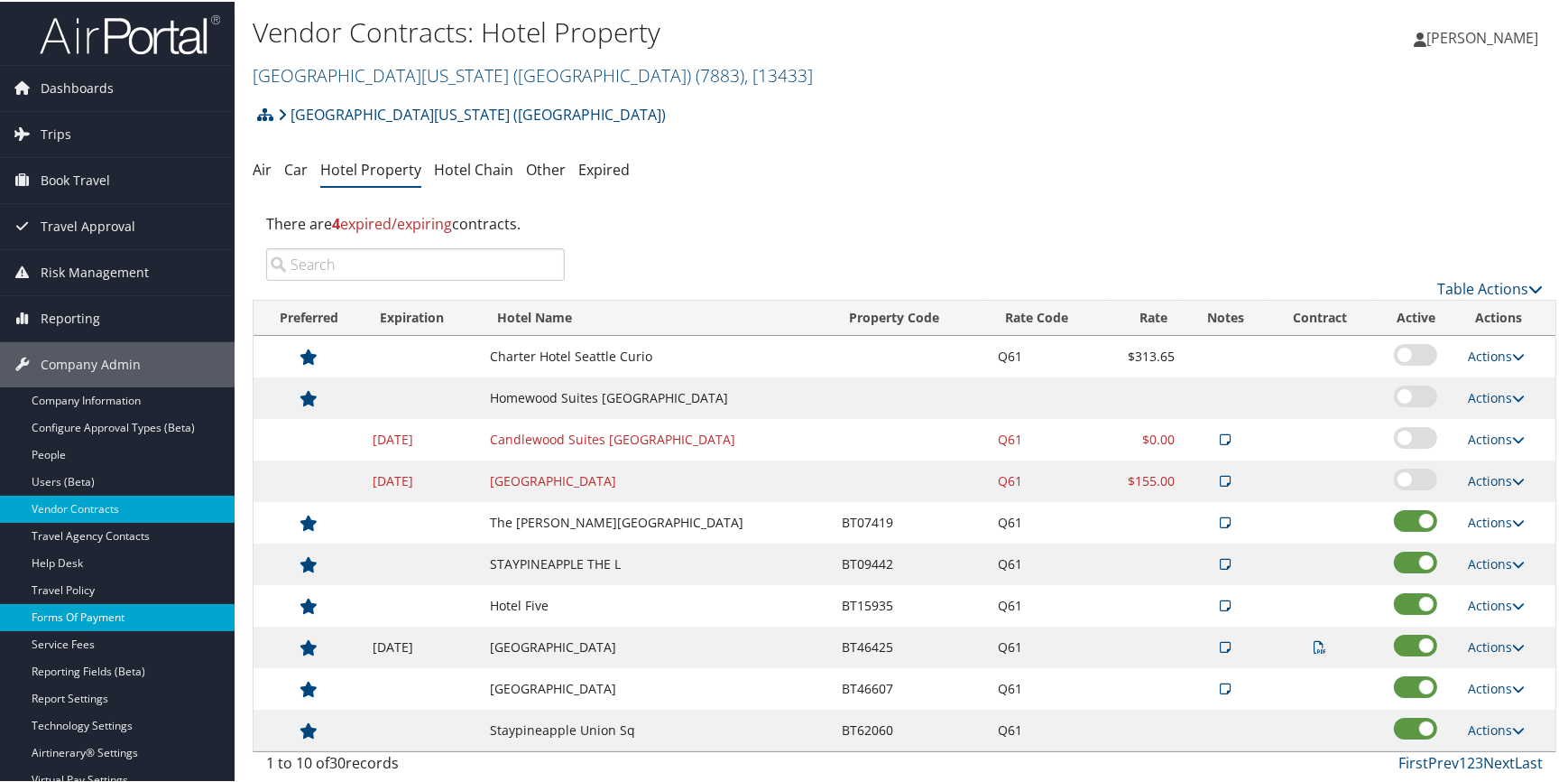
click at [133, 617] on link "Forms Of Payment" at bounding box center [117, 615] width 235 height 27
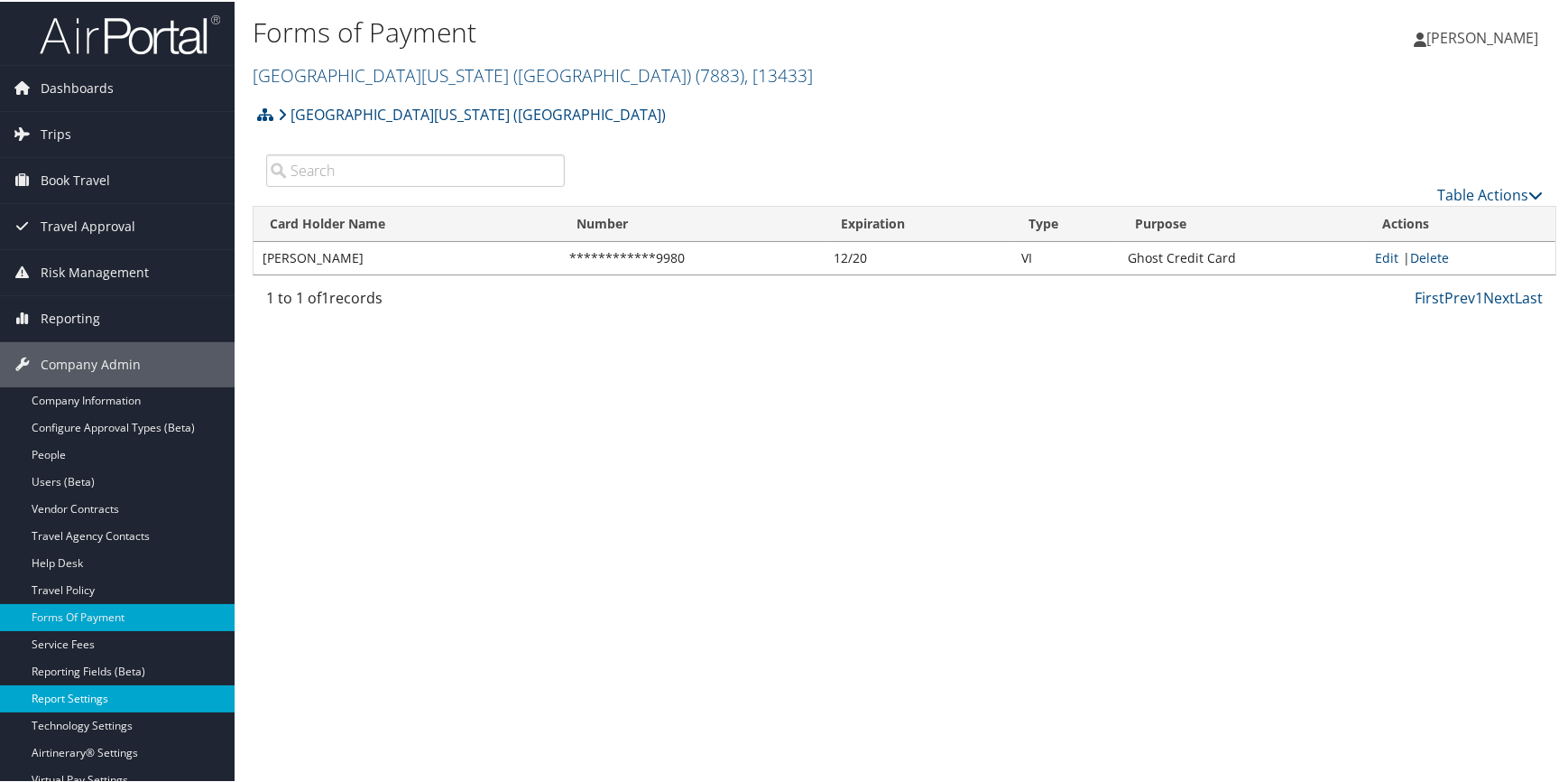
click at [102, 697] on link "Report Settings" at bounding box center [117, 696] width 235 height 27
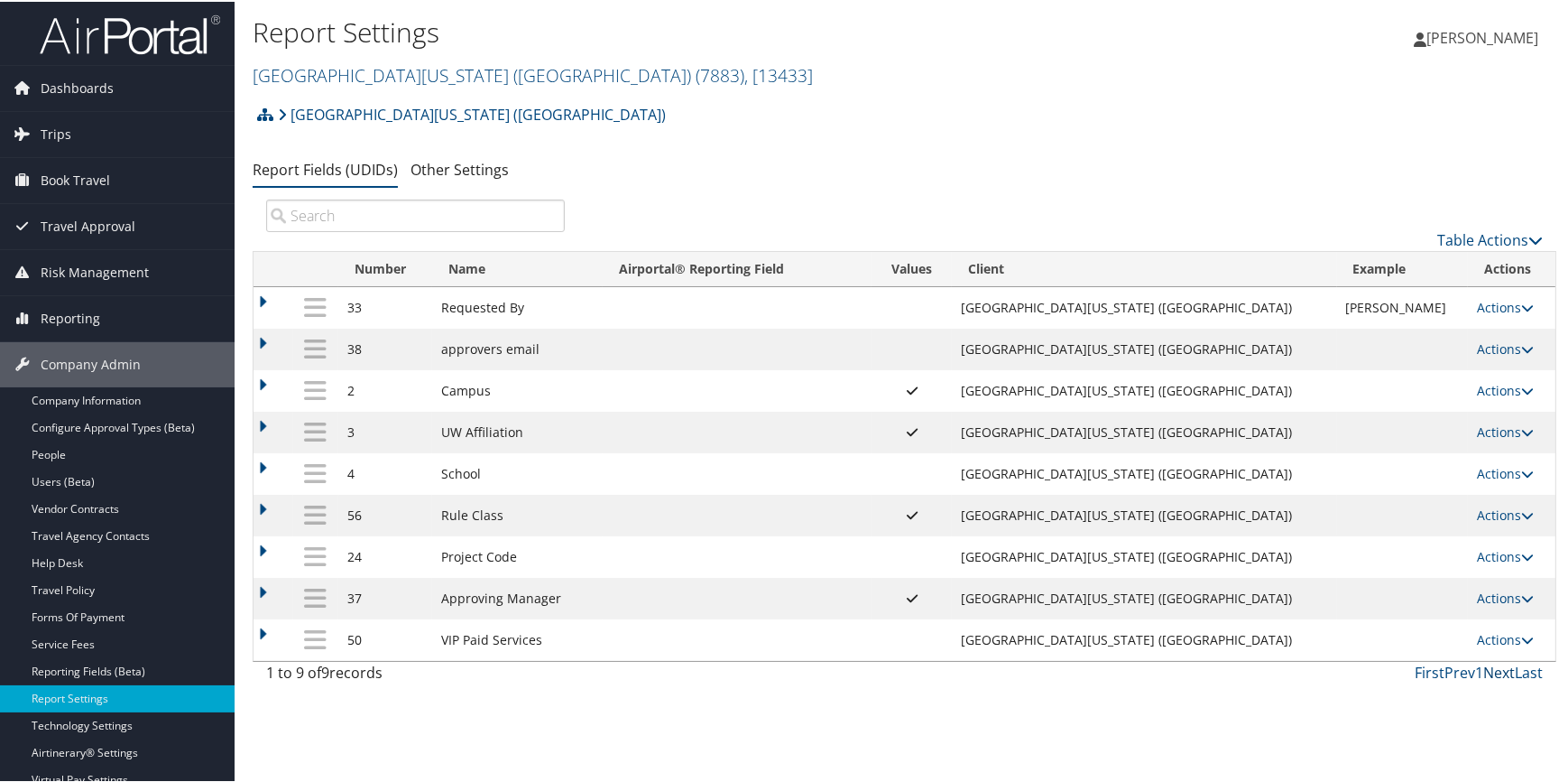
click at [1492, 676] on link "Next" at bounding box center [1498, 671] width 32 height 20
click at [371, 73] on link "University of Washington (UW) ( 7883 ) , [ 13433 ]" at bounding box center [532, 74] width 560 height 24
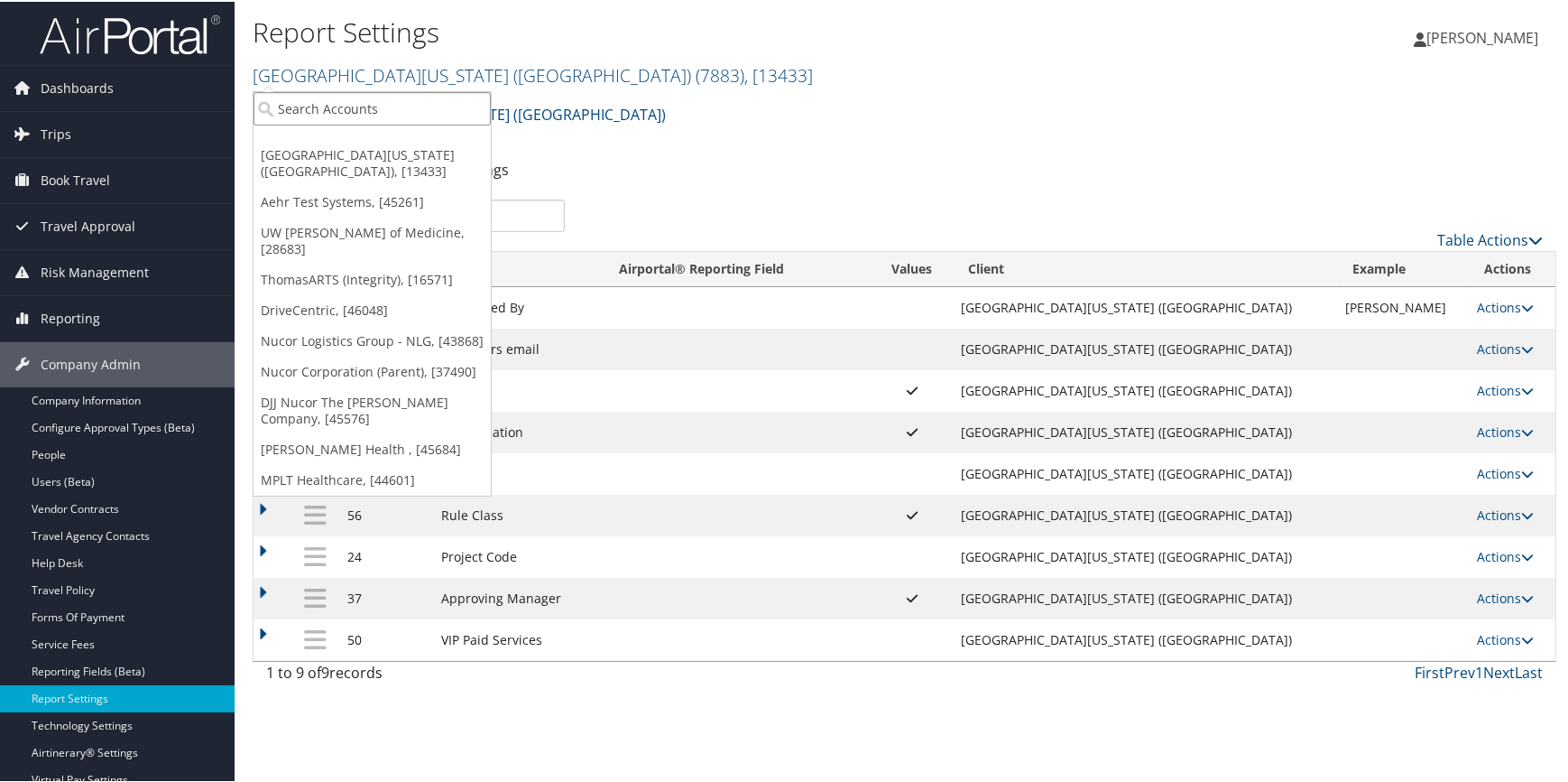
click at [343, 111] on input "search" at bounding box center [372, 107] width 238 height 34
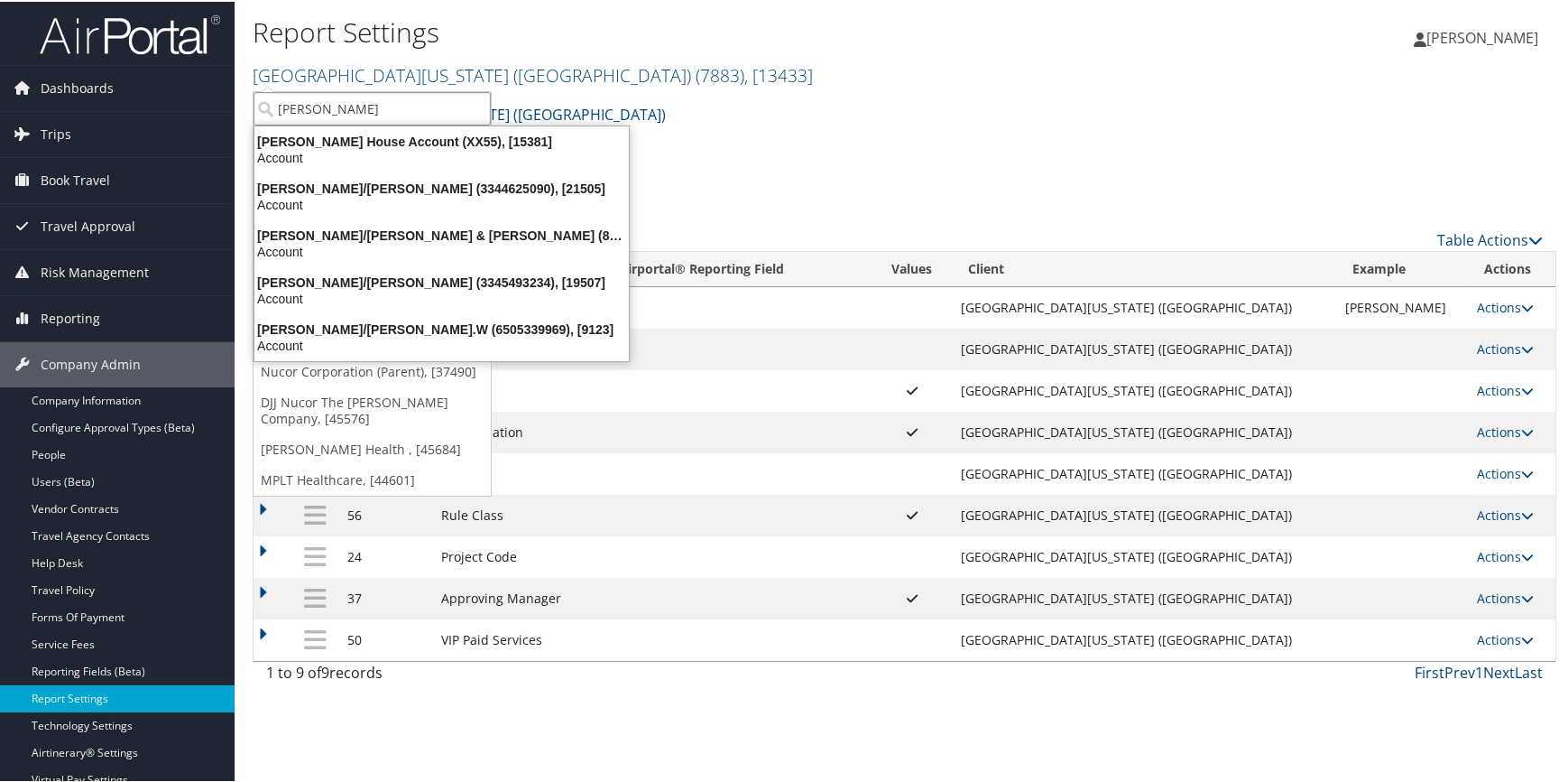
type input "dean o"
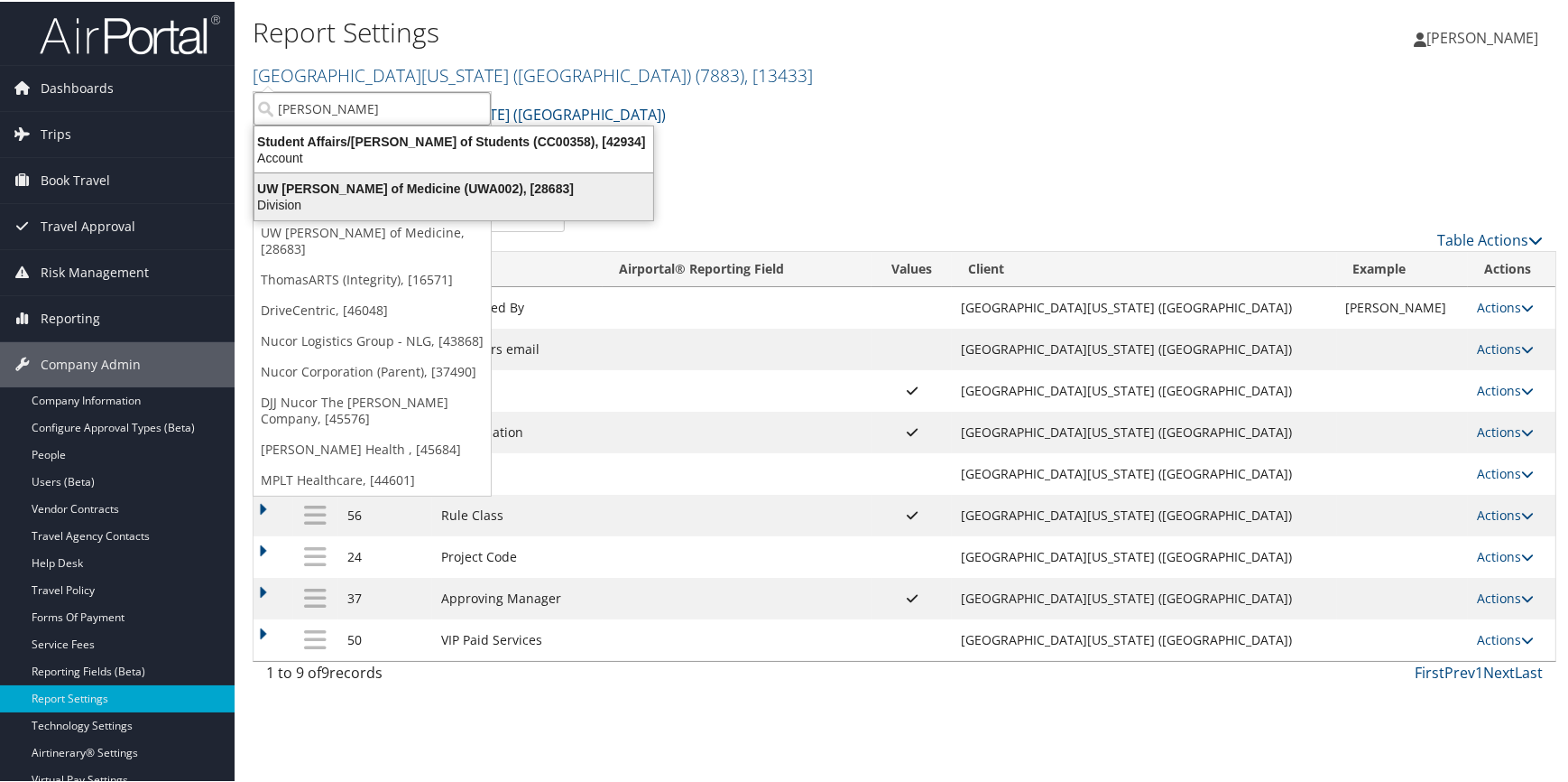
click at [397, 188] on div "UW Dean of Medicine (UWA002), [28683]" at bounding box center [453, 187] width 421 height 16
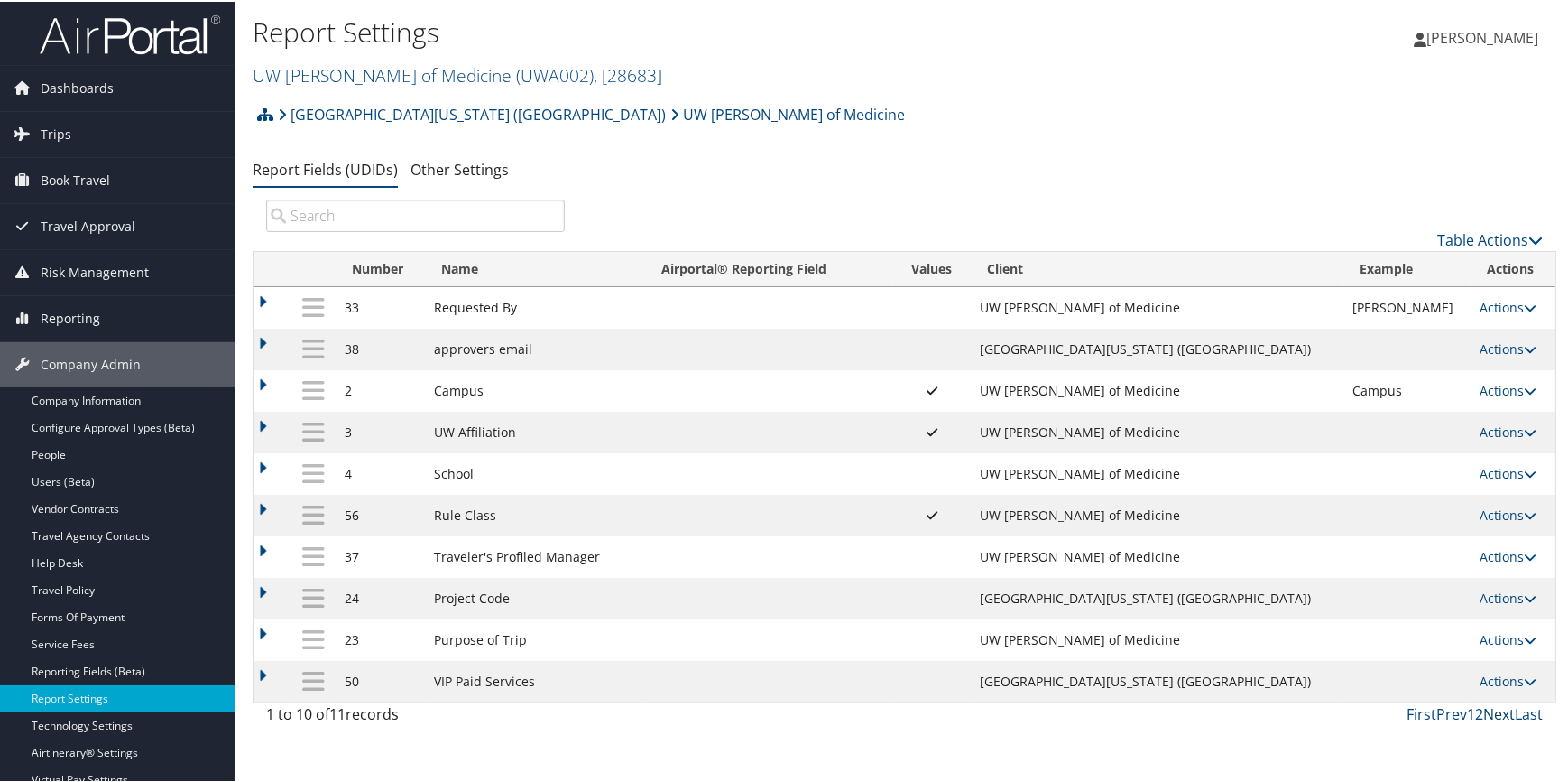
click at [1488, 709] on link "Next" at bounding box center [1498, 712] width 32 height 20
